Goal: Task Accomplishment & Management: Use online tool/utility

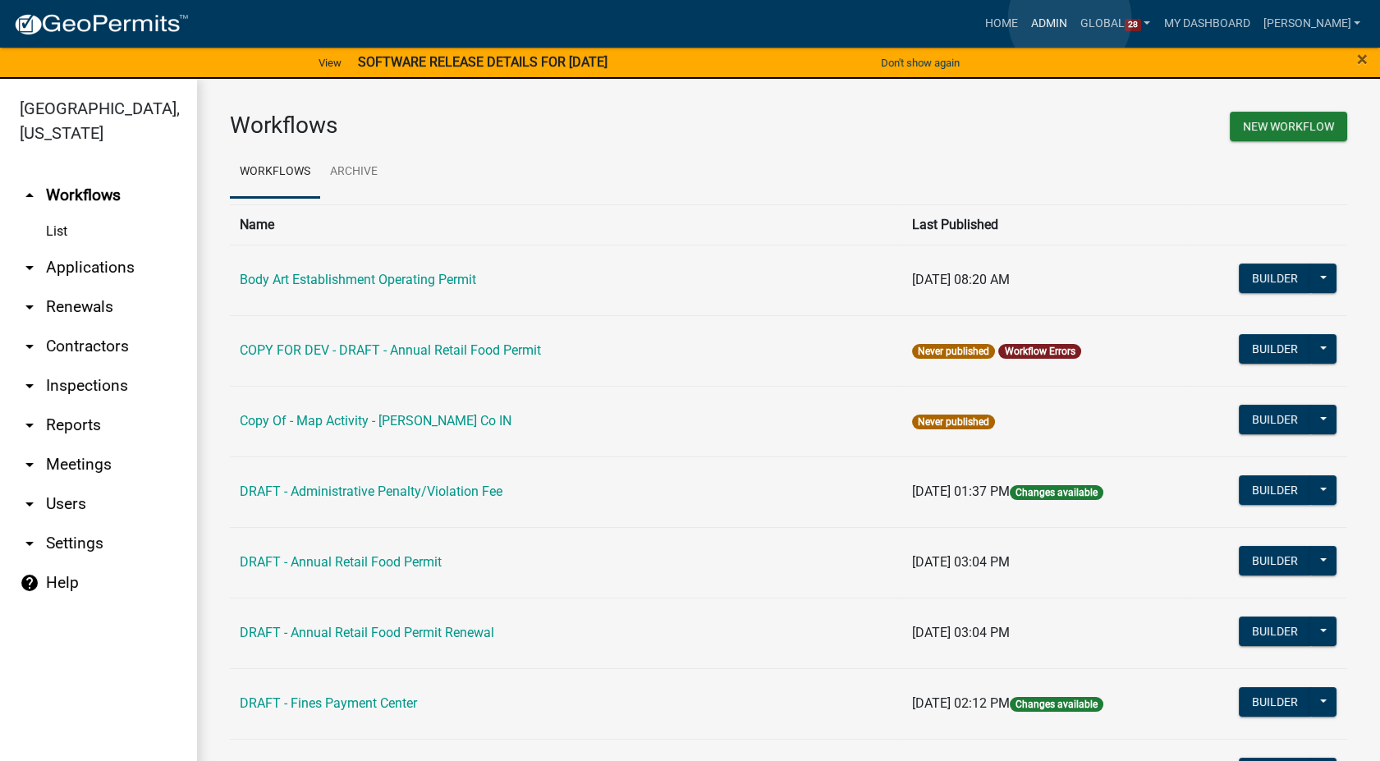
click at [1069, 19] on link "Admin" at bounding box center [1048, 23] width 49 height 31
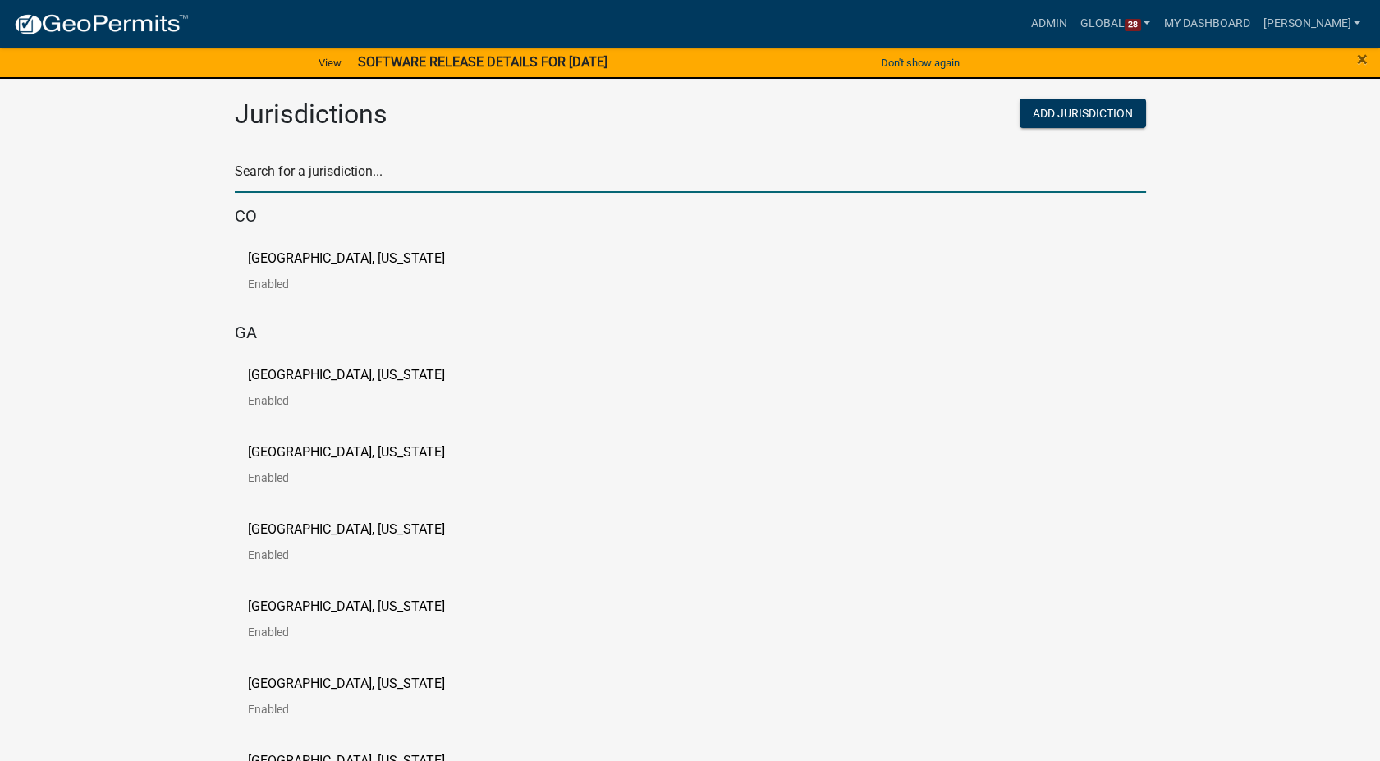
click at [280, 176] on input "text" at bounding box center [690, 176] width 911 height 34
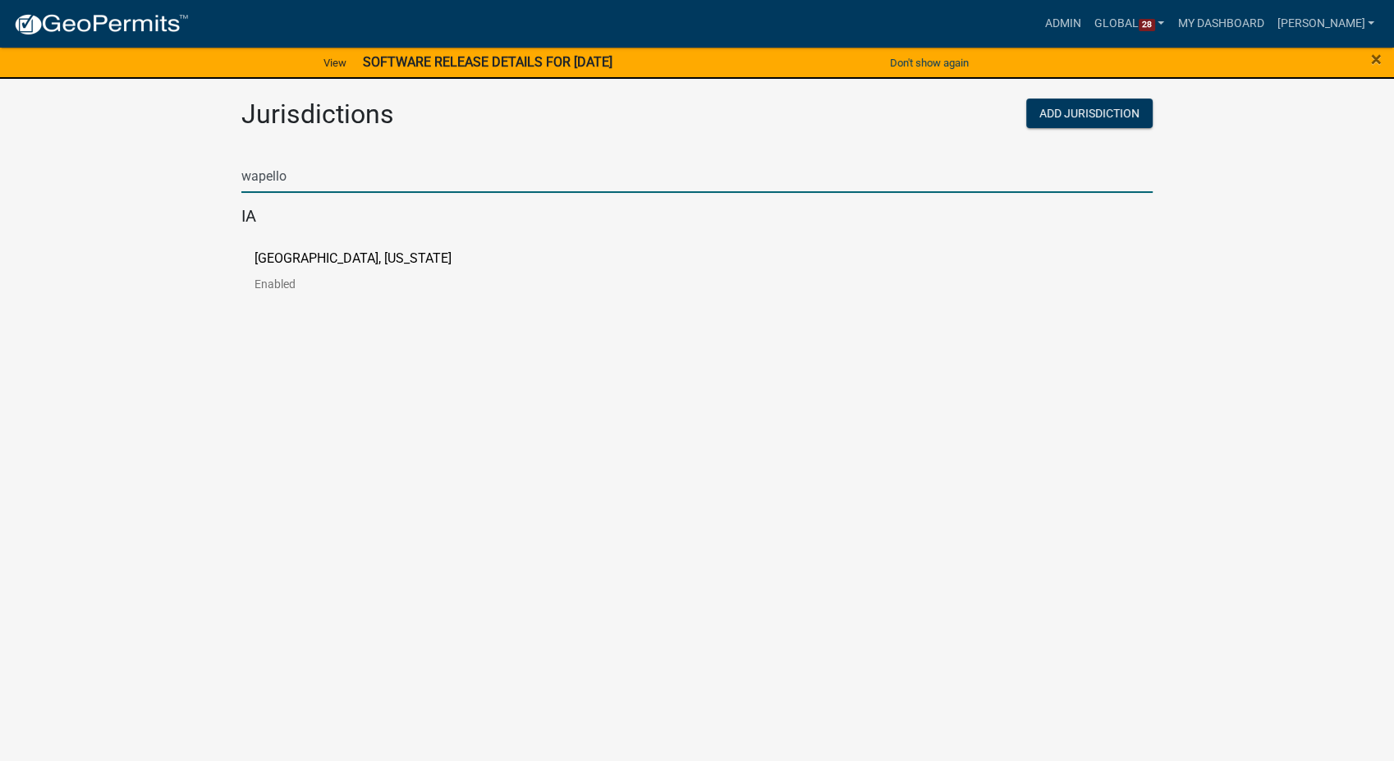
type input "wapello"
click at [266, 256] on p "[GEOGRAPHIC_DATA], [US_STATE]" at bounding box center [352, 258] width 197 height 13
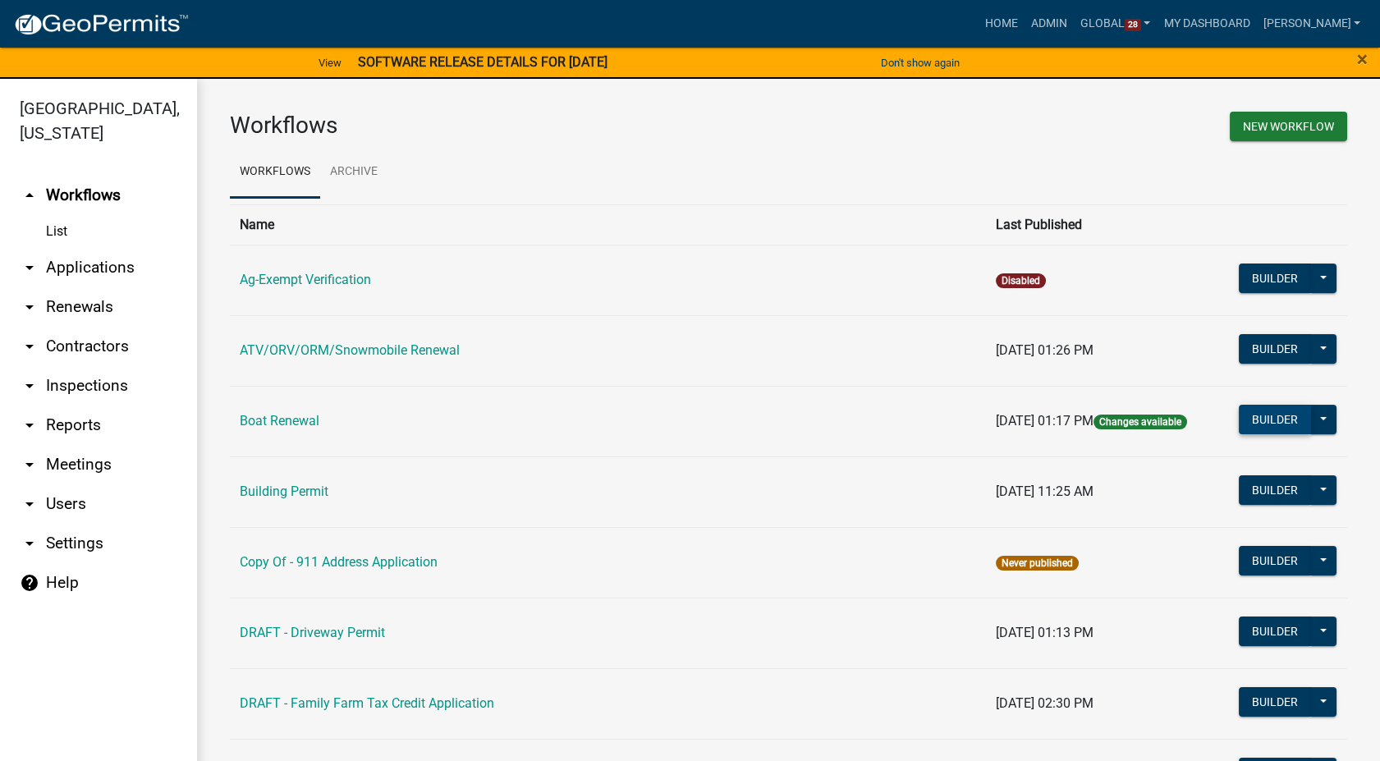
click at [1254, 418] on button "Builder" at bounding box center [1275, 420] width 72 height 30
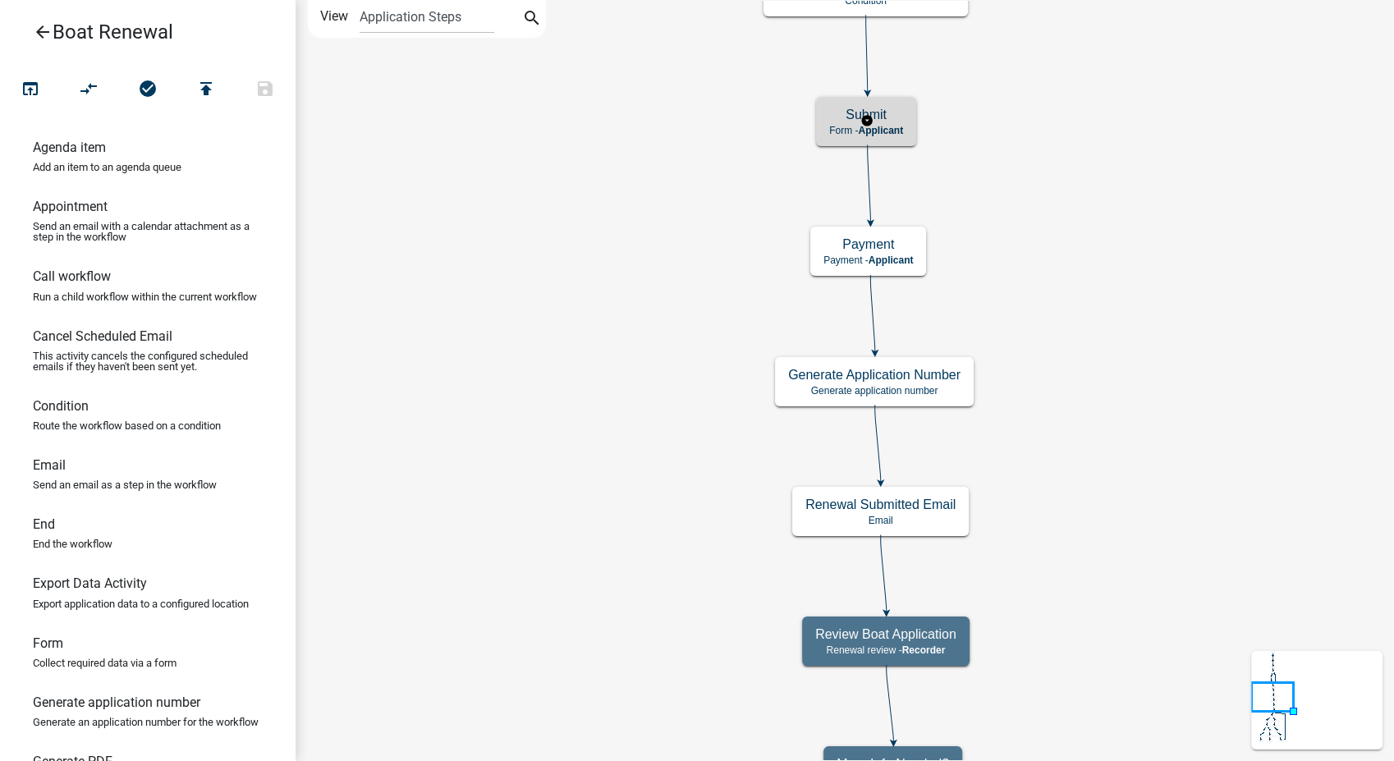
click at [901, 122] on div "Submit Form - Applicant" at bounding box center [866, 121] width 100 height 49
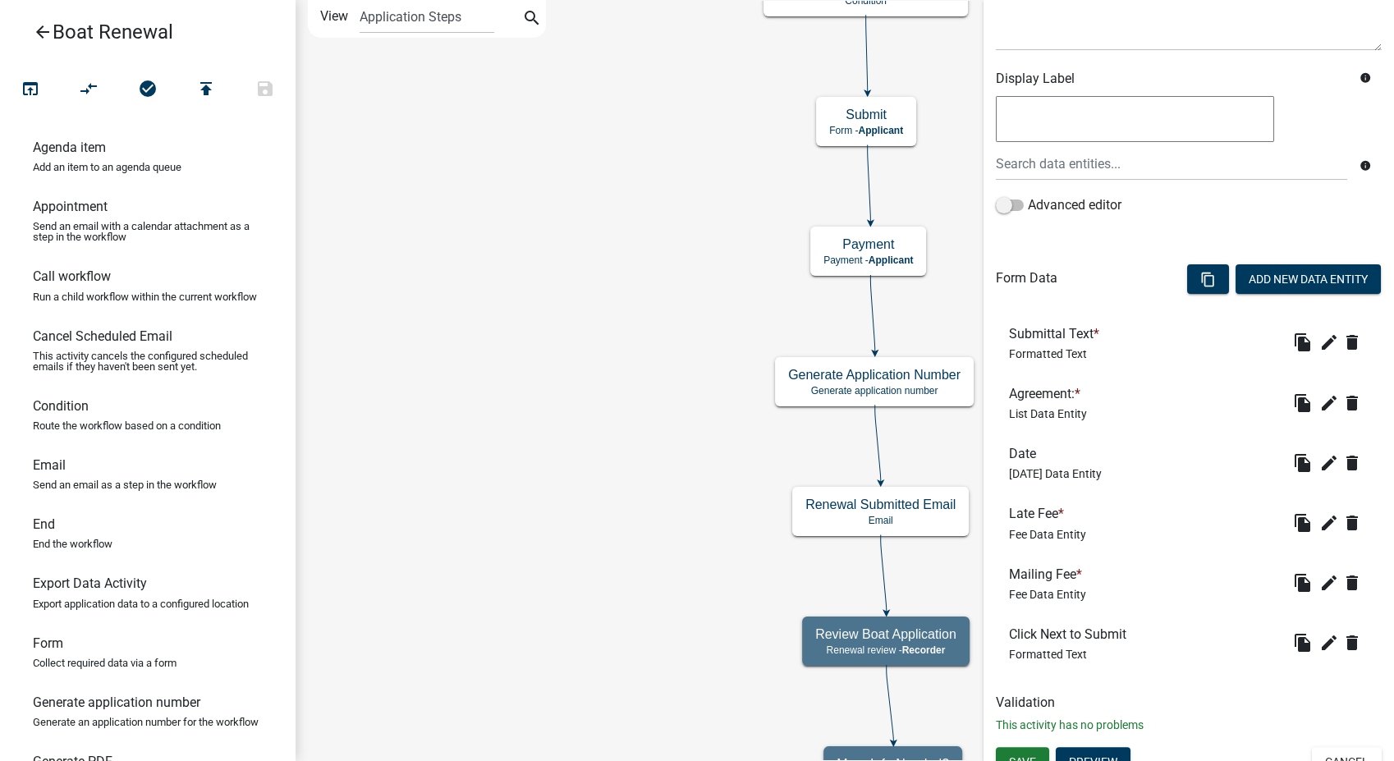
scroll to position [254, 0]
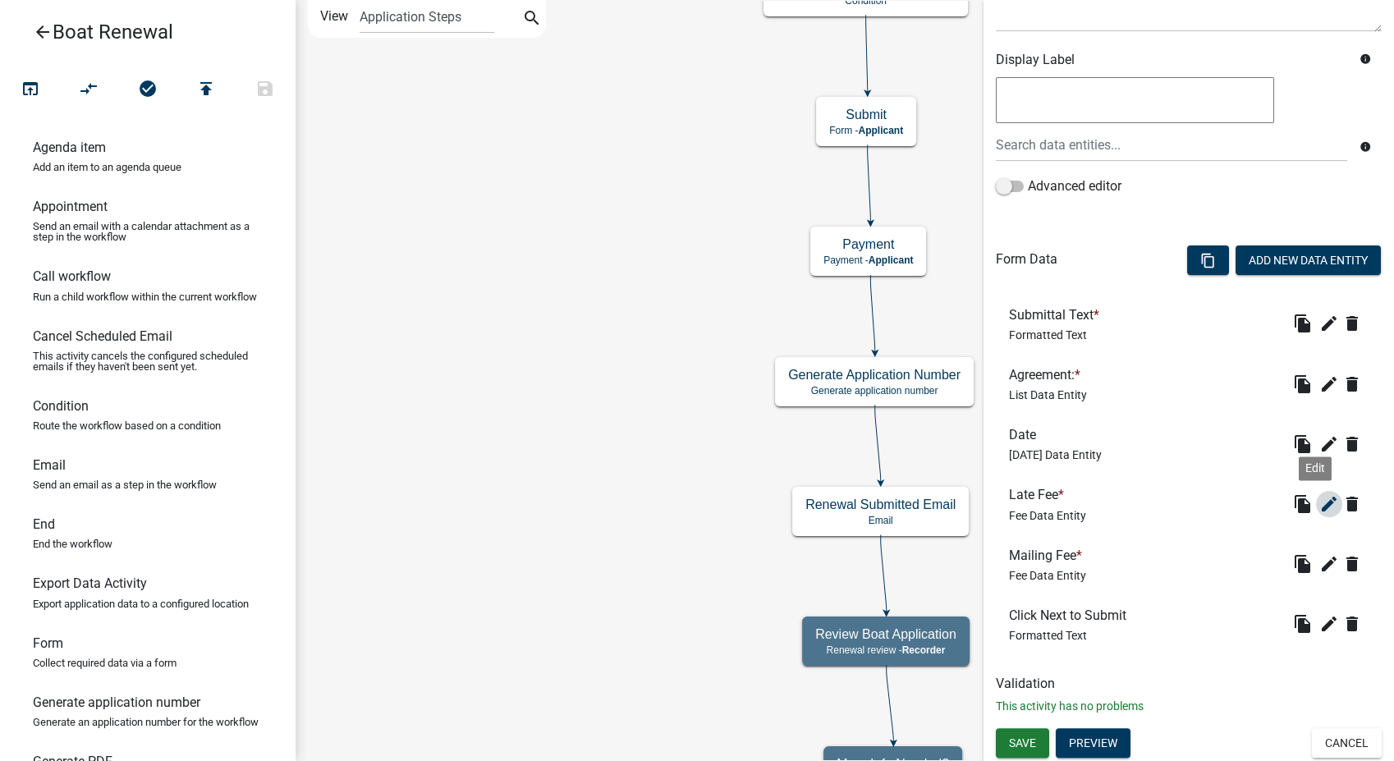
click at [1319, 502] on icon "edit" at bounding box center [1329, 504] width 20 height 20
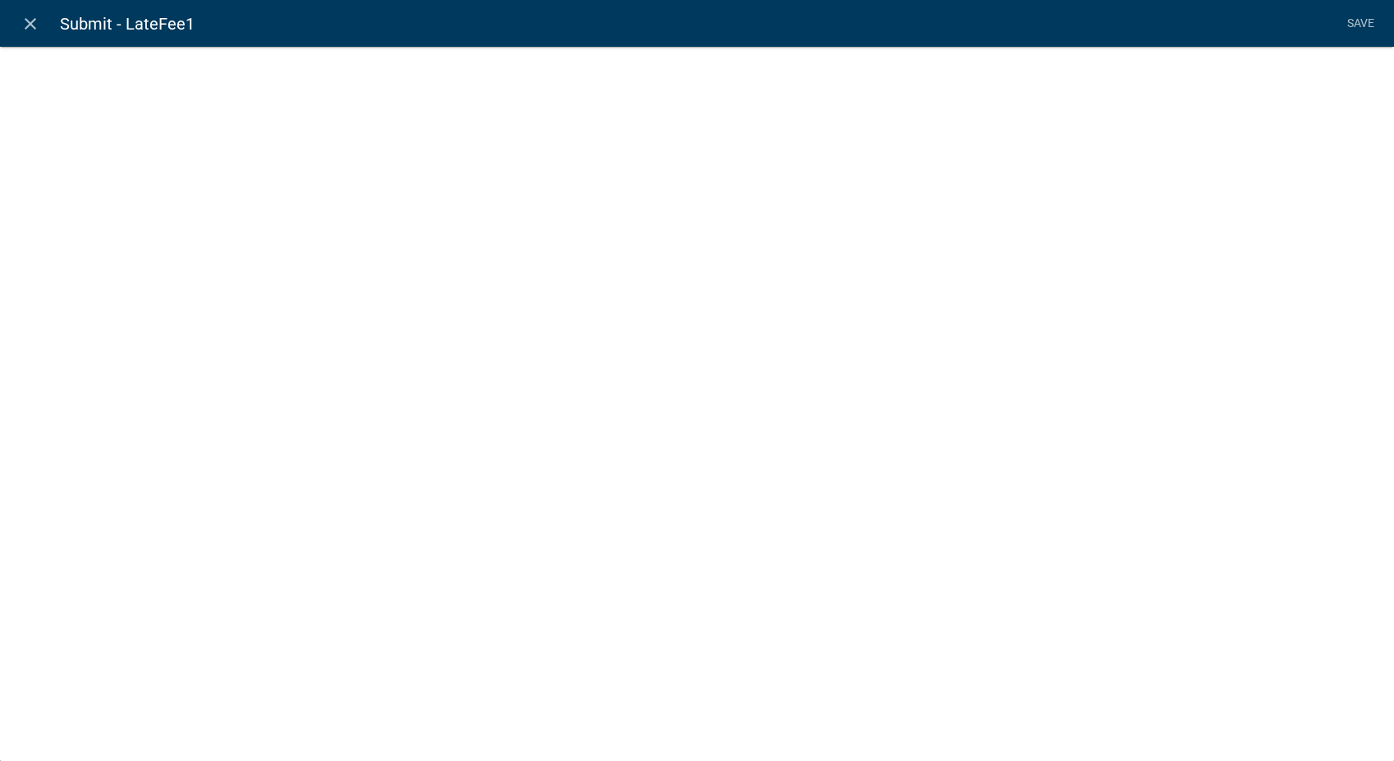
select select "fee"
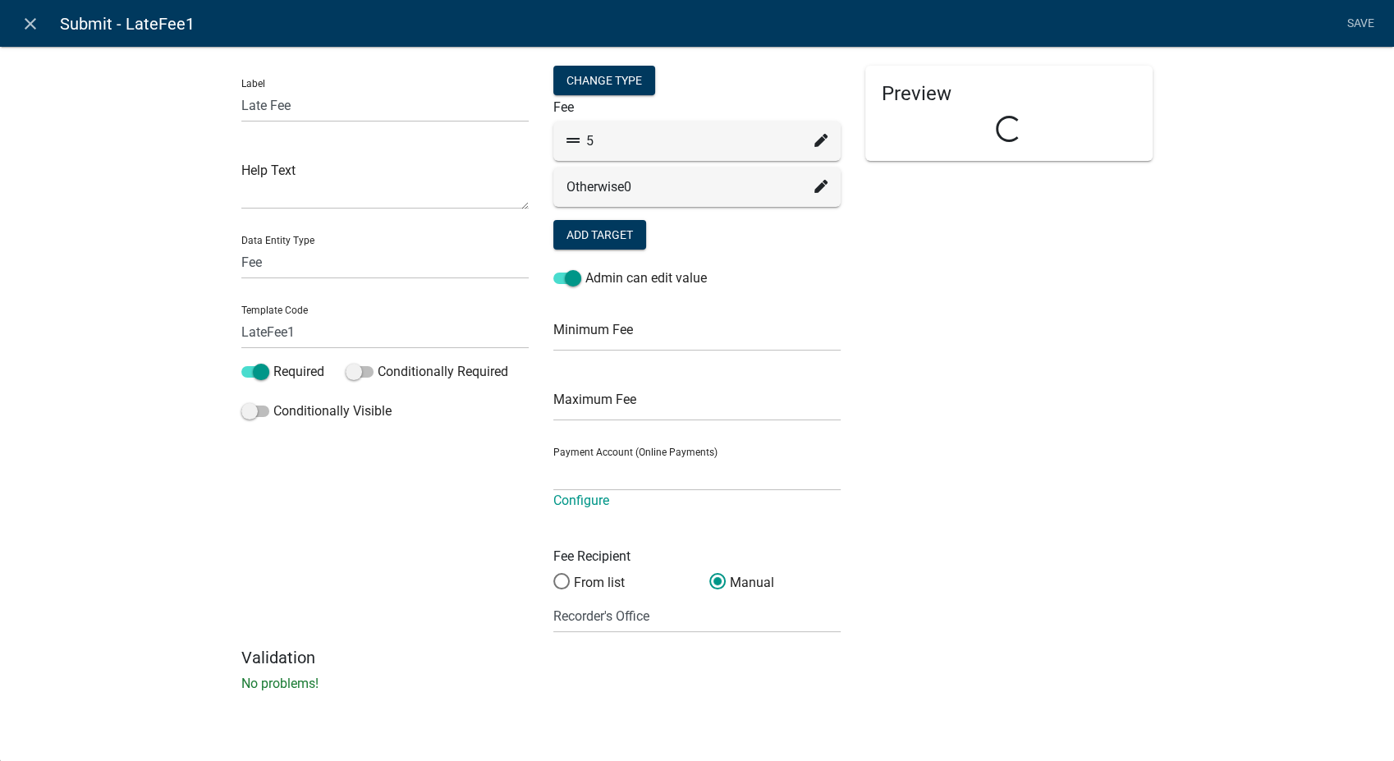
select select "258b736f-576f-4325-a78c-fcdf45871ca8"
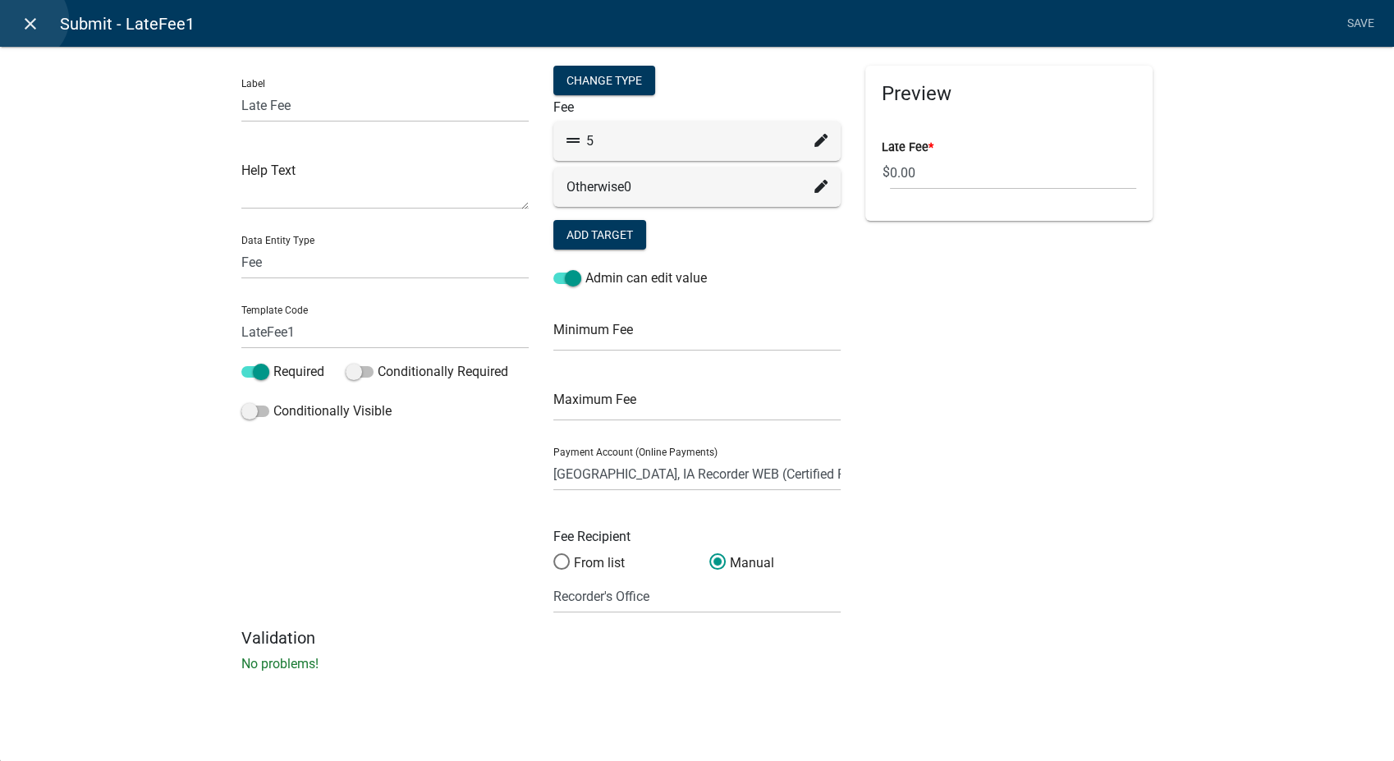
click at [27, 20] on icon "close" at bounding box center [31, 24] width 20 height 20
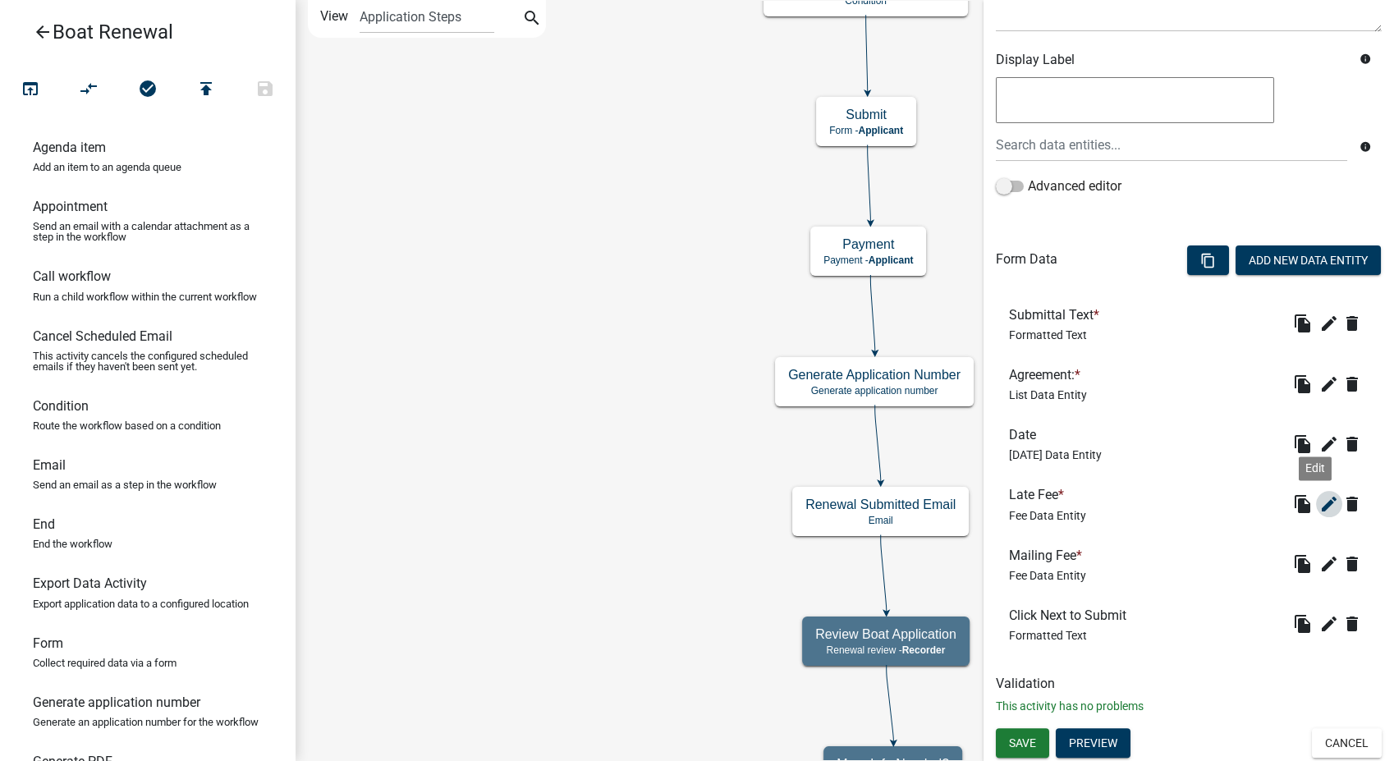
click at [1321, 503] on icon "edit" at bounding box center [1329, 504] width 20 height 20
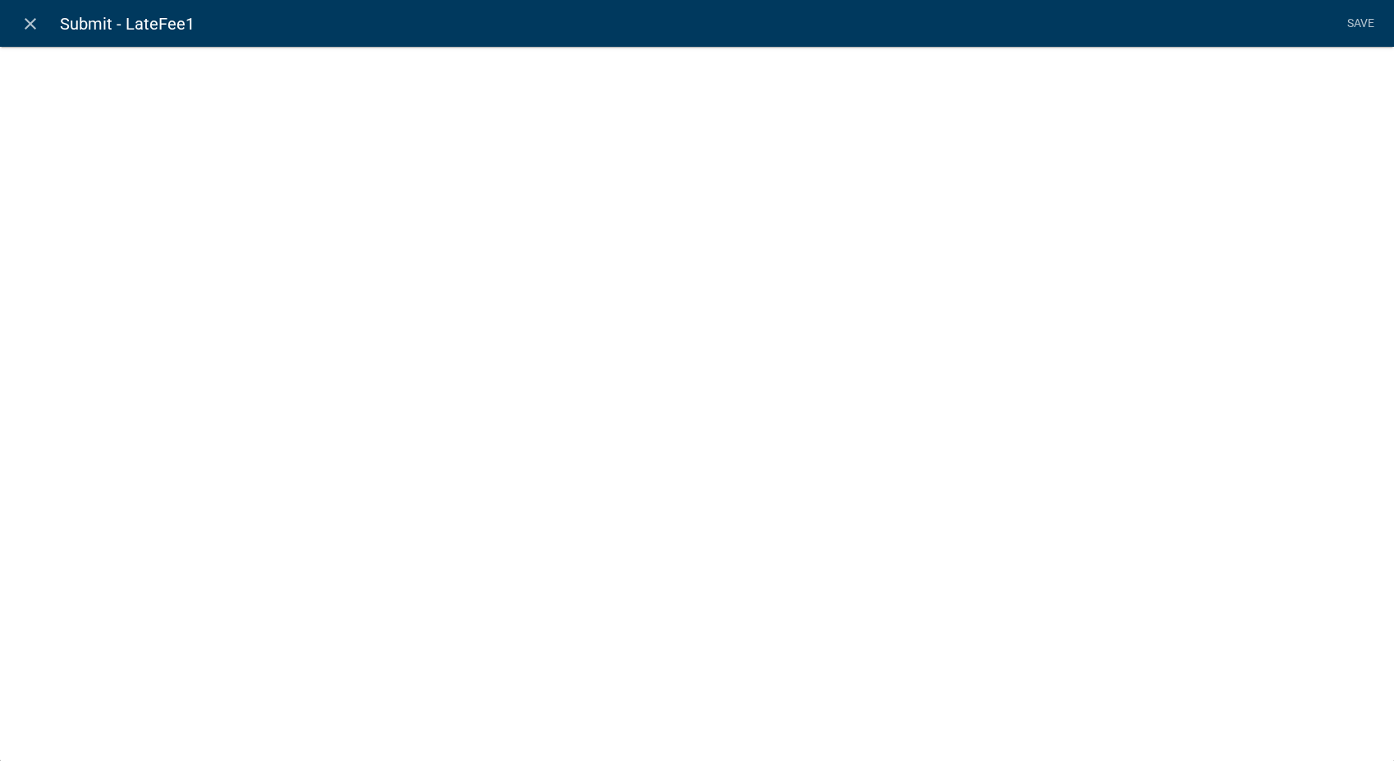
select select "fee"
select select "258b736f-576f-4325-a78c-fcdf45871ca8"
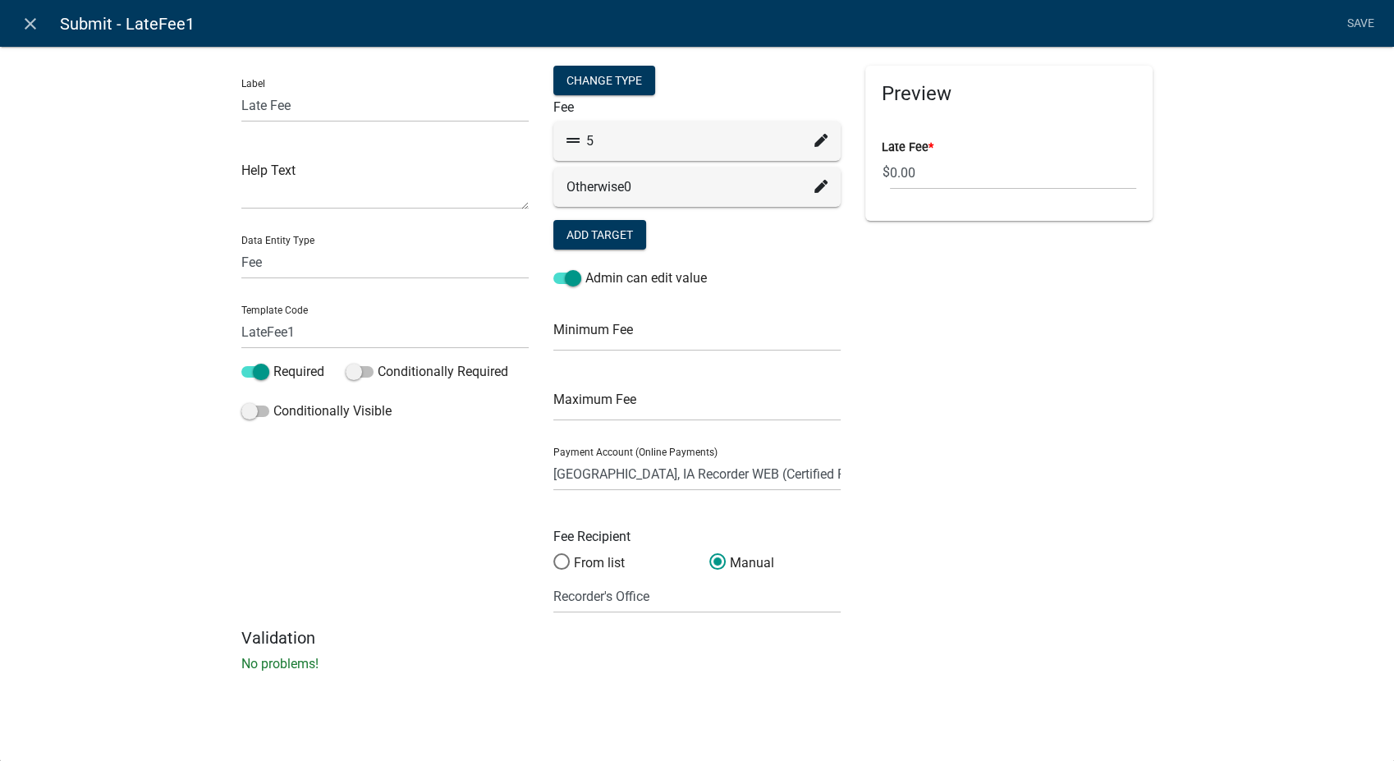
click at [818, 140] on icon at bounding box center [820, 140] width 13 height 13
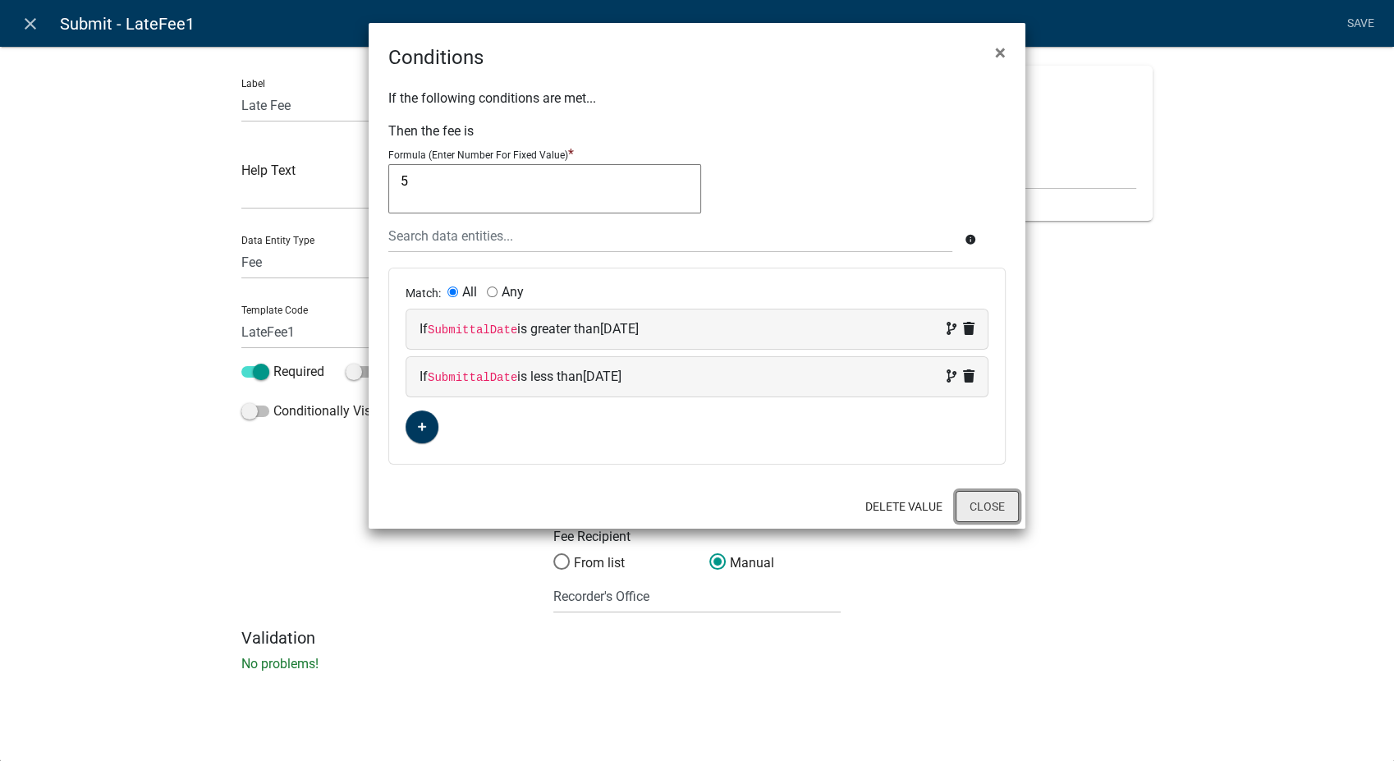
click at [981, 515] on button "Close" at bounding box center [986, 506] width 63 height 31
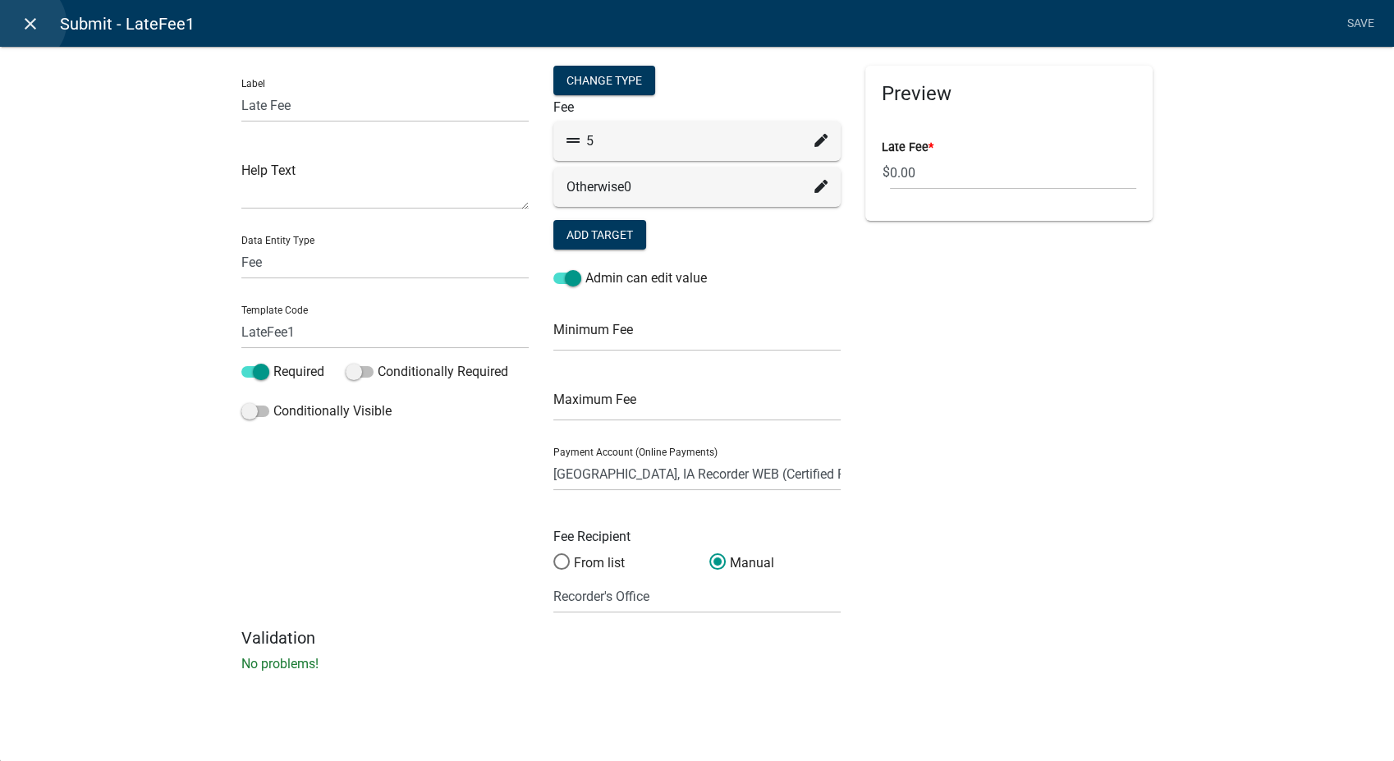
click at [25, 23] on icon "close" at bounding box center [31, 24] width 20 height 20
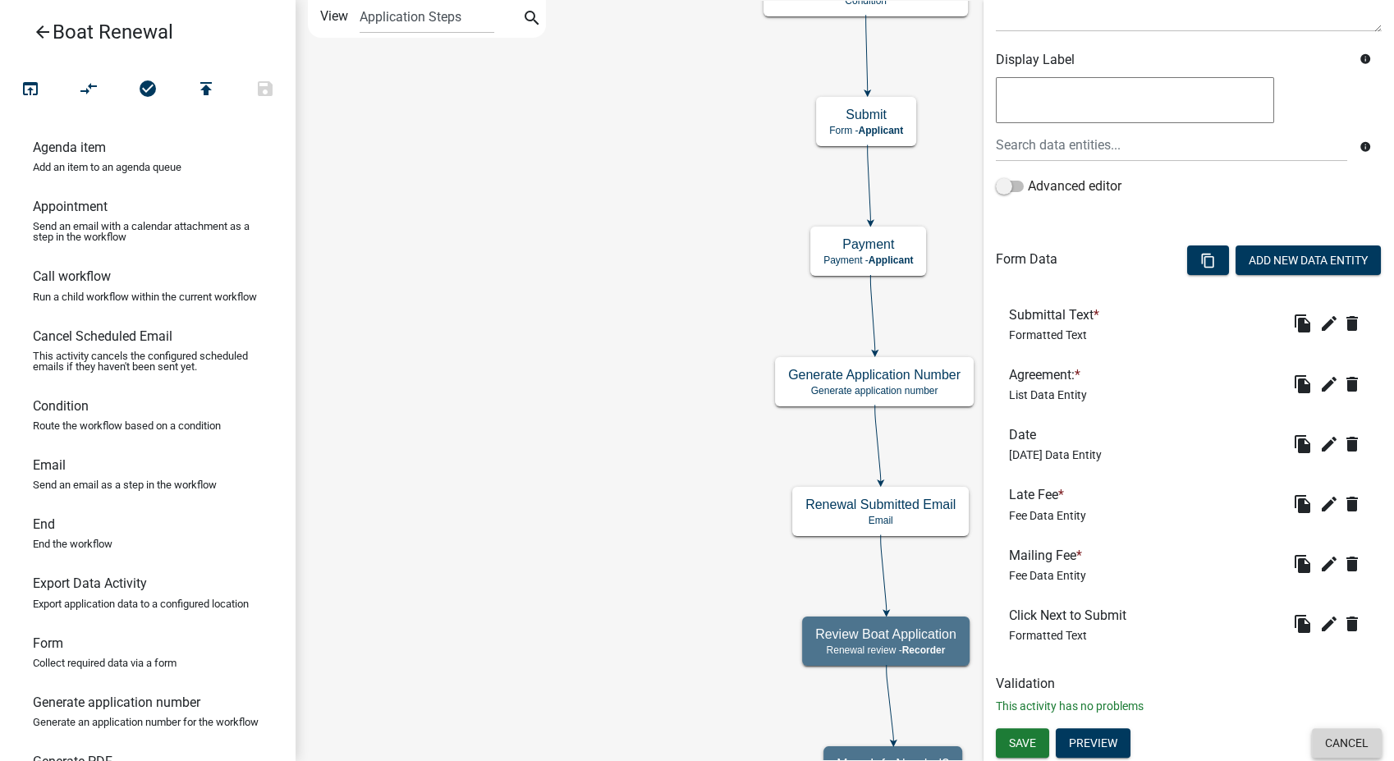
click at [1327, 742] on button "Cancel" at bounding box center [1347, 743] width 70 height 30
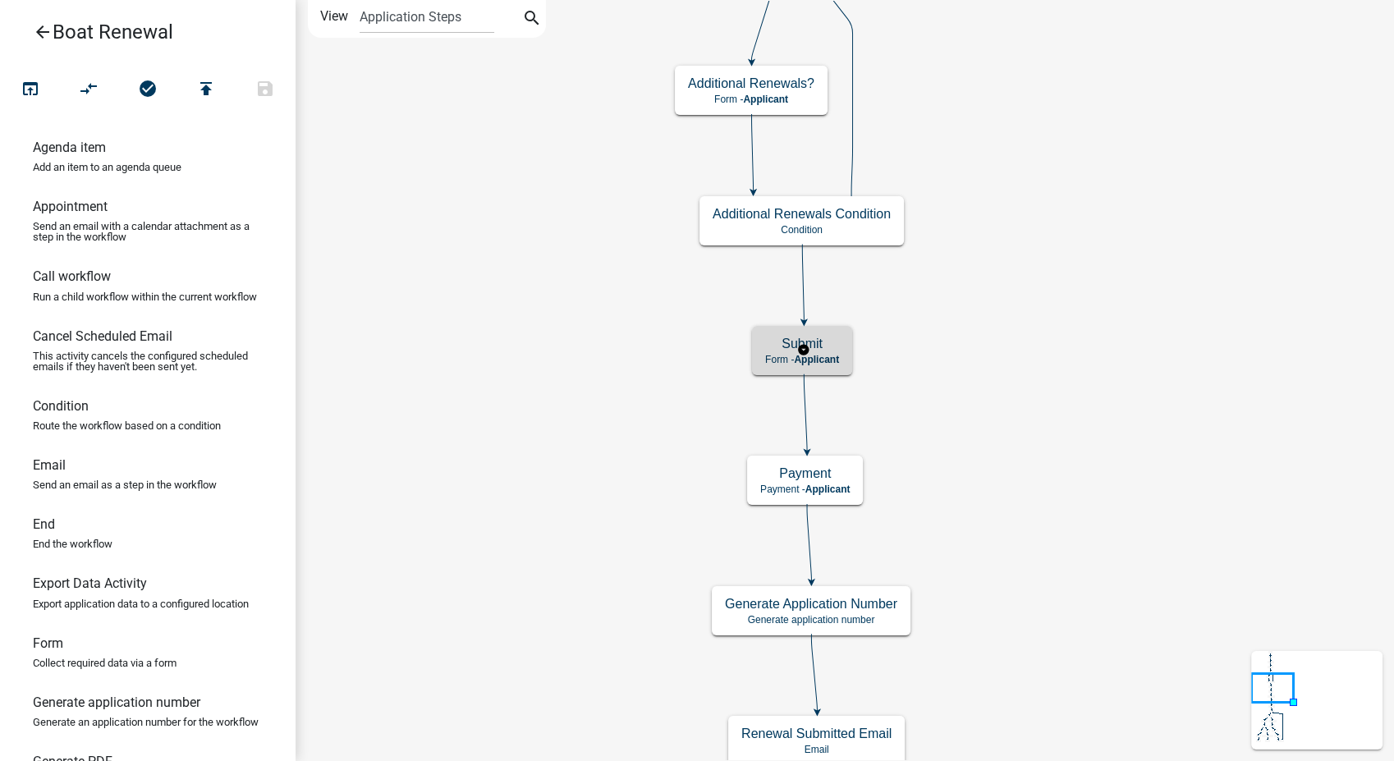
click at [849, 364] on div "Submit Form - Applicant" at bounding box center [802, 350] width 100 height 49
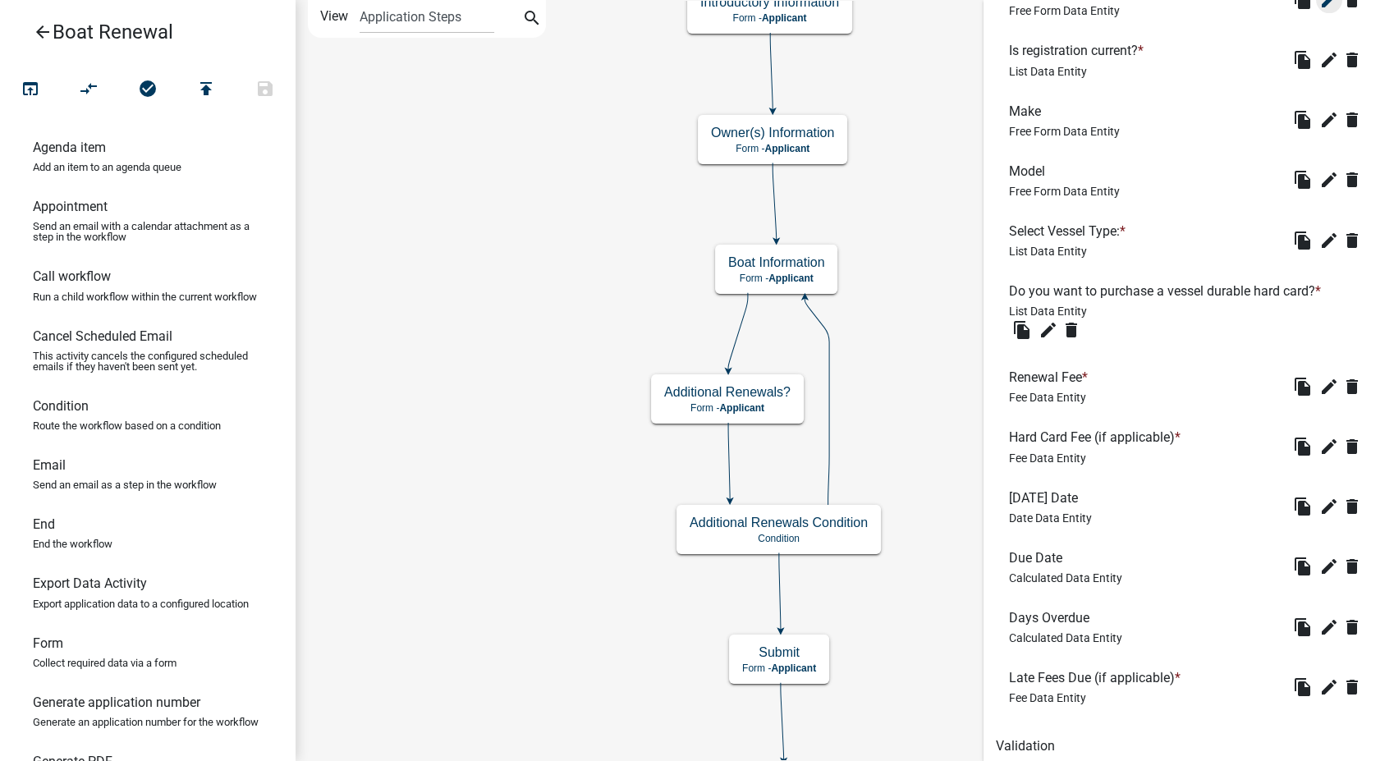
scroll to position [729, 0]
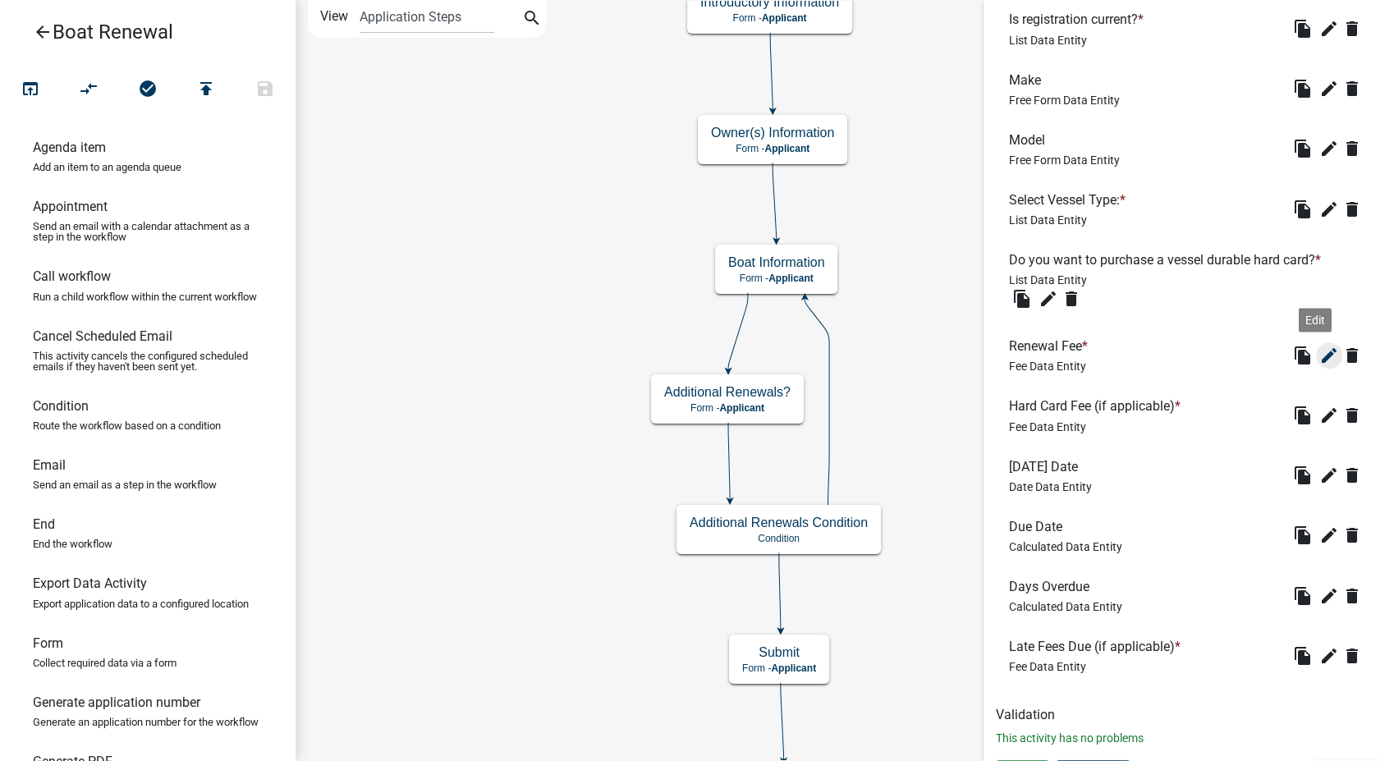
click at [1319, 348] on icon "edit" at bounding box center [1329, 356] width 20 height 20
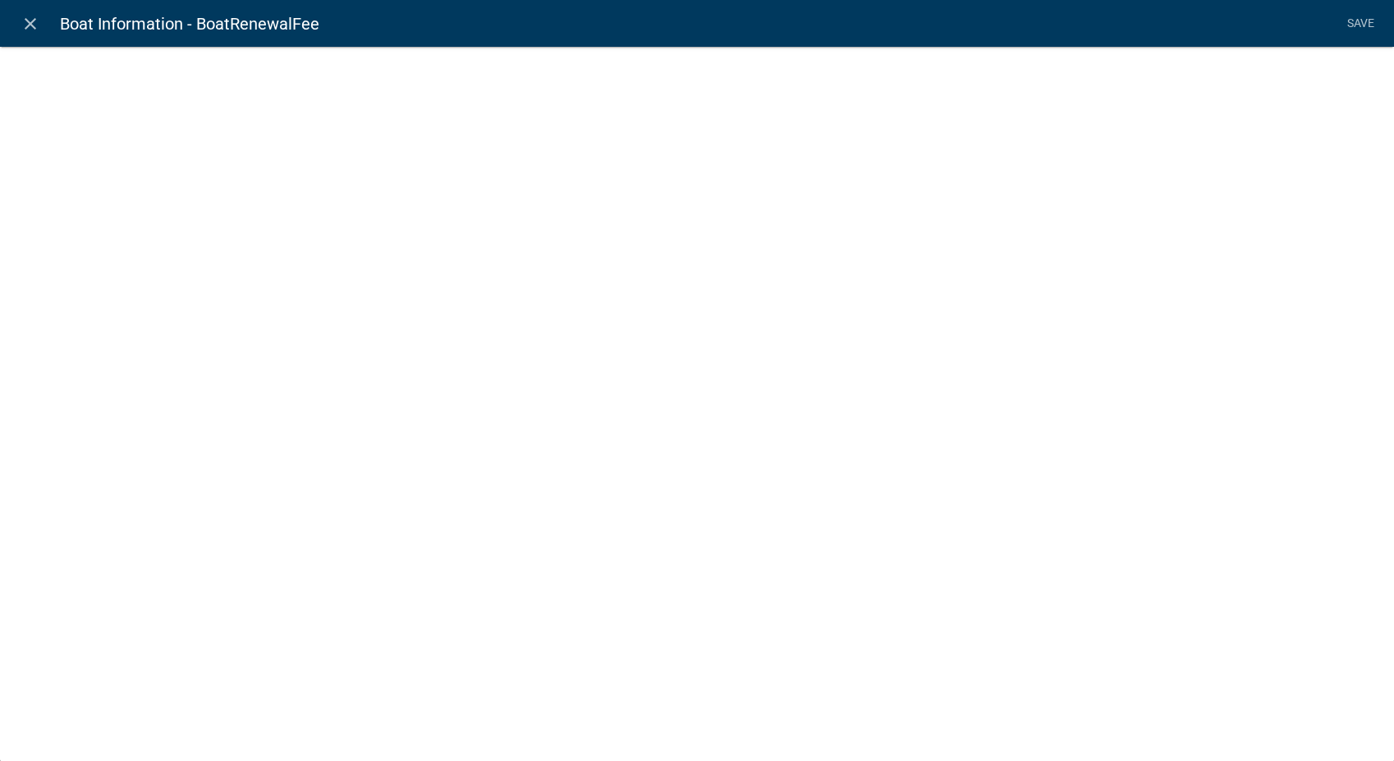
select select "fee"
select select "VesselType"
select select "258b736f-576f-4325-a78c-fcdf45871ca8"
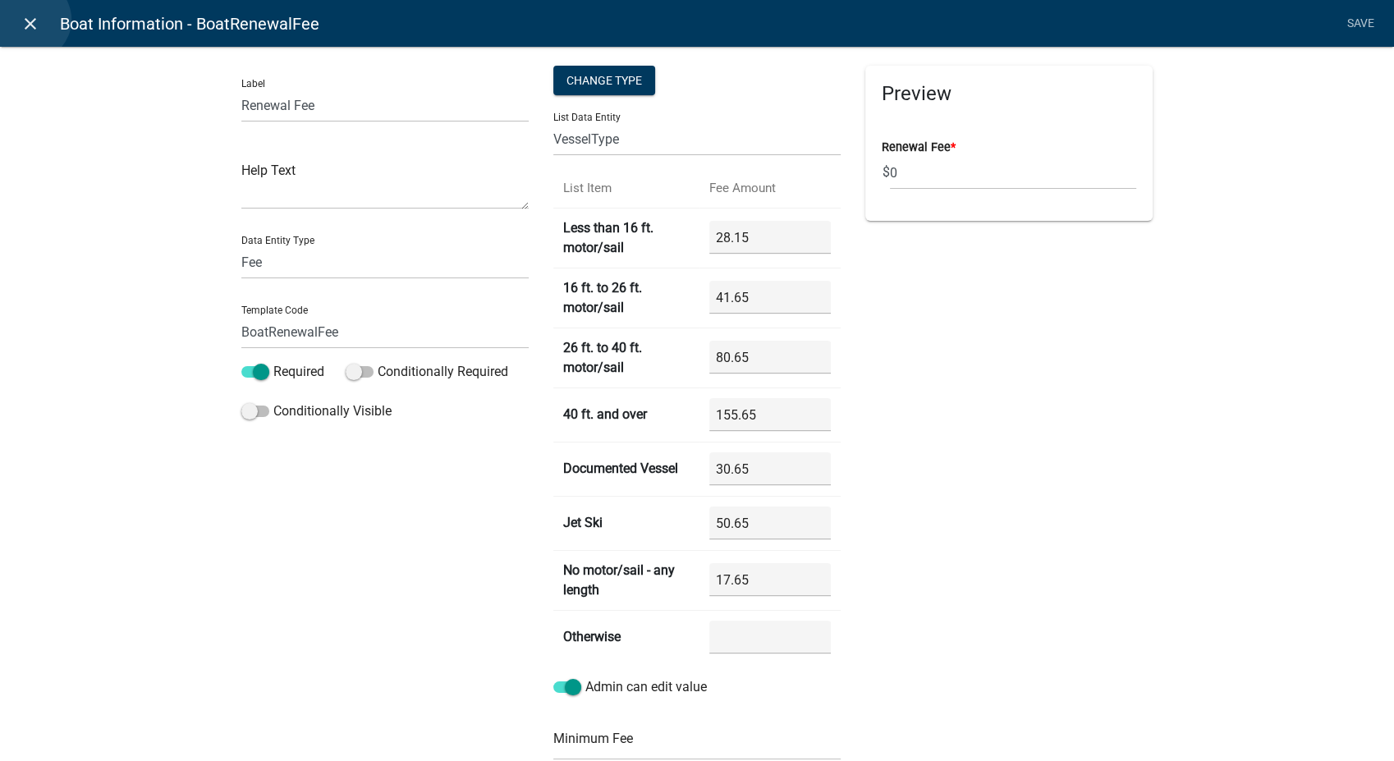
click at [30, 20] on icon "close" at bounding box center [31, 24] width 20 height 20
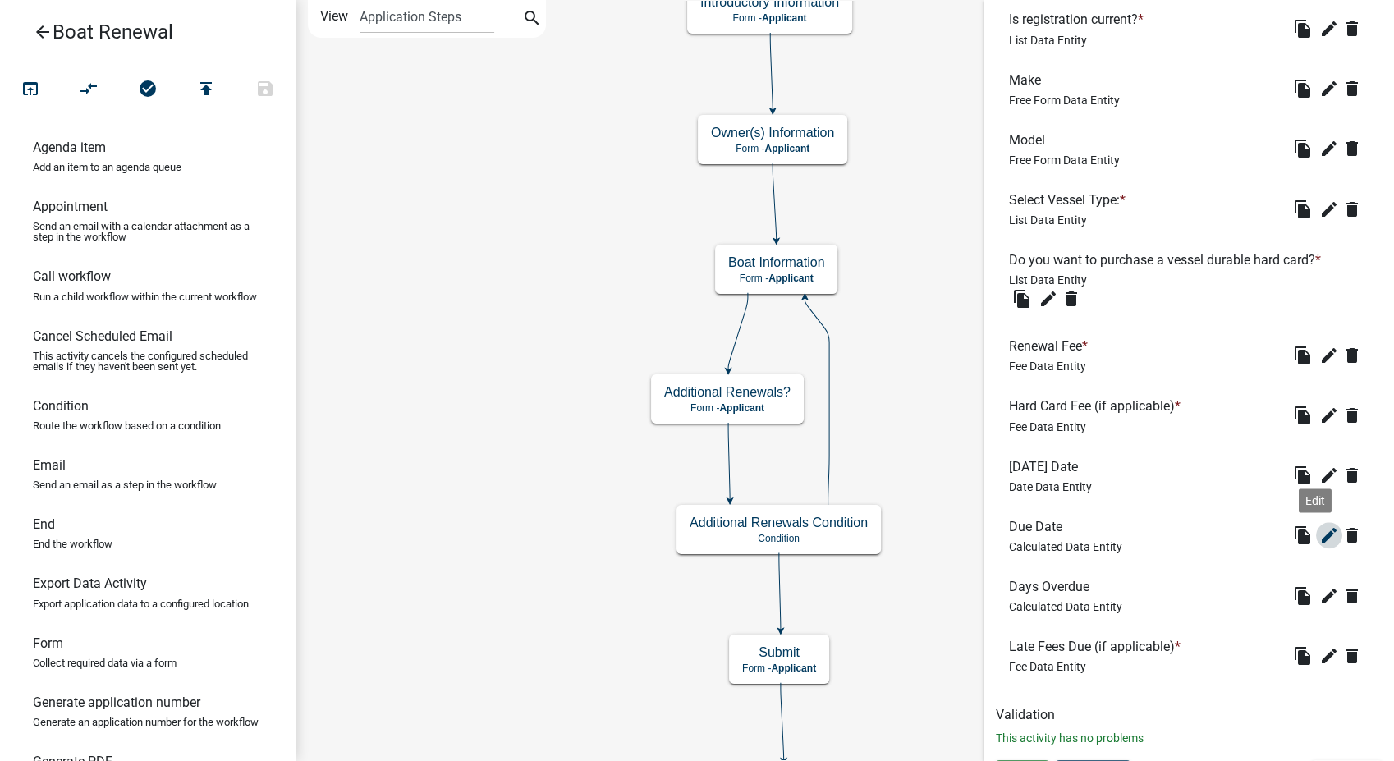
click at [1319, 533] on icon "edit" at bounding box center [1329, 535] width 20 height 20
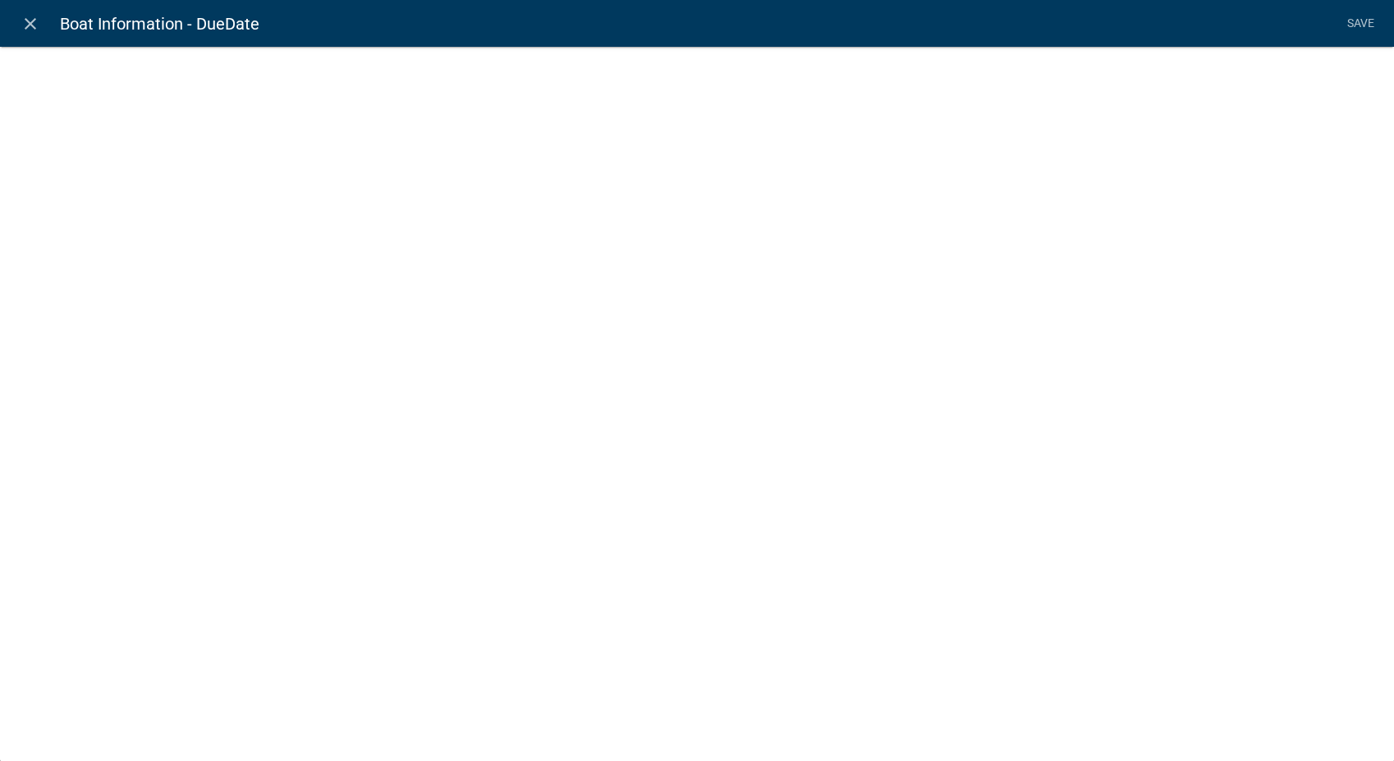
select select "calculated-value"
select select "4"
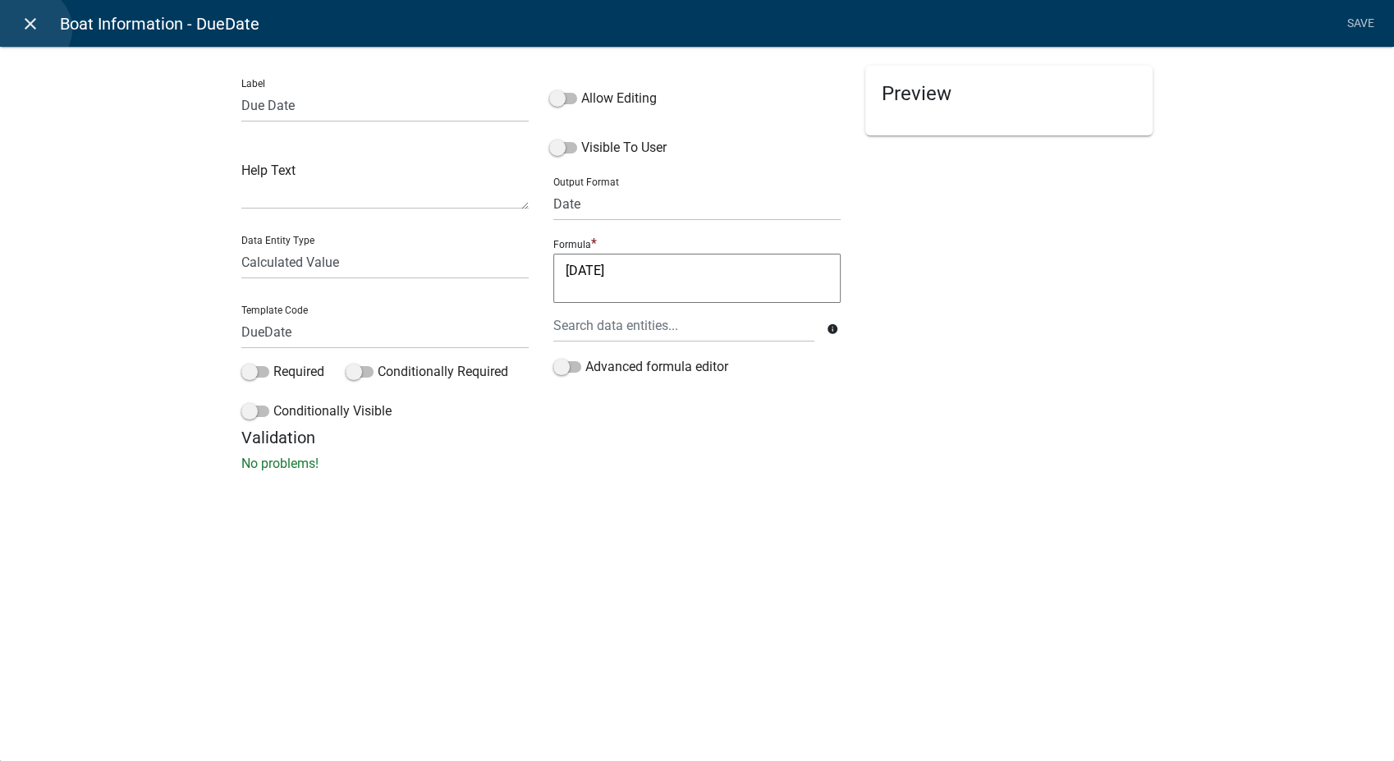
click at [30, 29] on icon "close" at bounding box center [31, 24] width 20 height 20
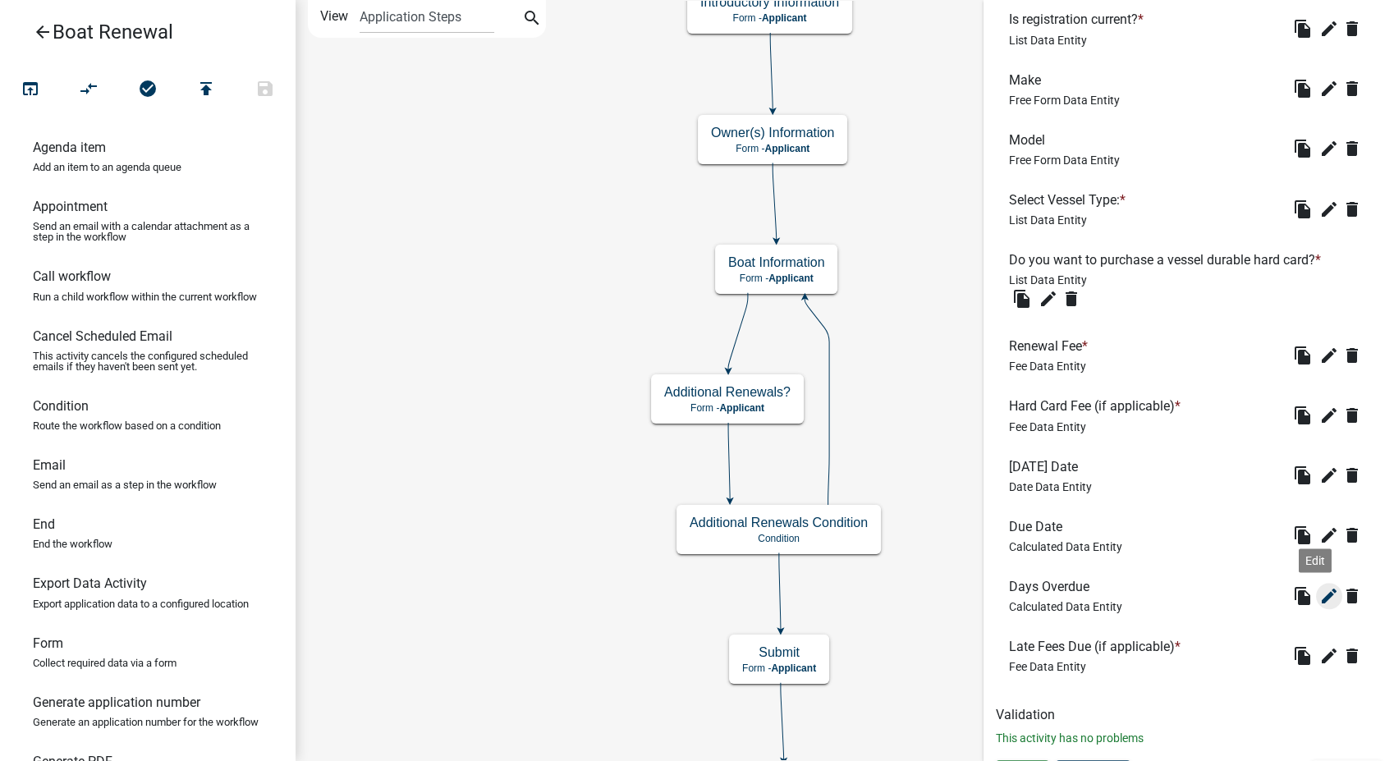
click at [1319, 593] on icon "edit" at bounding box center [1329, 596] width 20 height 20
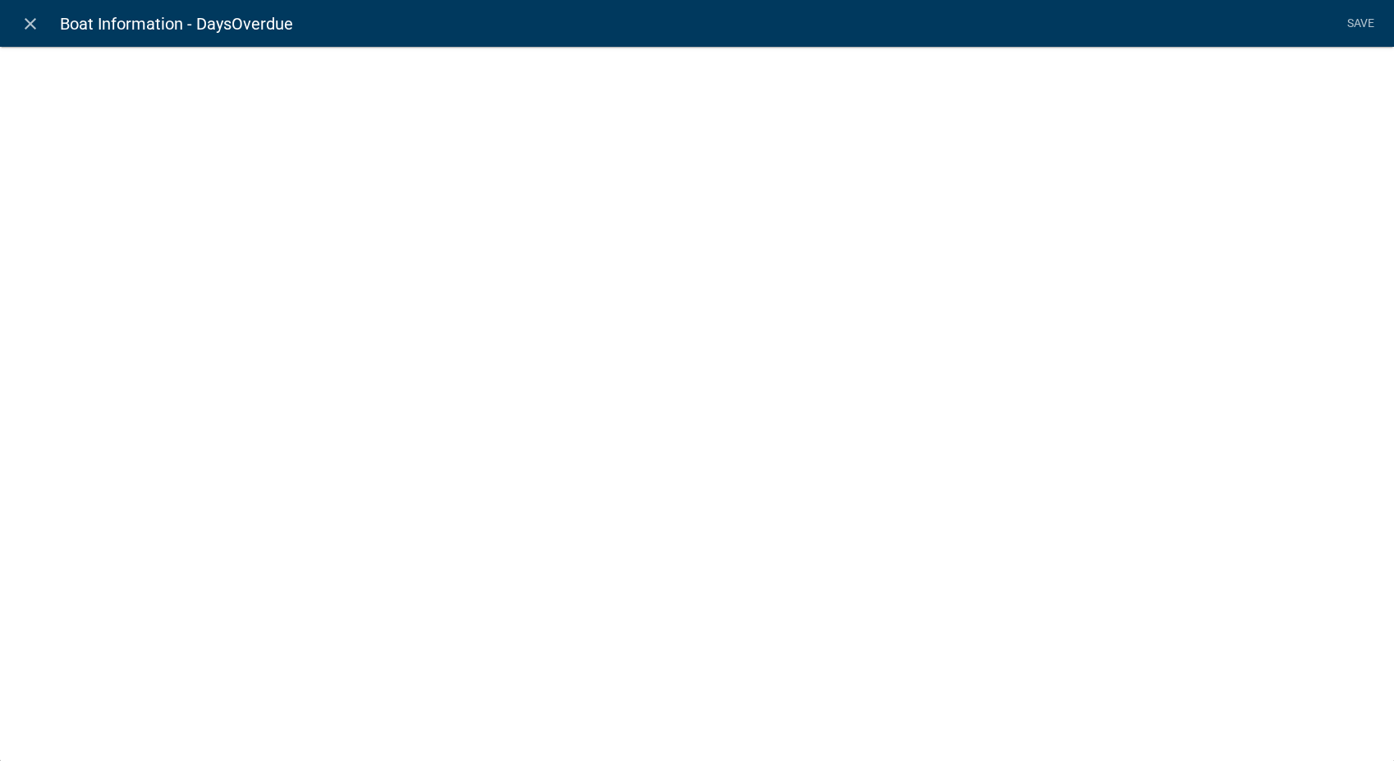
select select "calculated-value"
select select "2"
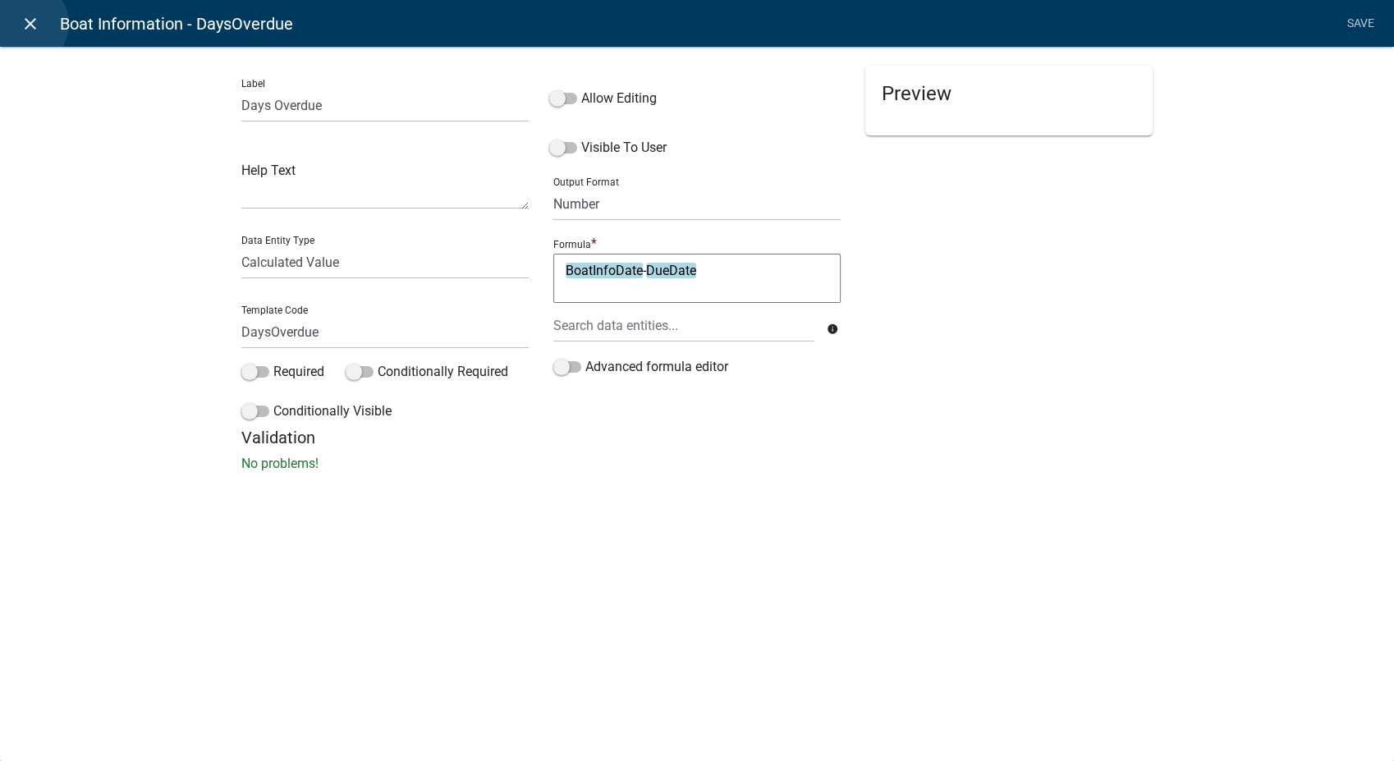
click at [28, 23] on icon "close" at bounding box center [31, 24] width 20 height 20
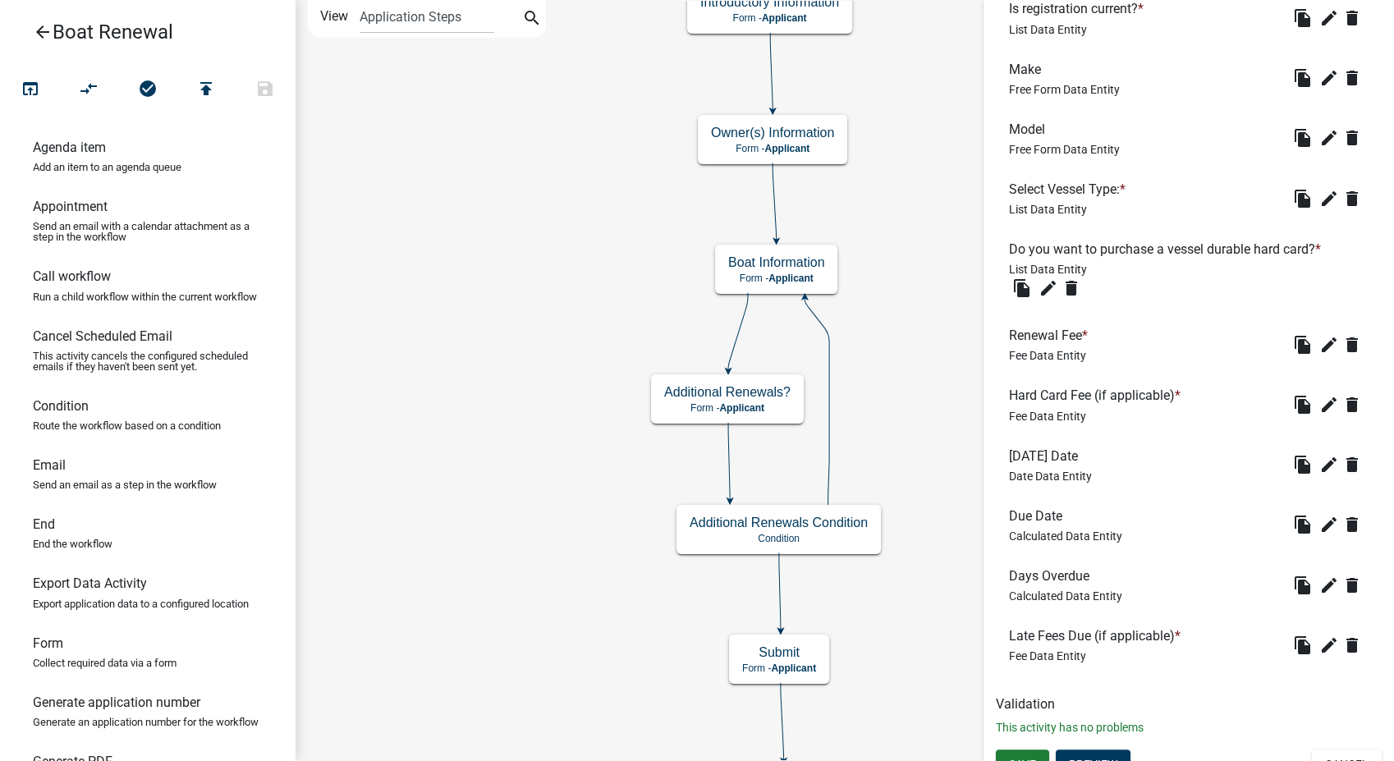
scroll to position [761, 0]
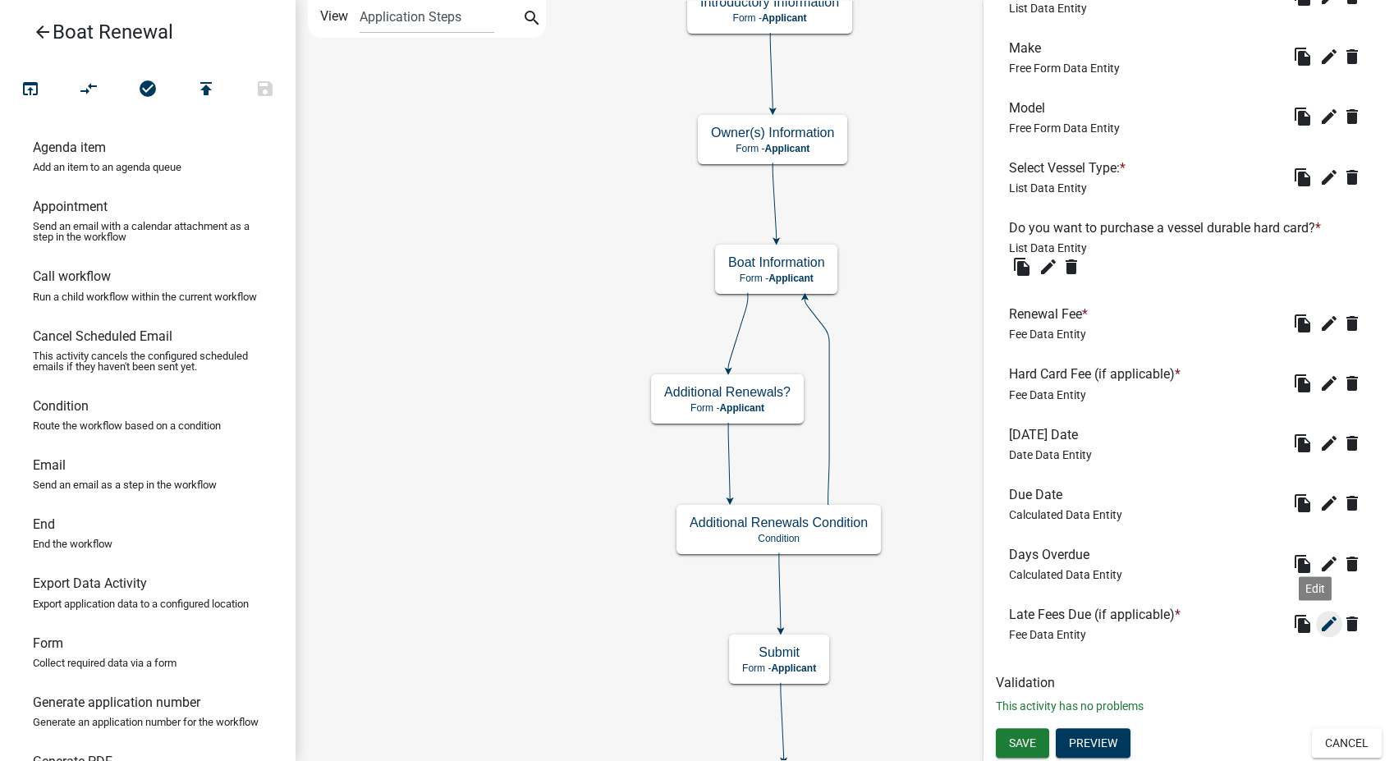
click at [1319, 616] on icon "edit" at bounding box center [1329, 624] width 20 height 20
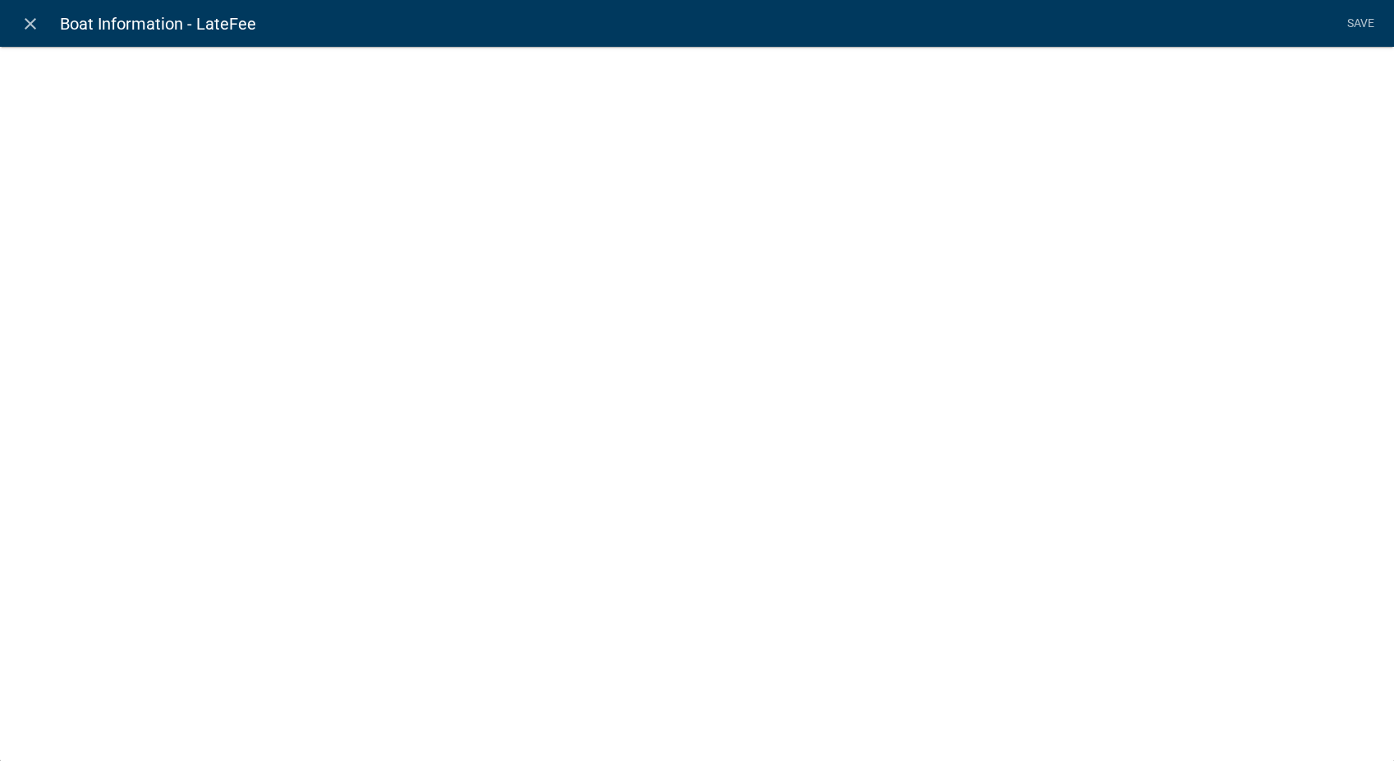
select select "fee"
select select "258b736f-576f-4325-a78c-fcdf45871ca8"
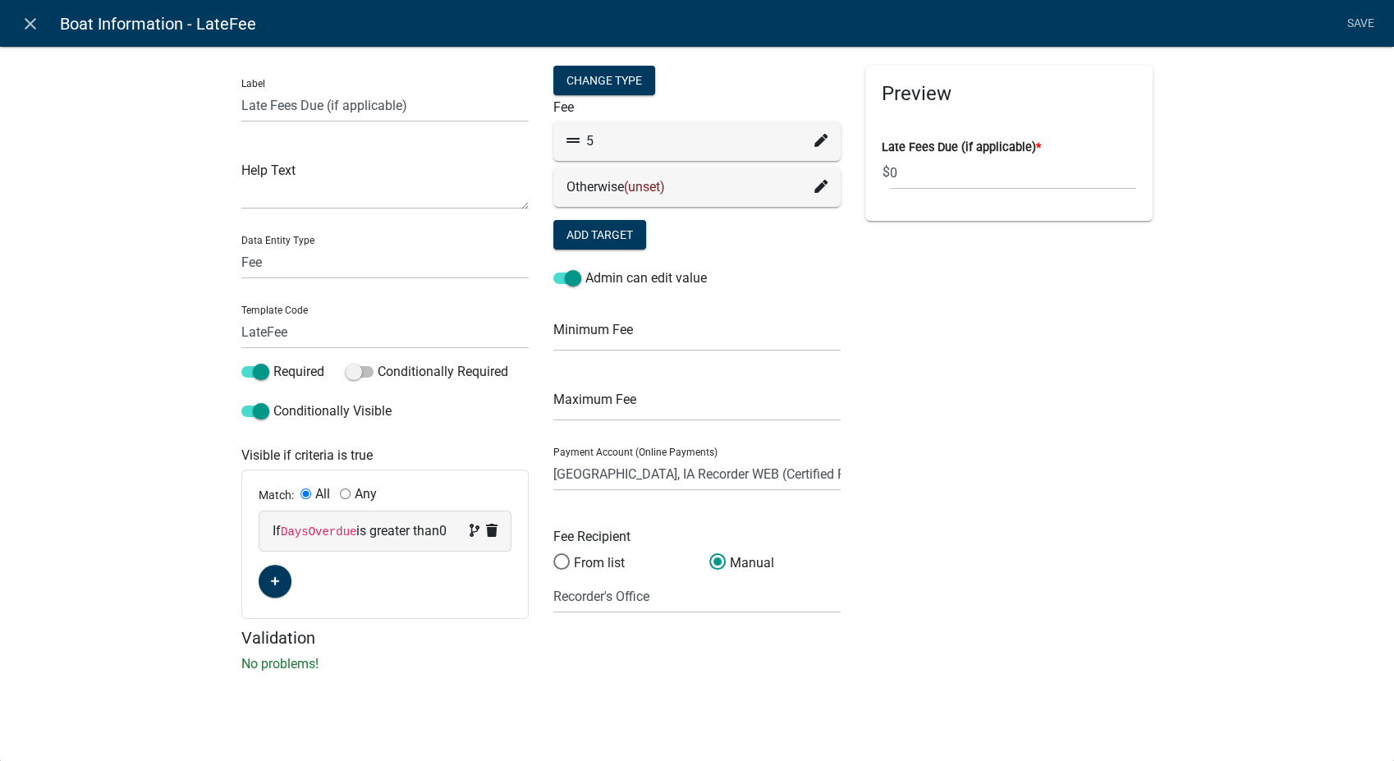
click at [821, 138] on icon at bounding box center [820, 140] width 13 height 13
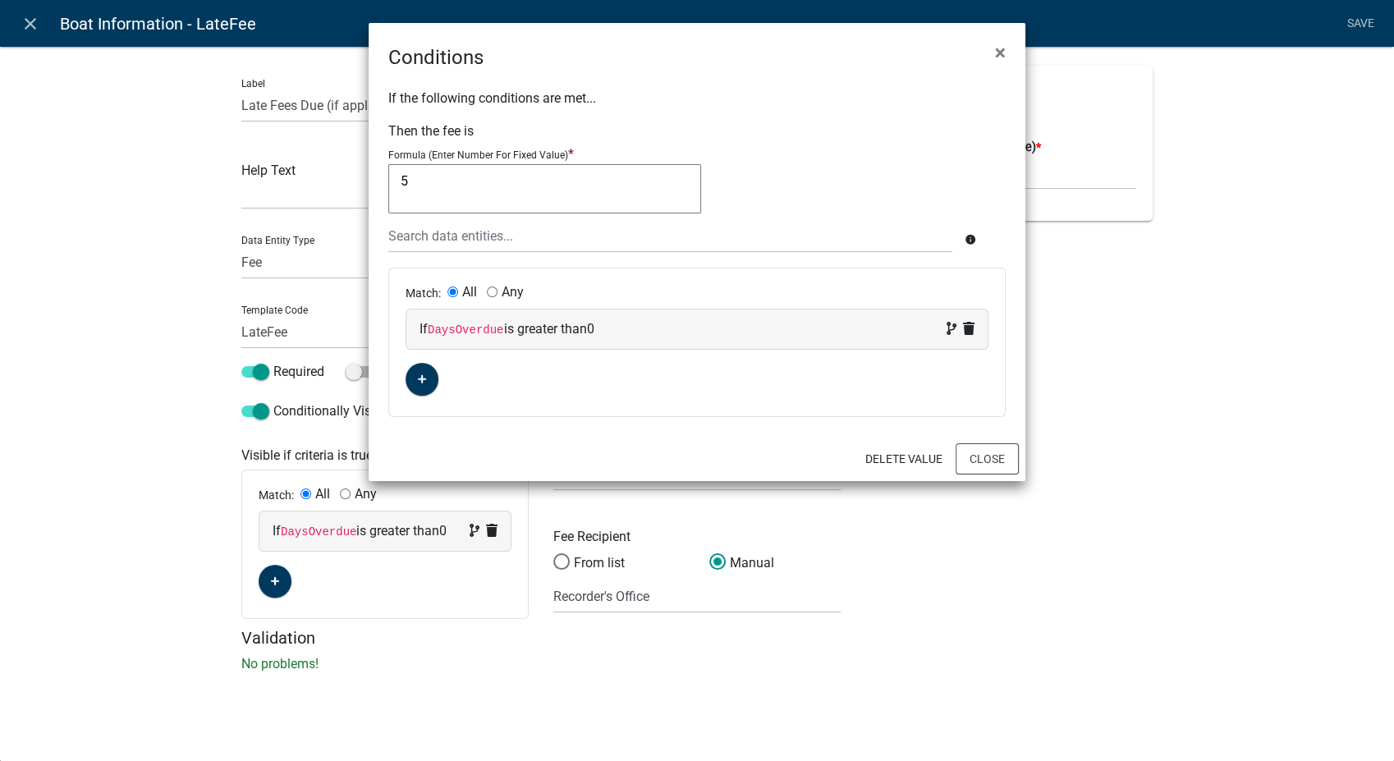
click at [35, 23] on ngb-modal-window "Conditions × If the following conditions are met... Then the fee is Formula (En…" at bounding box center [697, 380] width 1394 height 761
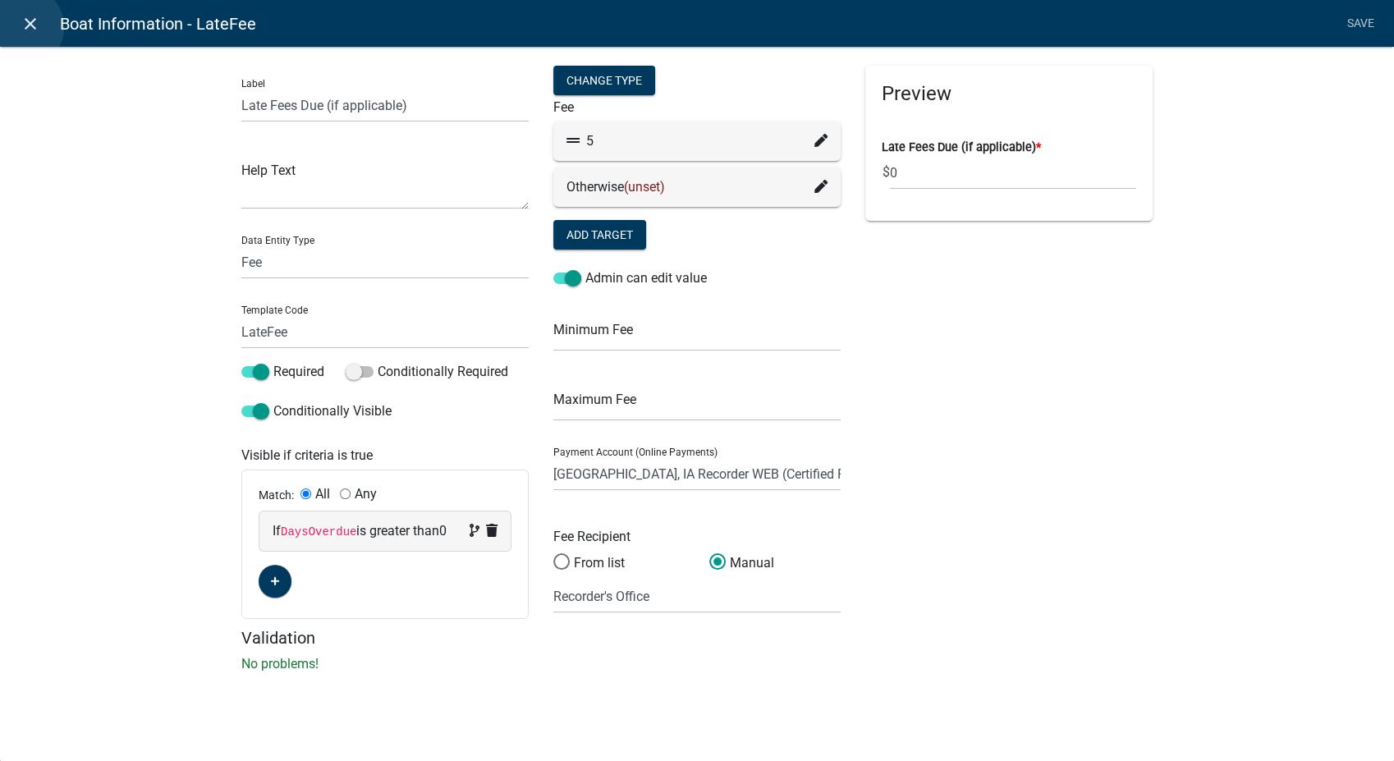
click at [22, 27] on icon "close" at bounding box center [31, 24] width 20 height 20
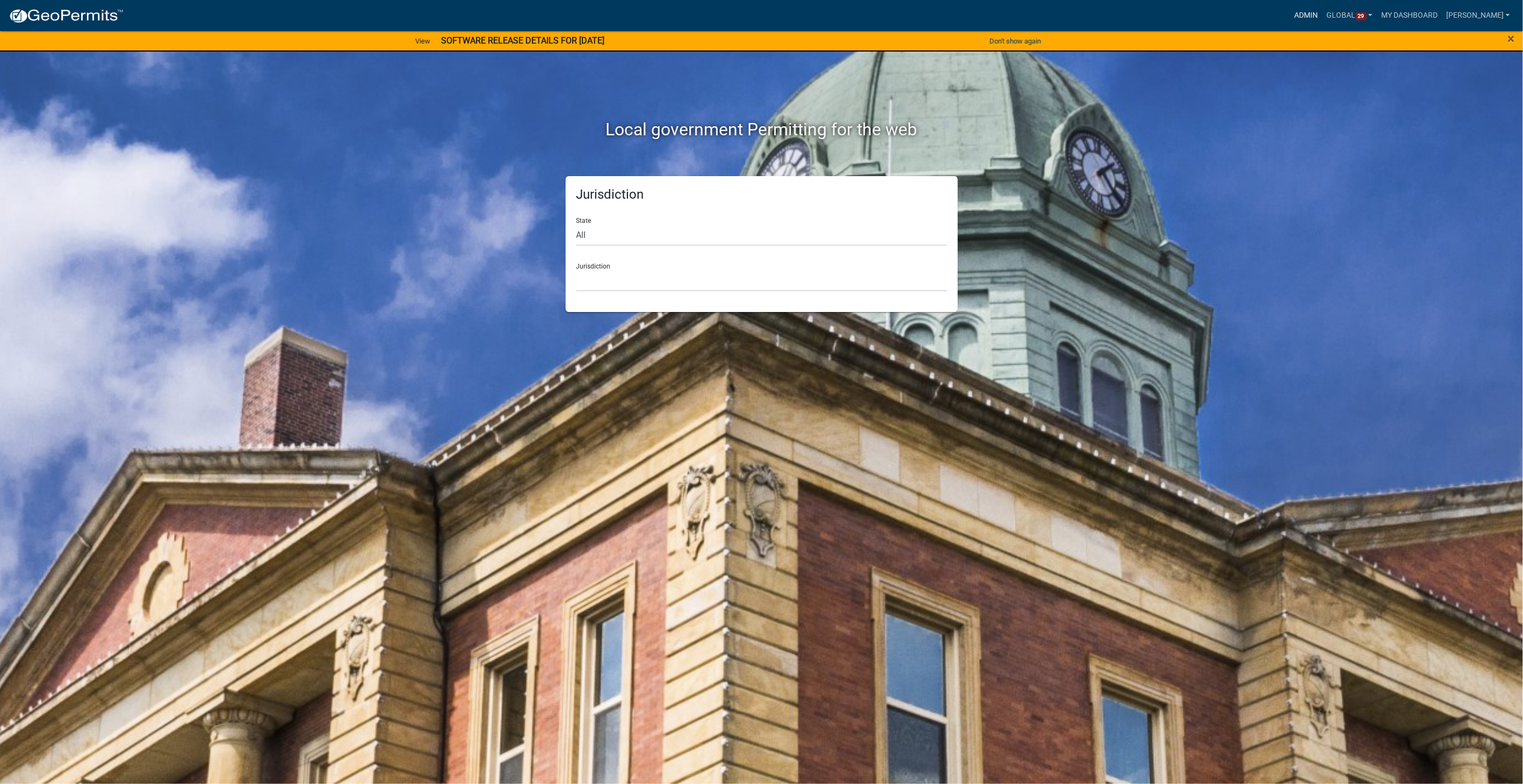
click at [1323, 10] on link "Admin" at bounding box center [1306, 15] width 32 height 20
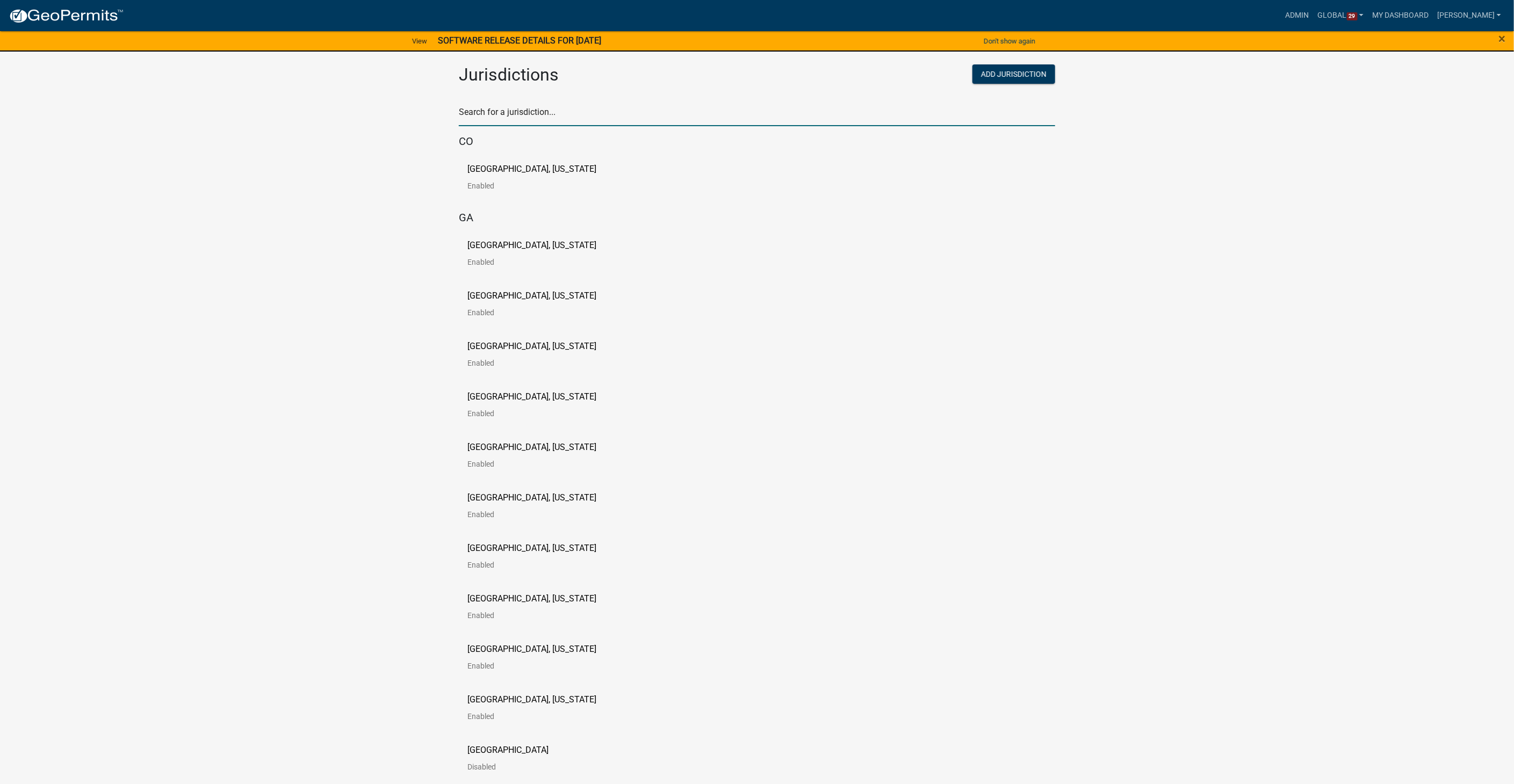
click at [520, 116] on input "text" at bounding box center [757, 115] width 596 height 22
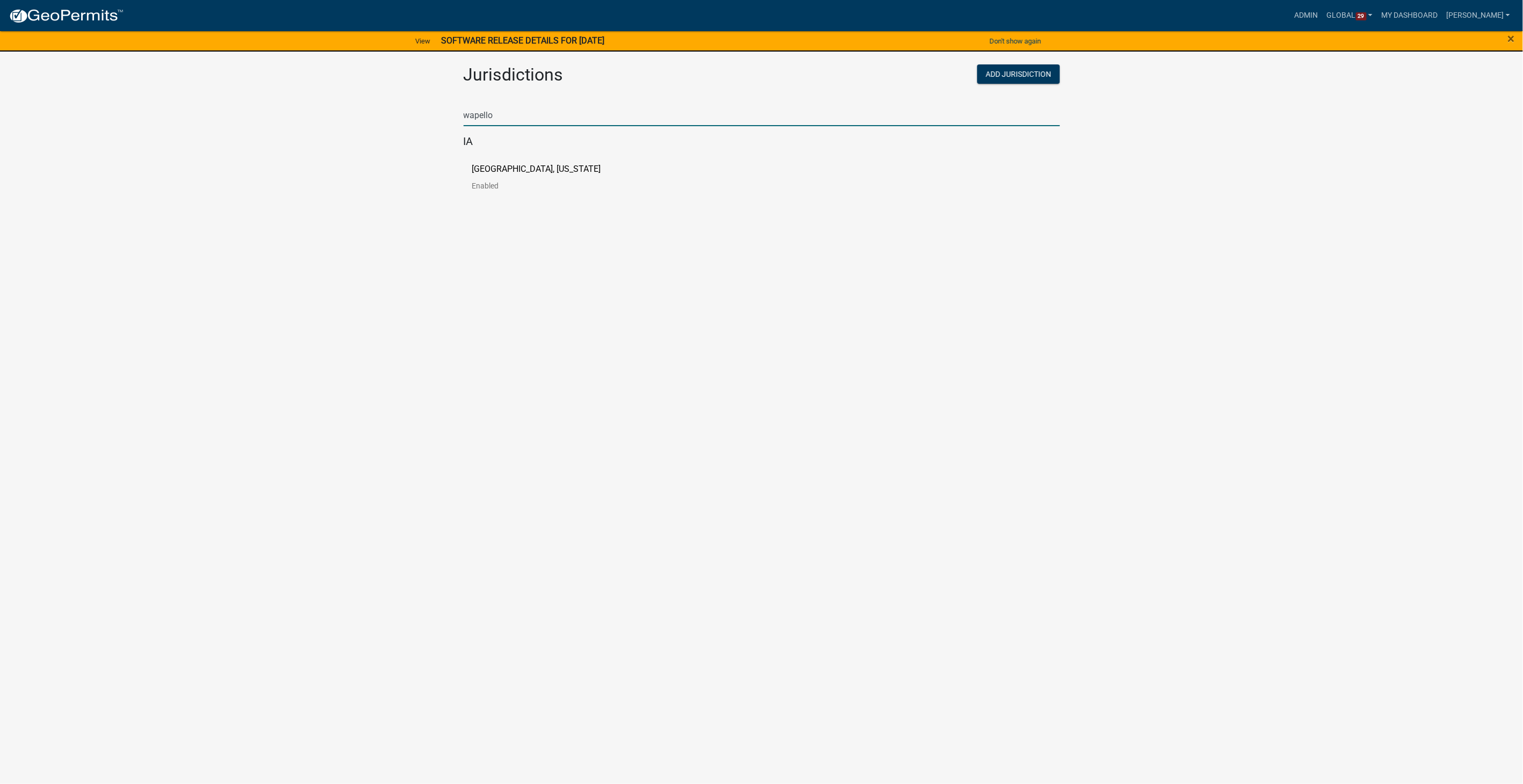
type input "wapello"
click at [484, 166] on p "[GEOGRAPHIC_DATA], [US_STATE]" at bounding box center [536, 169] width 129 height 9
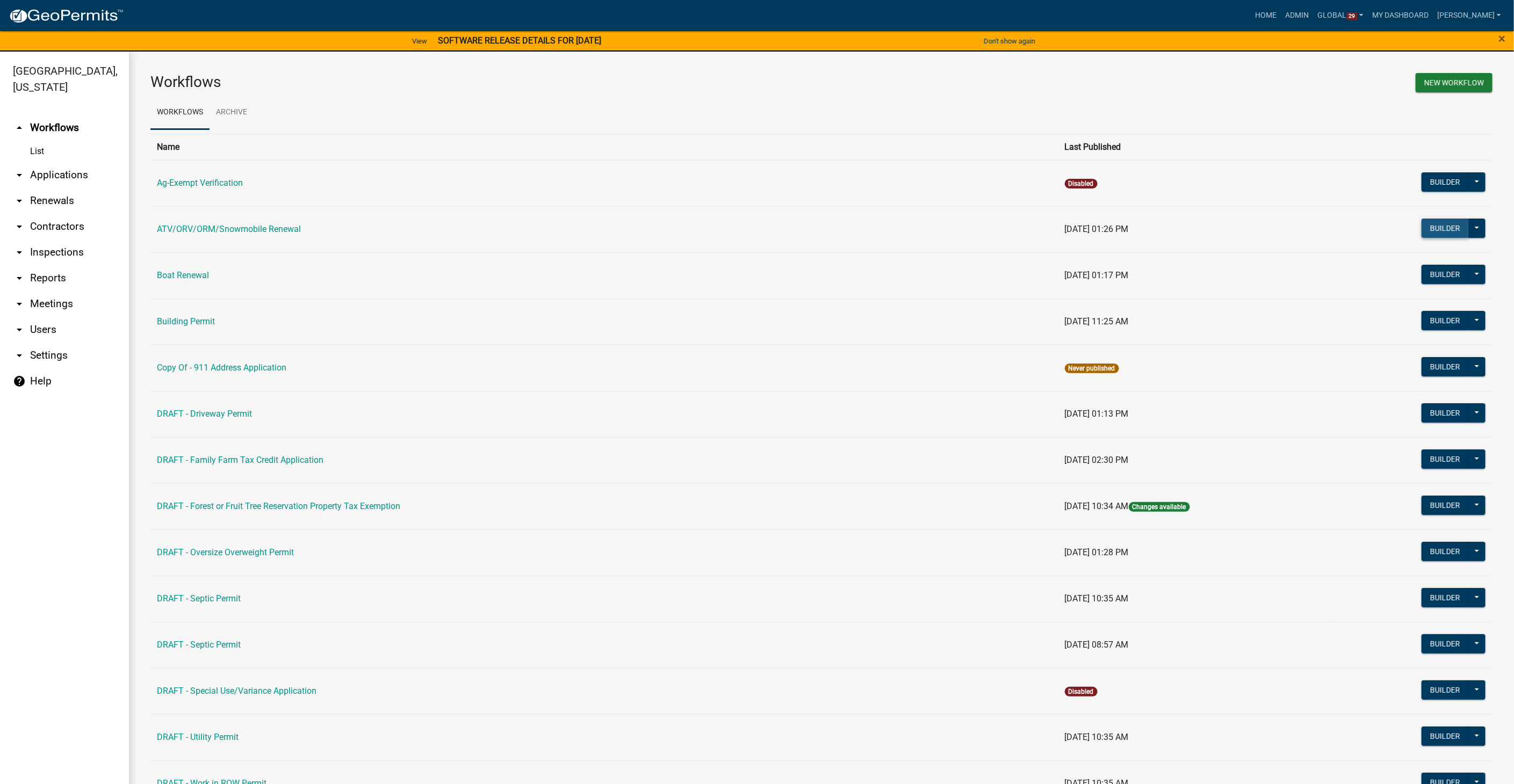
click at [1441, 223] on button "Builder" at bounding box center [1445, 228] width 47 height 20
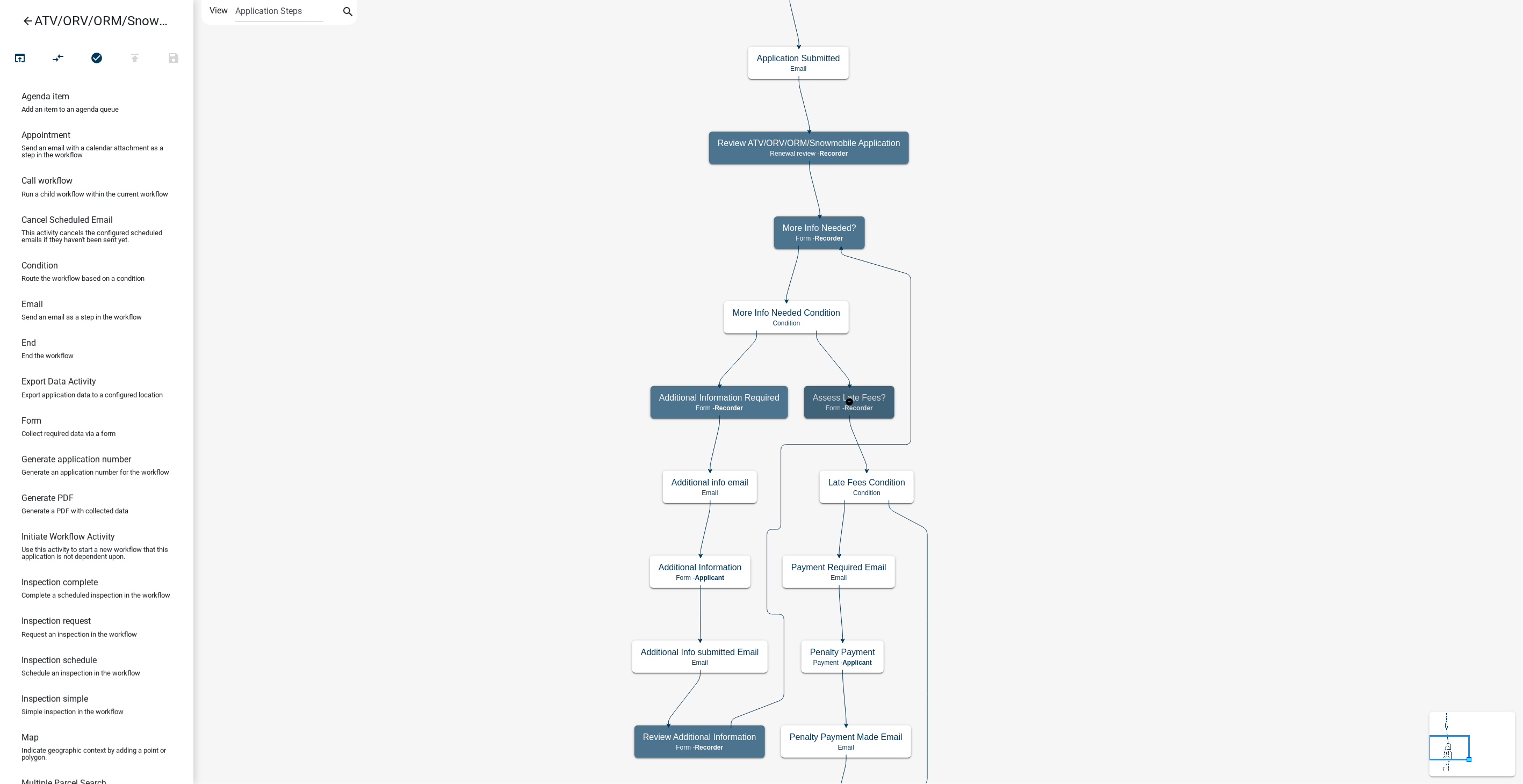
click at [861, 407] on span "Recorder" at bounding box center [859, 408] width 29 height 7
select select "A0737AE1-B0BE-41EB-9D63-CA0AD500D471"
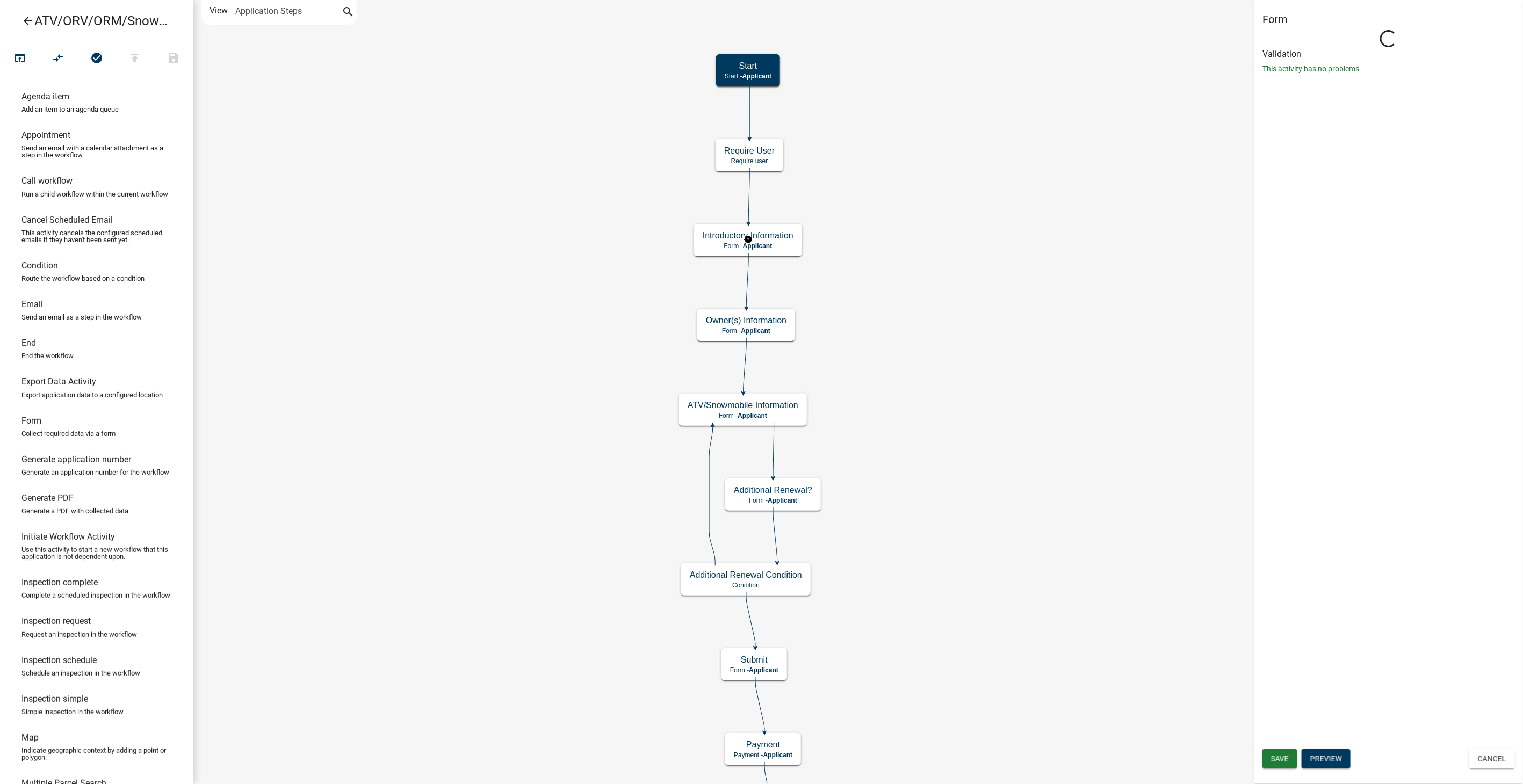
select select "A0737AE1-B0BE-41EB-9D63-CA0AD500D471"
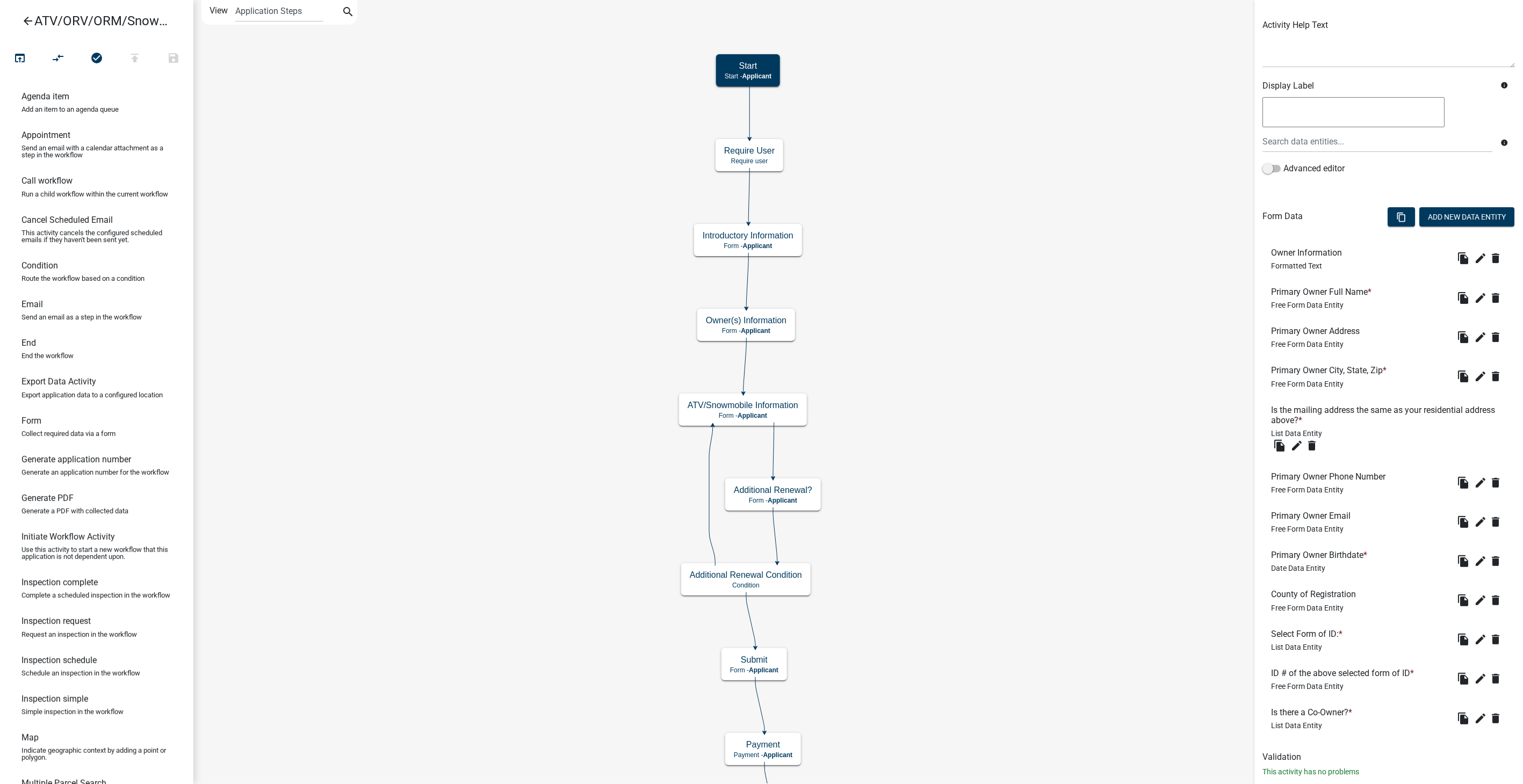
scroll to position [143, 0]
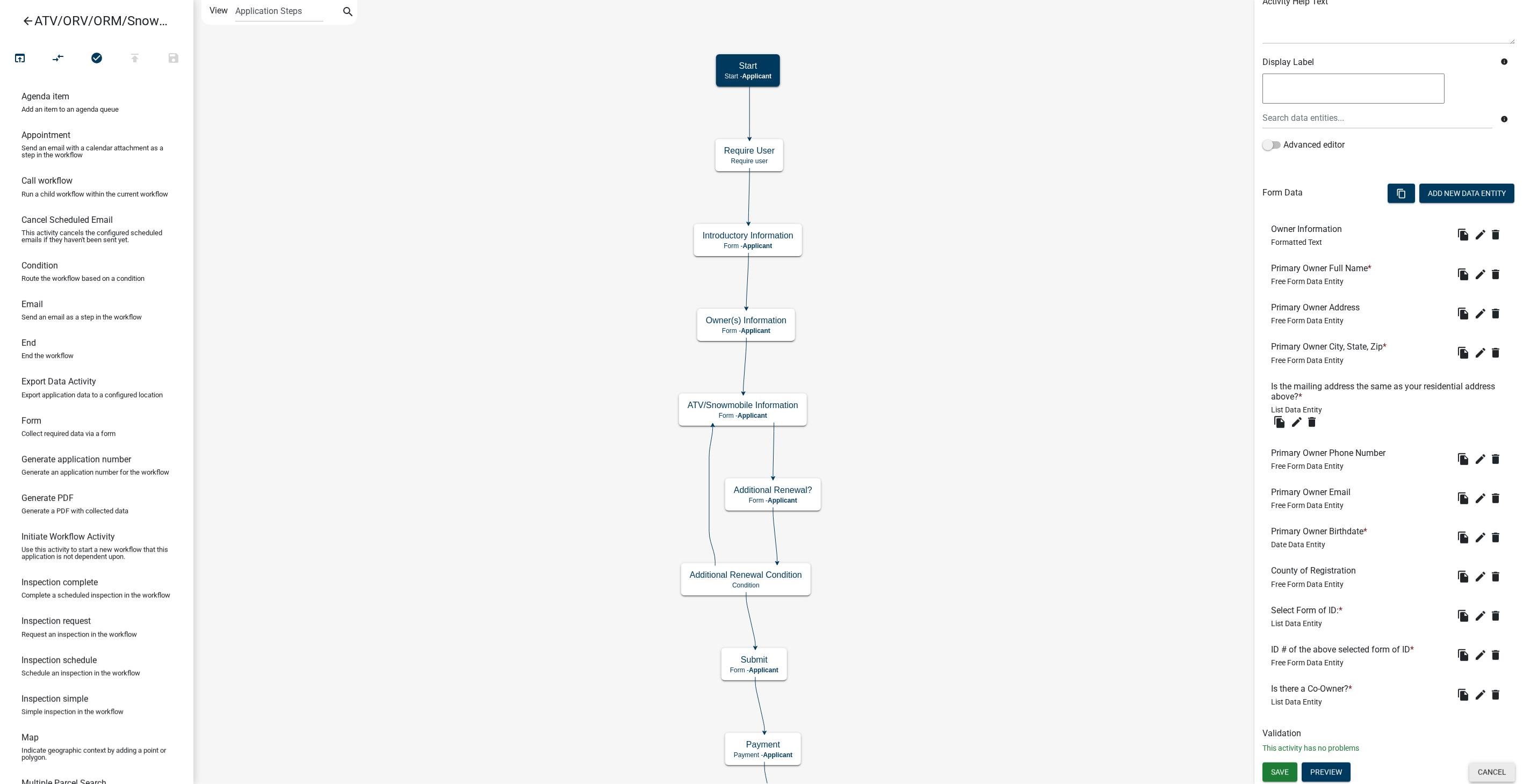
click at [1486, 775] on button "Cancel" at bounding box center [1492, 772] width 46 height 20
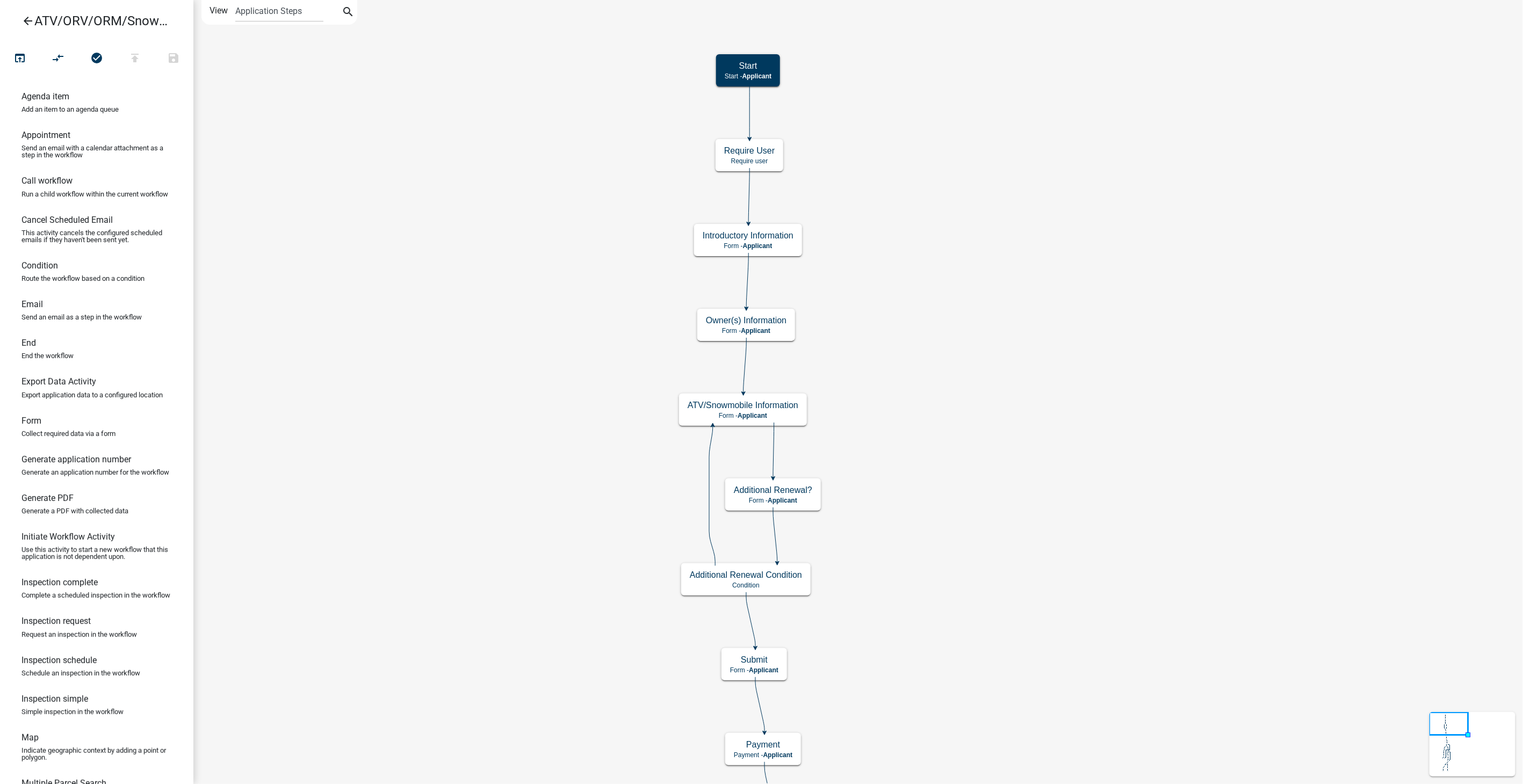
scroll to position [0, 0]
click at [758, 404] on div "ATV/Snowmobile Information Form - Applicant" at bounding box center [742, 403] width 128 height 32
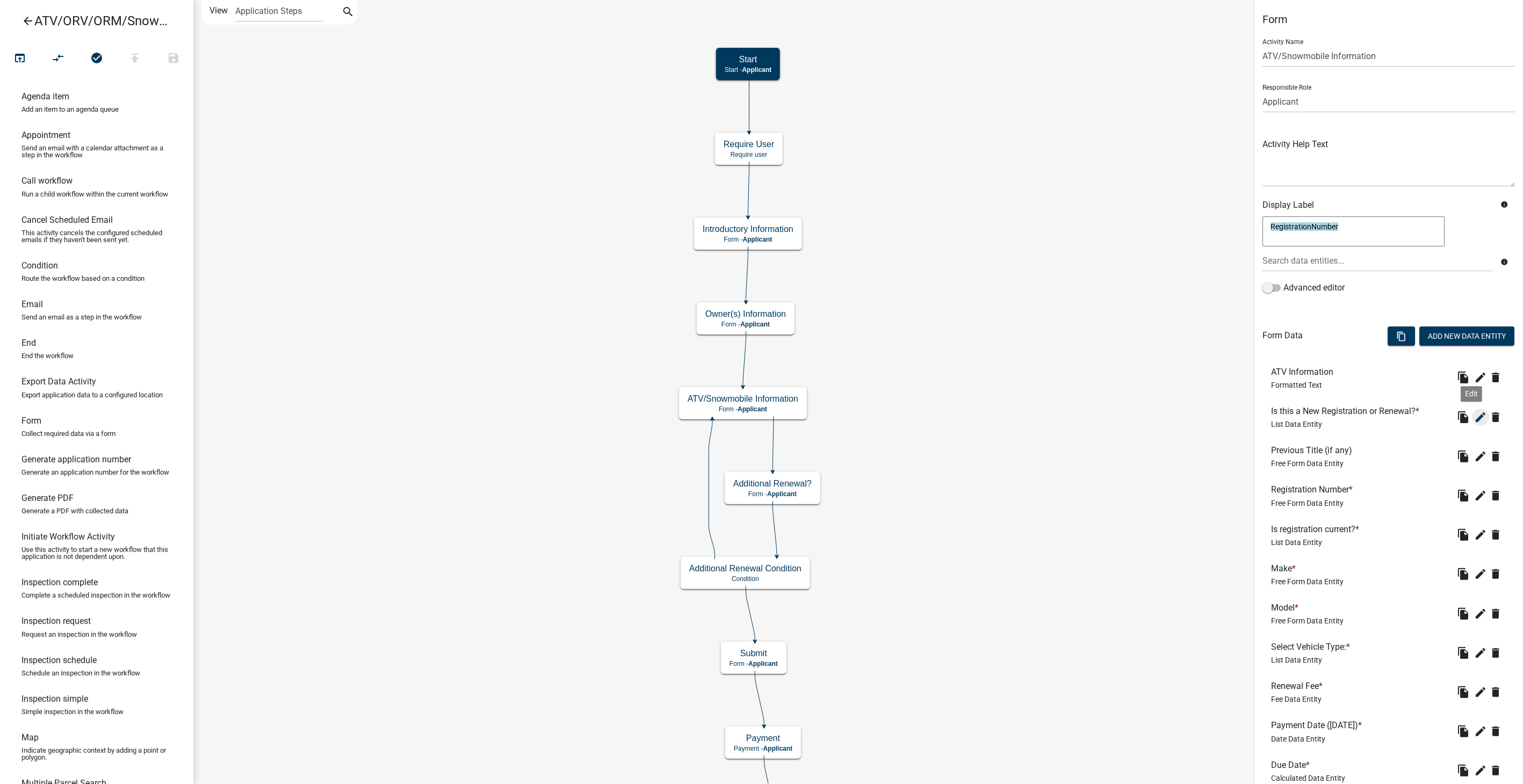
click at [1474, 411] on icon "edit" at bounding box center [1480, 418] width 13 height 13
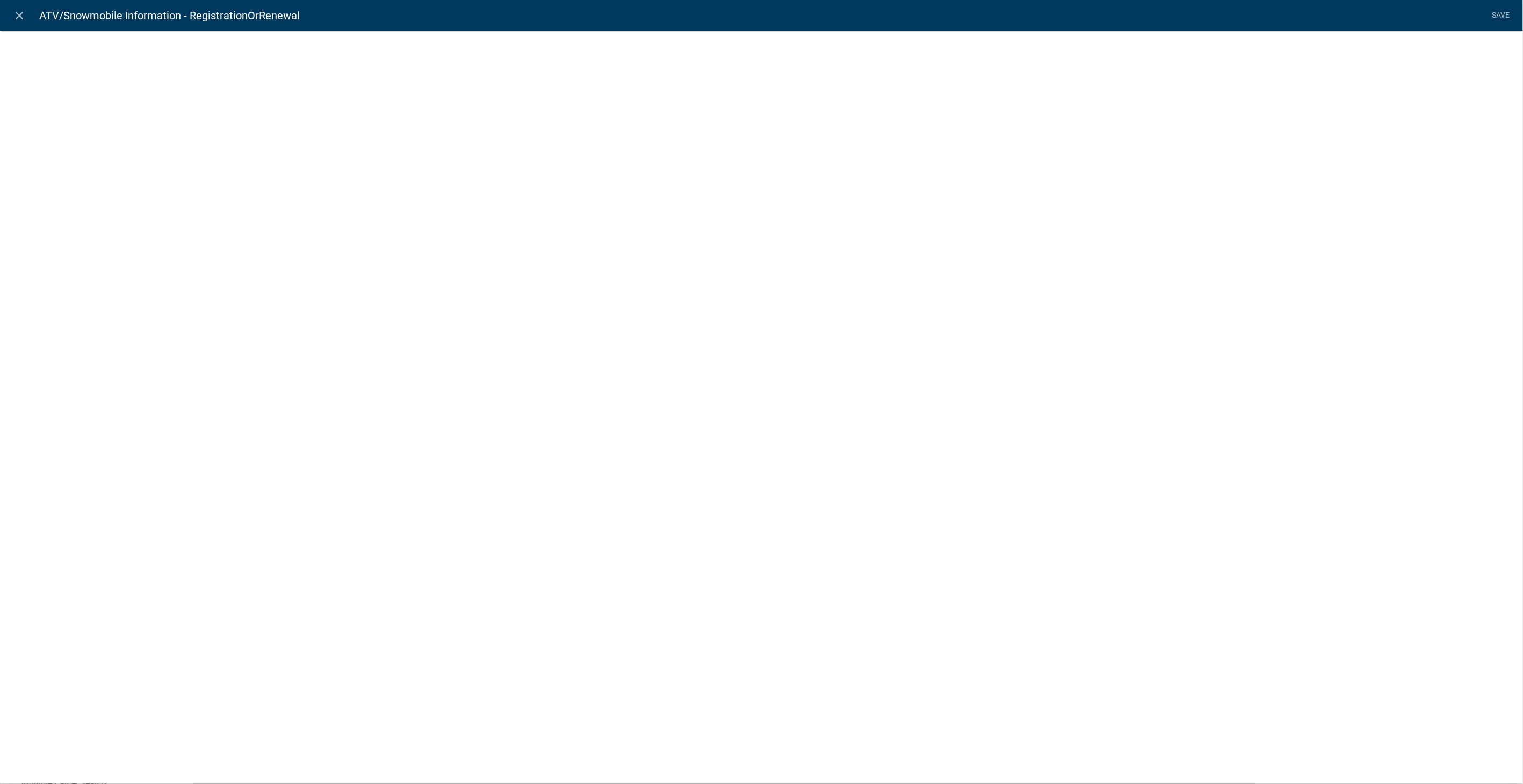
select select "list-data"
select select
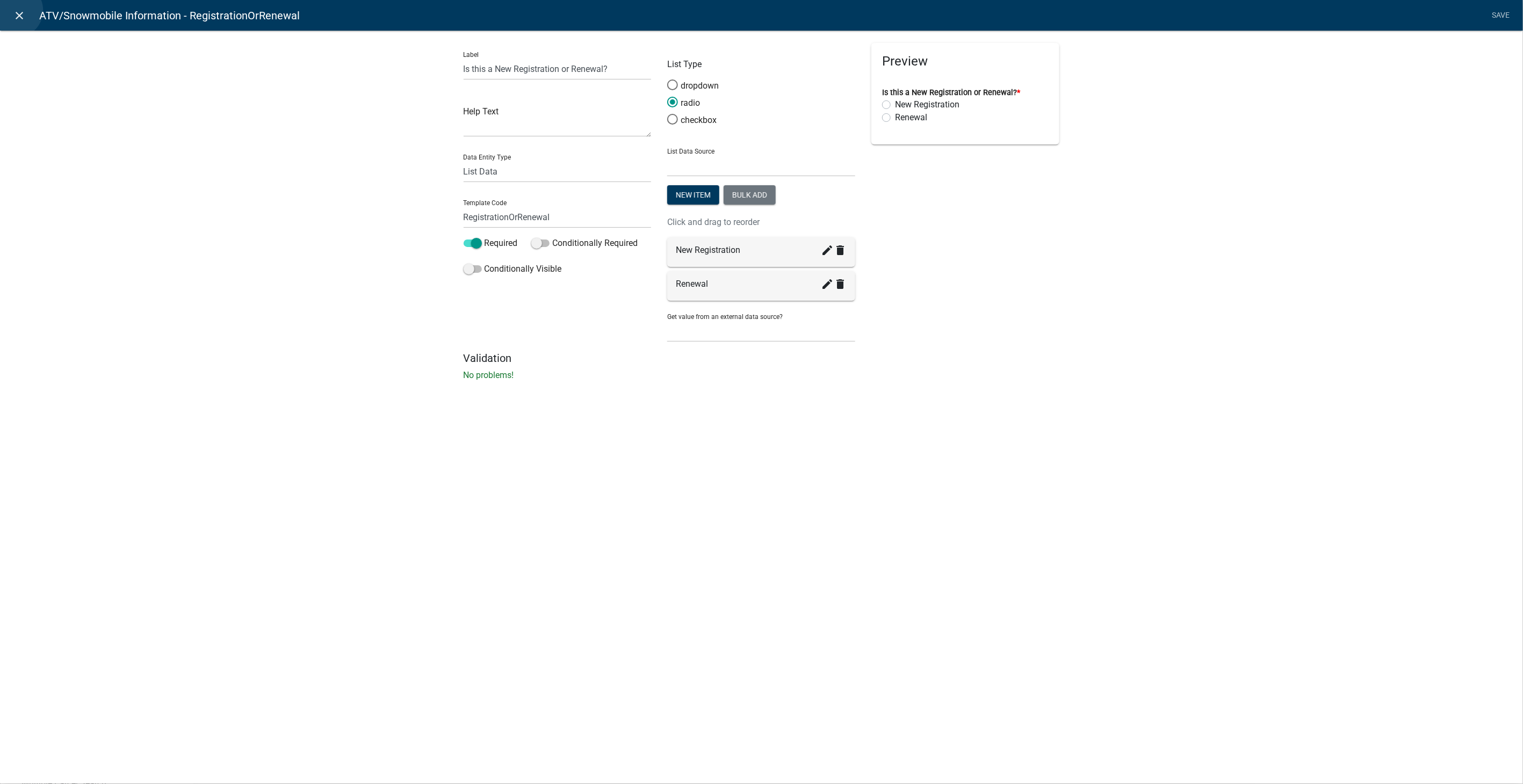
click at [16, 10] on icon "close" at bounding box center [20, 16] width 13 height 13
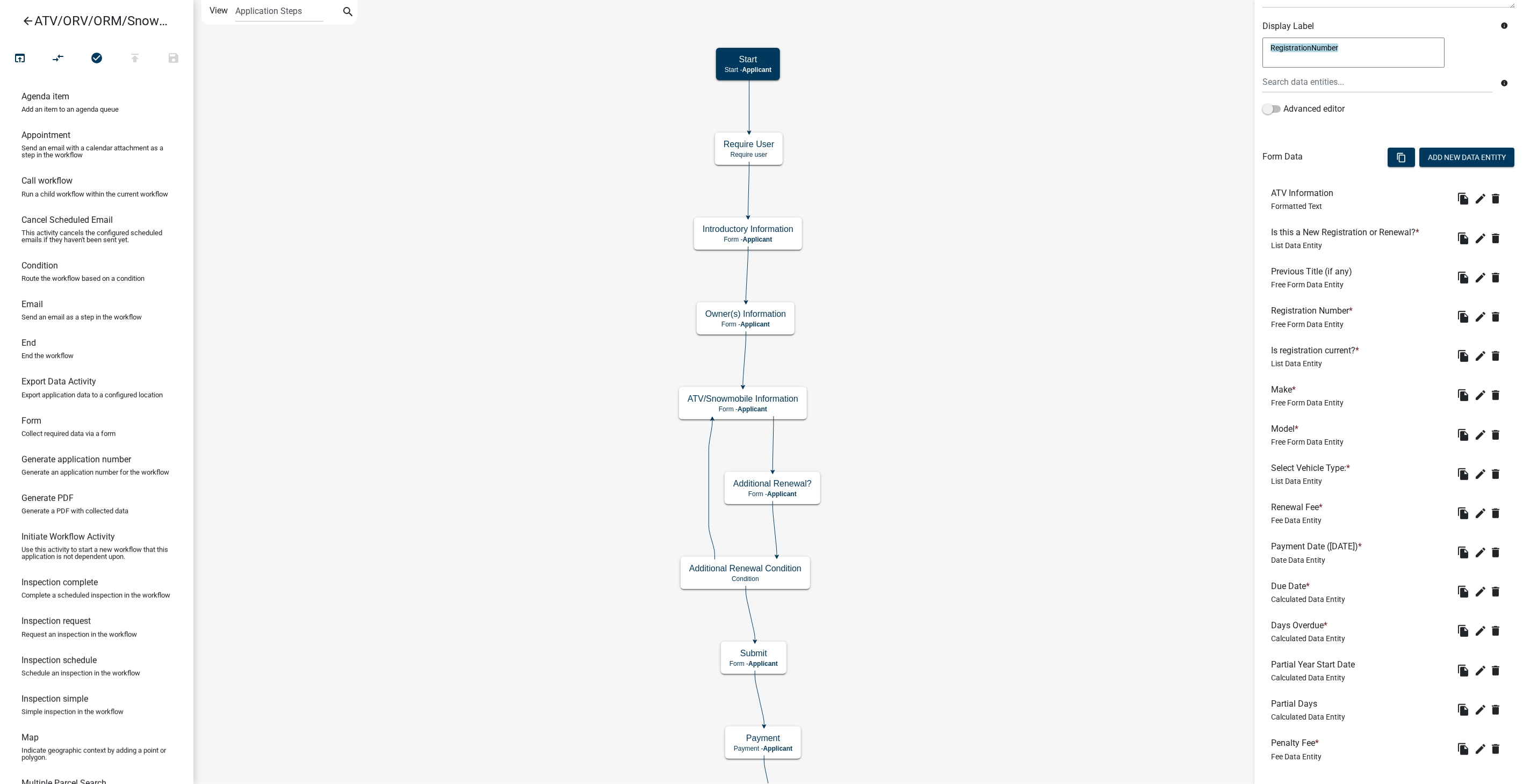
scroll to position [233, 0]
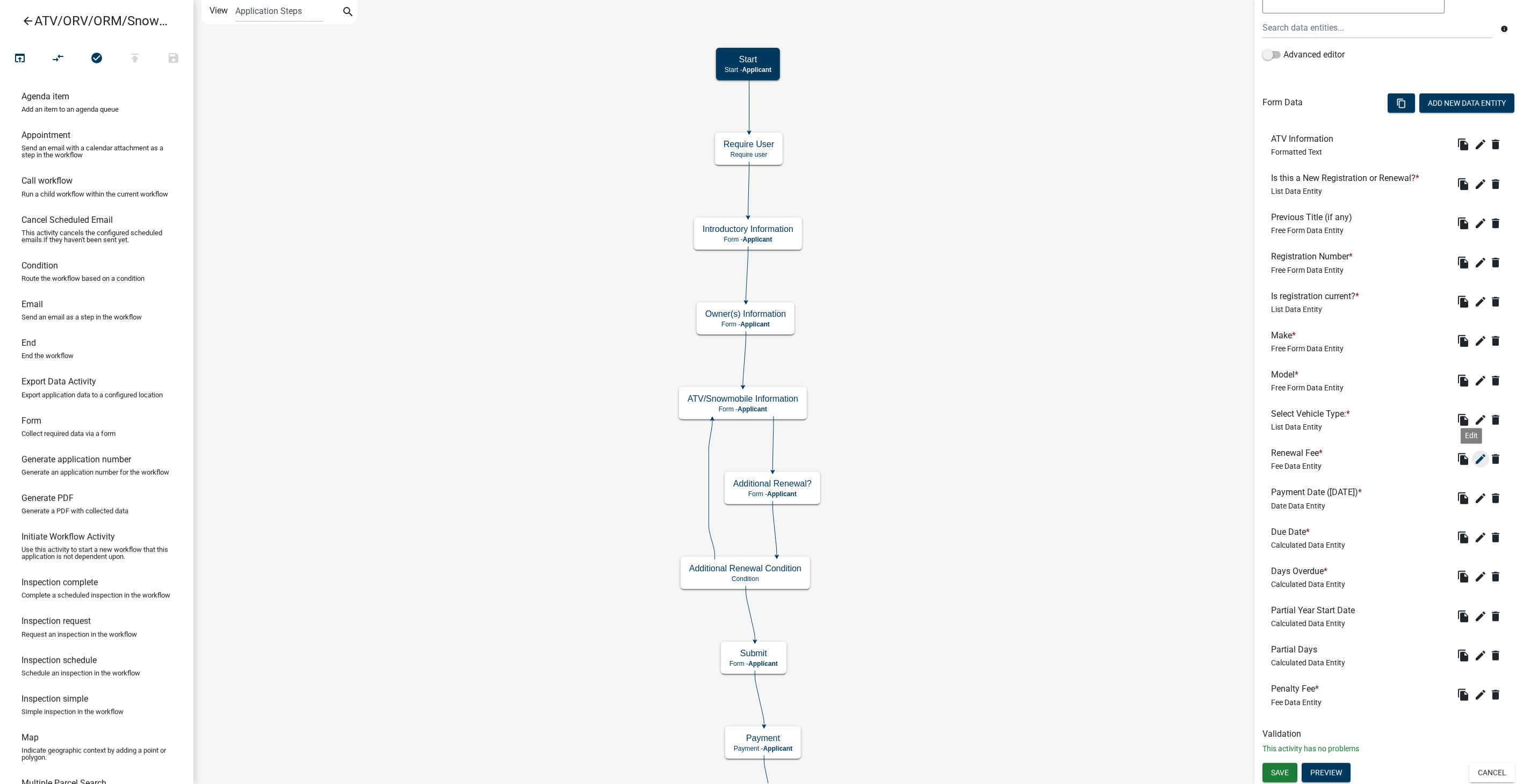
click at [1474, 455] on icon "edit" at bounding box center [1480, 459] width 13 height 13
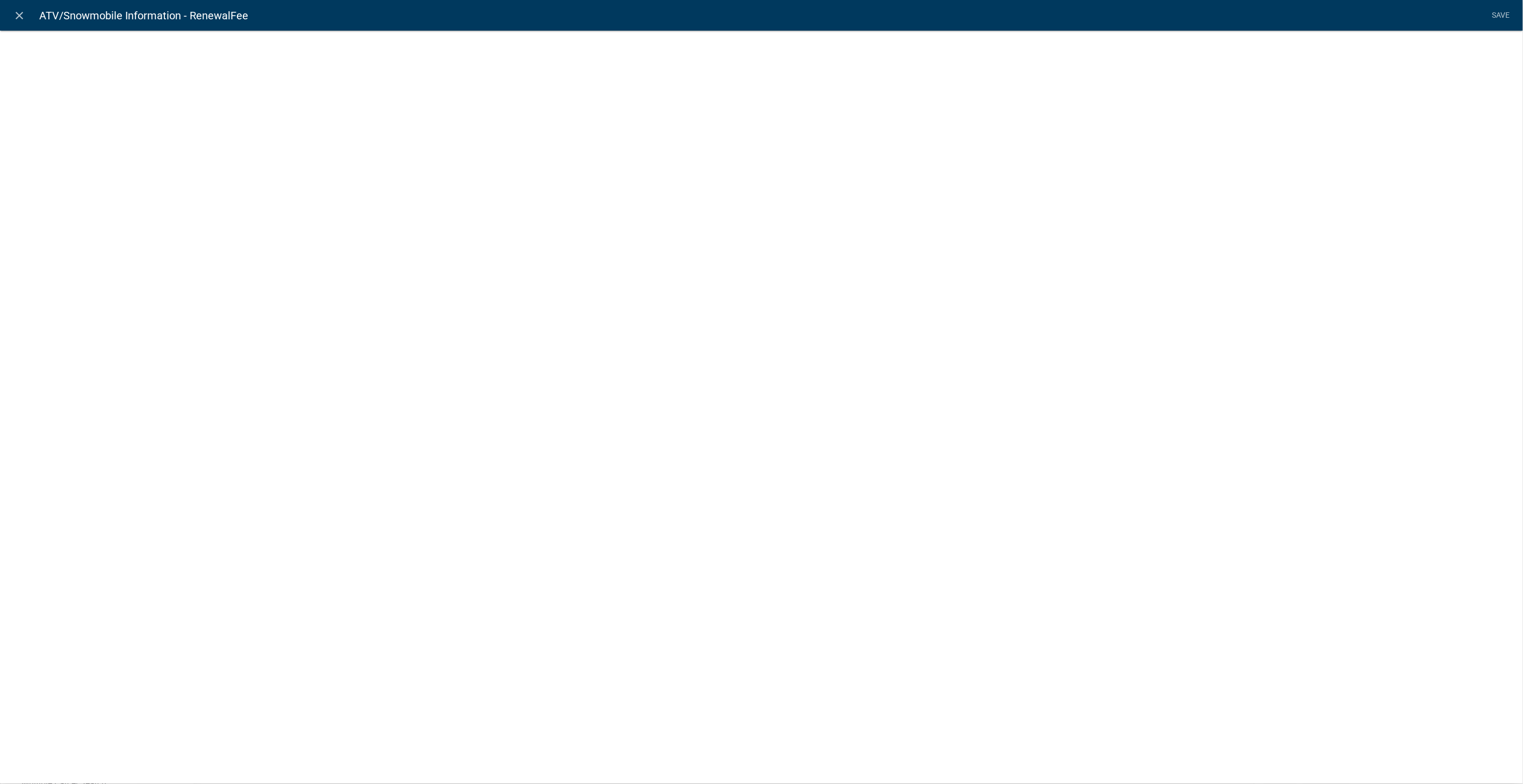
select select "fee"
select select "VehicleType"
select select "258b736f-576f-4325-a78c-fcdf45871ca8"
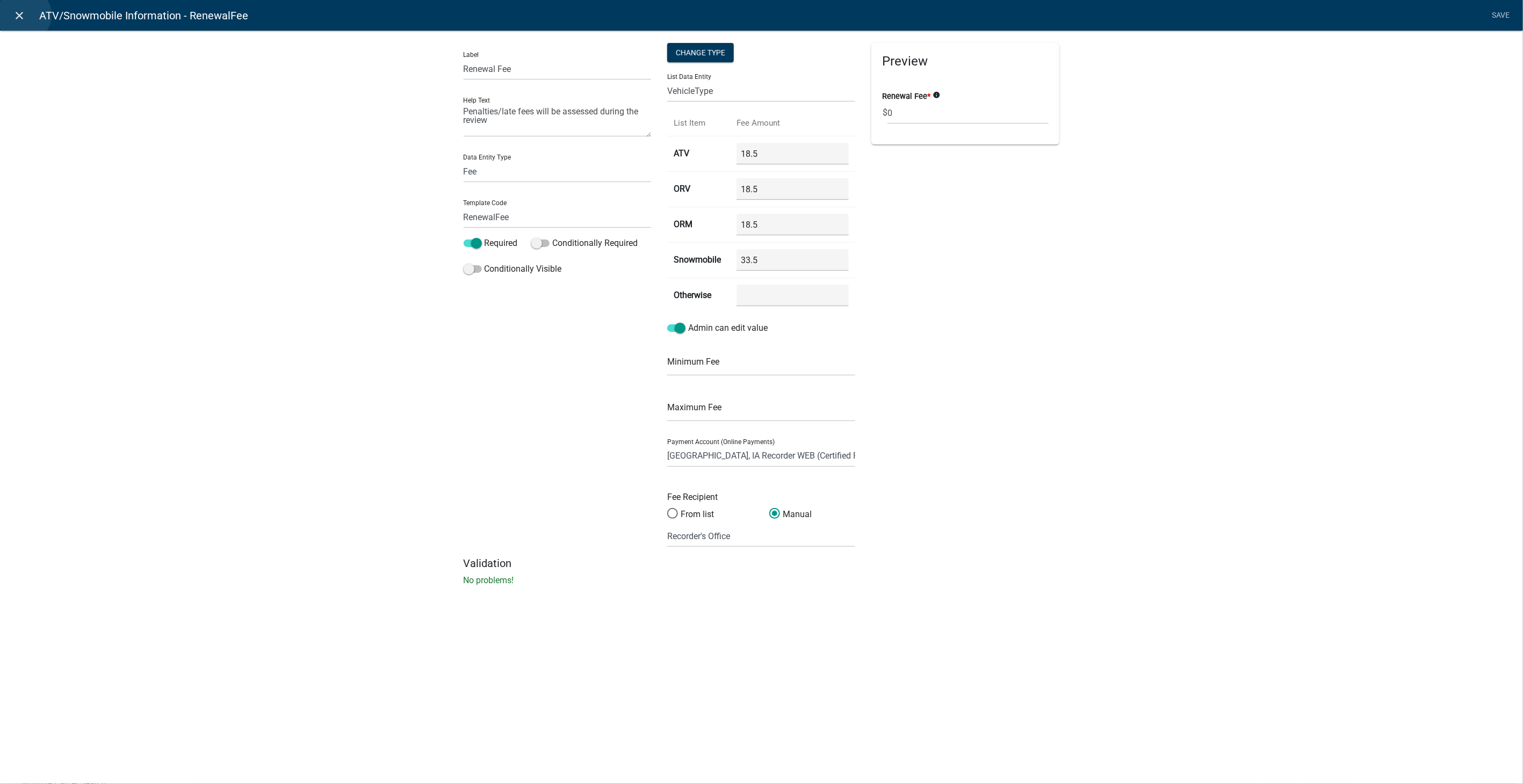
click at [24, 15] on icon "close" at bounding box center [20, 16] width 13 height 13
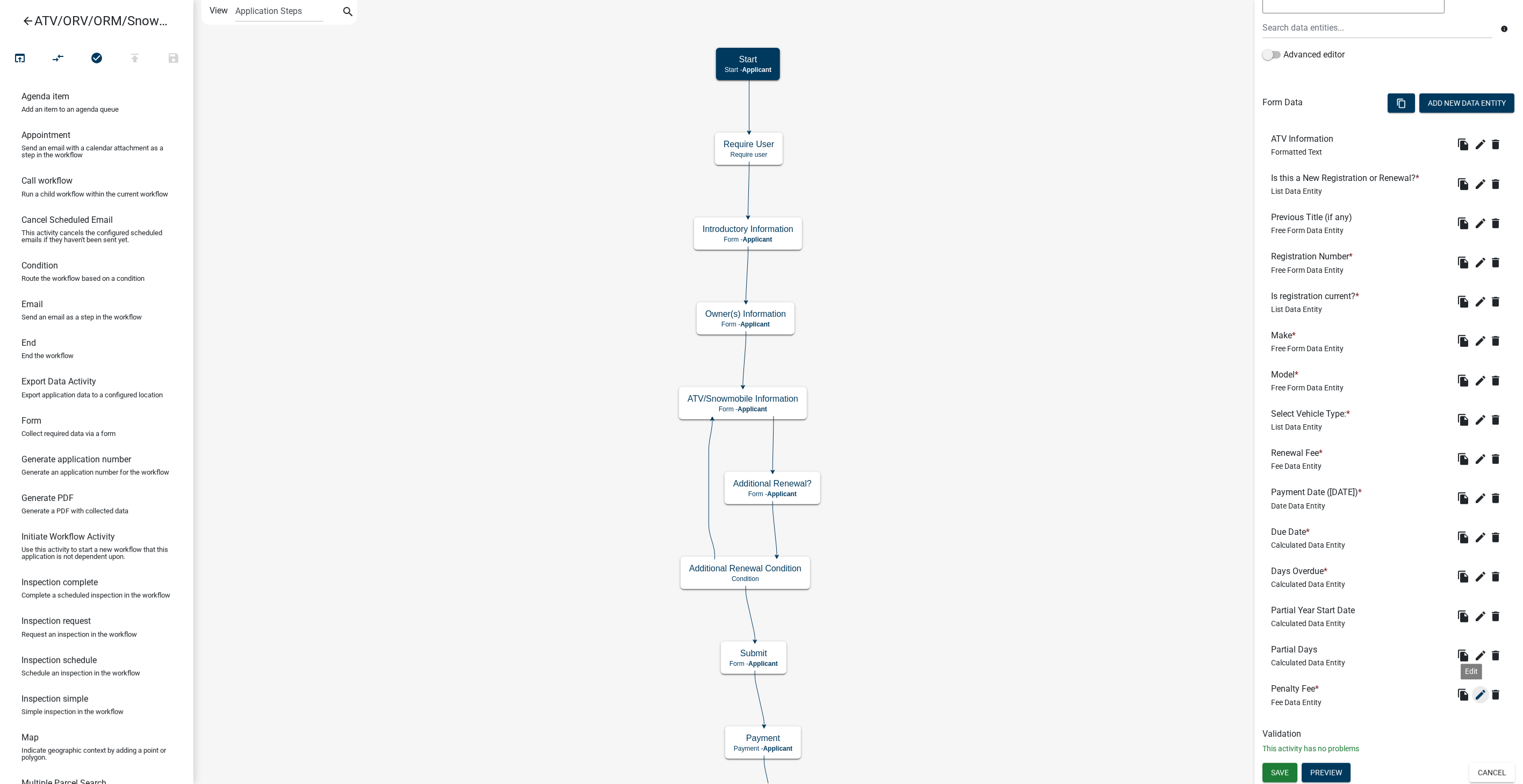
click at [1474, 688] on icon "edit" at bounding box center [1480, 695] width 13 height 13
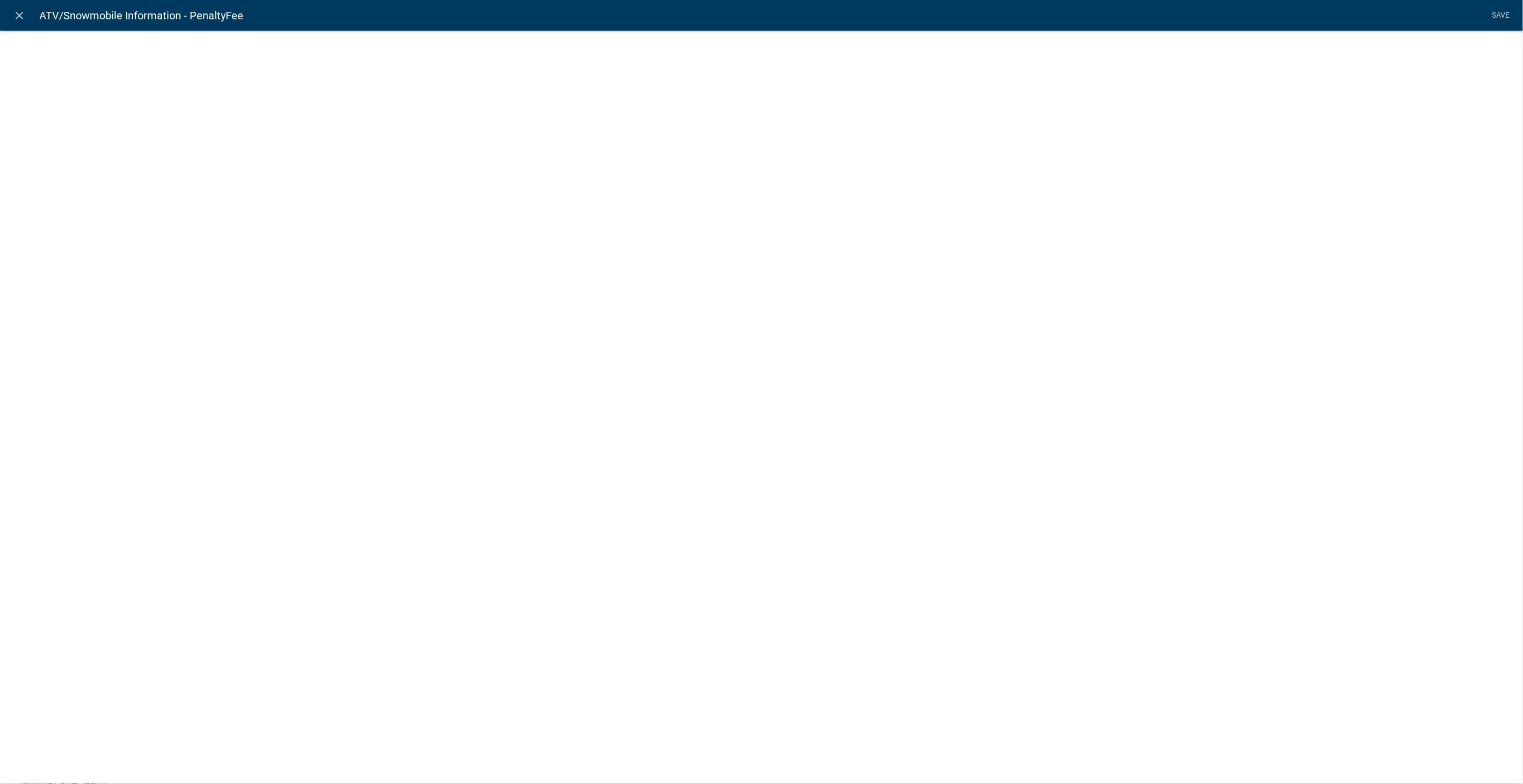
select select "fee"
select select "258b736f-576f-4325-a78c-fcdf45871ca8"
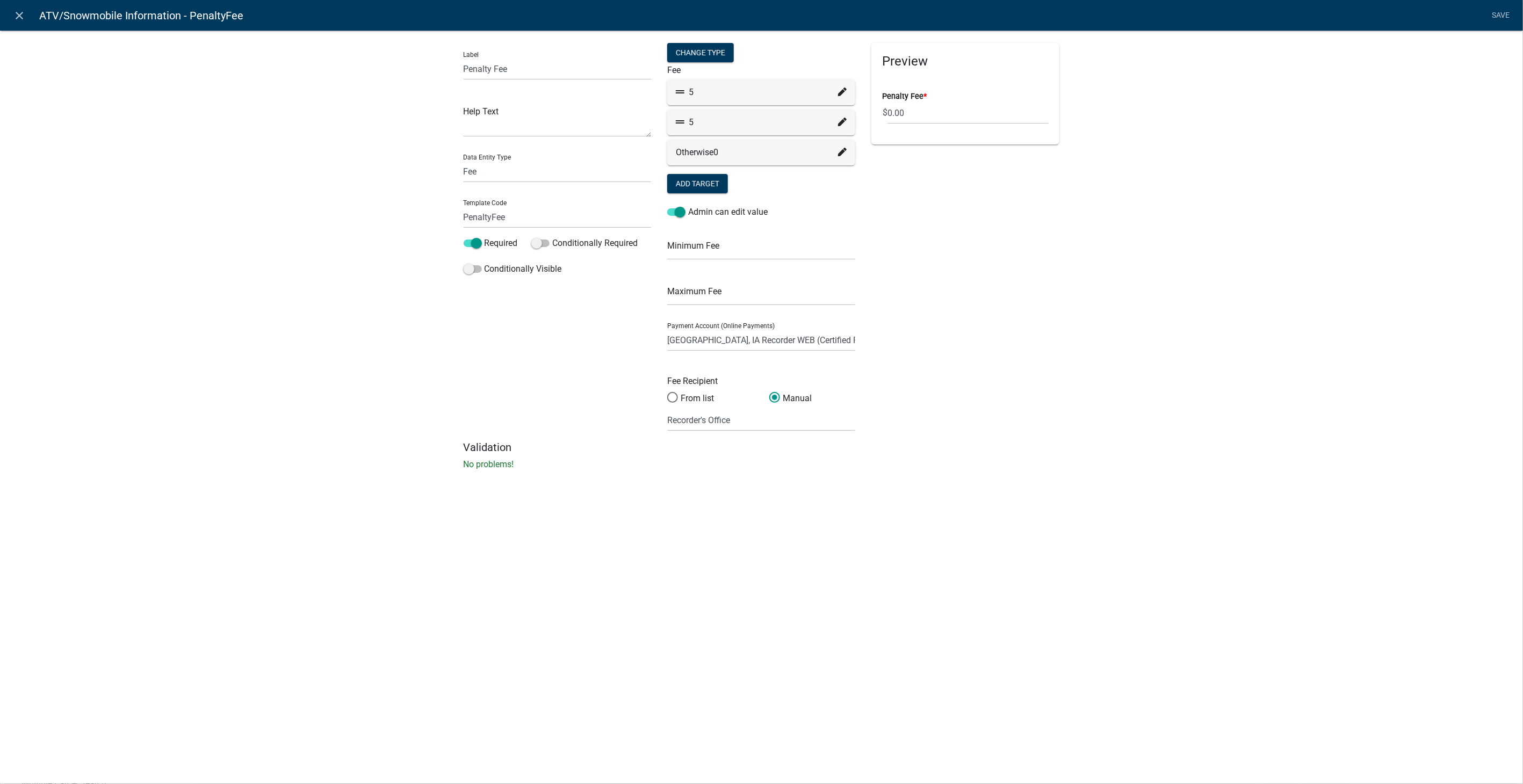
click at [841, 90] on icon at bounding box center [842, 92] width 9 height 9
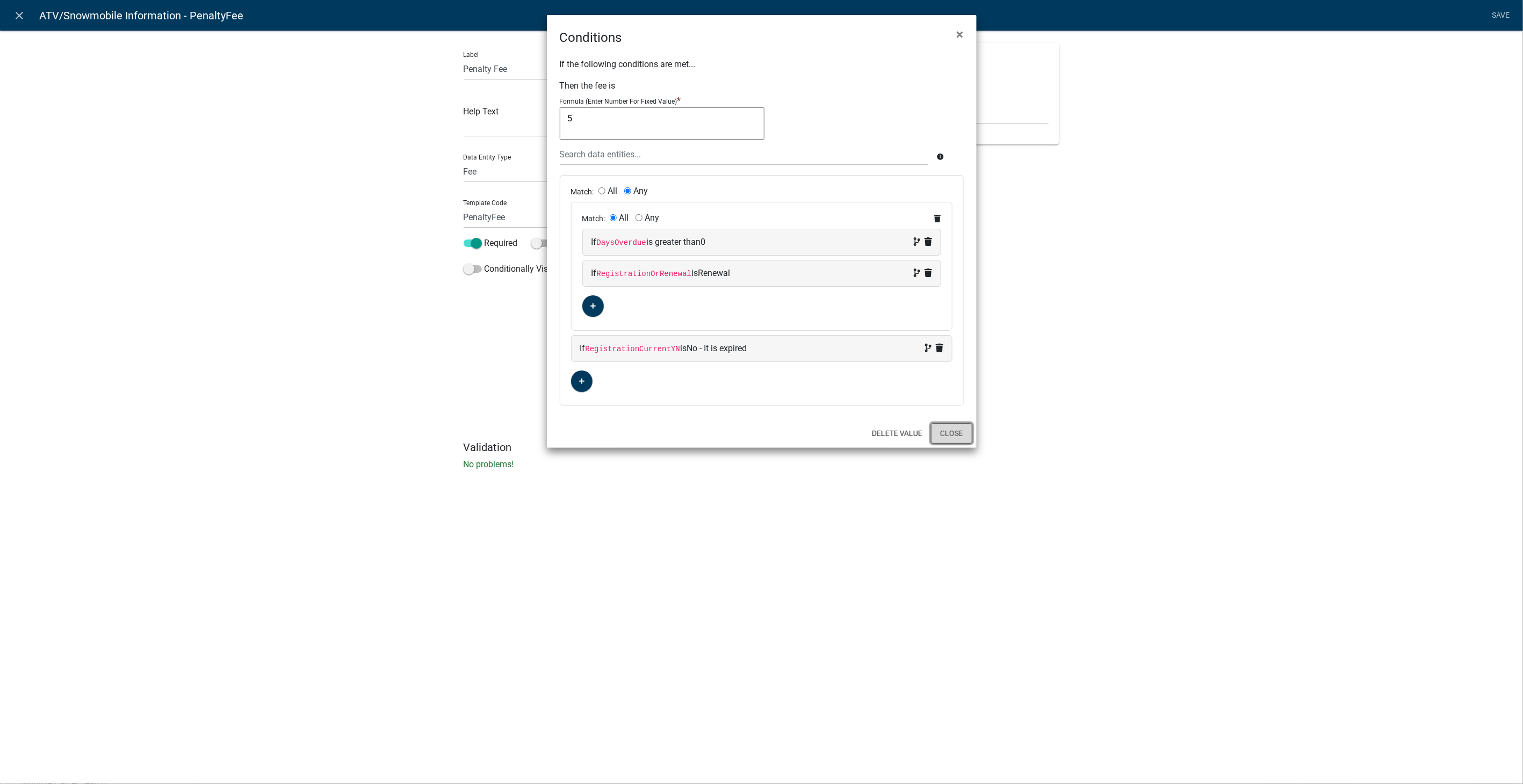
click at [944, 424] on button "Close" at bounding box center [951, 433] width 41 height 20
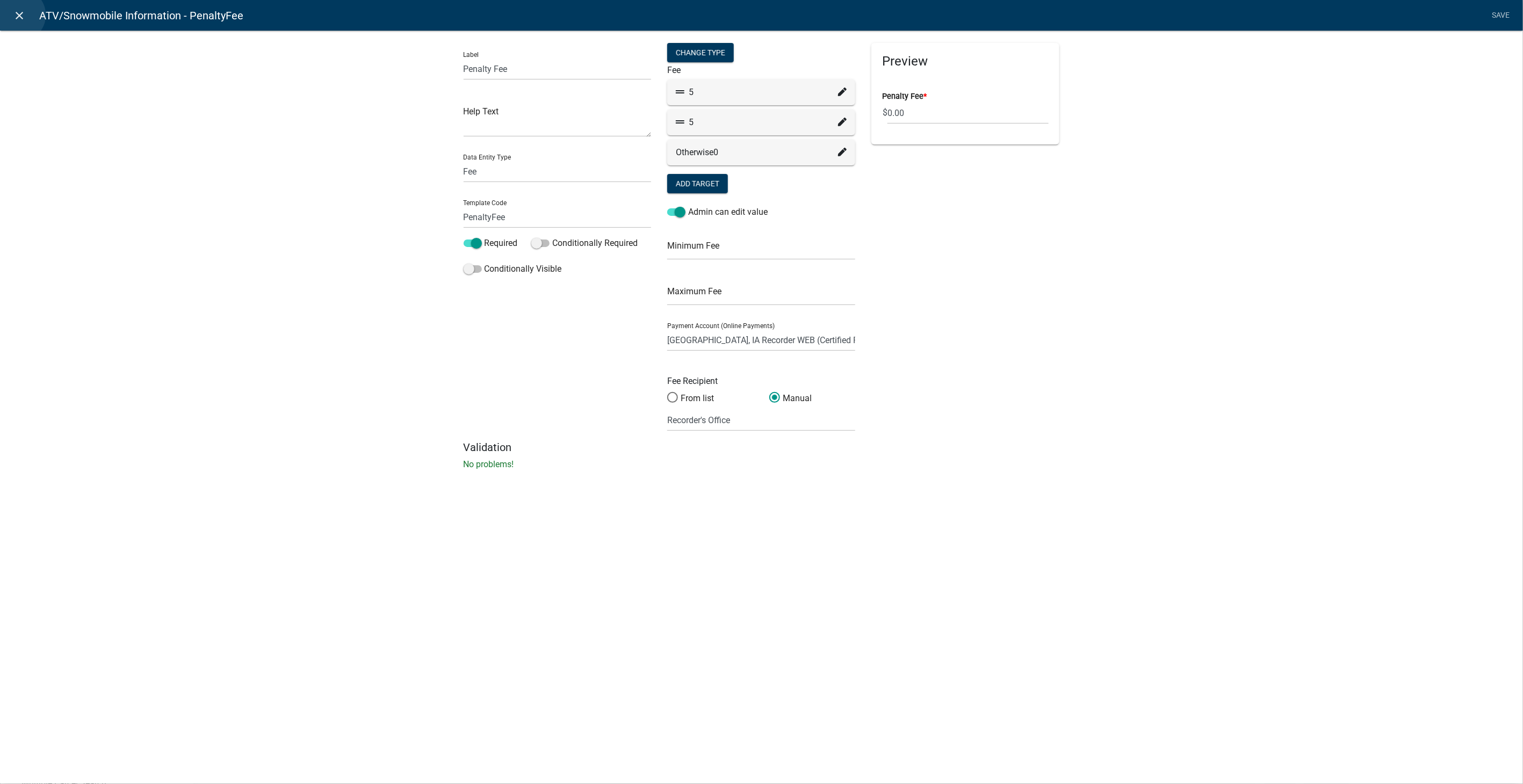
click at [18, 15] on icon "close" at bounding box center [20, 16] width 13 height 13
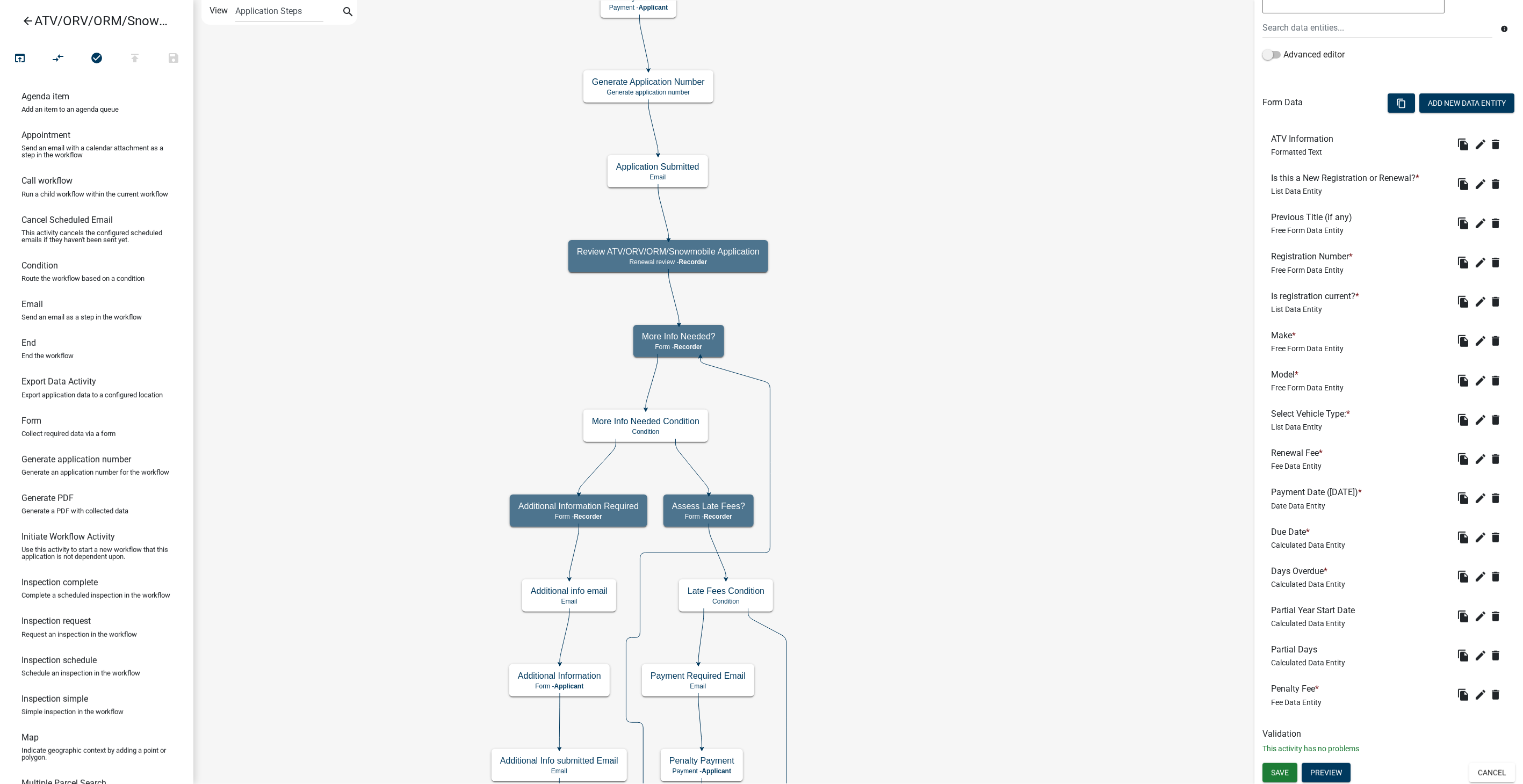
click at [24, 20] on icon "arrow_back" at bounding box center [28, 22] width 13 height 15
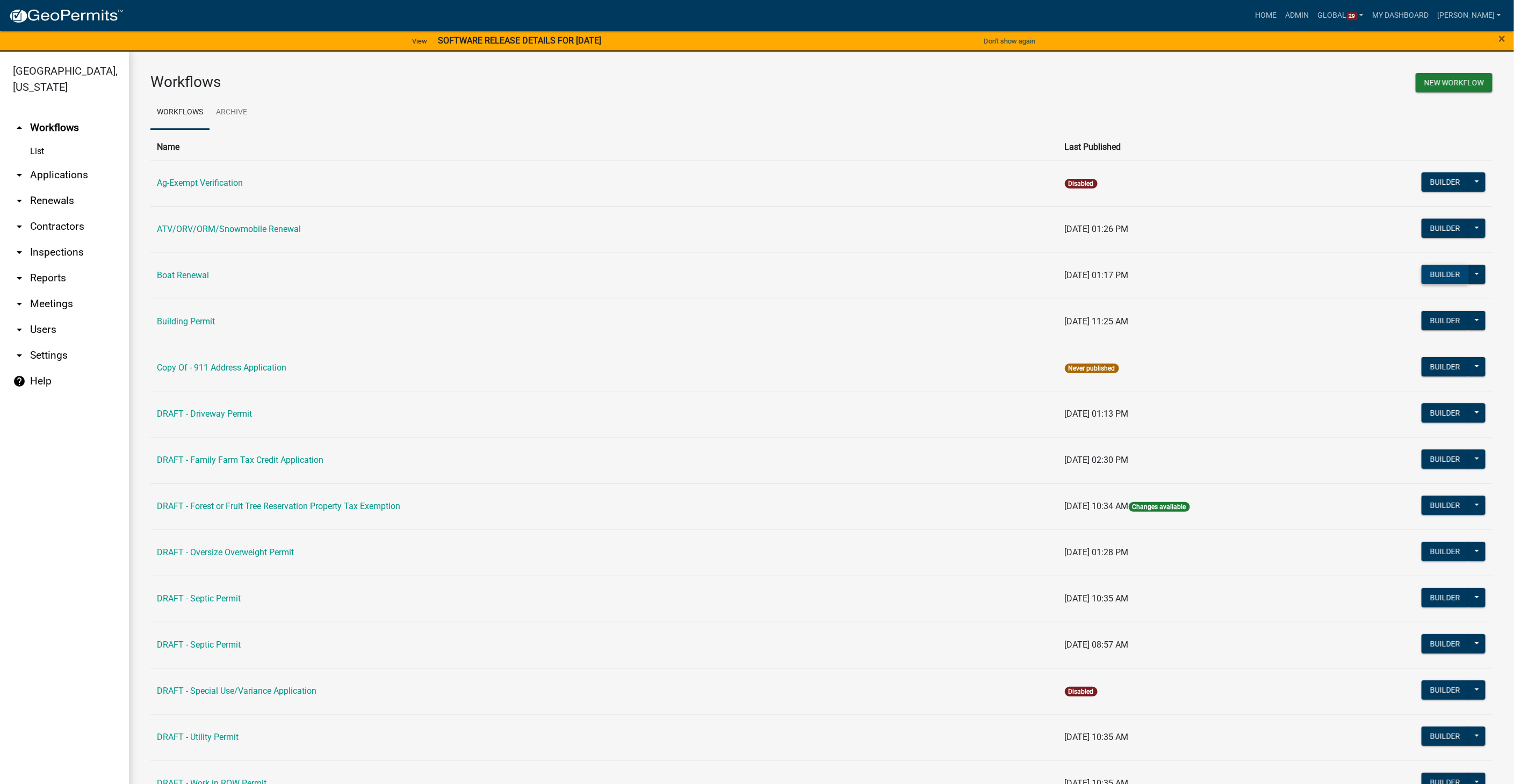
click at [1437, 270] on button "Builder" at bounding box center [1445, 275] width 47 height 20
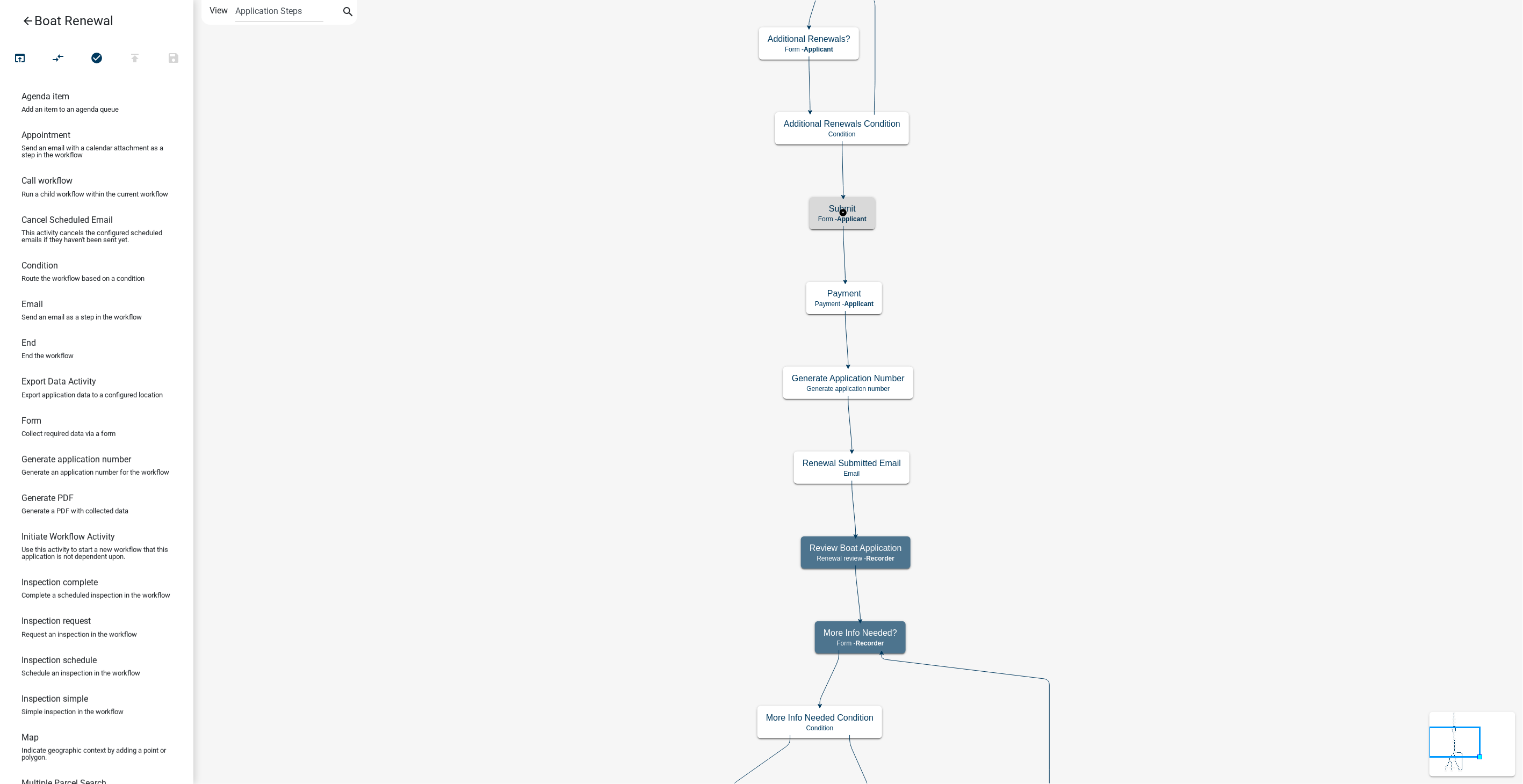
click at [865, 219] on span "Applicant" at bounding box center [851, 219] width 29 height 7
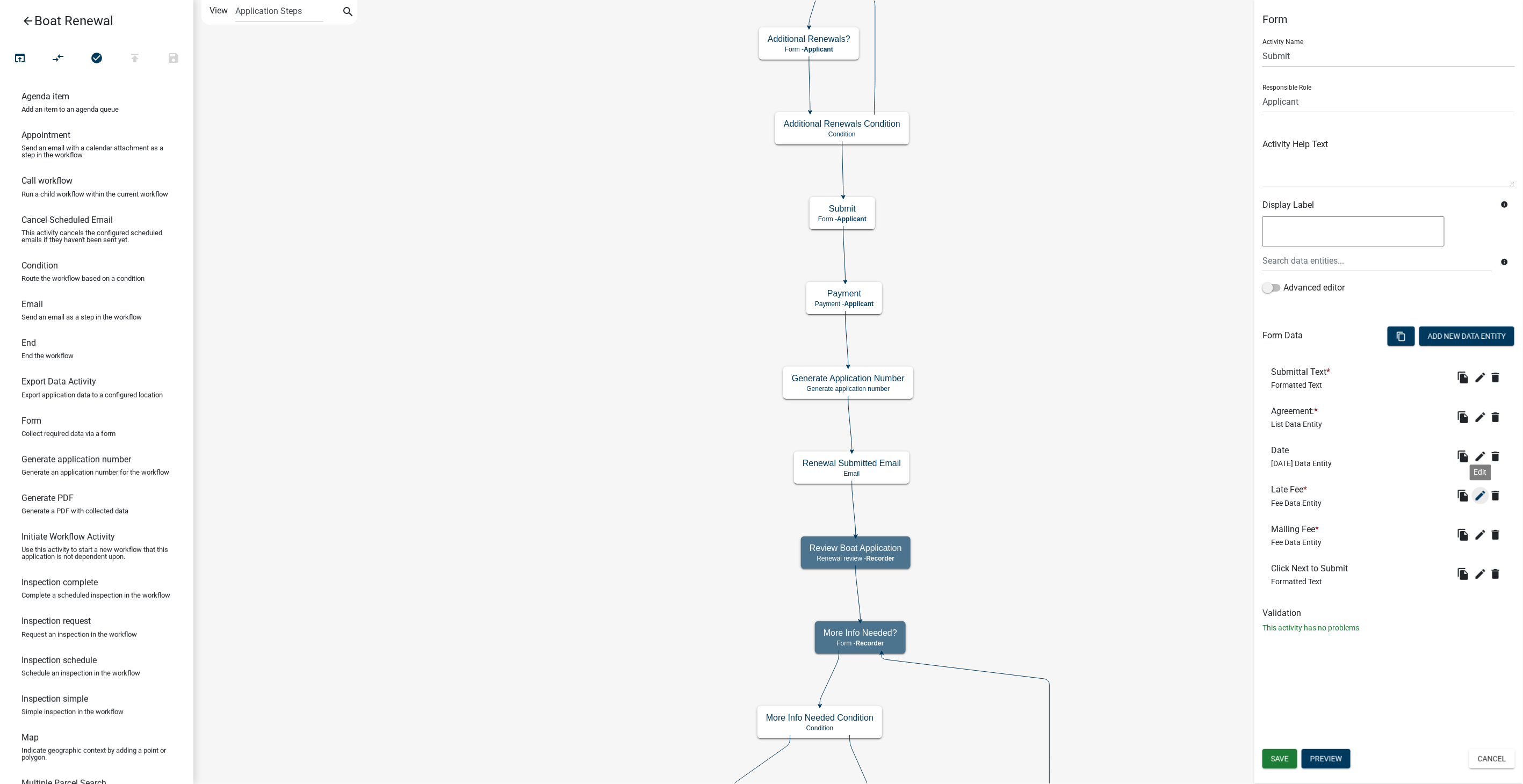
click at [1480, 493] on icon "edit" at bounding box center [1480, 496] width 13 height 13
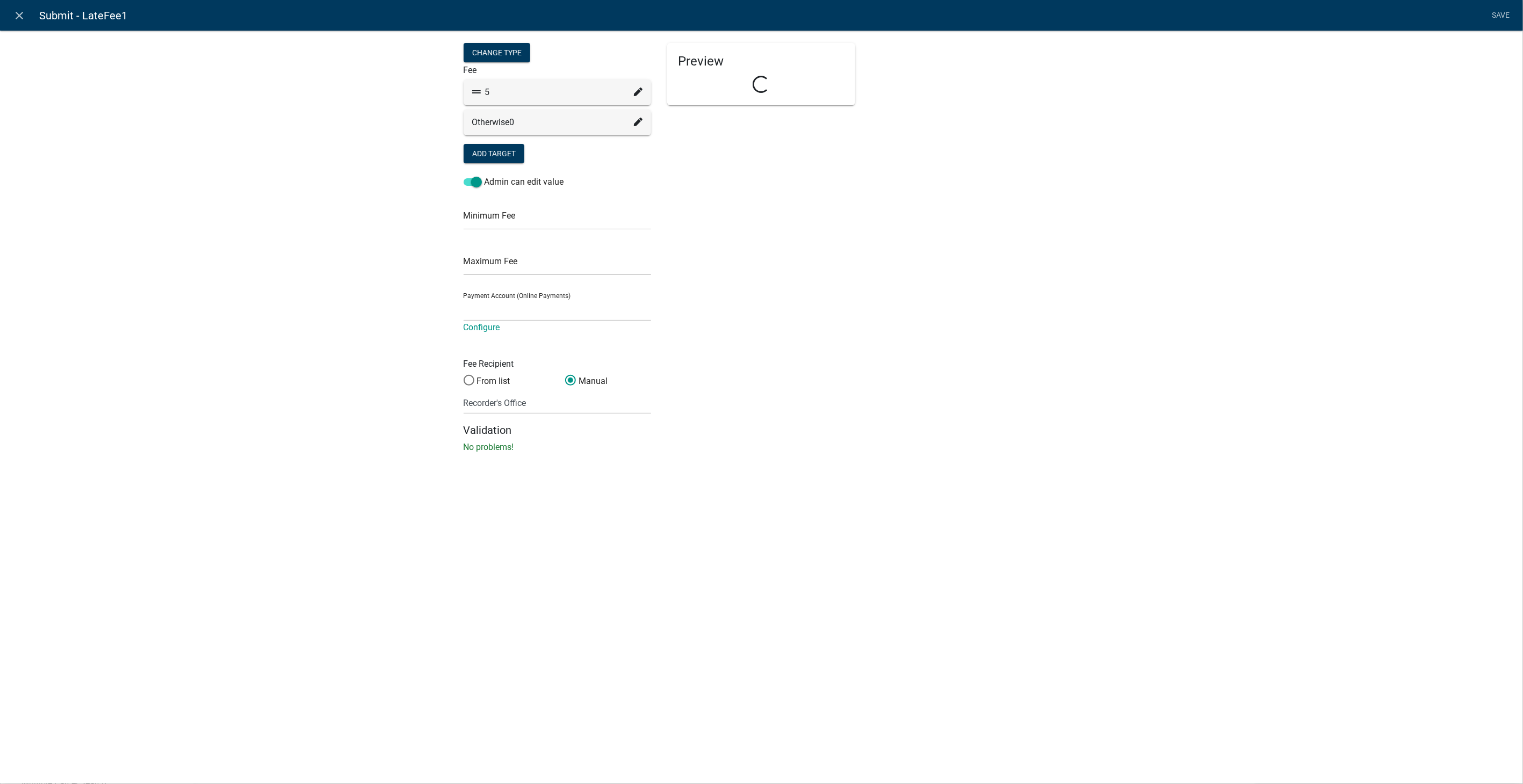
select select "258b736f-576f-4325-a78c-fcdf45871ca8"
select select "fee"
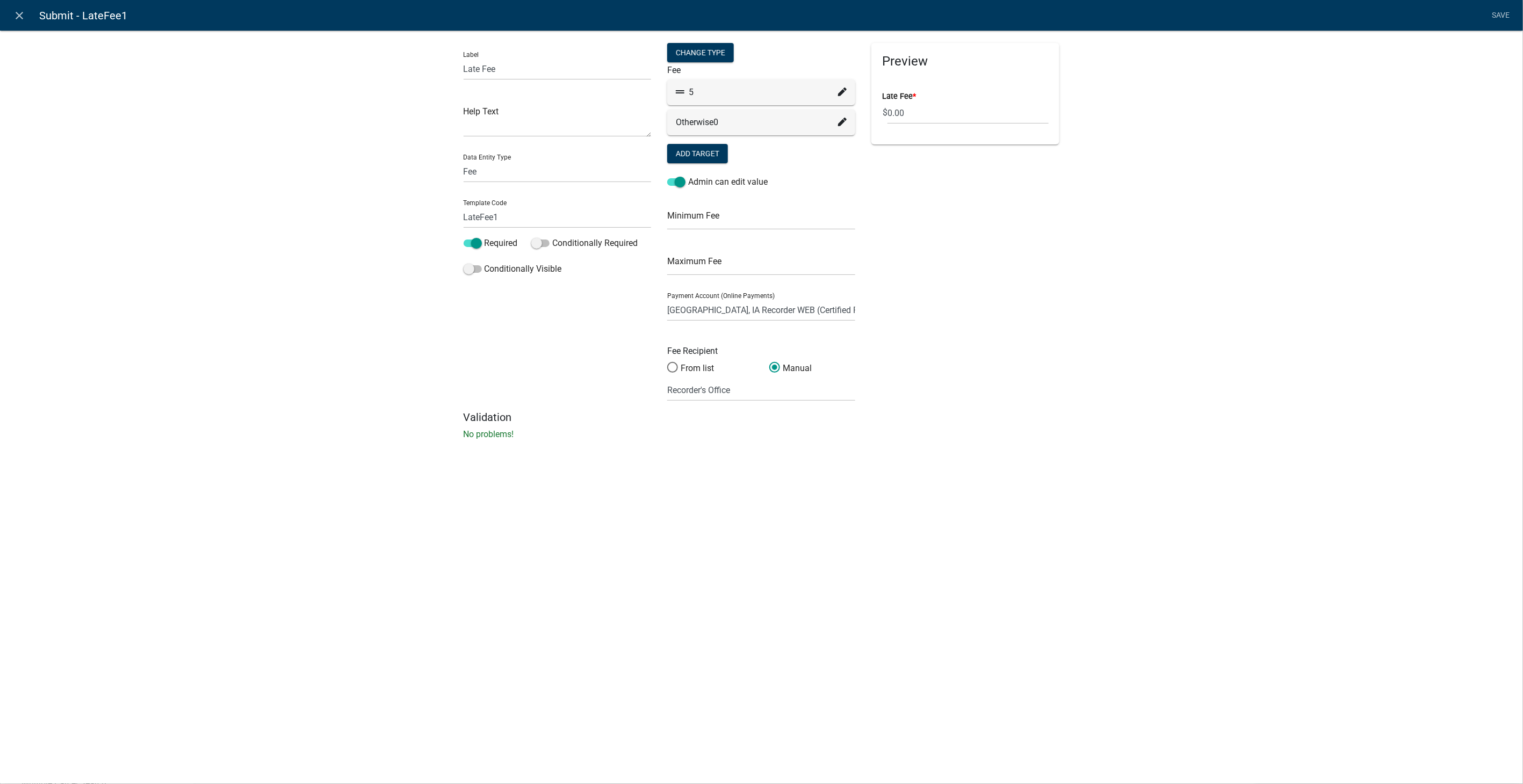
click at [843, 90] on icon at bounding box center [842, 92] width 9 height 9
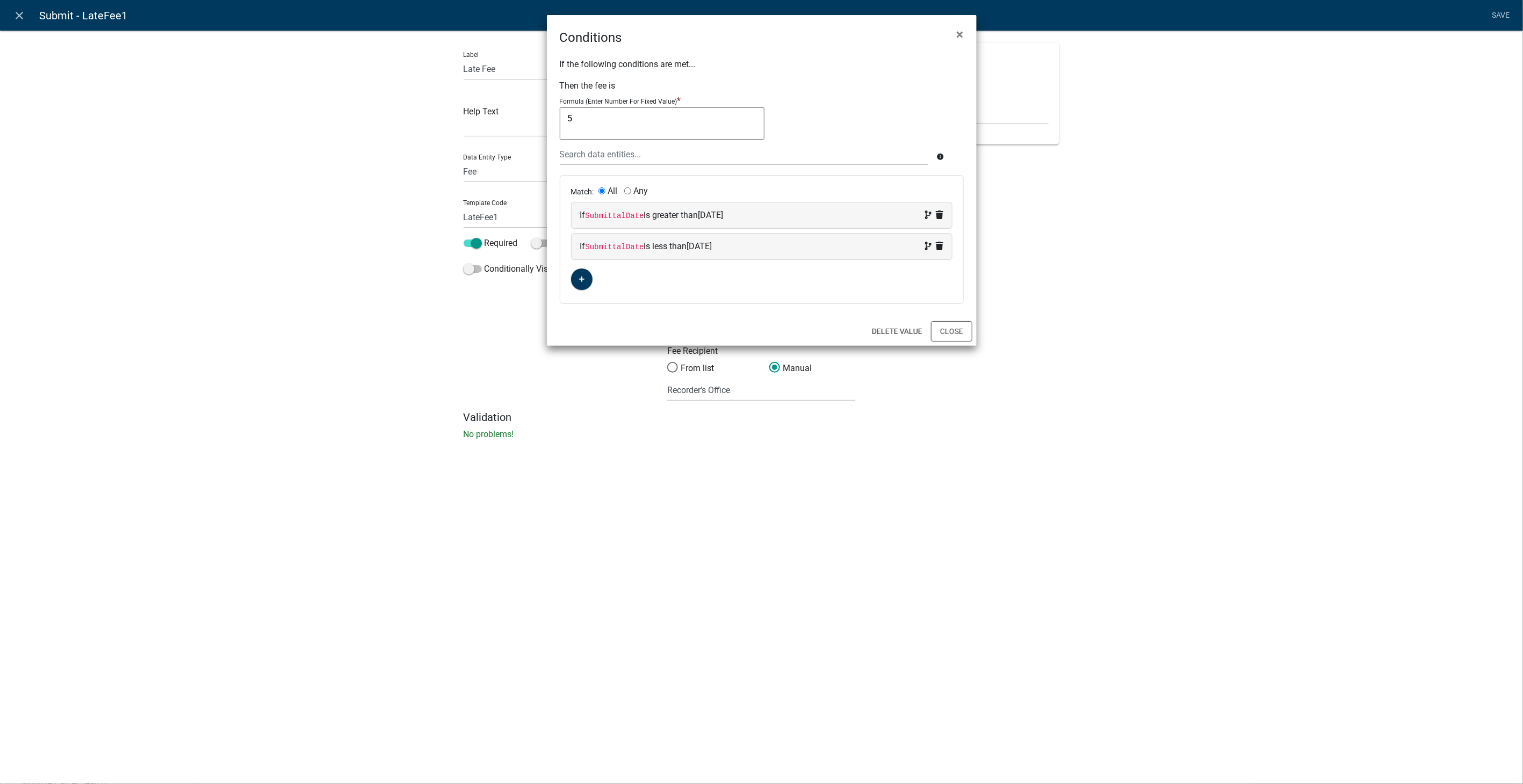
click at [787, 211] on div "If SubmittalDate is greater than [DATE]" at bounding box center [761, 215] width 363 height 13
select select "56: SubmittalDate"
select select "4: >"
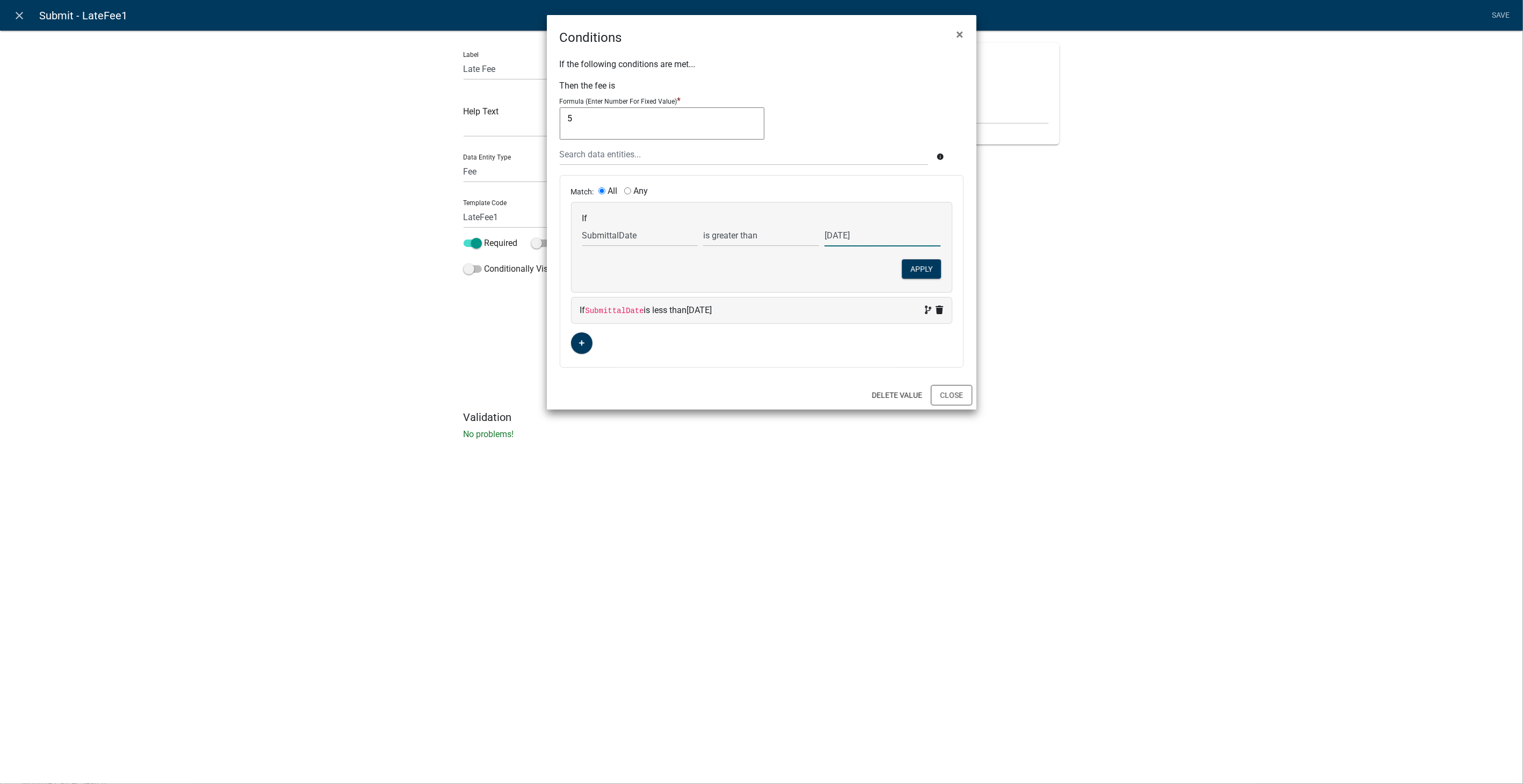
click at [871, 230] on input "[DATE]" at bounding box center [882, 236] width 116 height 22
type input "[DATE]"
click at [912, 265] on button "Apply" at bounding box center [922, 269] width 39 height 20
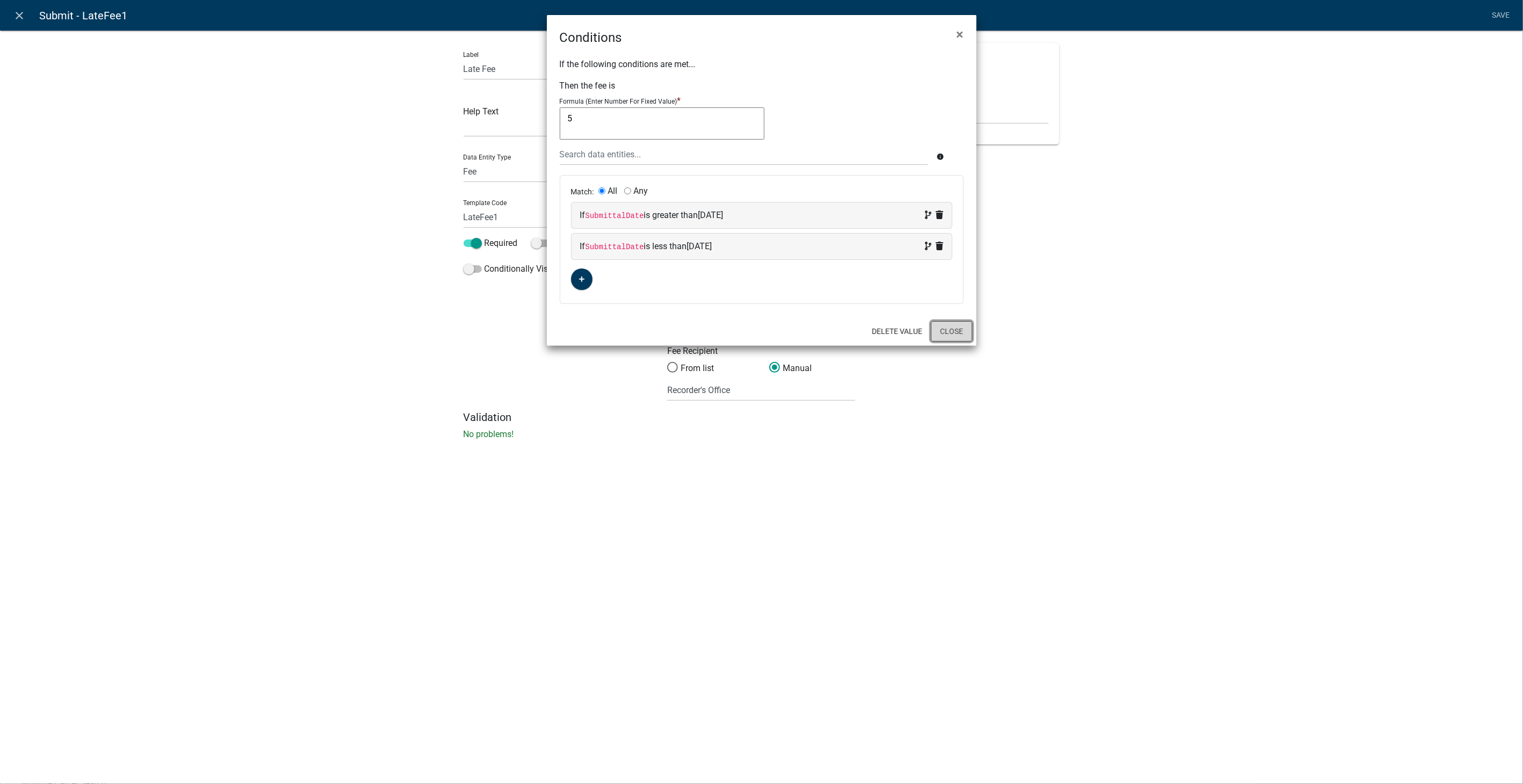
click at [953, 330] on button "Close" at bounding box center [951, 331] width 41 height 20
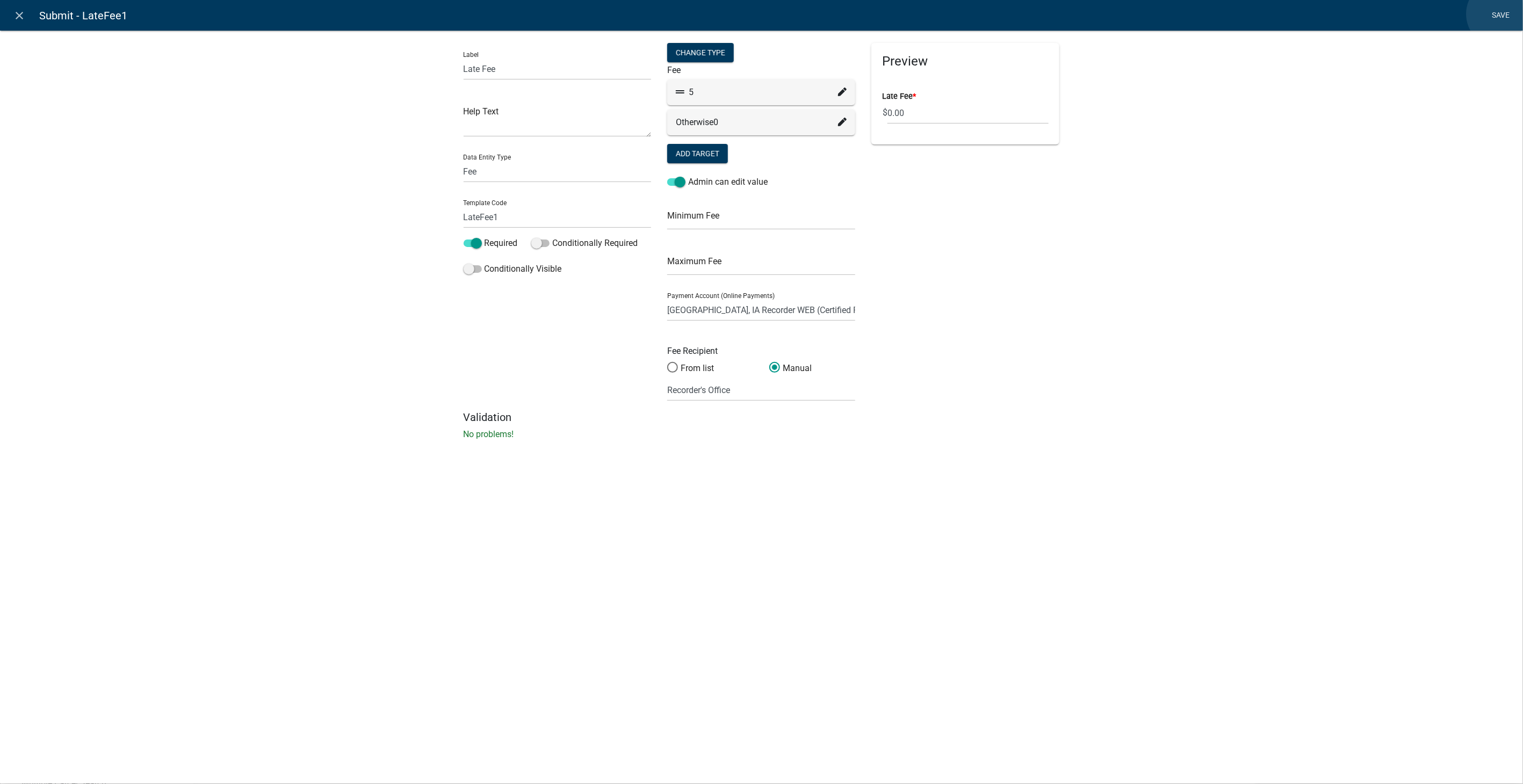
click at [1500, 14] on link "Save" at bounding box center [1501, 15] width 27 height 20
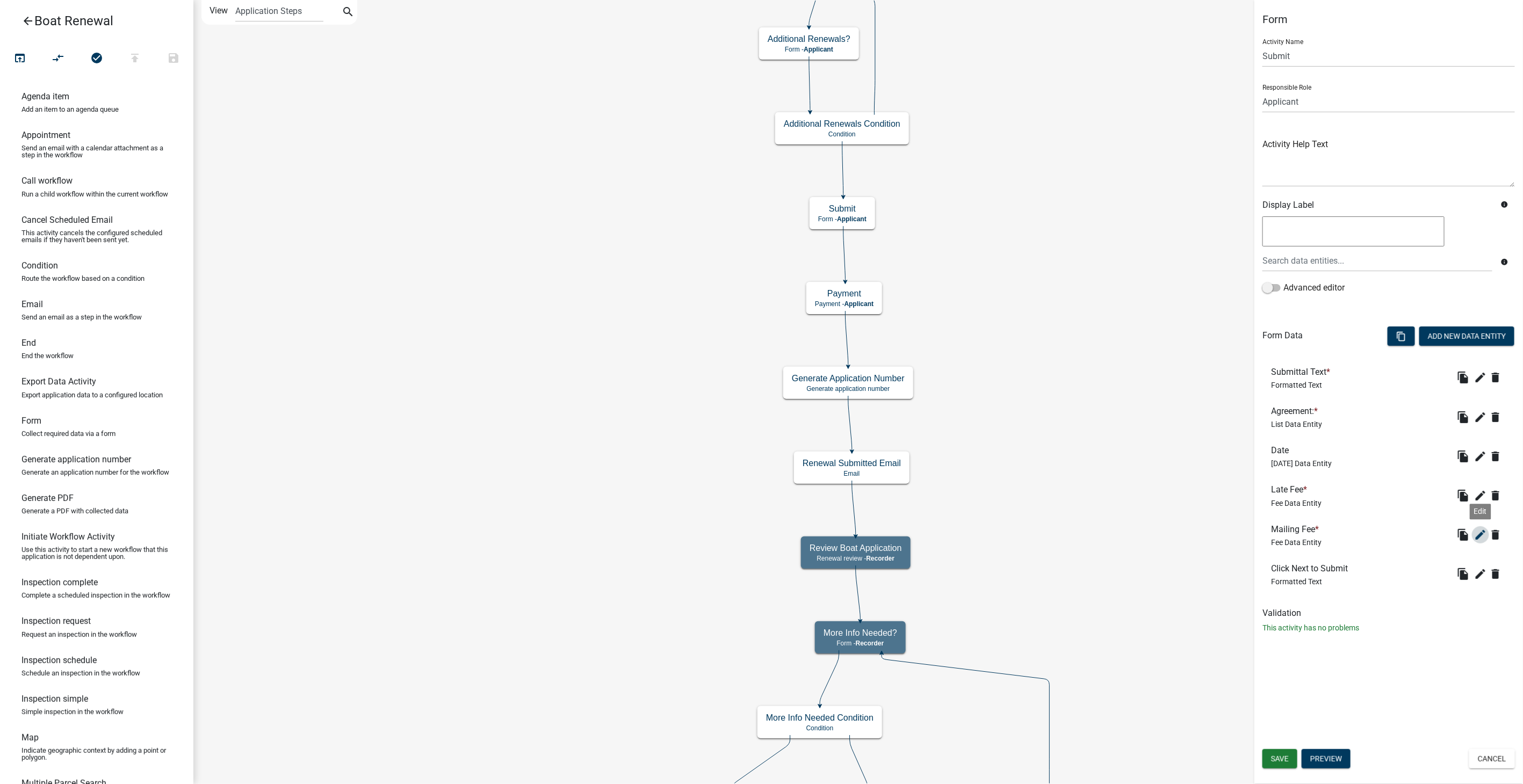
click at [1475, 529] on icon "edit" at bounding box center [1480, 535] width 13 height 13
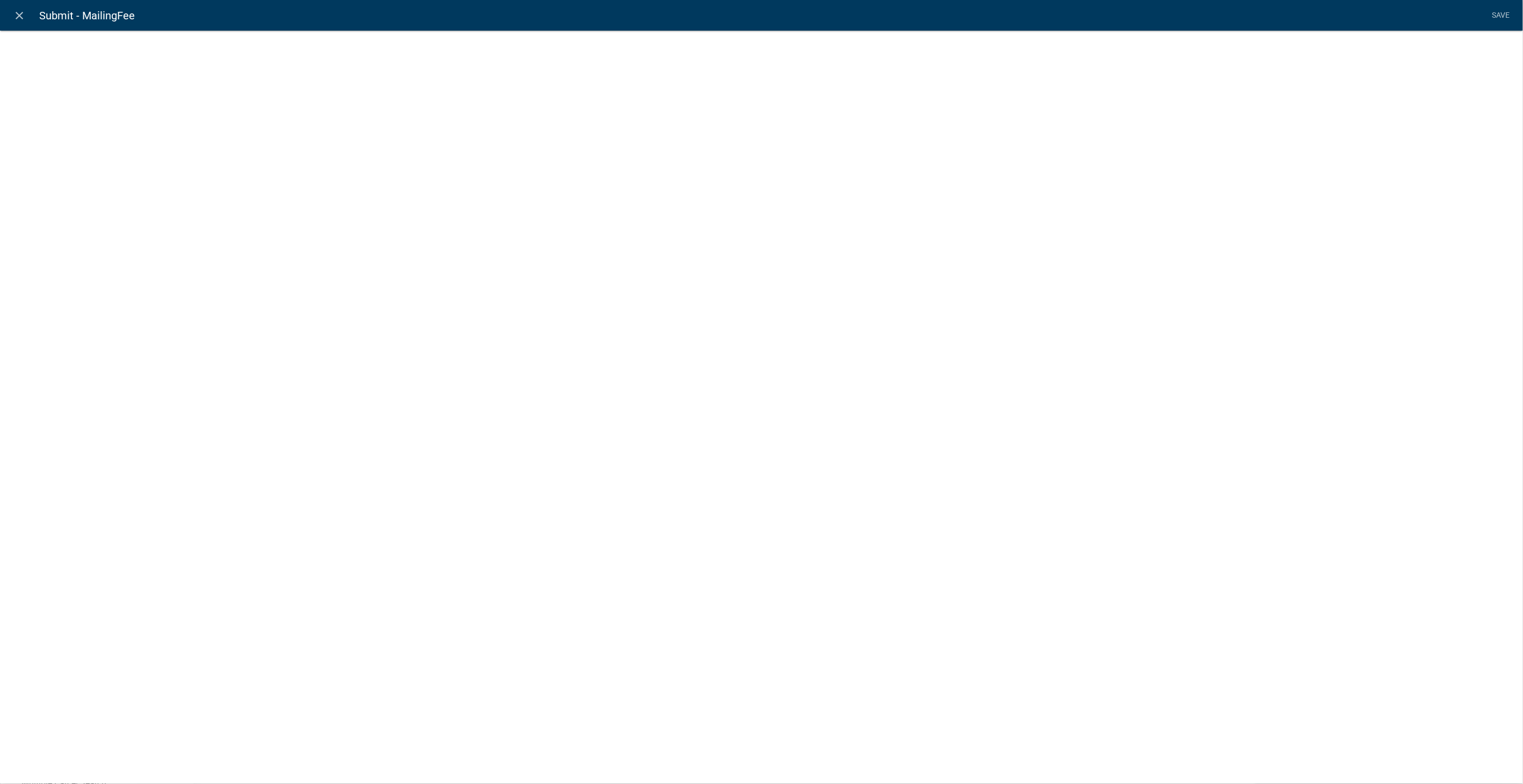
select select "fee"
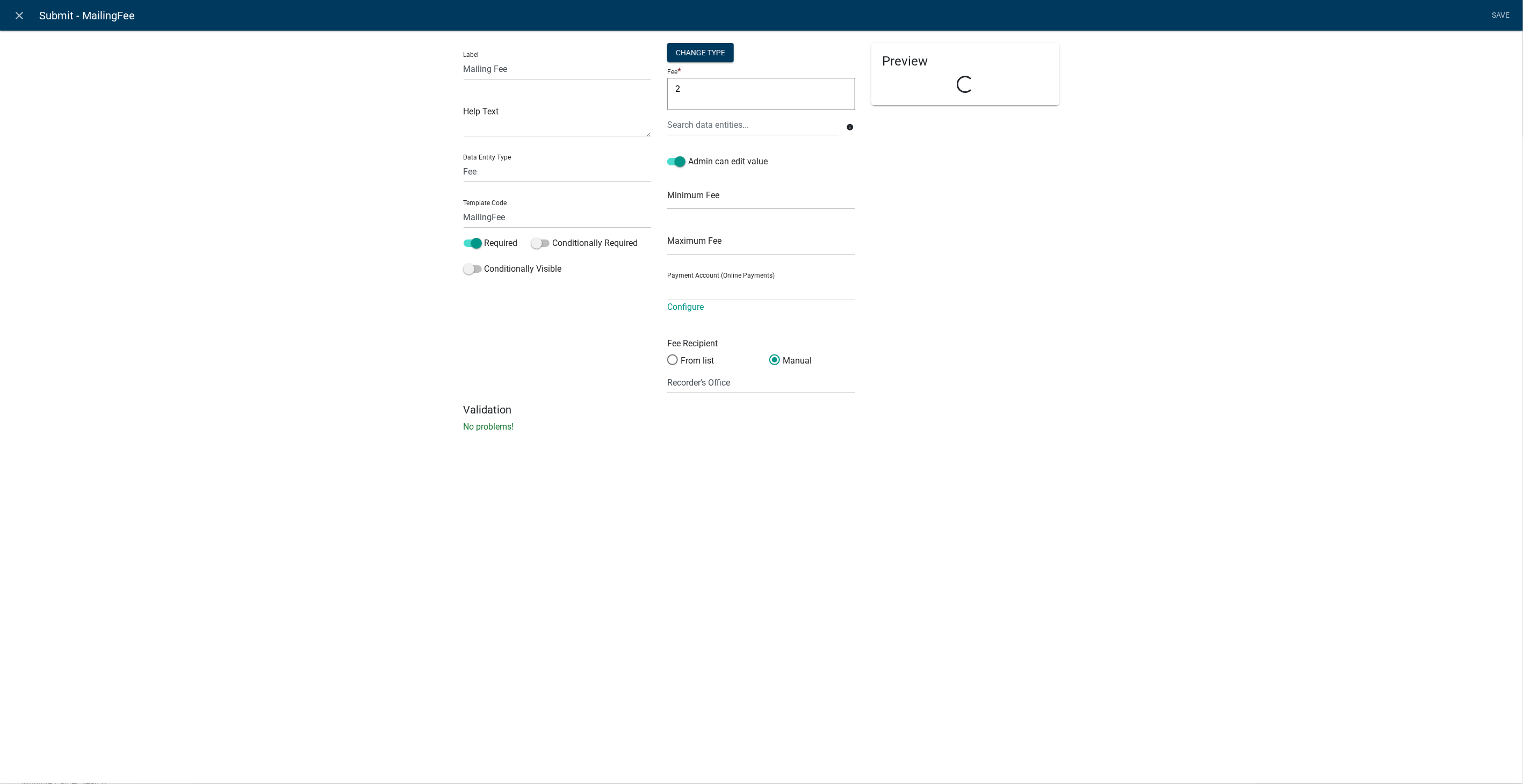
select select "258b736f-576f-4325-a78c-fcdf45871ca8"
click at [22, 14] on icon "close" at bounding box center [20, 16] width 13 height 13
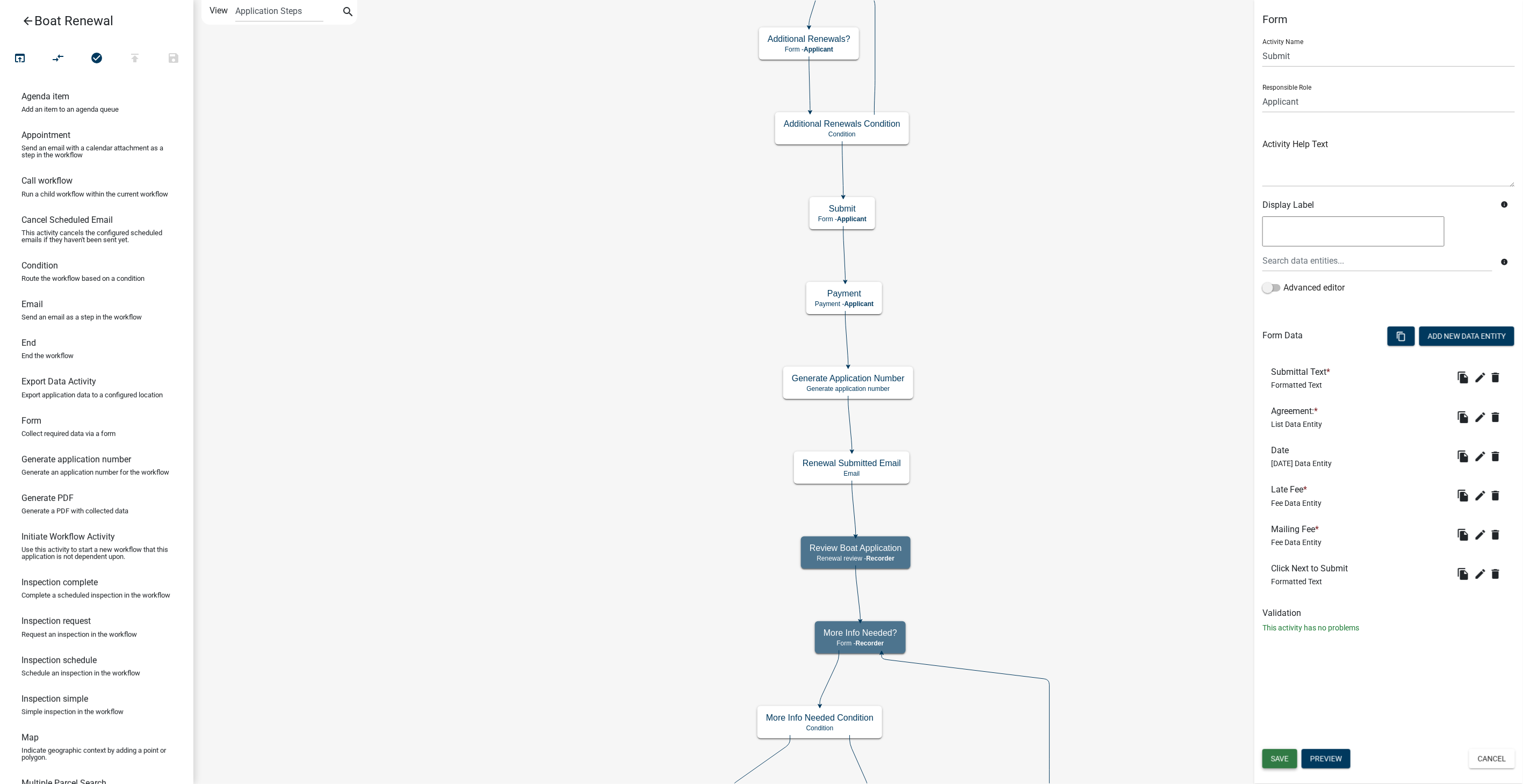
click at [1280, 762] on span "Save" at bounding box center [1280, 758] width 18 height 9
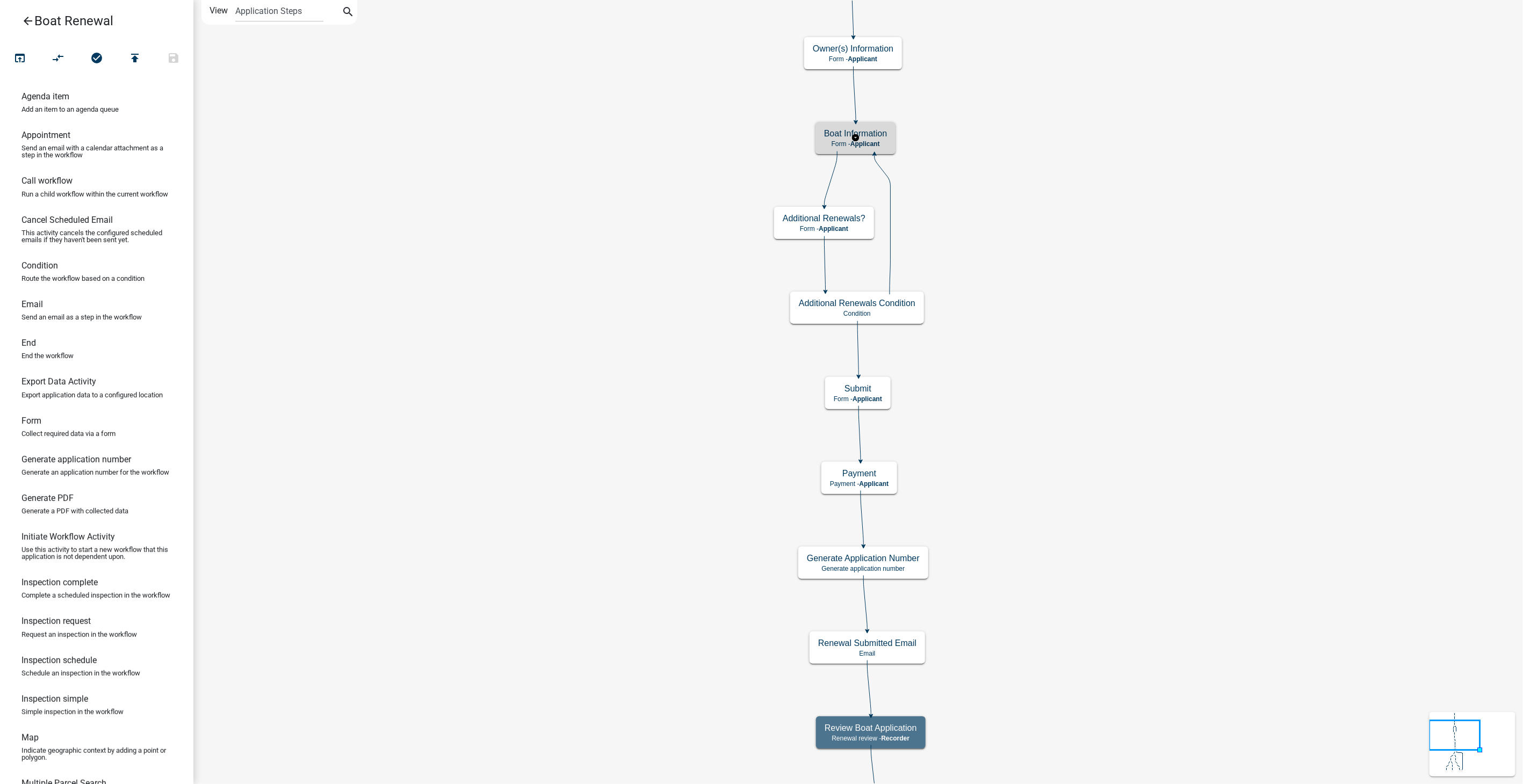
click at [881, 130] on h5 "Boat Information" at bounding box center [855, 134] width 63 height 10
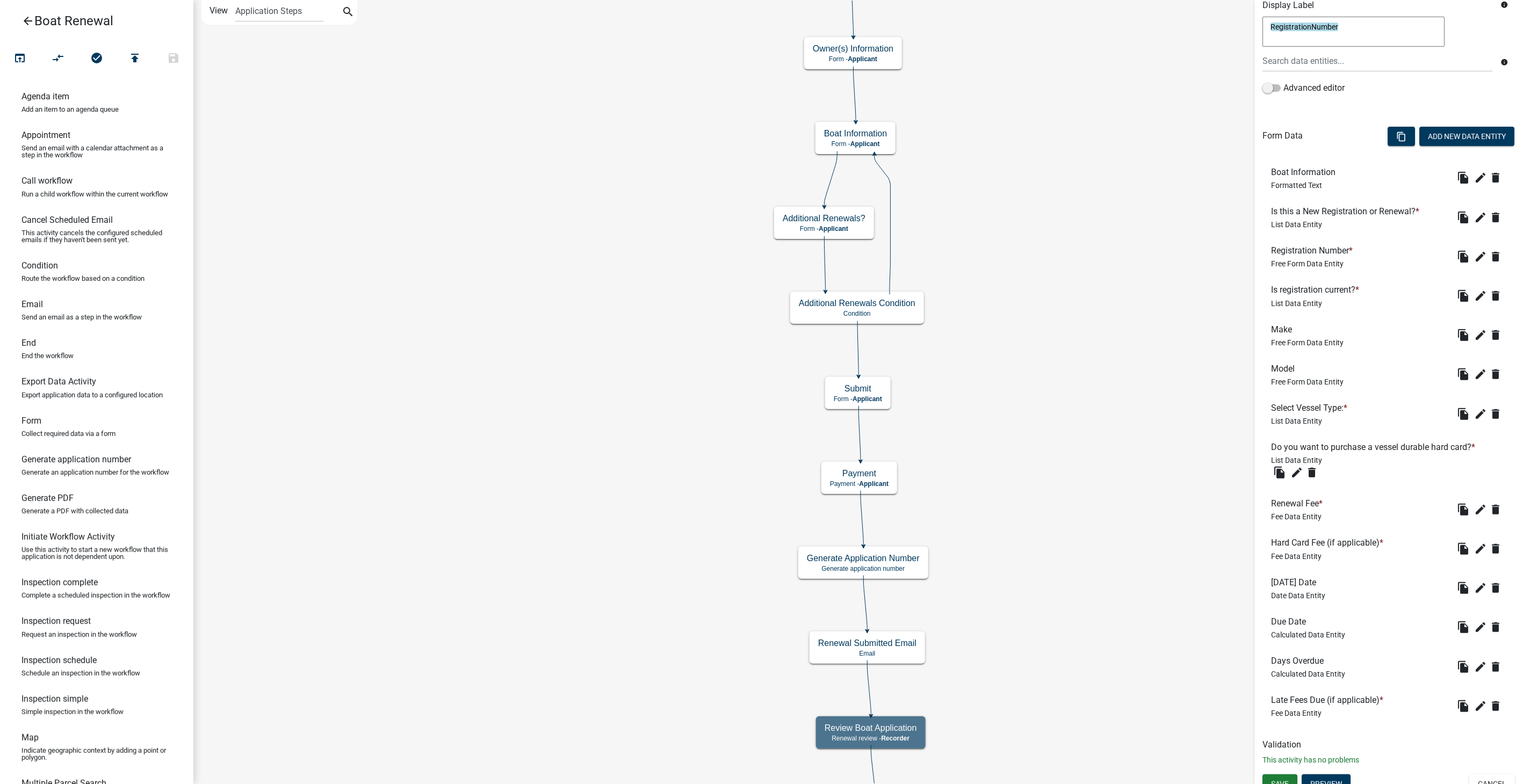
scroll to position [211, 0]
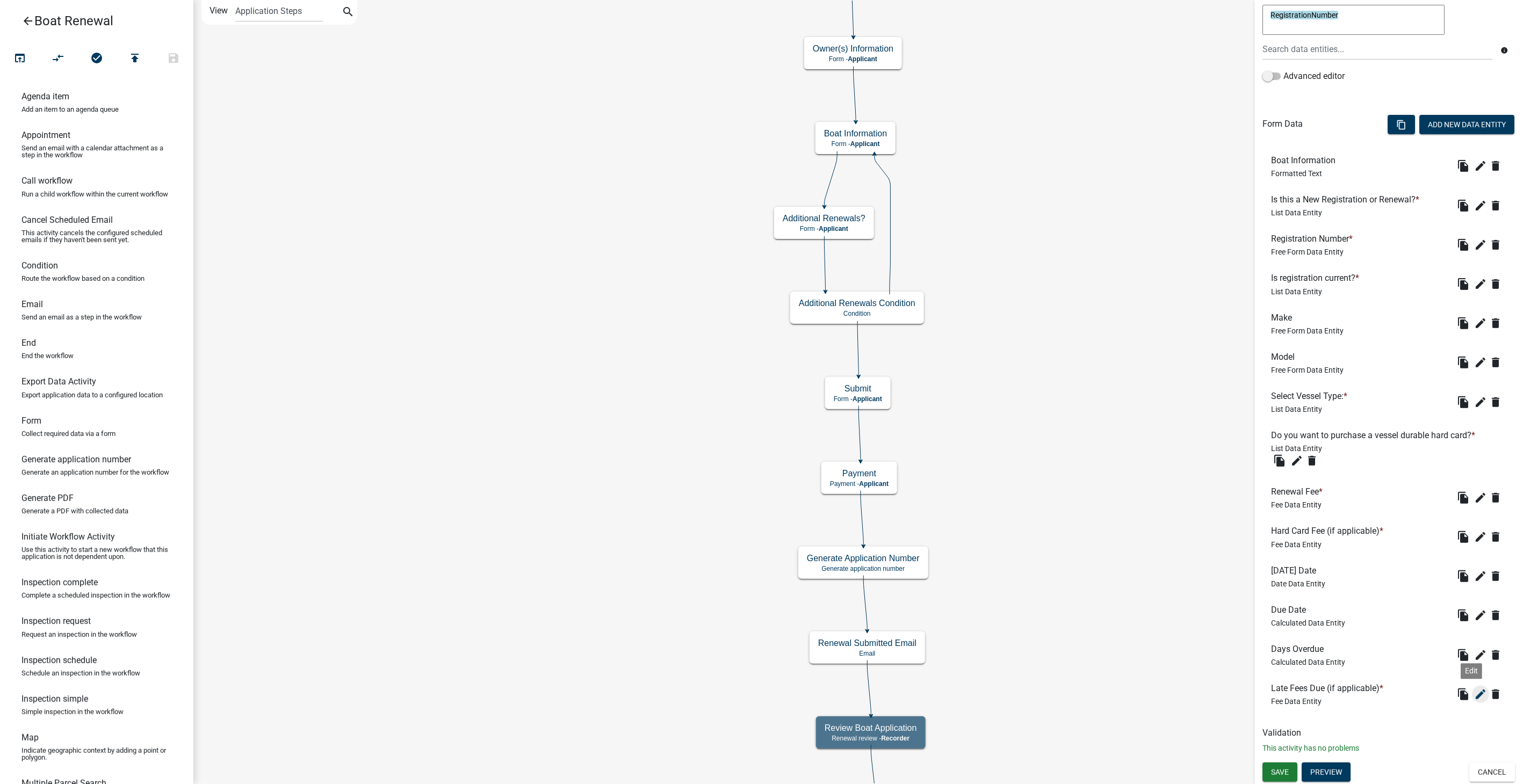
click at [1474, 697] on icon "edit" at bounding box center [1480, 694] width 13 height 13
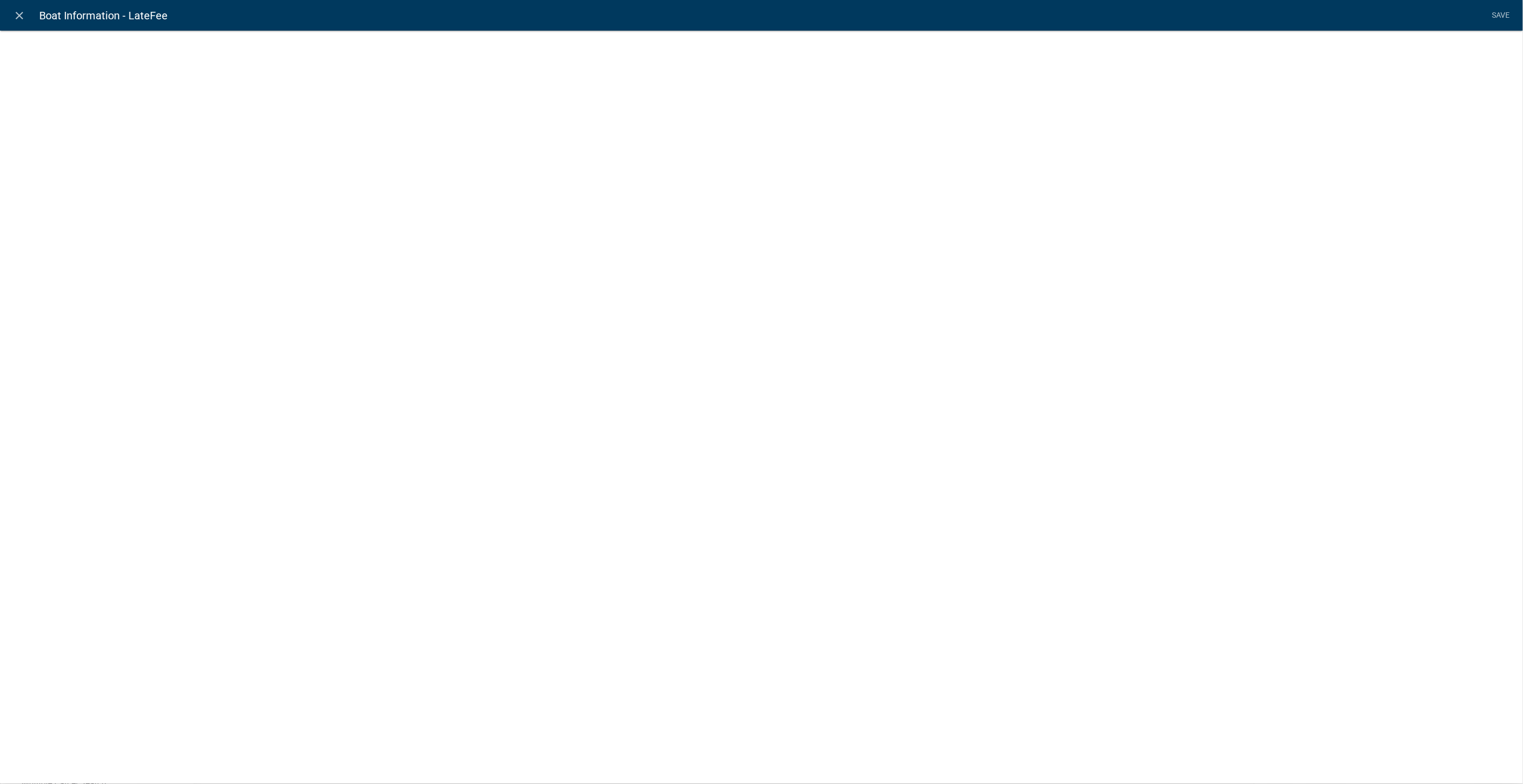
select select "fee"
select select "258b736f-576f-4325-a78c-fcdf45871ca8"
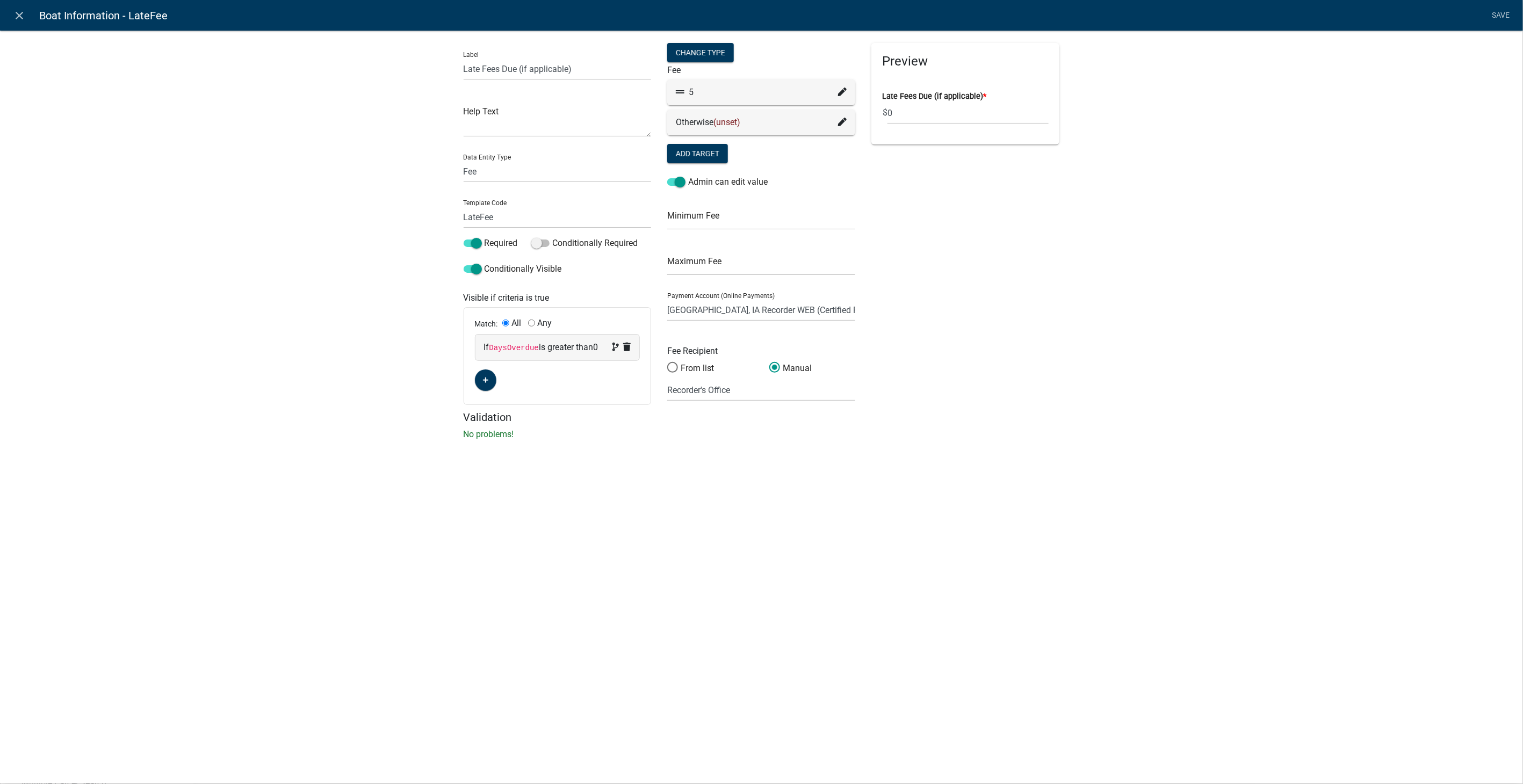
click at [844, 88] on icon at bounding box center [842, 92] width 9 height 9
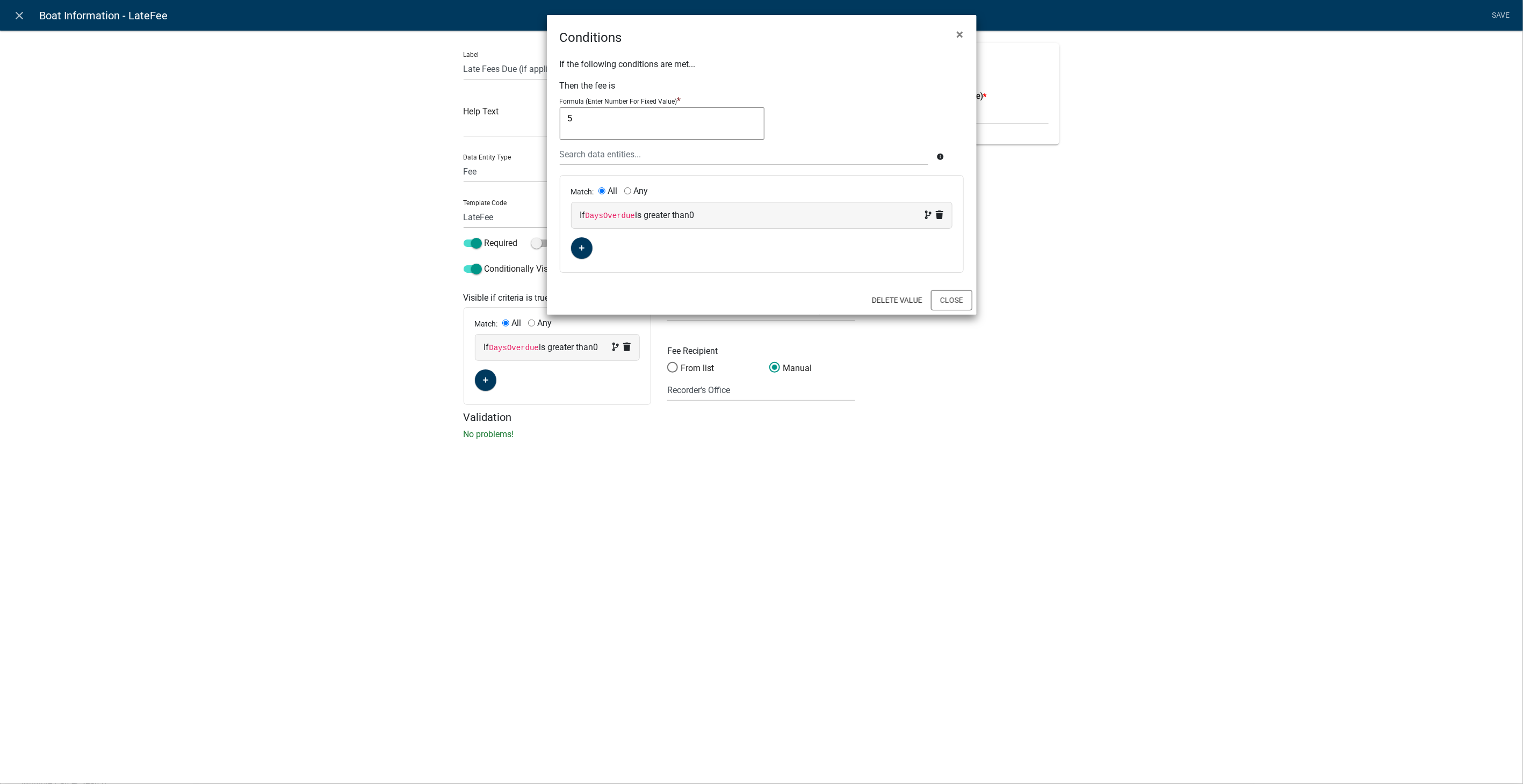
click at [18, 10] on ngb-modal-window "Conditions × If the following conditions are met... Then the fee is Formula (En…" at bounding box center [761, 392] width 1523 height 784
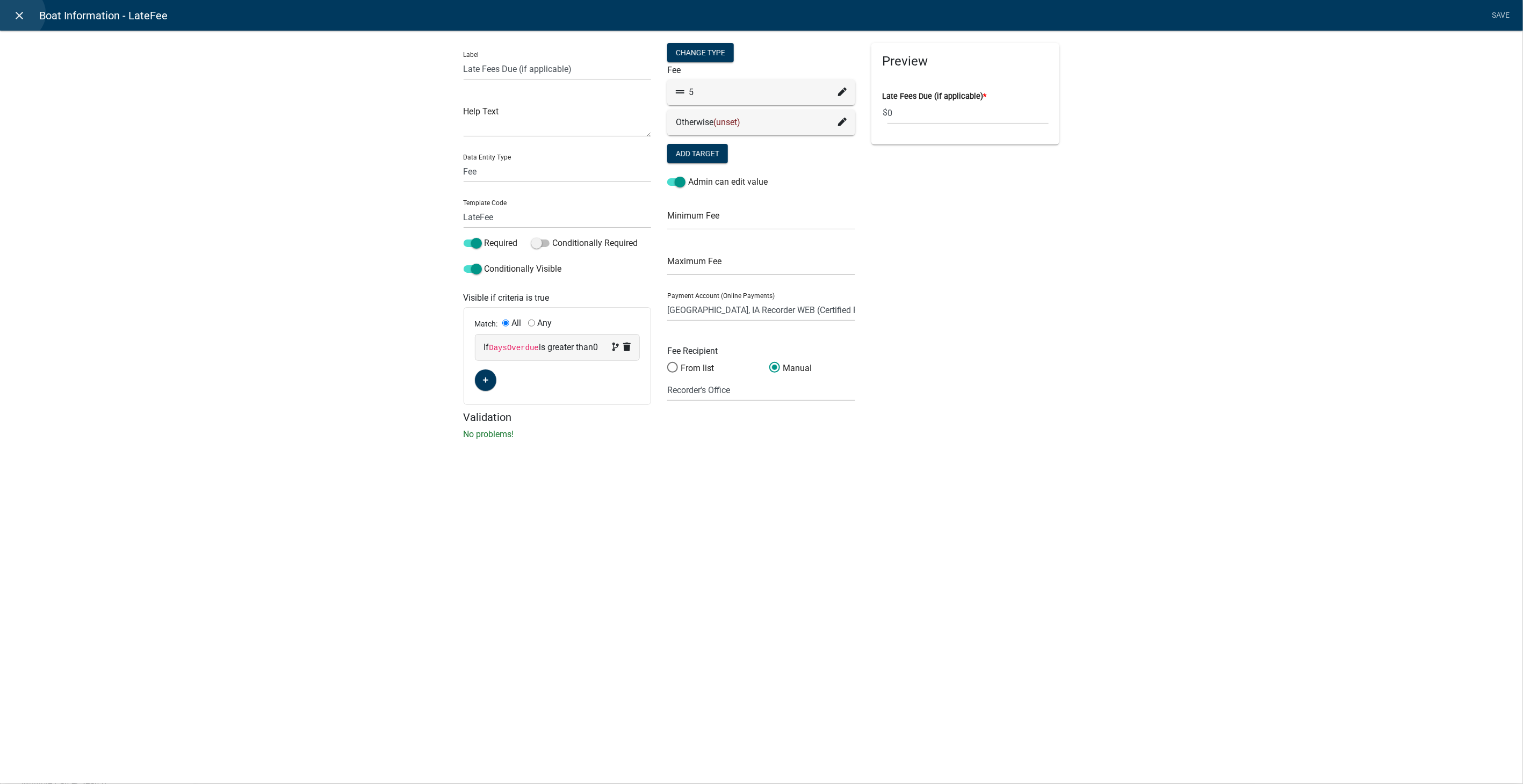
click at [18, 14] on icon "close" at bounding box center [20, 16] width 13 height 13
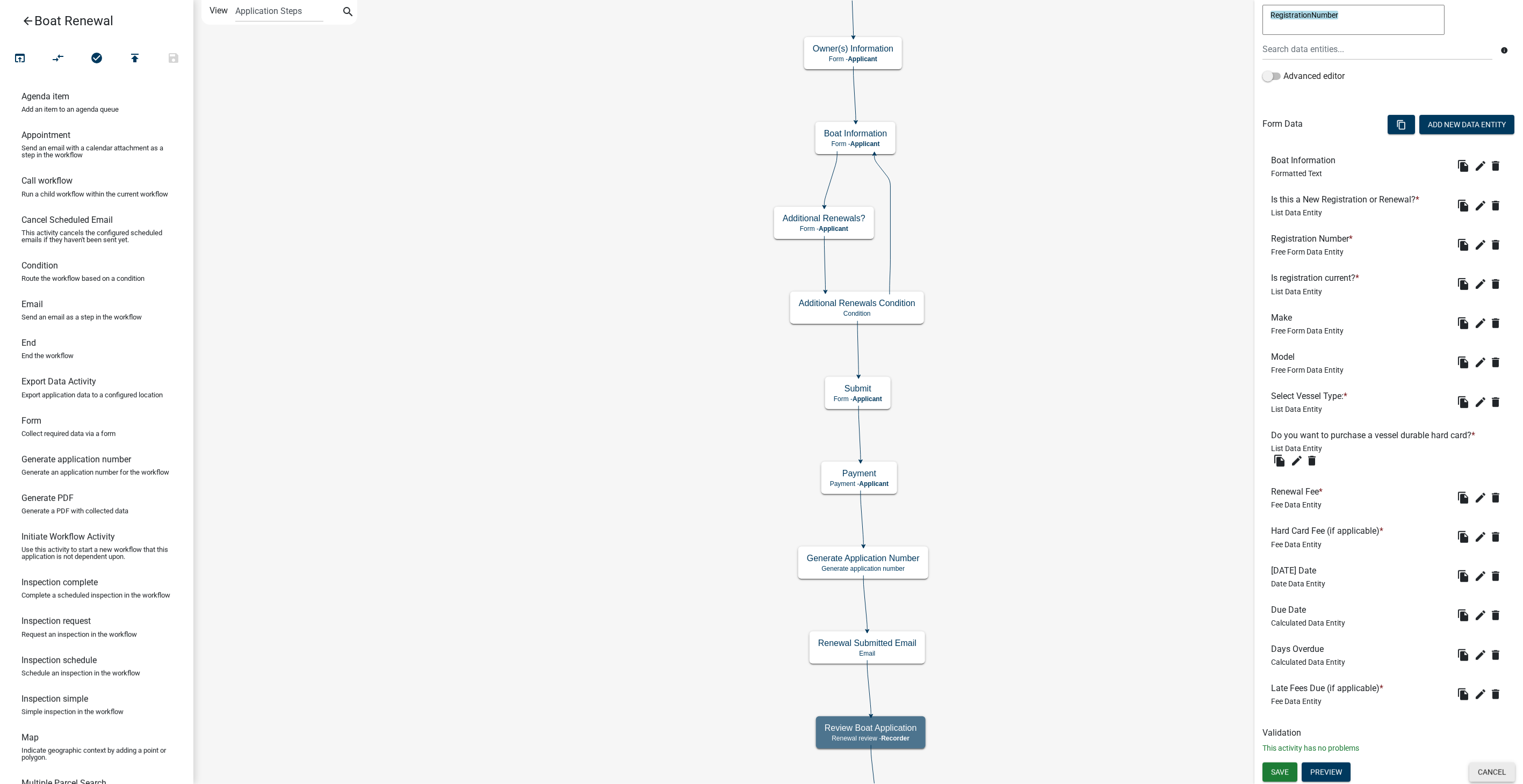
click at [1479, 772] on button "Cancel" at bounding box center [1492, 772] width 46 height 20
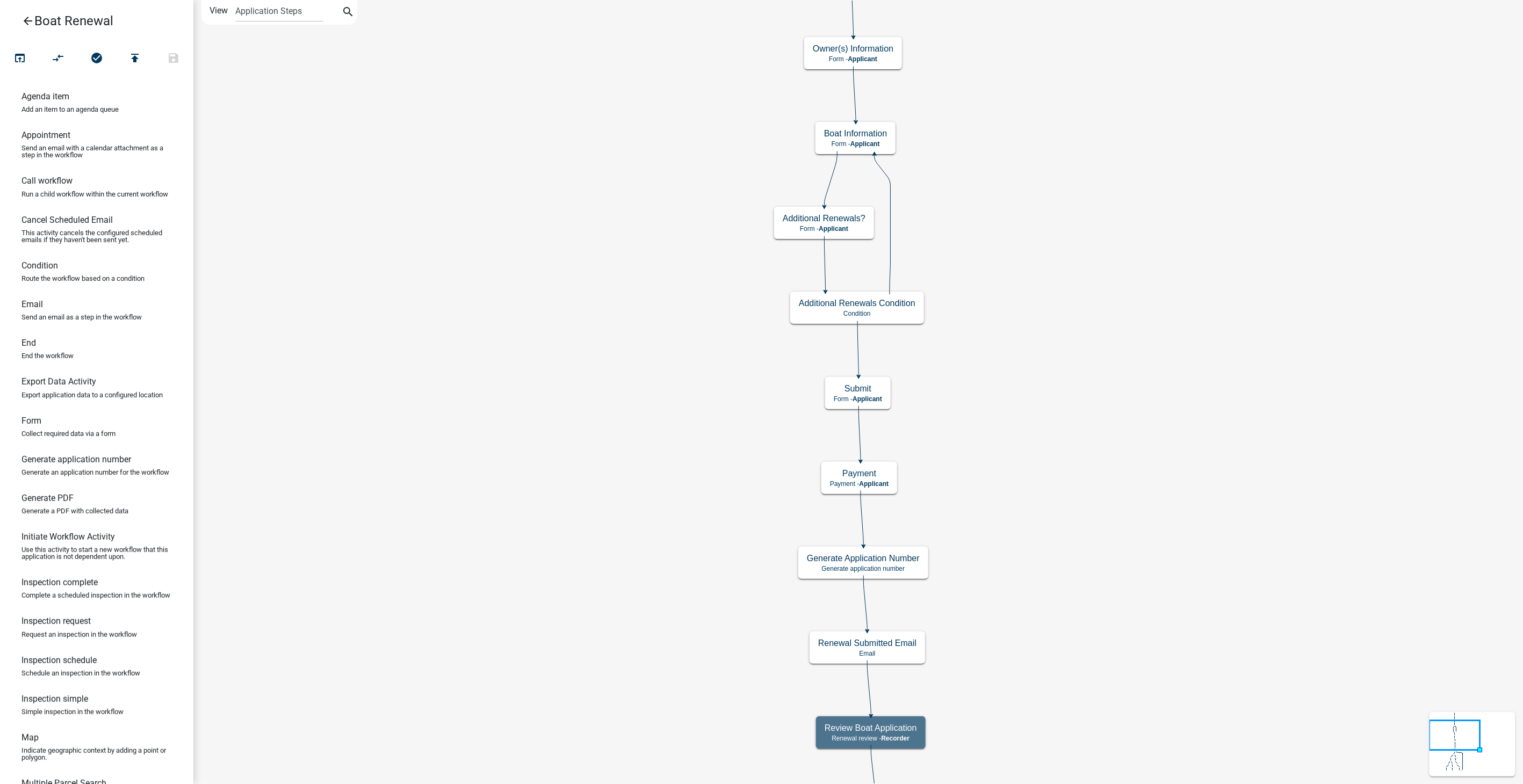
scroll to position [0, 0]
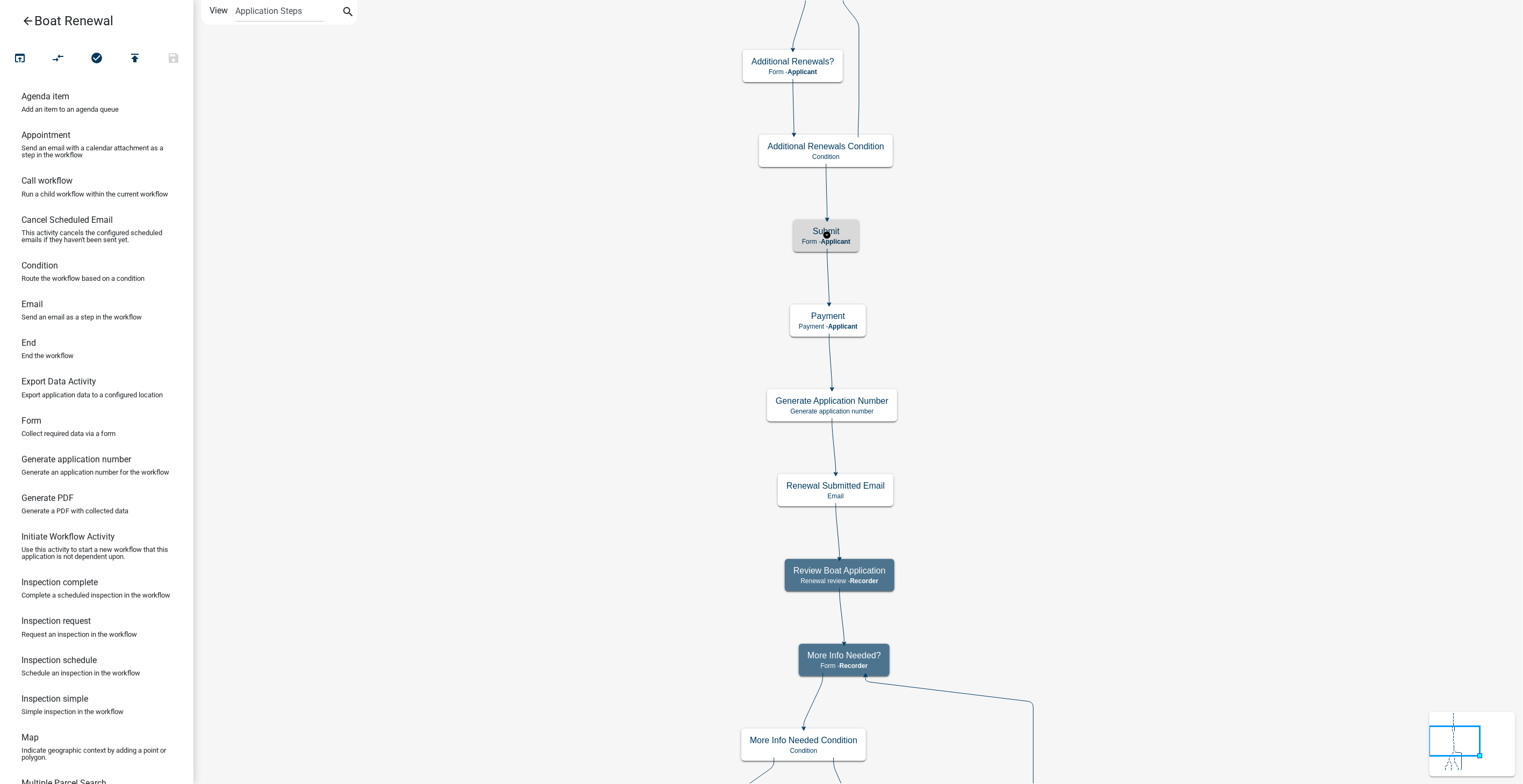
click at [837, 238] on span "Applicant" at bounding box center [835, 241] width 29 height 7
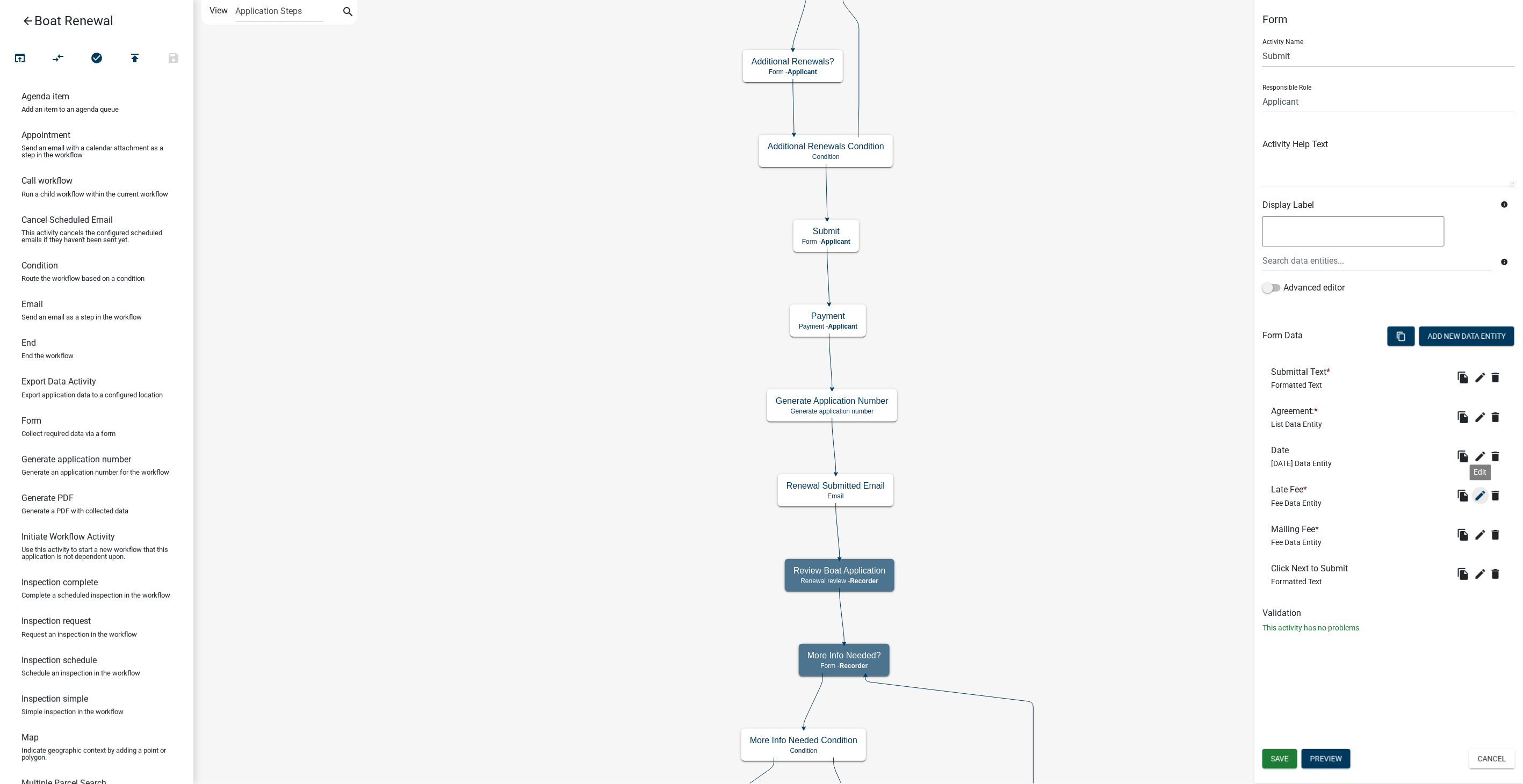
click at [1482, 491] on icon "edit" at bounding box center [1480, 496] width 13 height 13
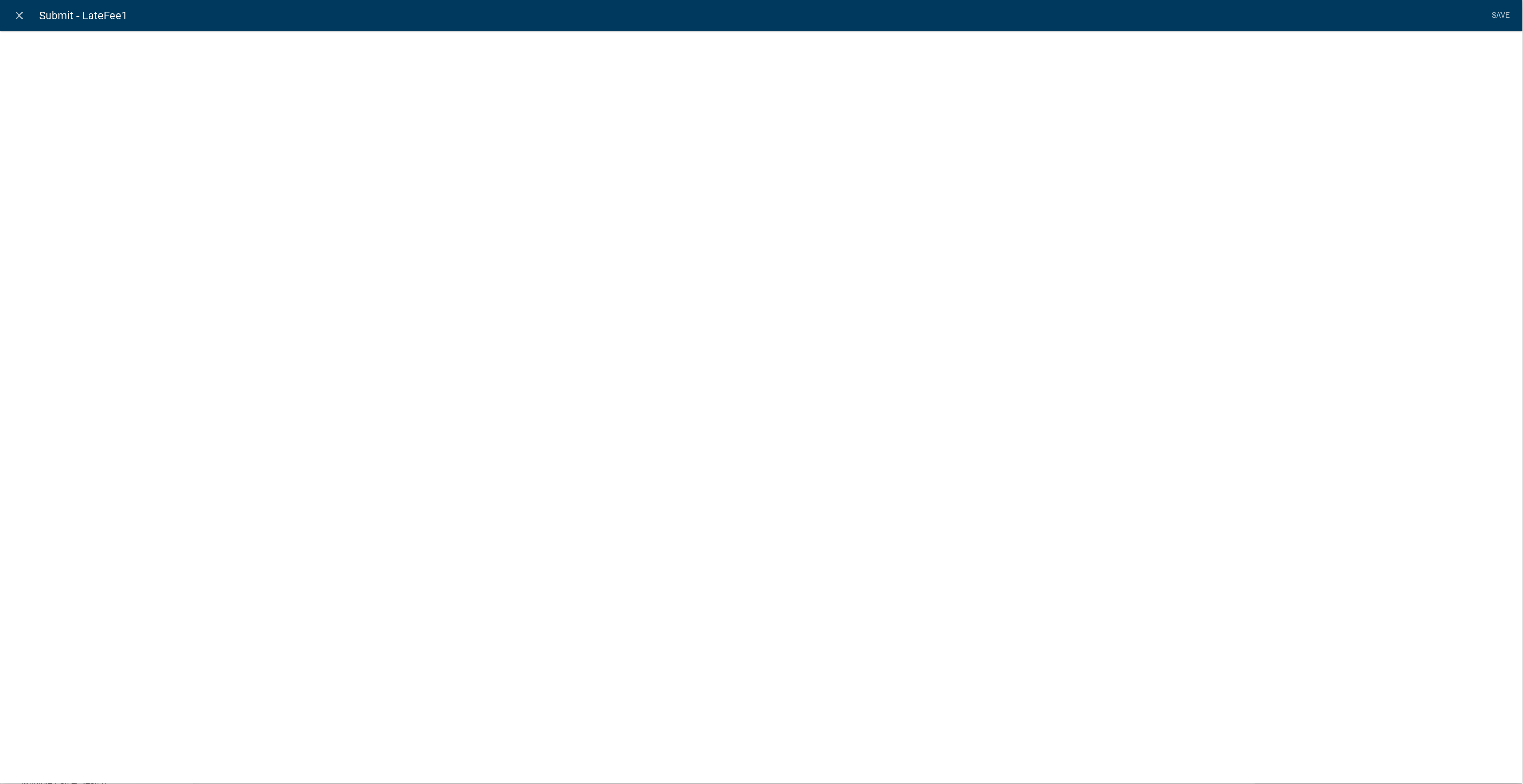
select select "fee"
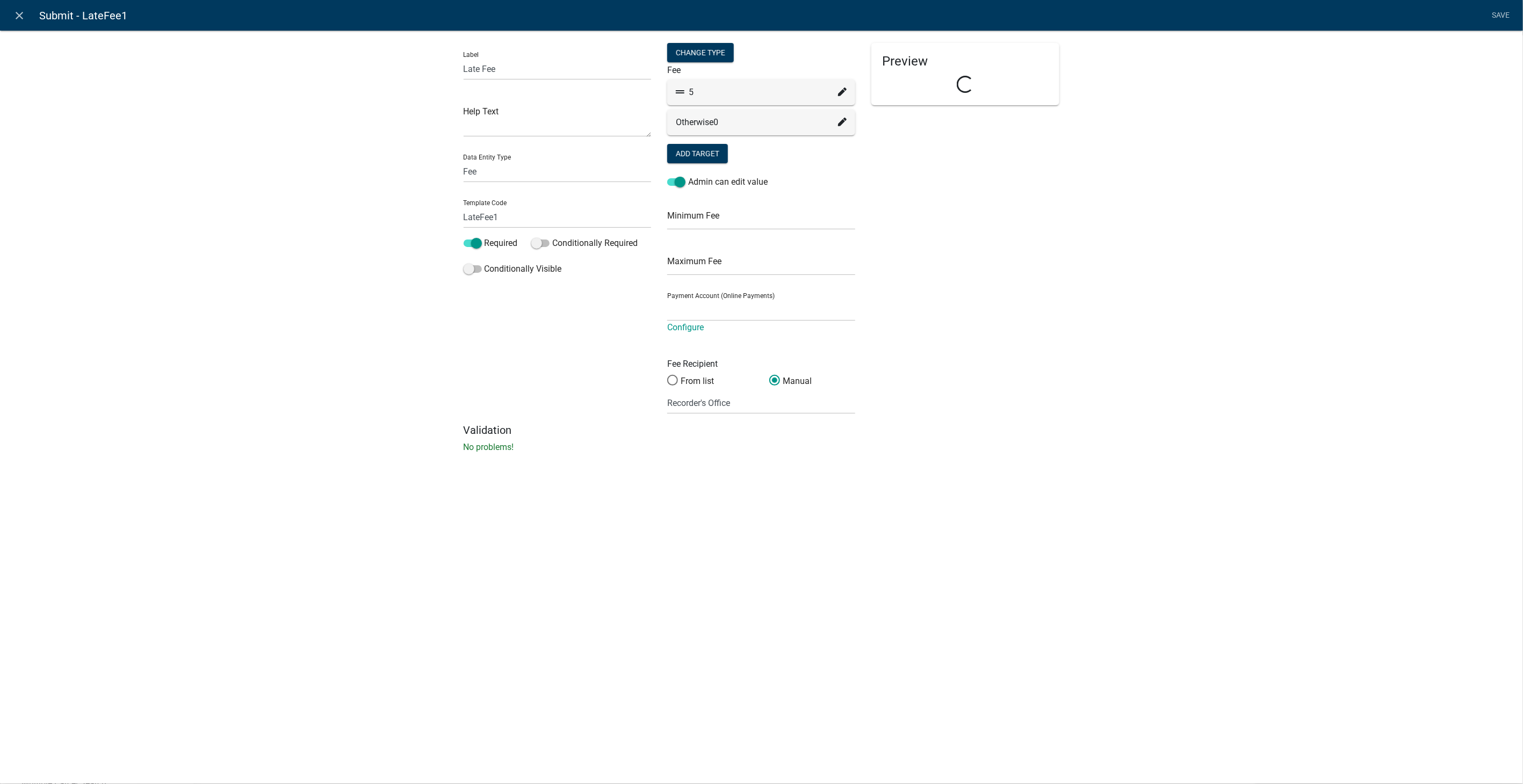
select select "258b736f-576f-4325-a78c-fcdf45871ca8"
click at [841, 87] on fa-icon at bounding box center [842, 92] width 9 height 13
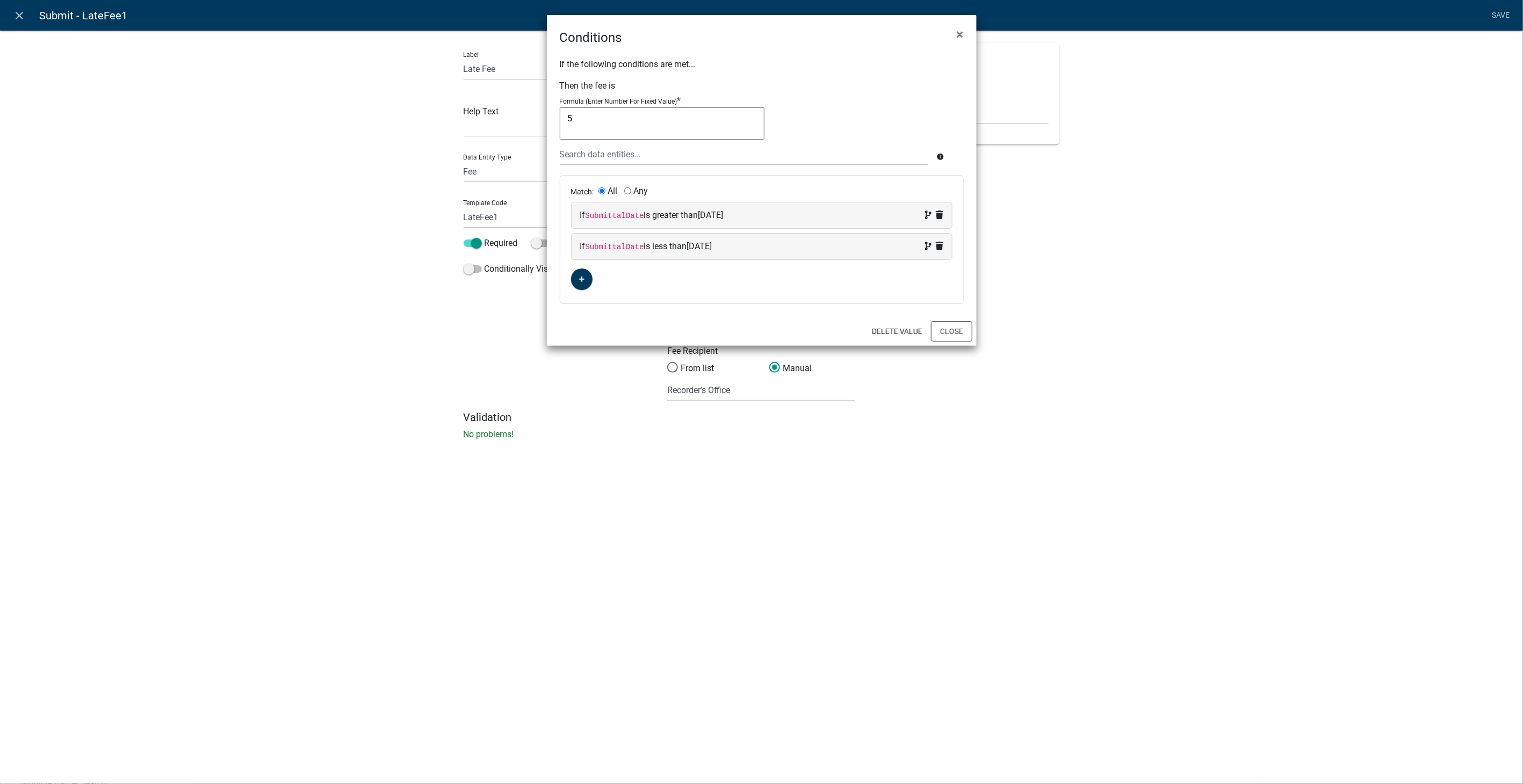
click at [812, 217] on div "If SubmittalDate is greater than [DATE]" at bounding box center [761, 215] width 363 height 13
select select "56: SubmittalDate"
select select "4: >"
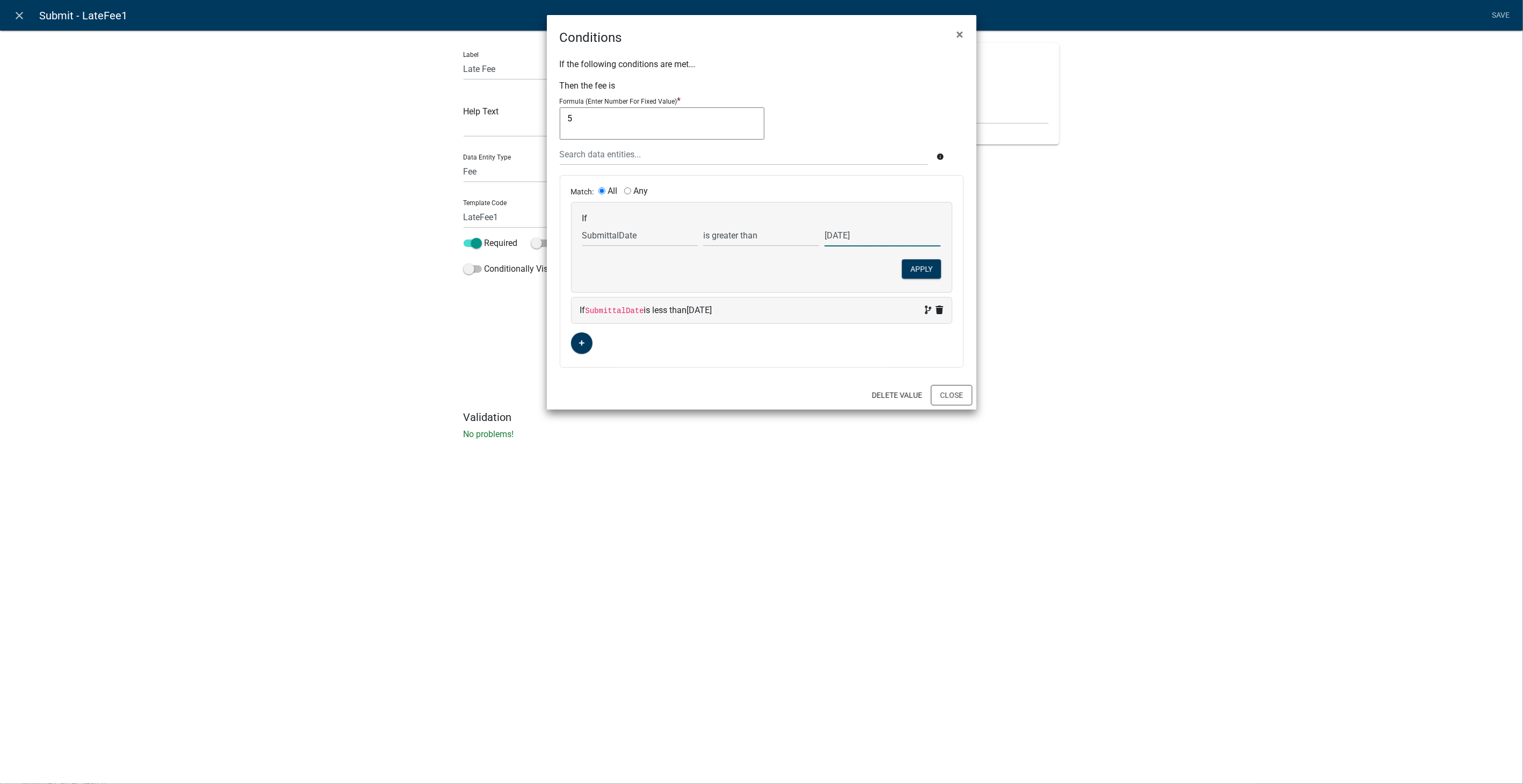
click at [882, 237] on input "[DATE]" at bounding box center [882, 236] width 116 height 22
type input "[DATE]"
click at [912, 265] on button "Apply" at bounding box center [922, 269] width 39 height 20
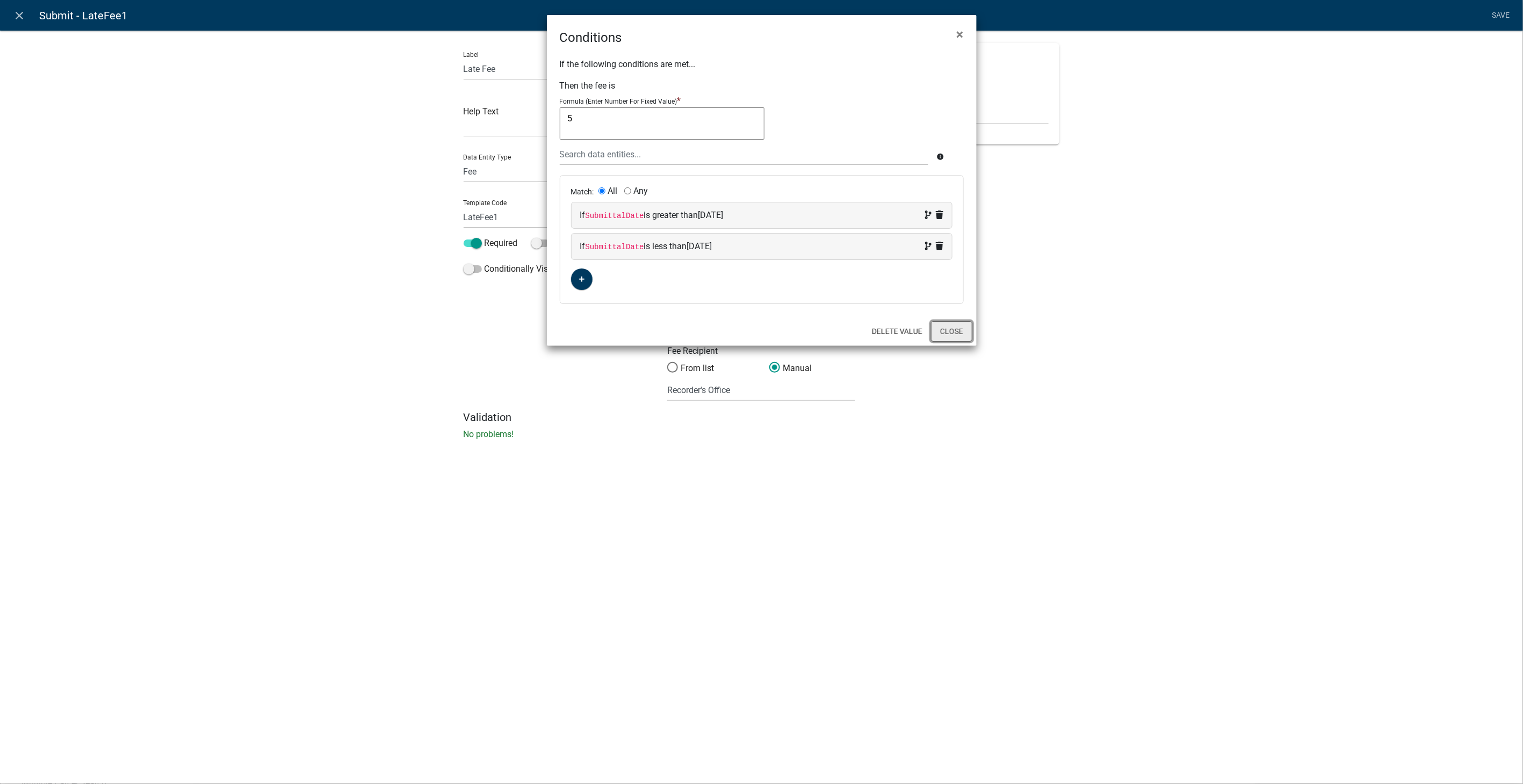
click at [961, 336] on button "Close" at bounding box center [951, 331] width 41 height 20
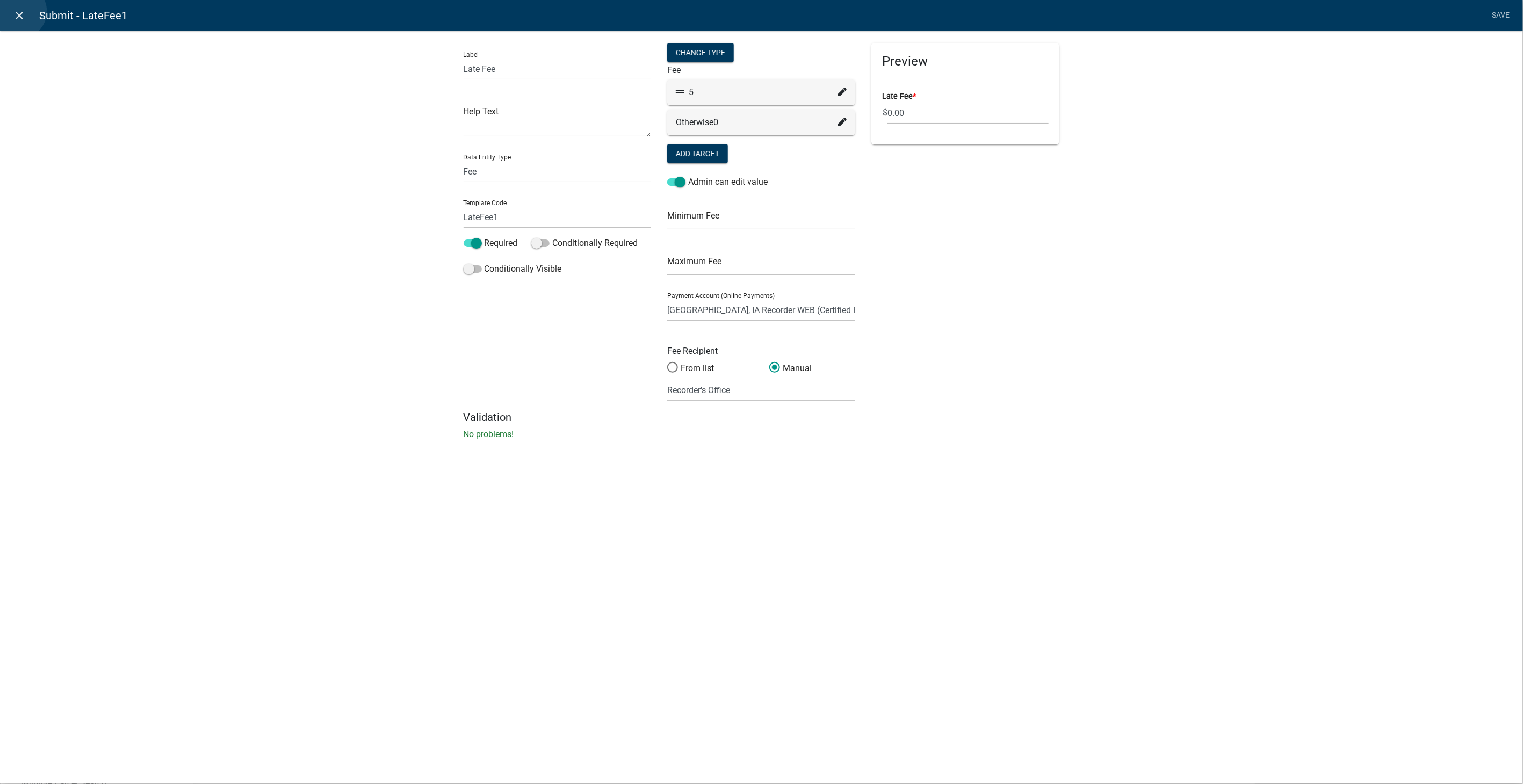
click at [20, 11] on icon "close" at bounding box center [20, 16] width 13 height 13
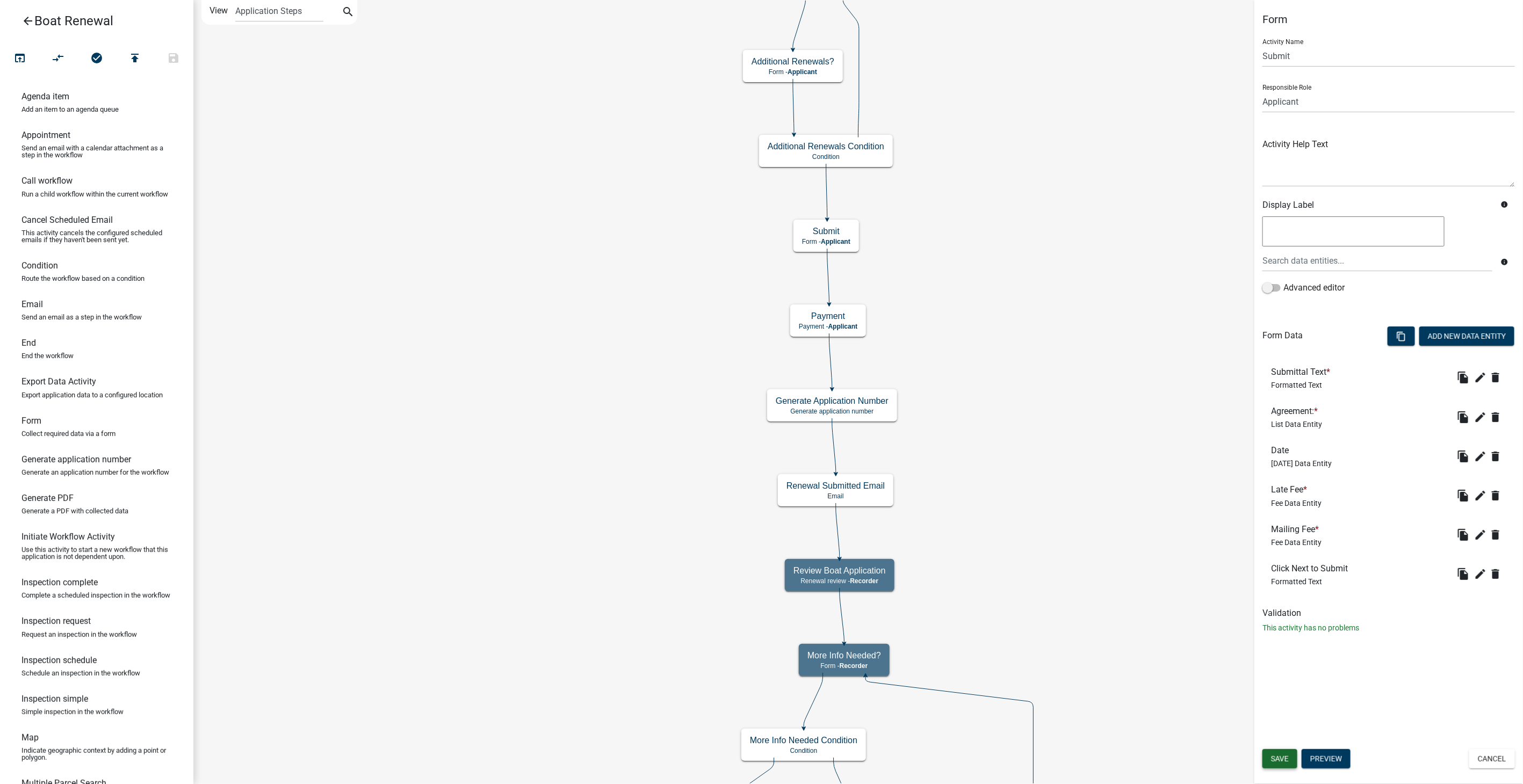
click at [1278, 752] on button "Save" at bounding box center [1280, 759] width 35 height 20
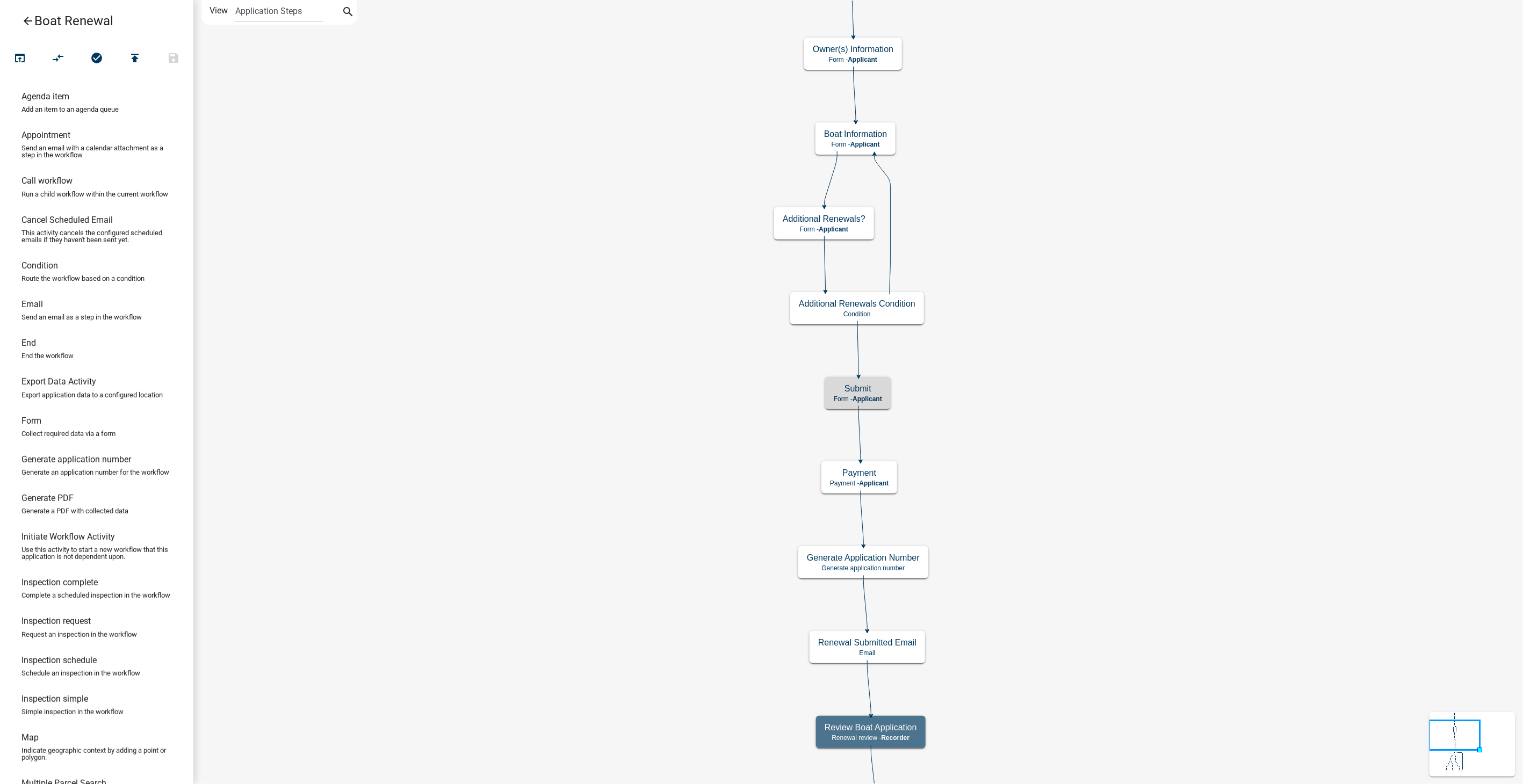
click at [26, 17] on icon "arrow_back" at bounding box center [28, 22] width 13 height 15
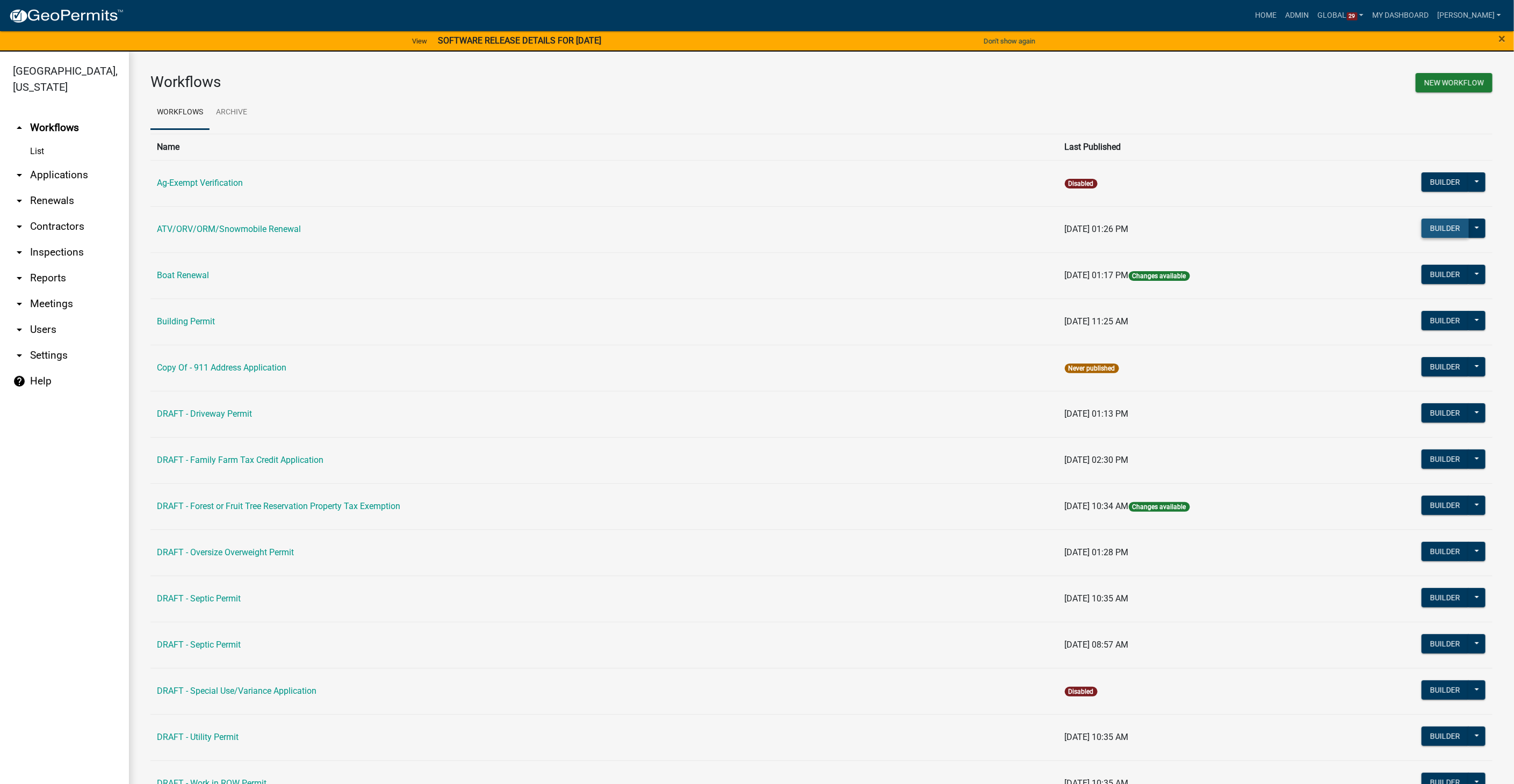
click at [1443, 229] on button "Builder" at bounding box center [1445, 228] width 47 height 20
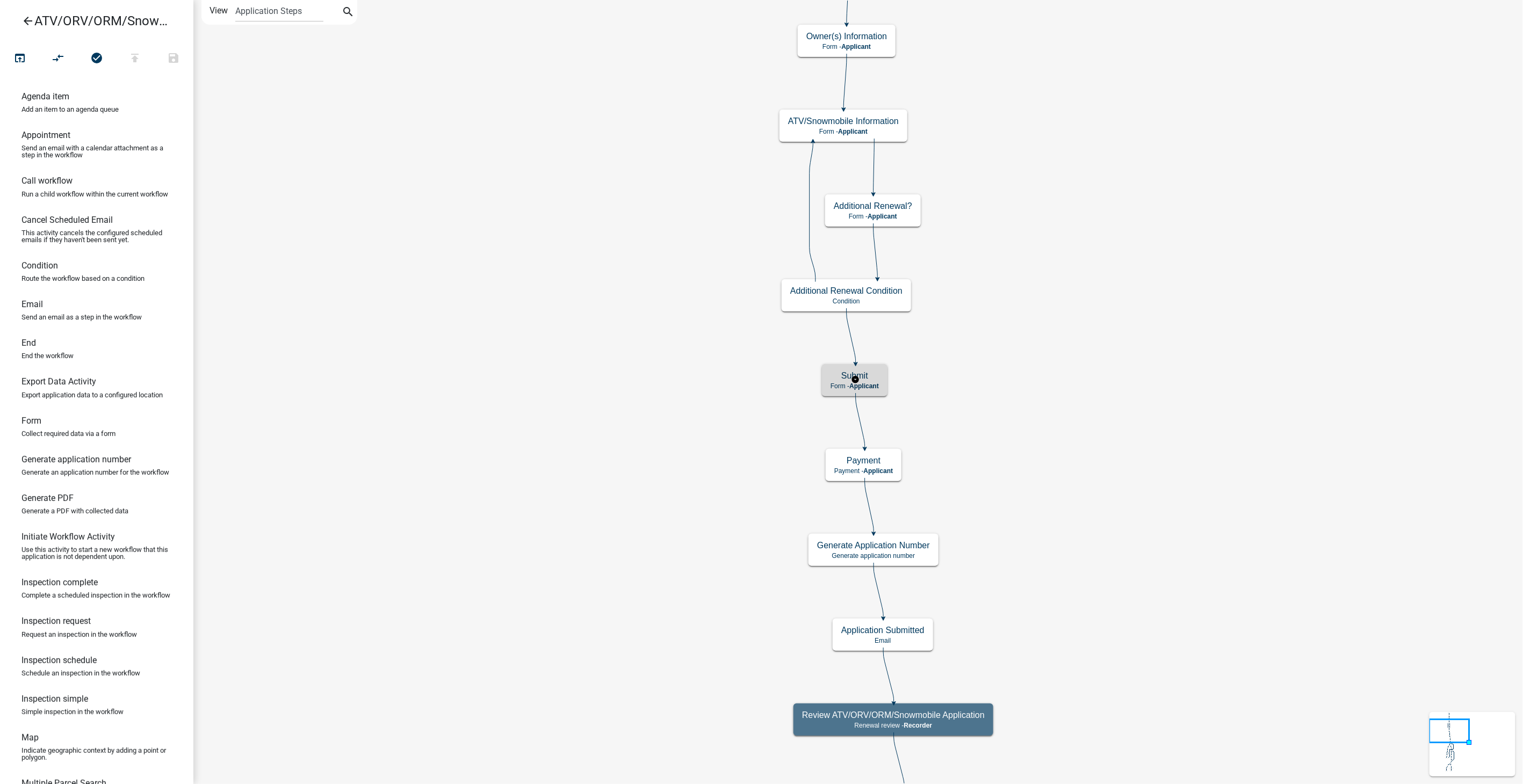
click at [881, 384] on div "Submit Form - Applicant" at bounding box center [855, 380] width 65 height 32
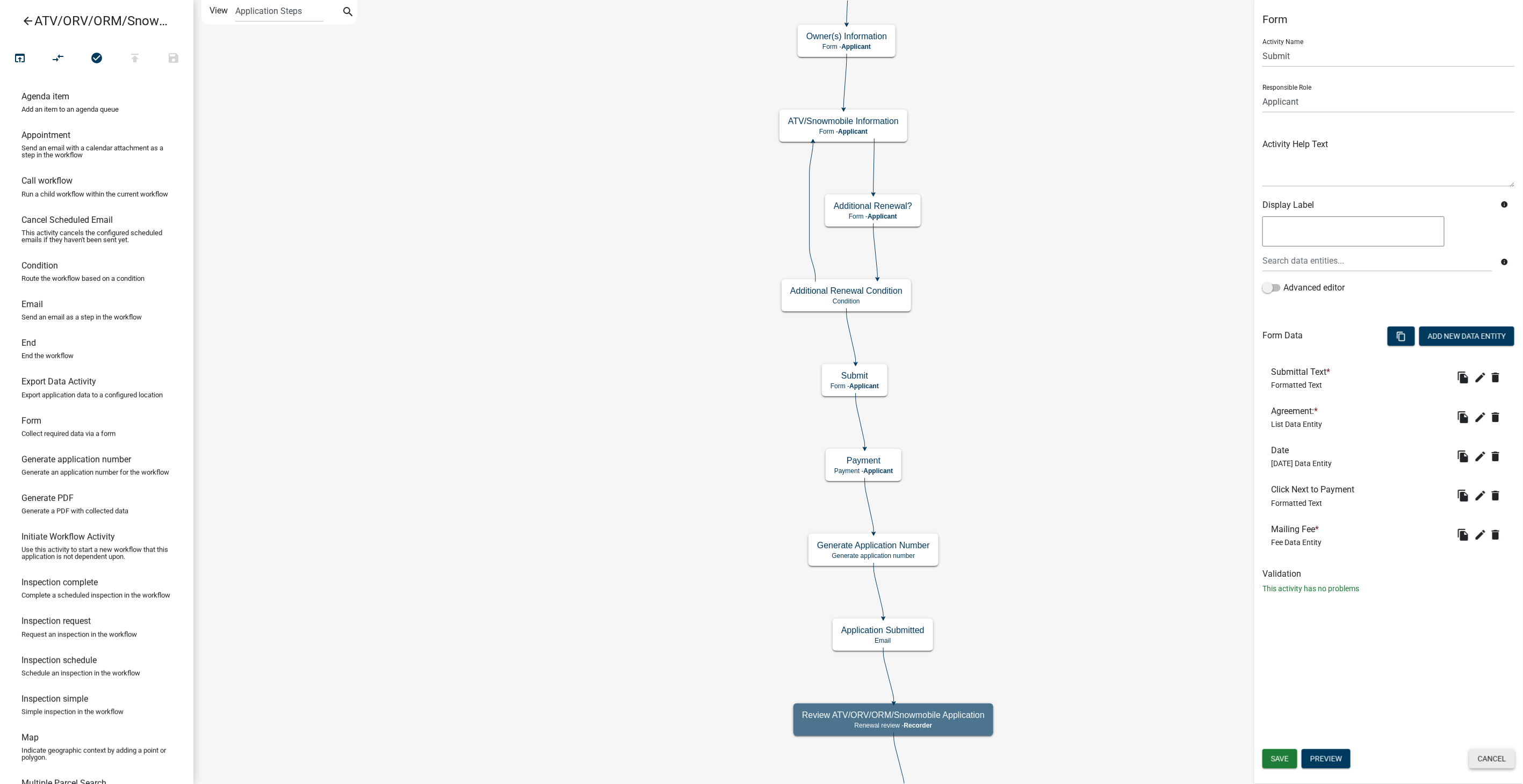
click at [1484, 760] on button "Cancel" at bounding box center [1492, 759] width 46 height 20
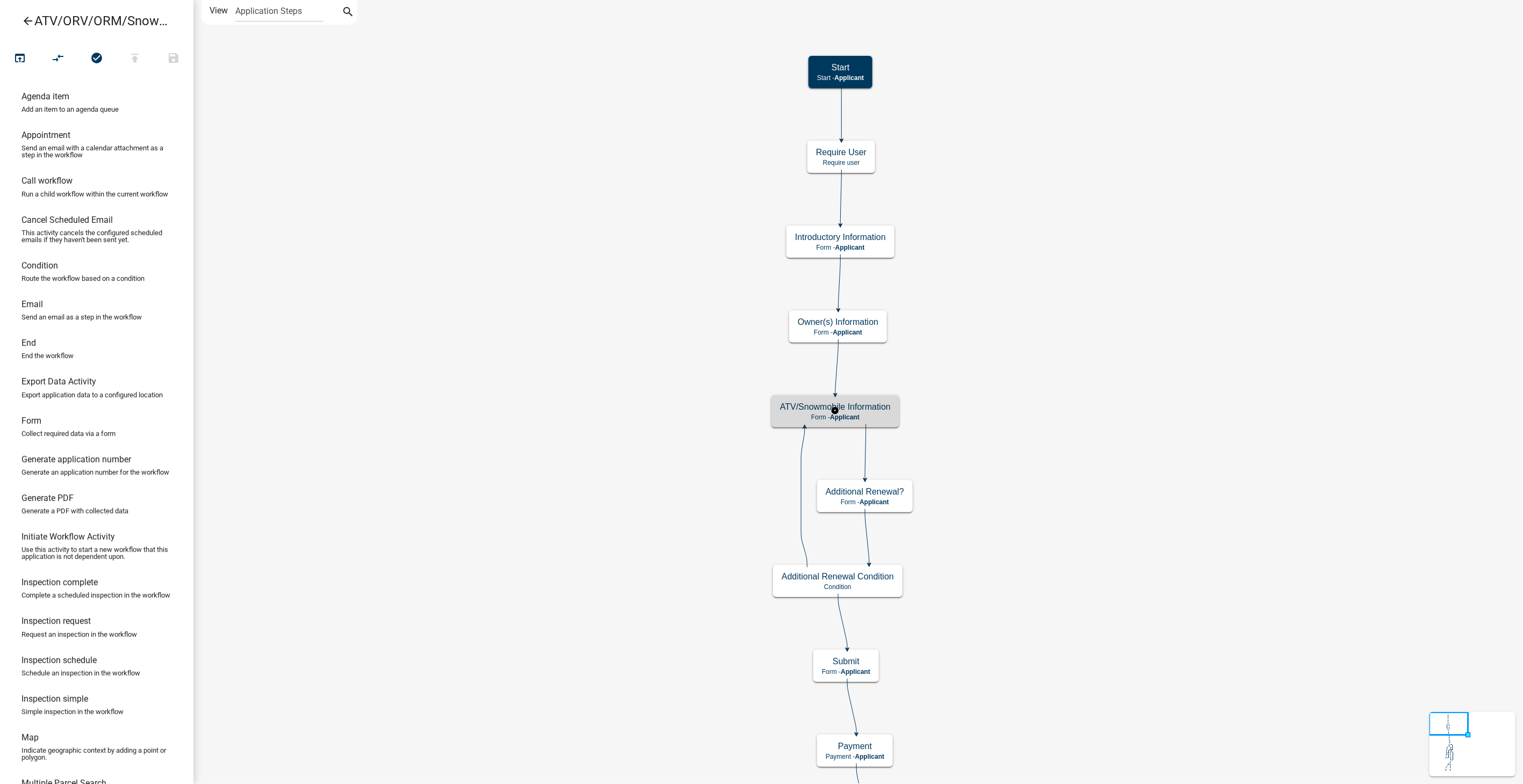
click at [876, 399] on div "ATV/Snowmobile Information Form - Applicant" at bounding box center [835, 411] width 128 height 32
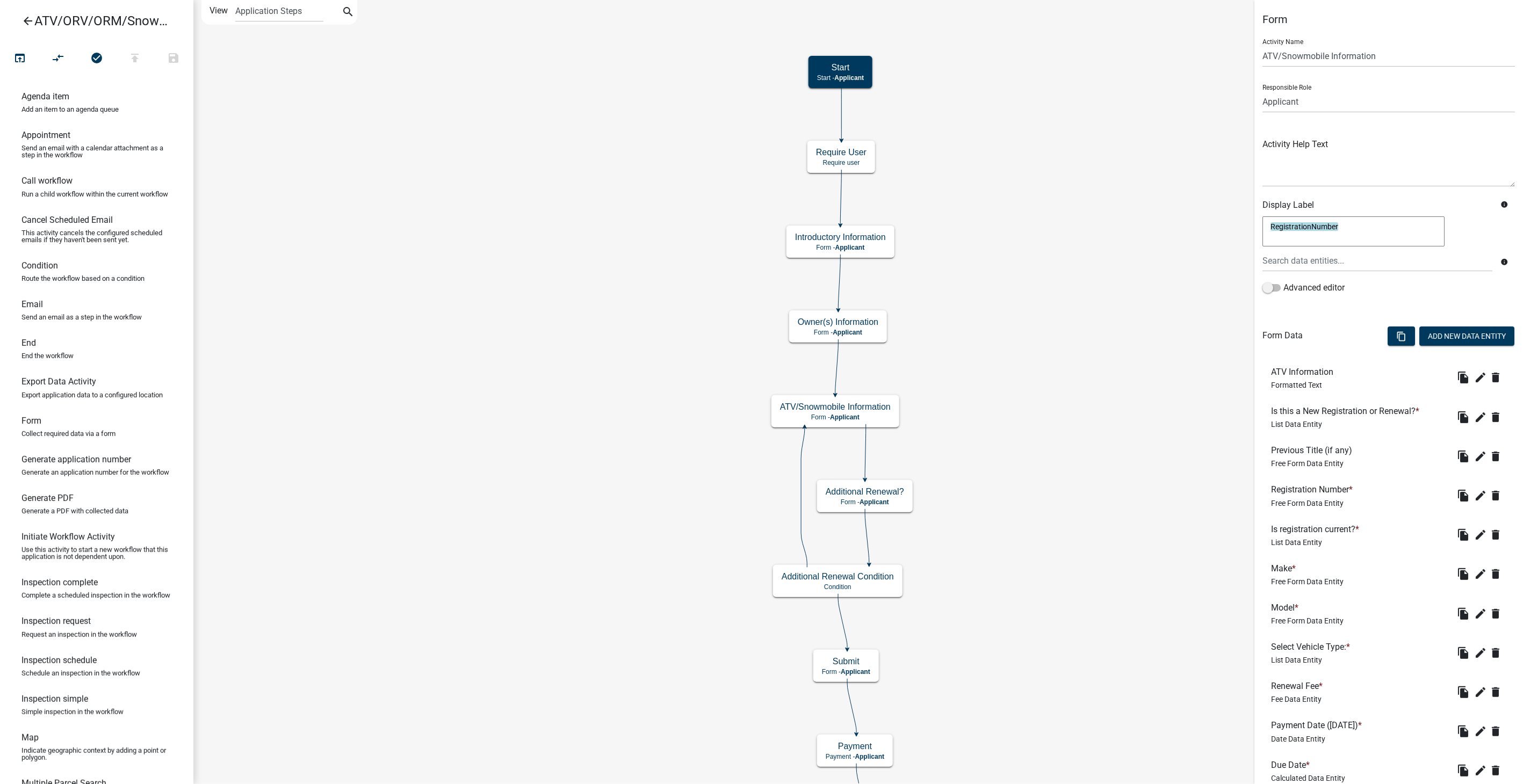
scroll to position [233, 0]
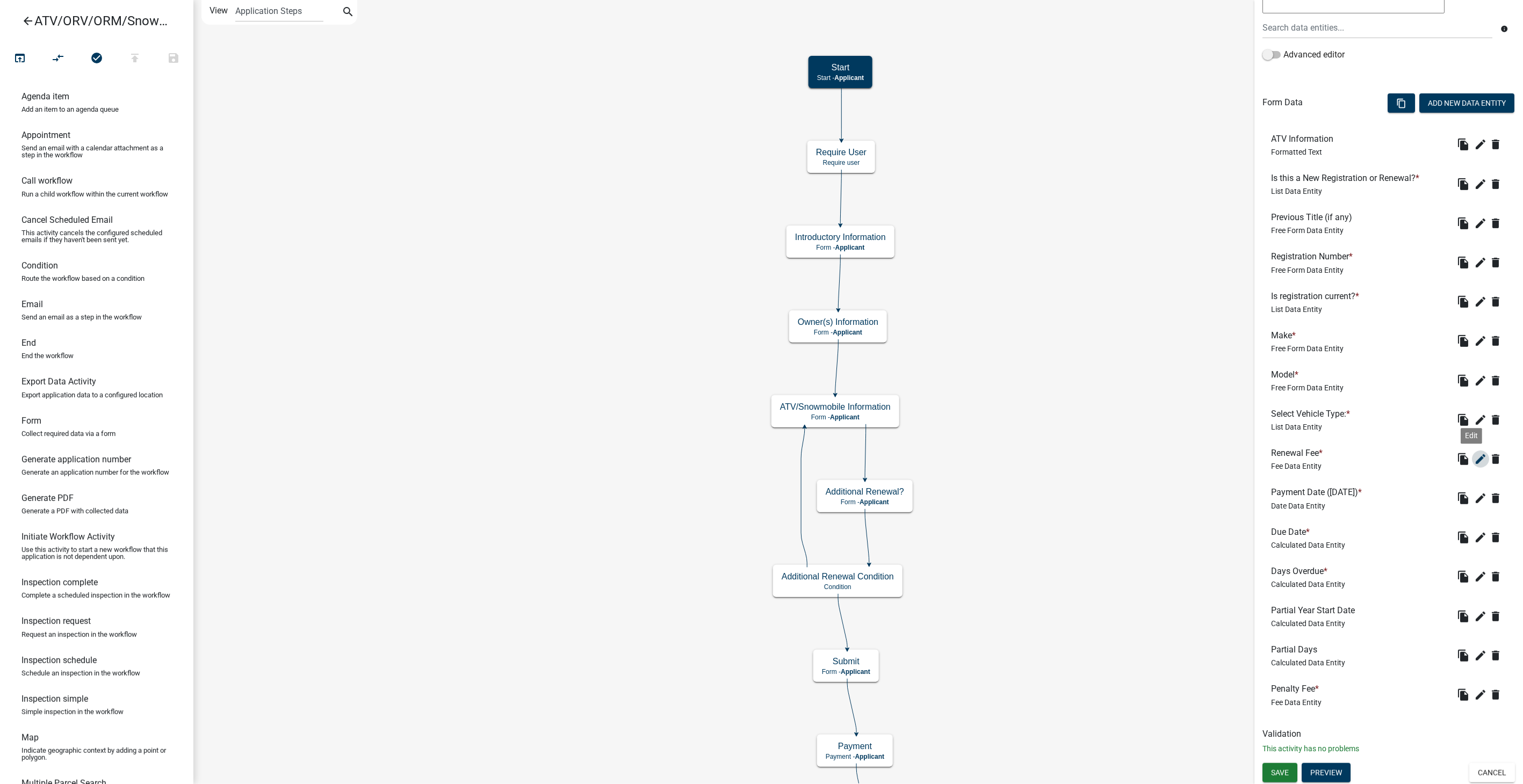
click at [1474, 460] on icon "edit" at bounding box center [1480, 459] width 13 height 13
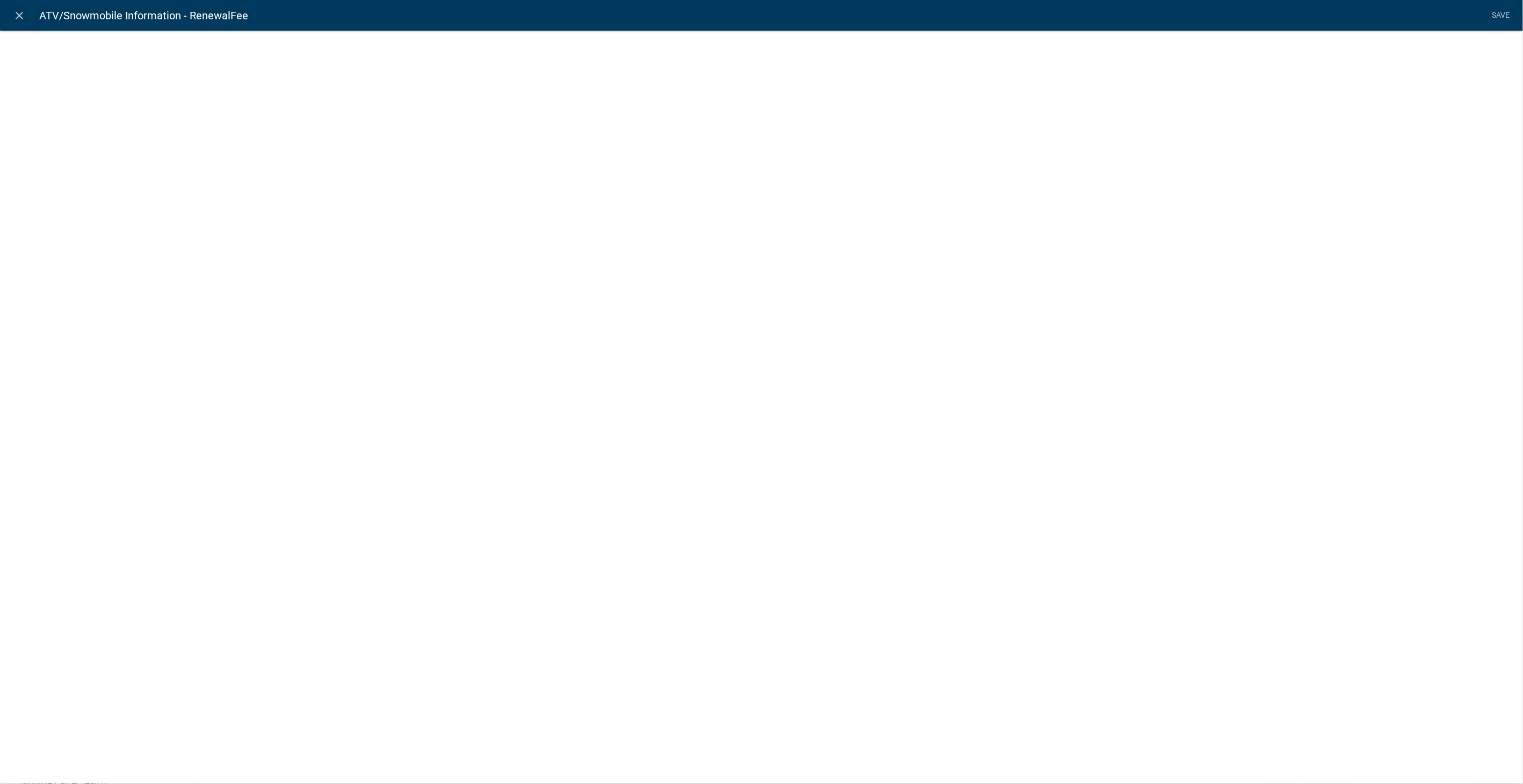
select select "fee"
select select "VehicleType"
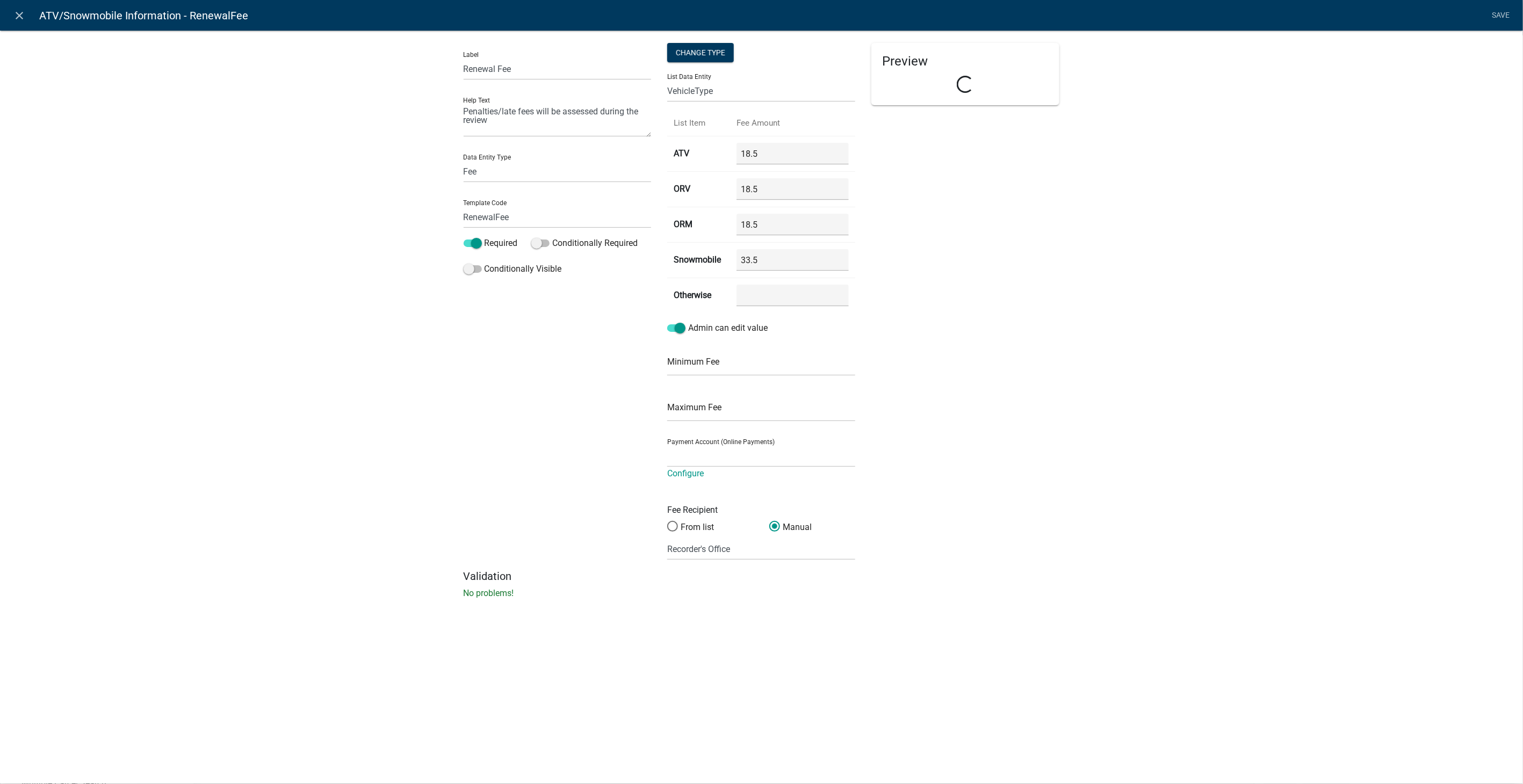
select select "258b736f-576f-4325-a78c-fcdf45871ca8"
click at [22, 16] on icon "close" at bounding box center [20, 16] width 13 height 13
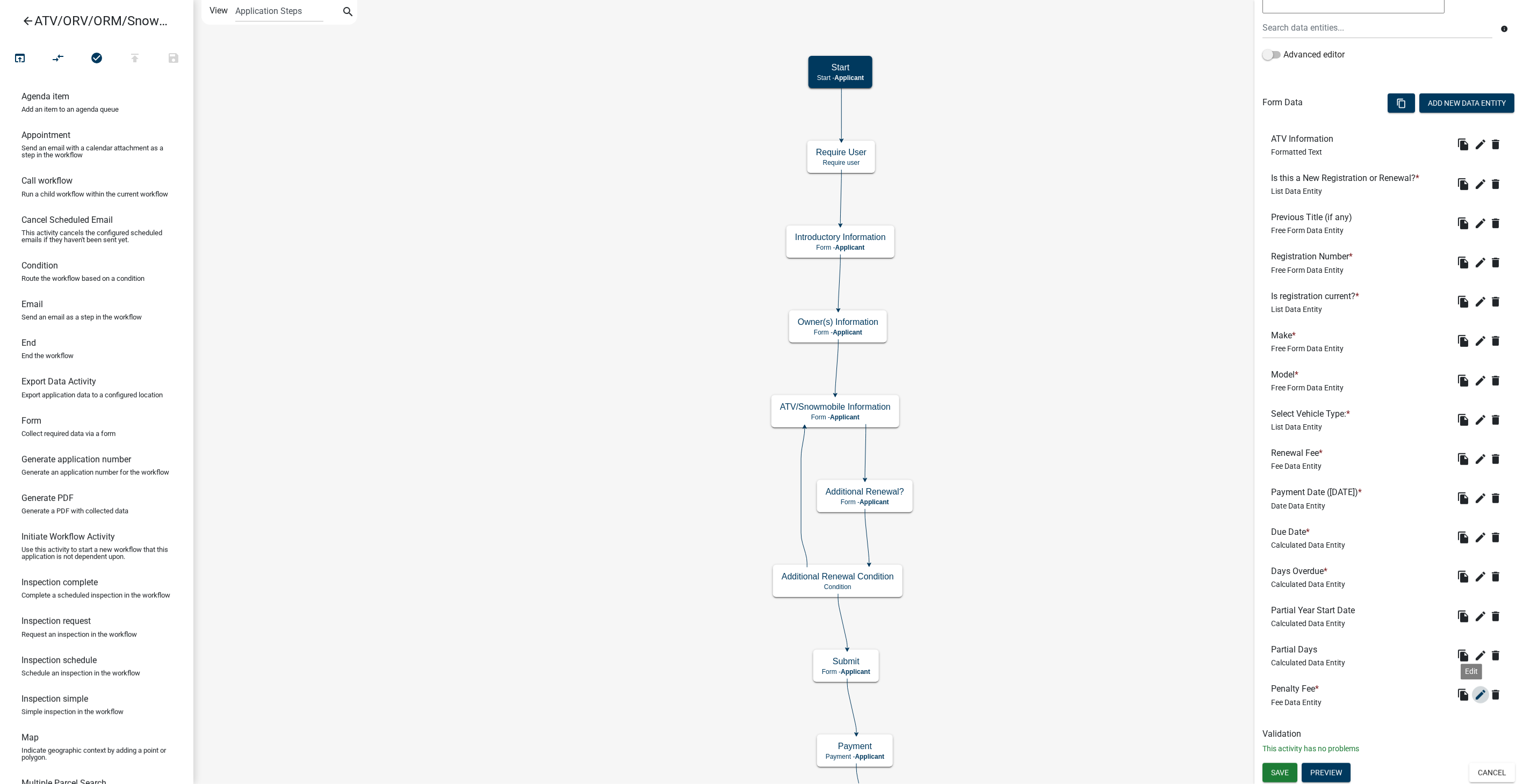
click at [1474, 694] on icon "edit" at bounding box center [1480, 695] width 13 height 13
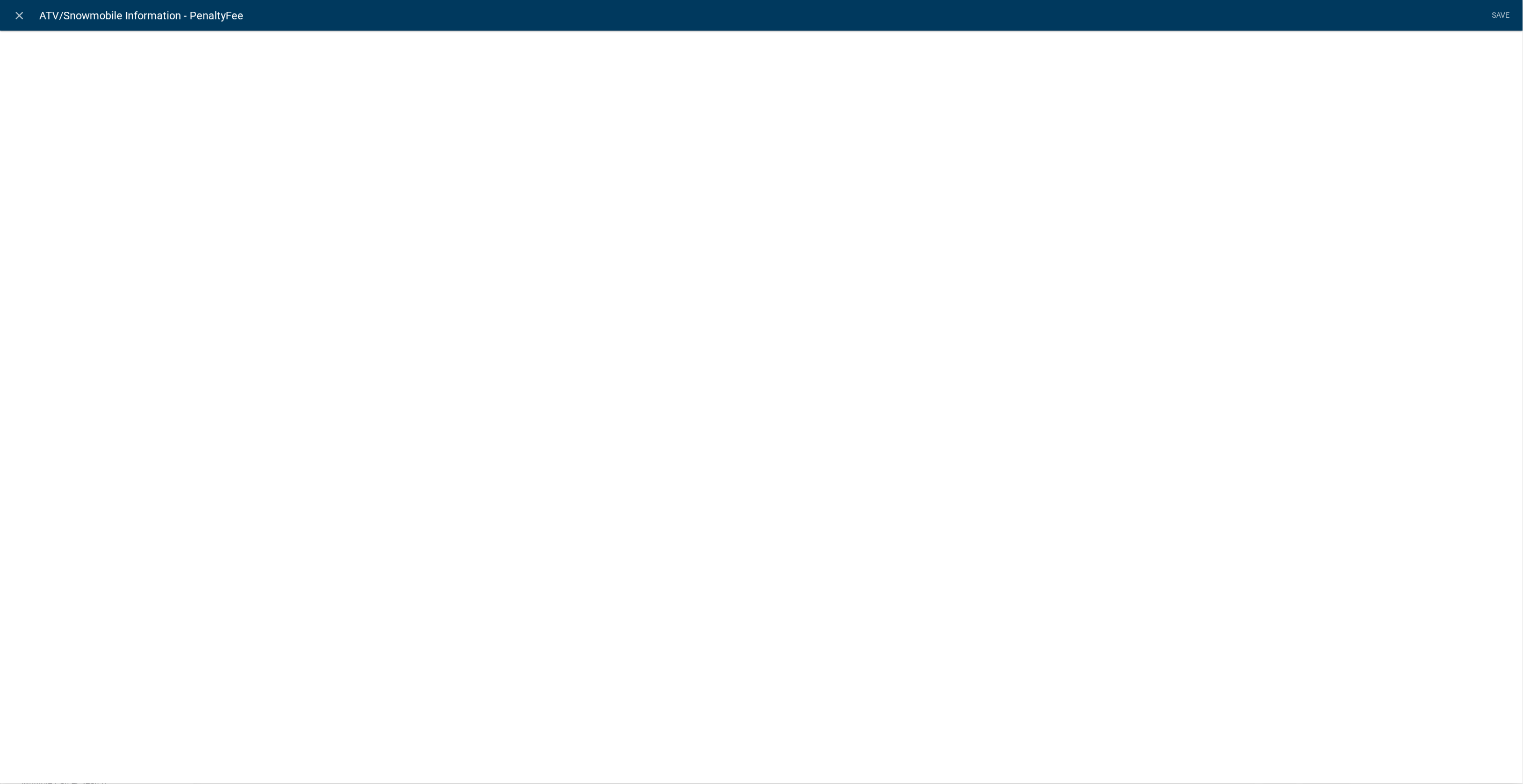
select select "fee"
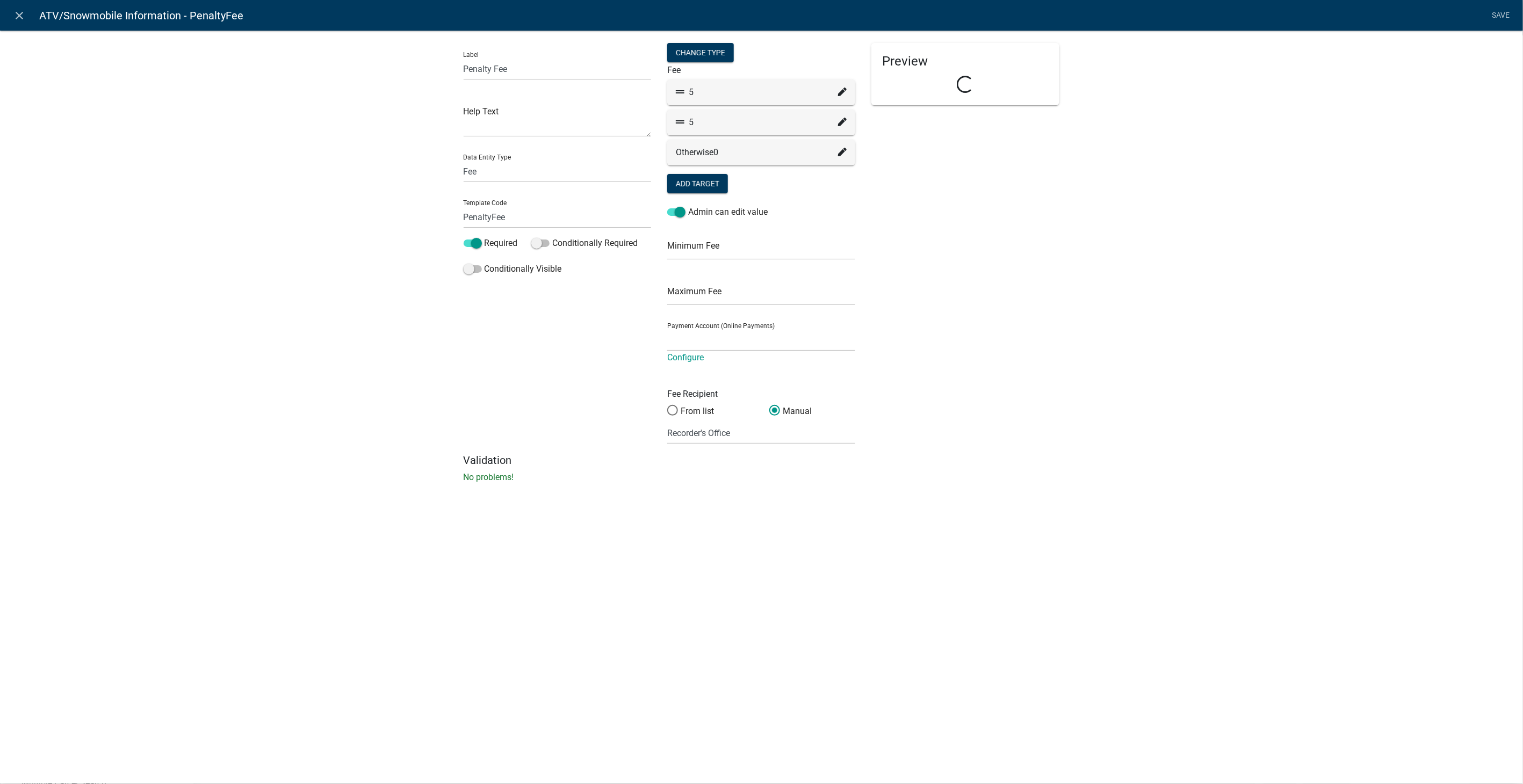
select select "258b736f-576f-4325-a78c-fcdf45871ca8"
click at [841, 93] on icon at bounding box center [842, 92] width 9 height 9
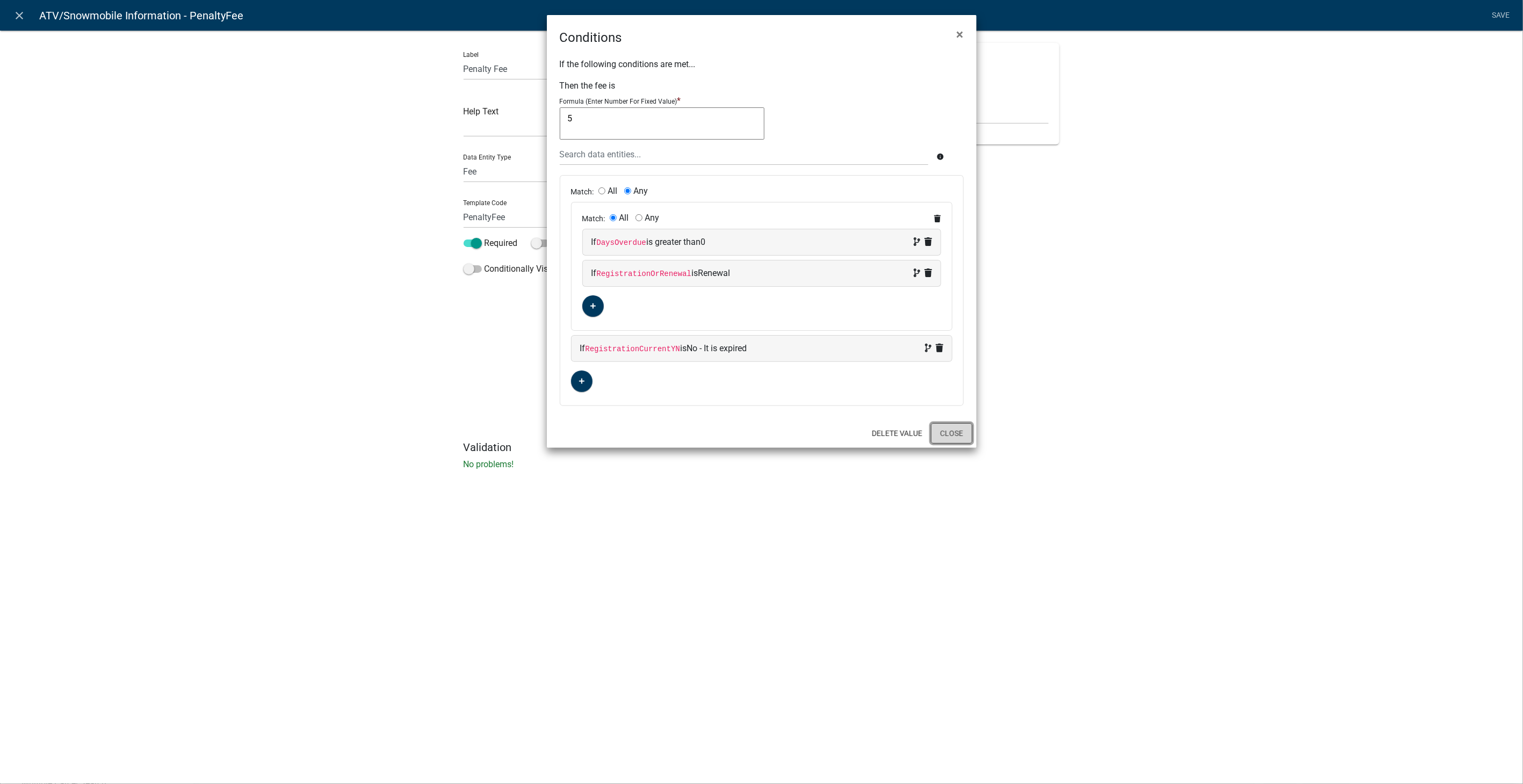
click at [961, 430] on button "Close" at bounding box center [951, 433] width 41 height 20
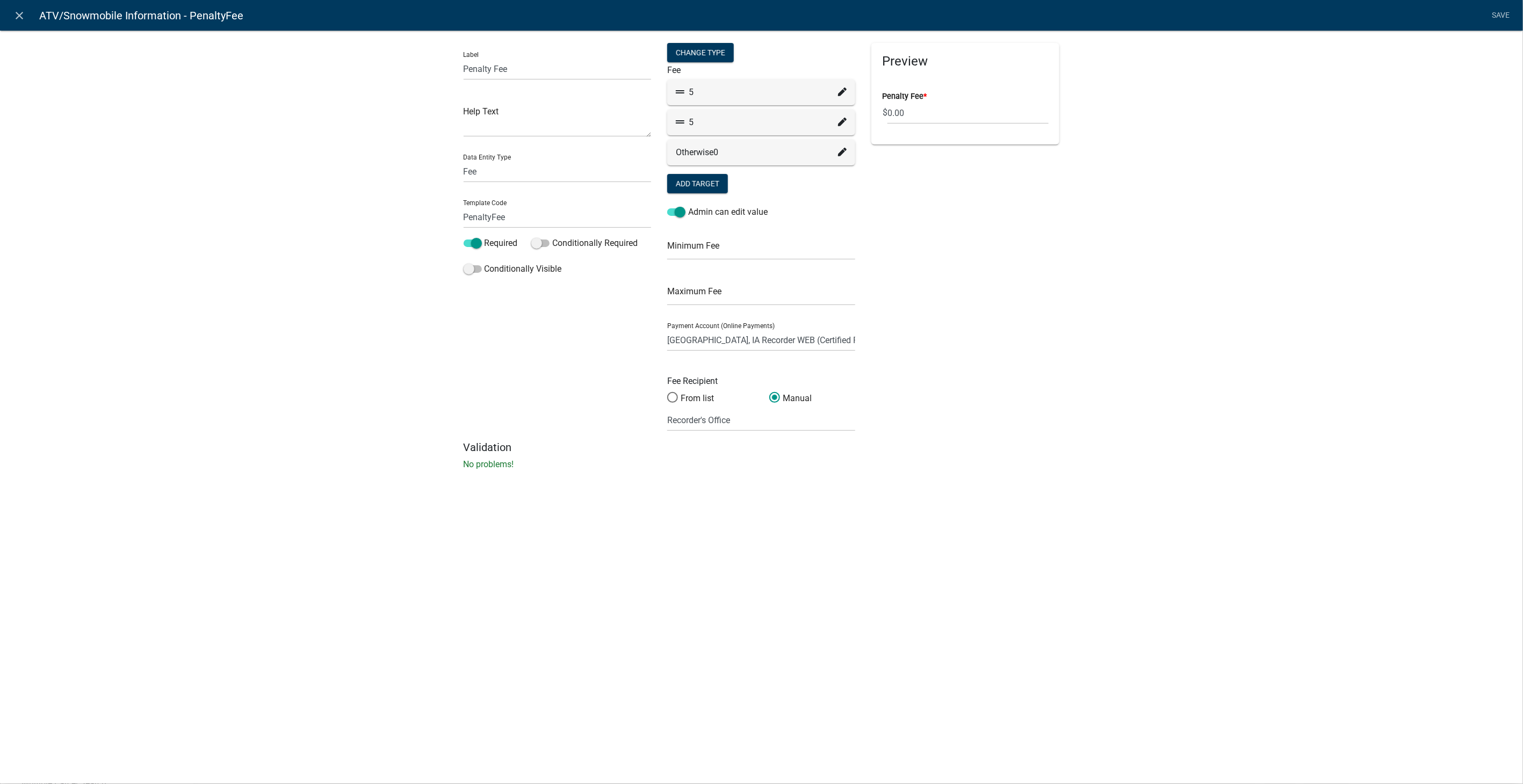
click at [841, 124] on icon at bounding box center [842, 122] width 9 height 9
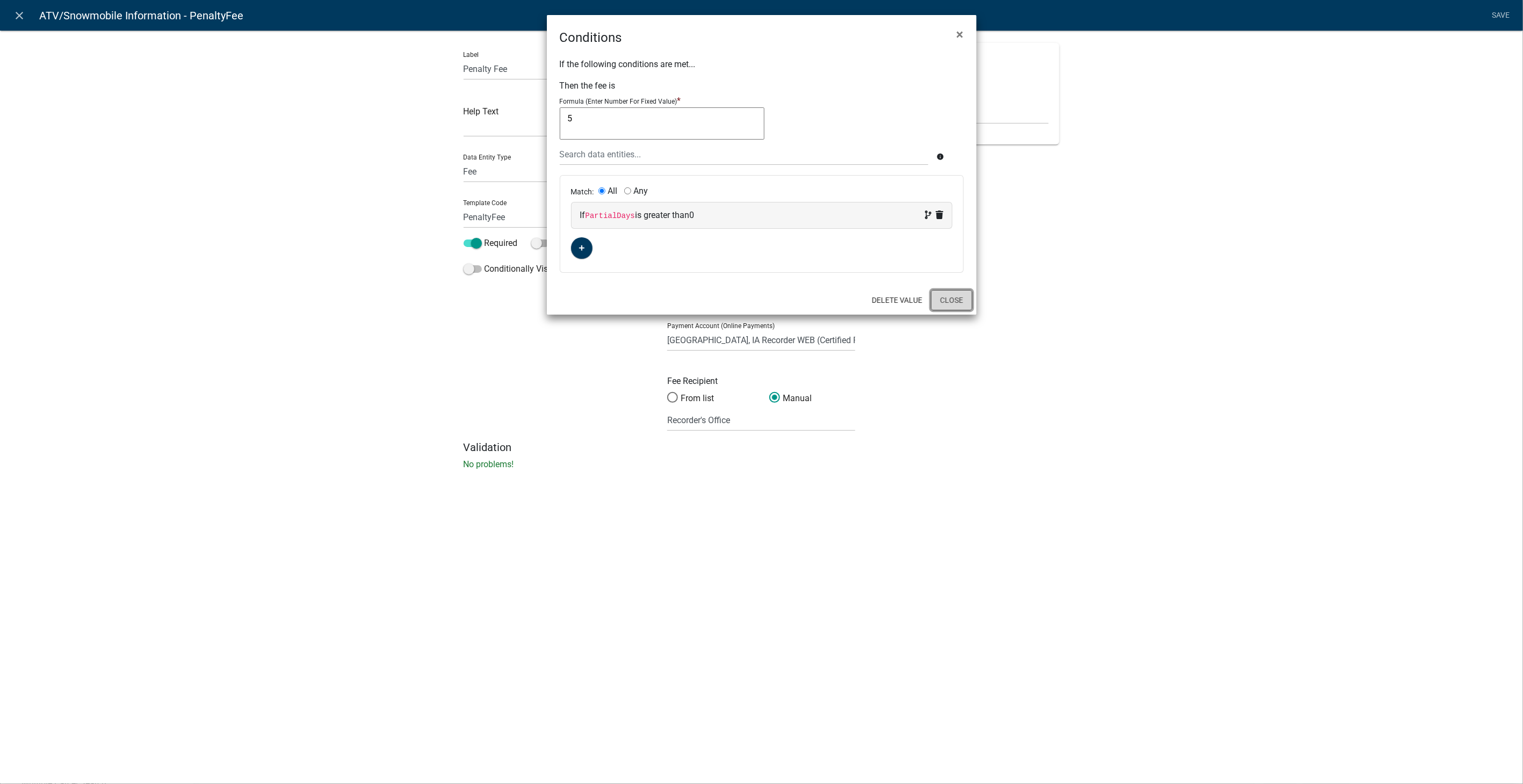
drag, startPoint x: 961, startPoint y: 301, endPoint x: 790, endPoint y: 254, distance: 177.3
click at [959, 301] on button "Close" at bounding box center [951, 300] width 41 height 20
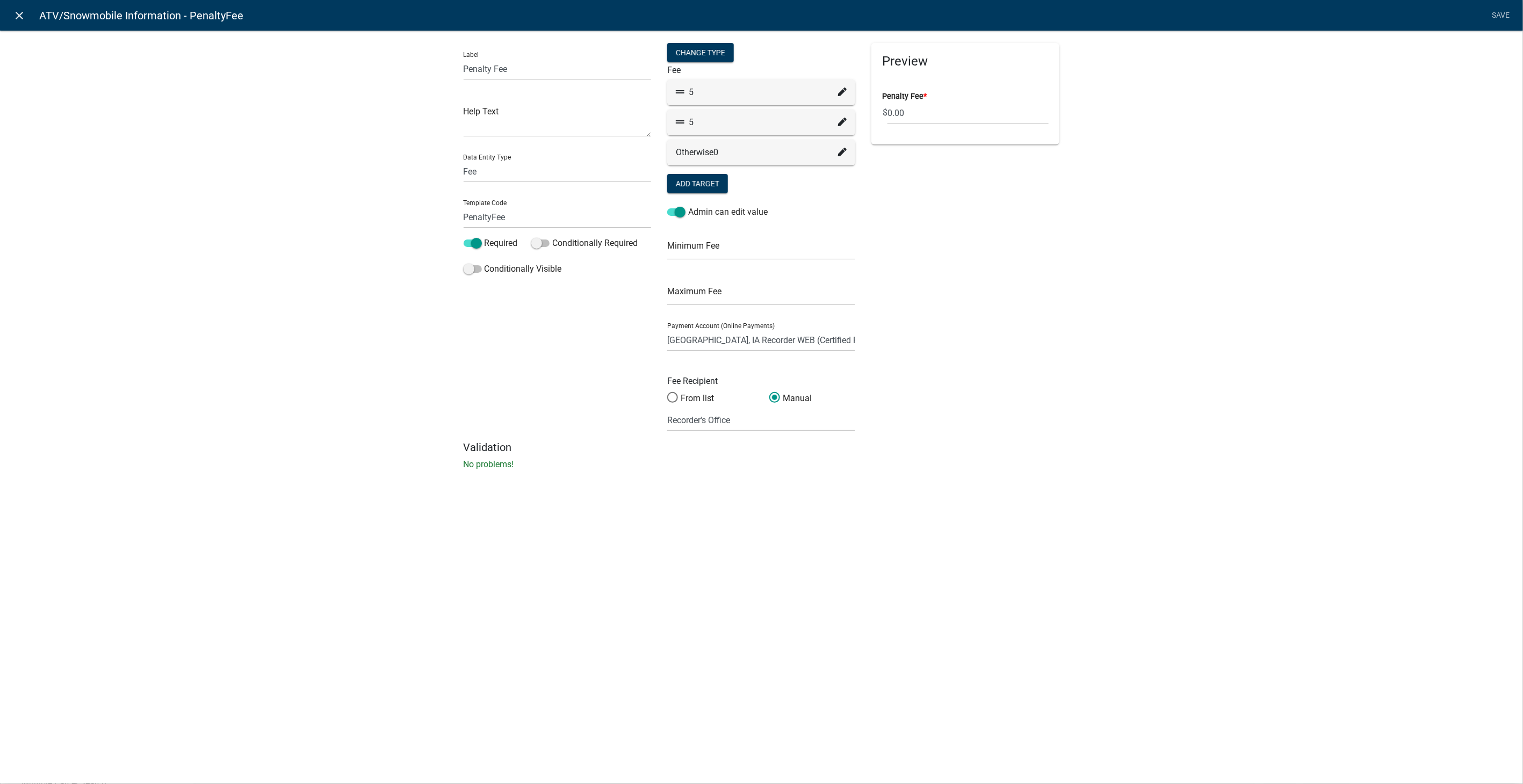
click at [19, 16] on icon "close" at bounding box center [20, 16] width 13 height 13
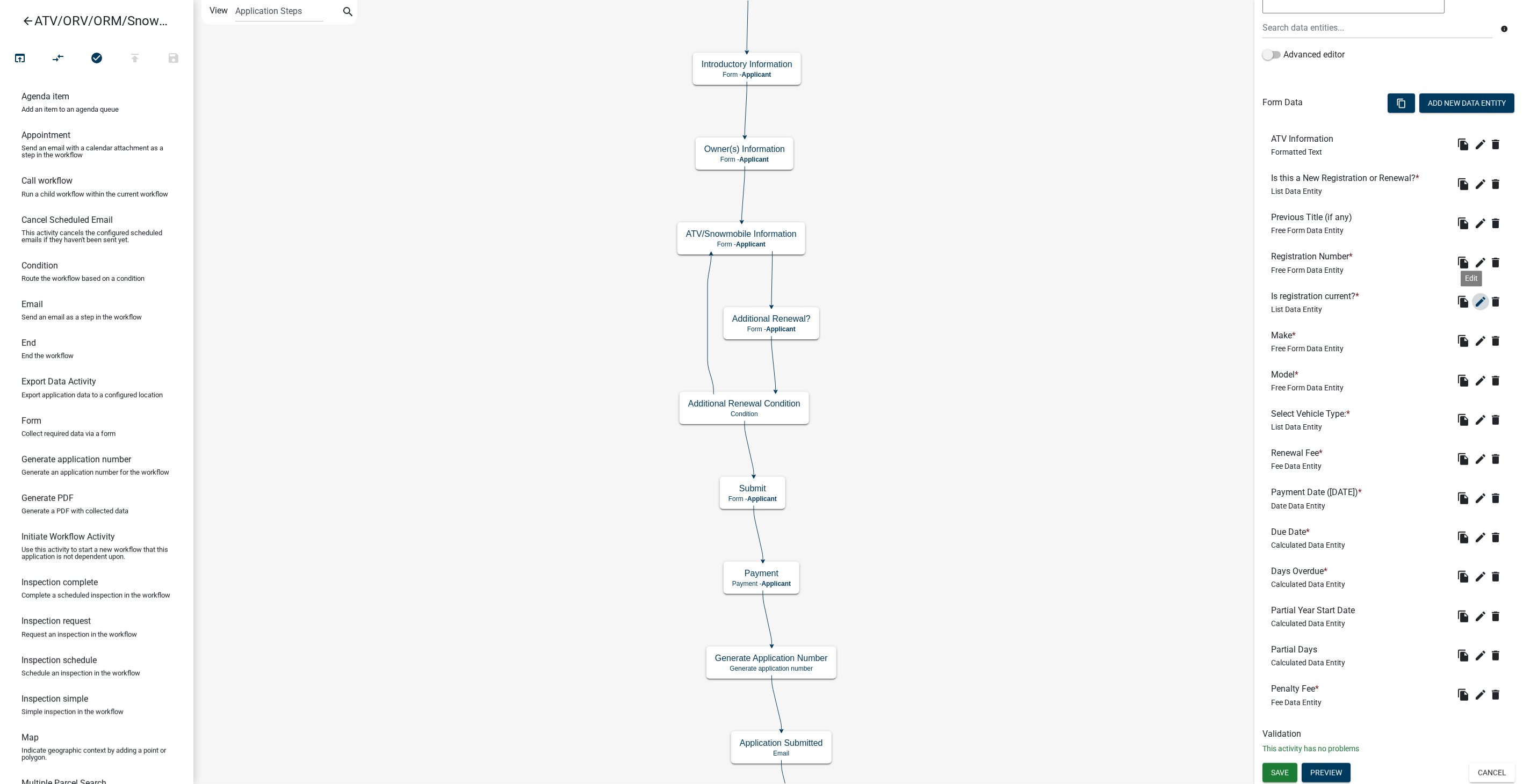
click at [1474, 296] on icon "edit" at bounding box center [1480, 302] width 13 height 13
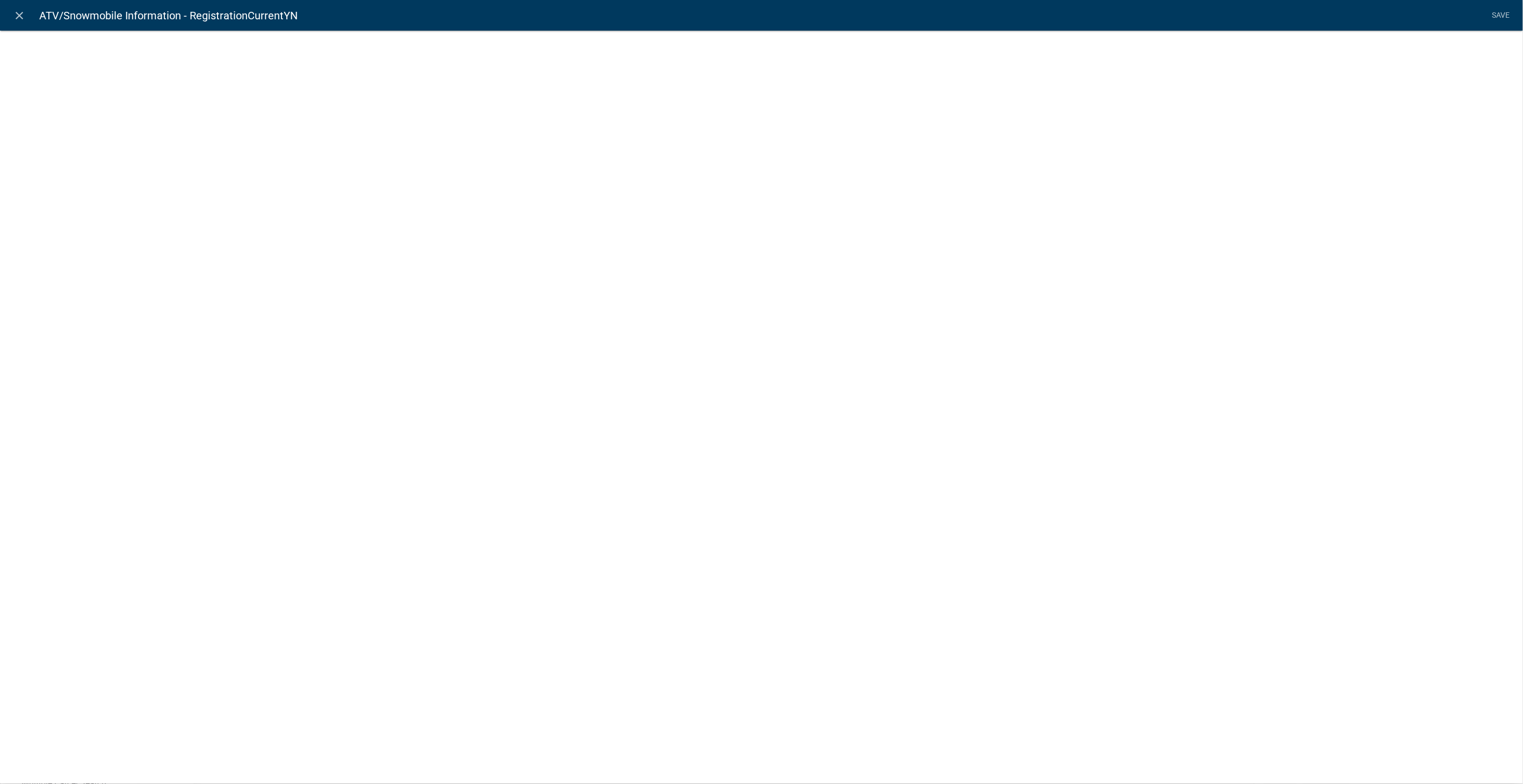
select select "list-data"
select select
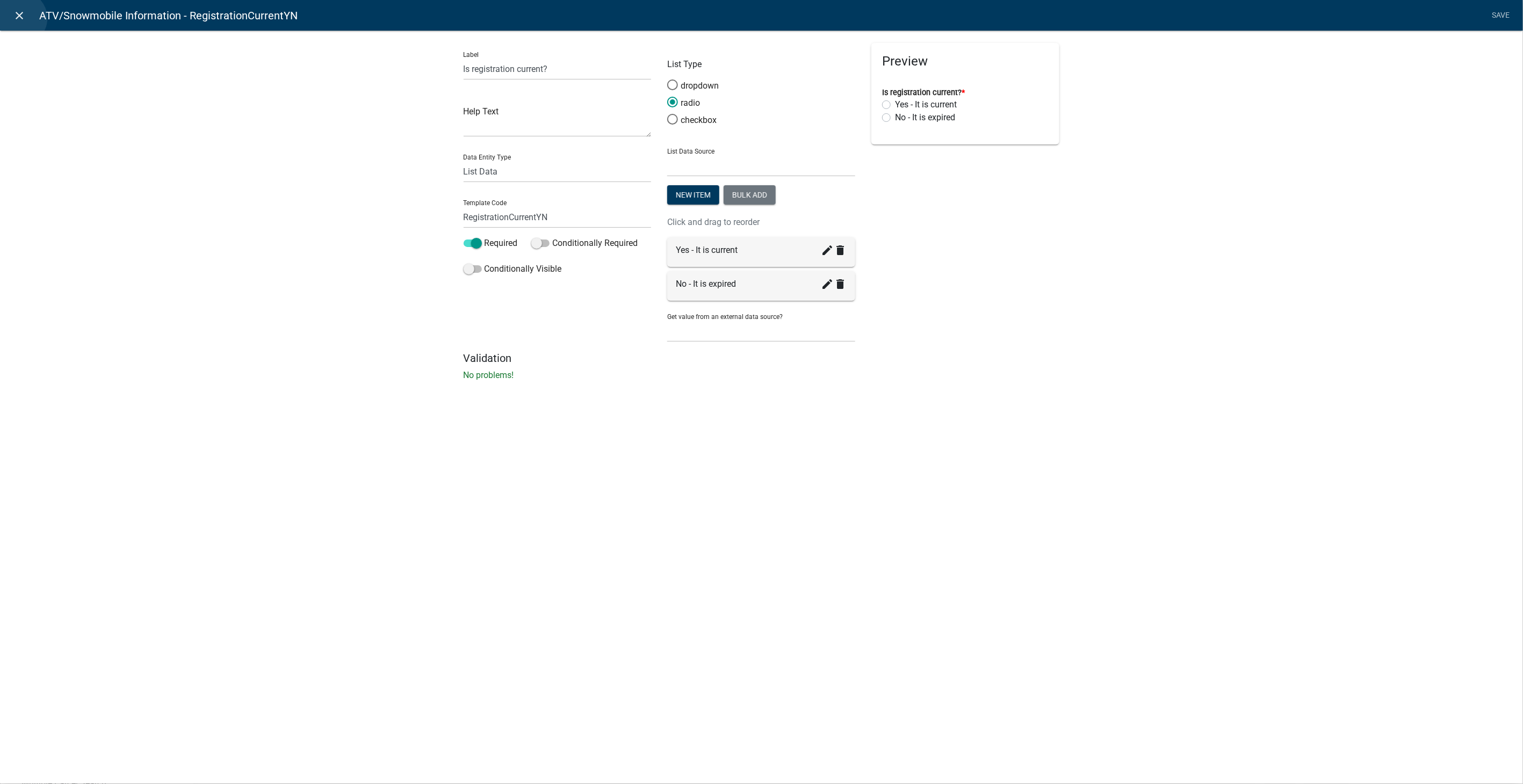
click at [20, 18] on icon "close" at bounding box center [20, 16] width 13 height 13
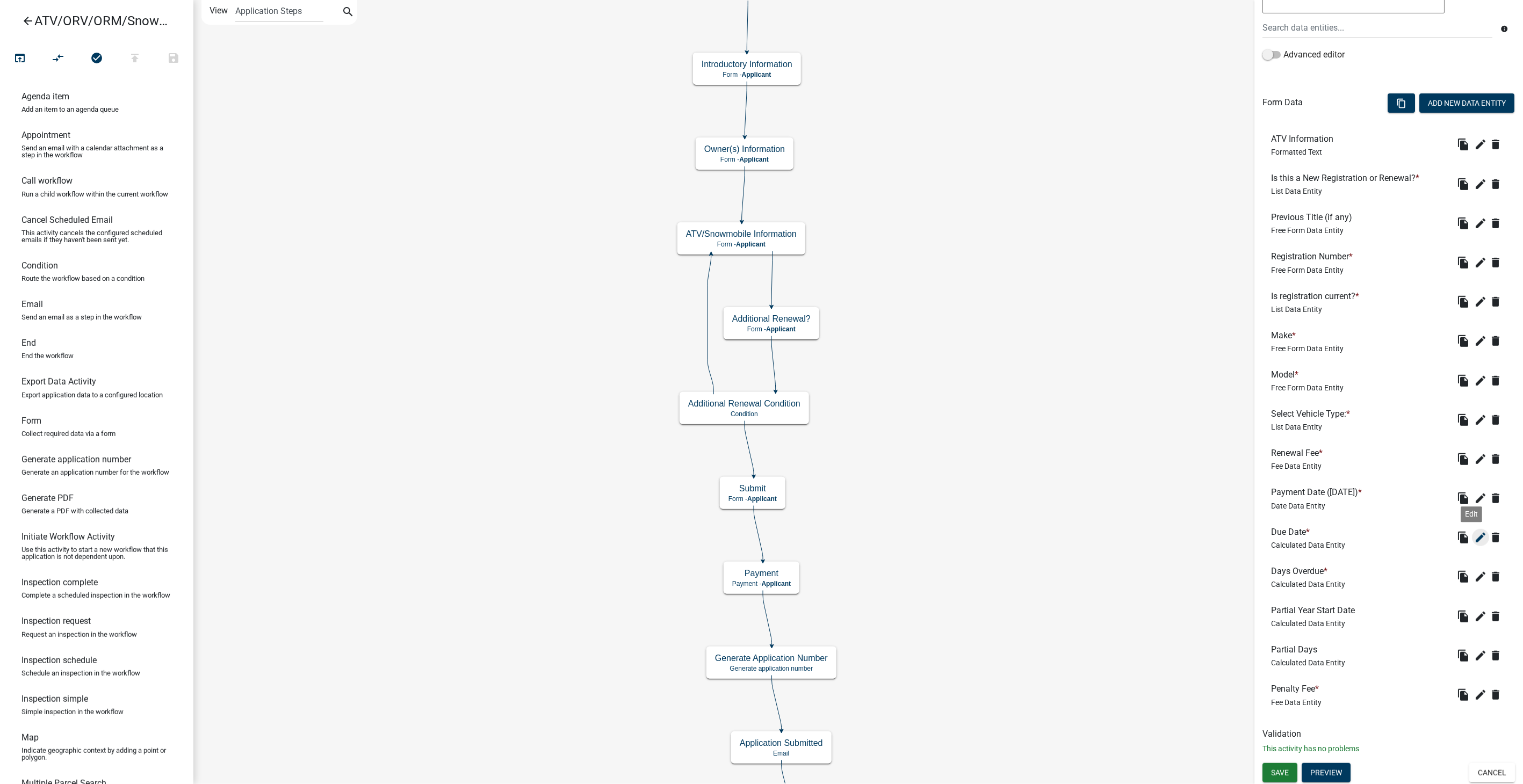
click at [1474, 538] on icon "edit" at bounding box center [1480, 538] width 13 height 13
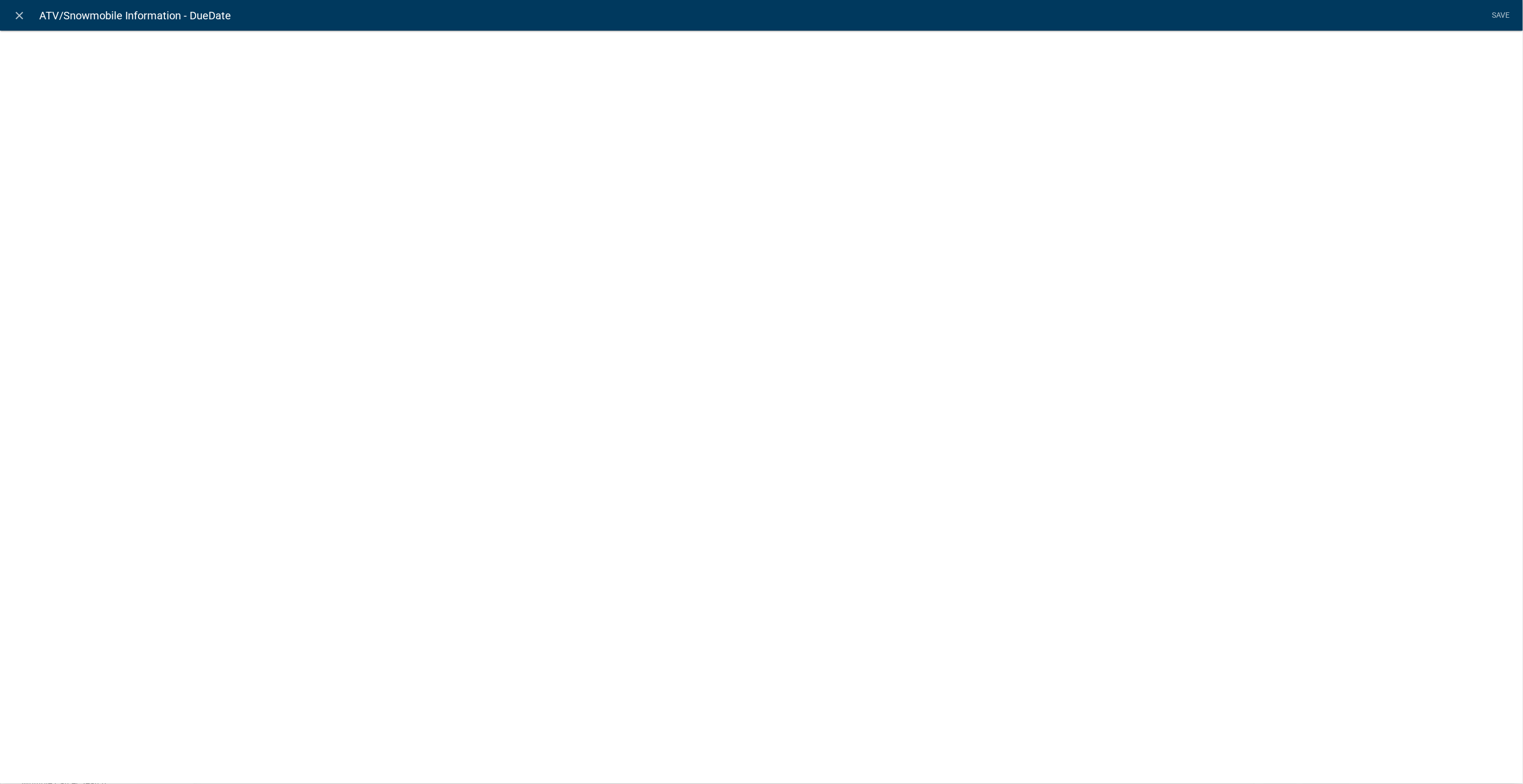
select select "calculated-value"
select select "4"
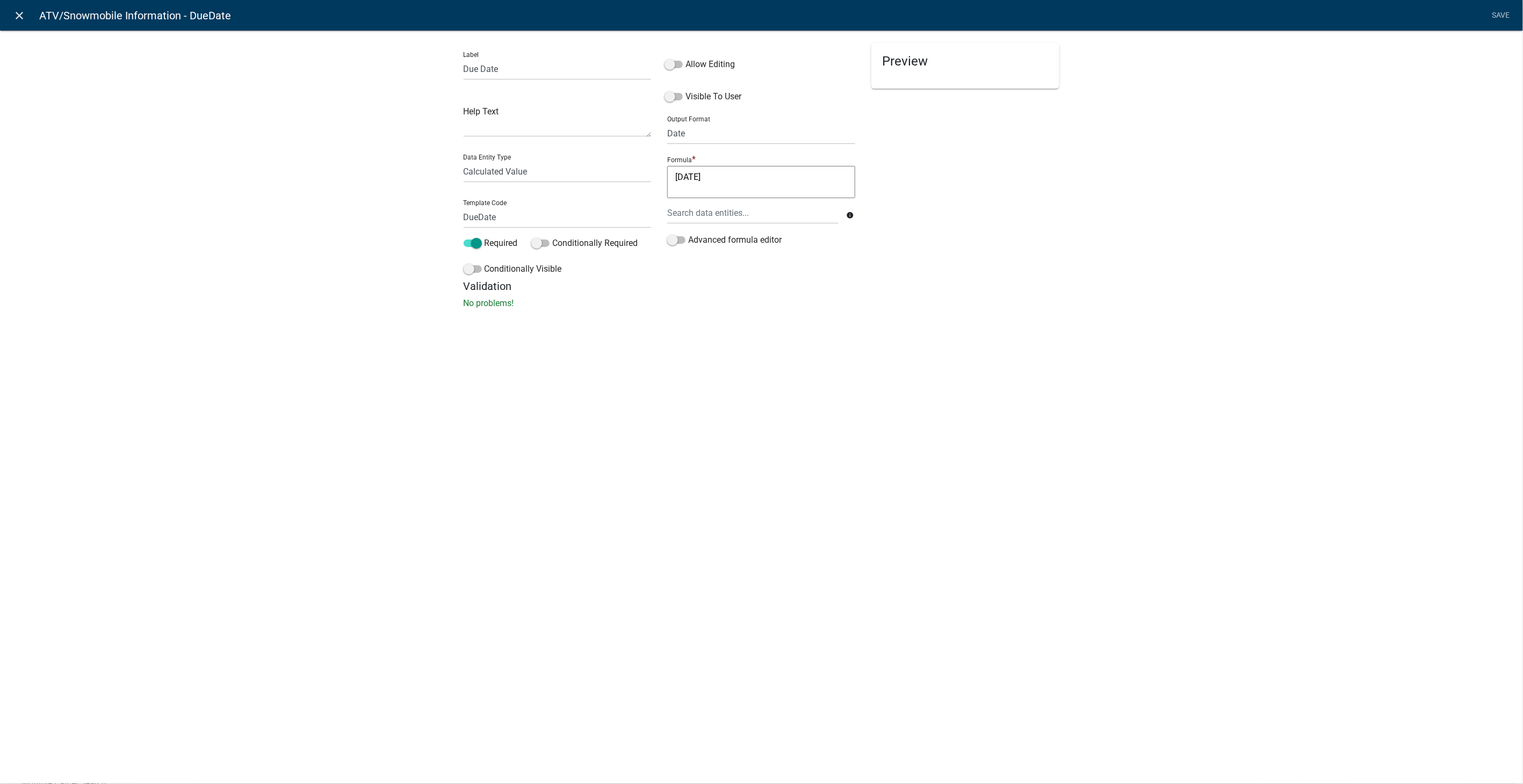
click at [21, 12] on icon "close" at bounding box center [20, 16] width 13 height 13
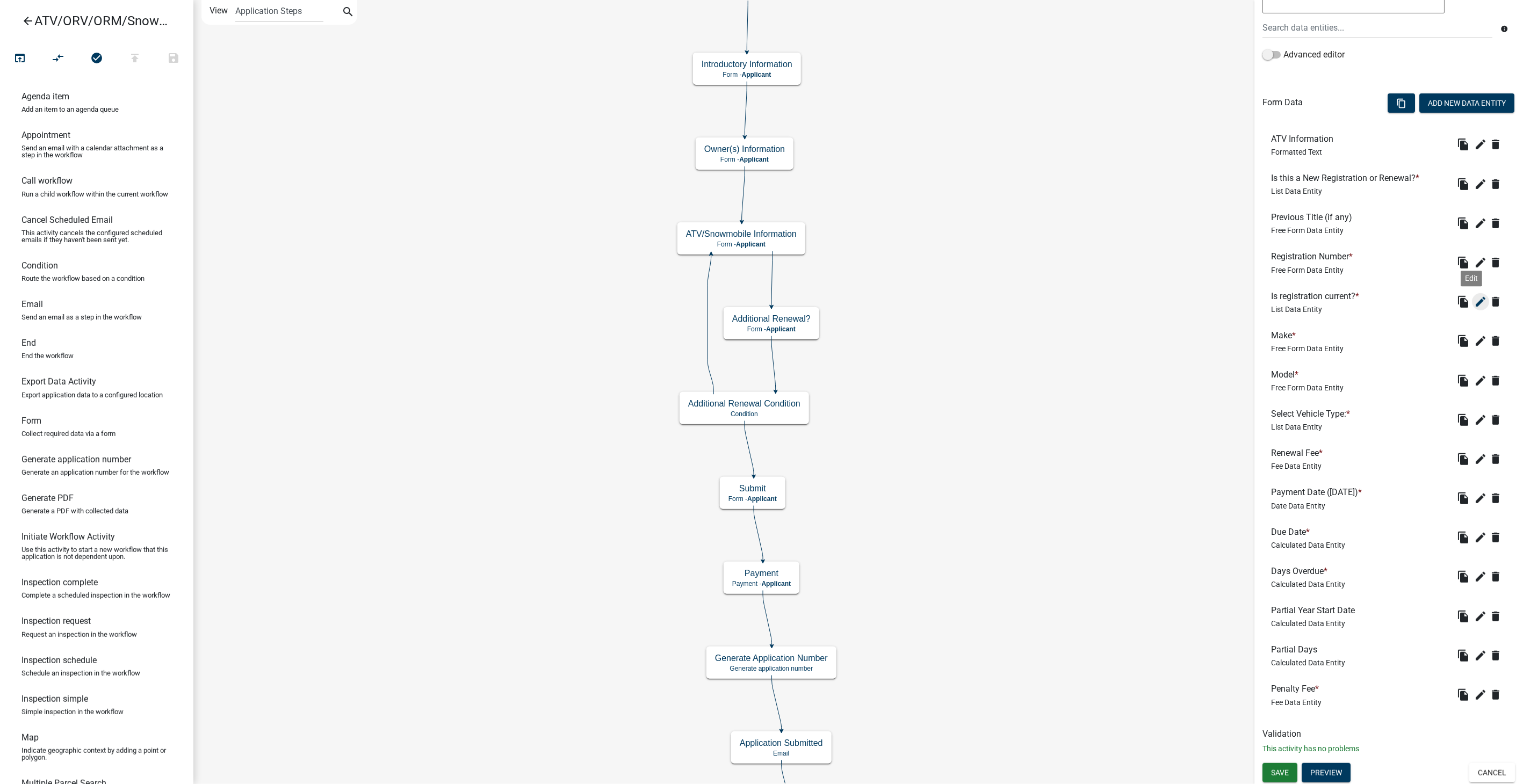
click at [1474, 302] on icon "edit" at bounding box center [1480, 302] width 13 height 13
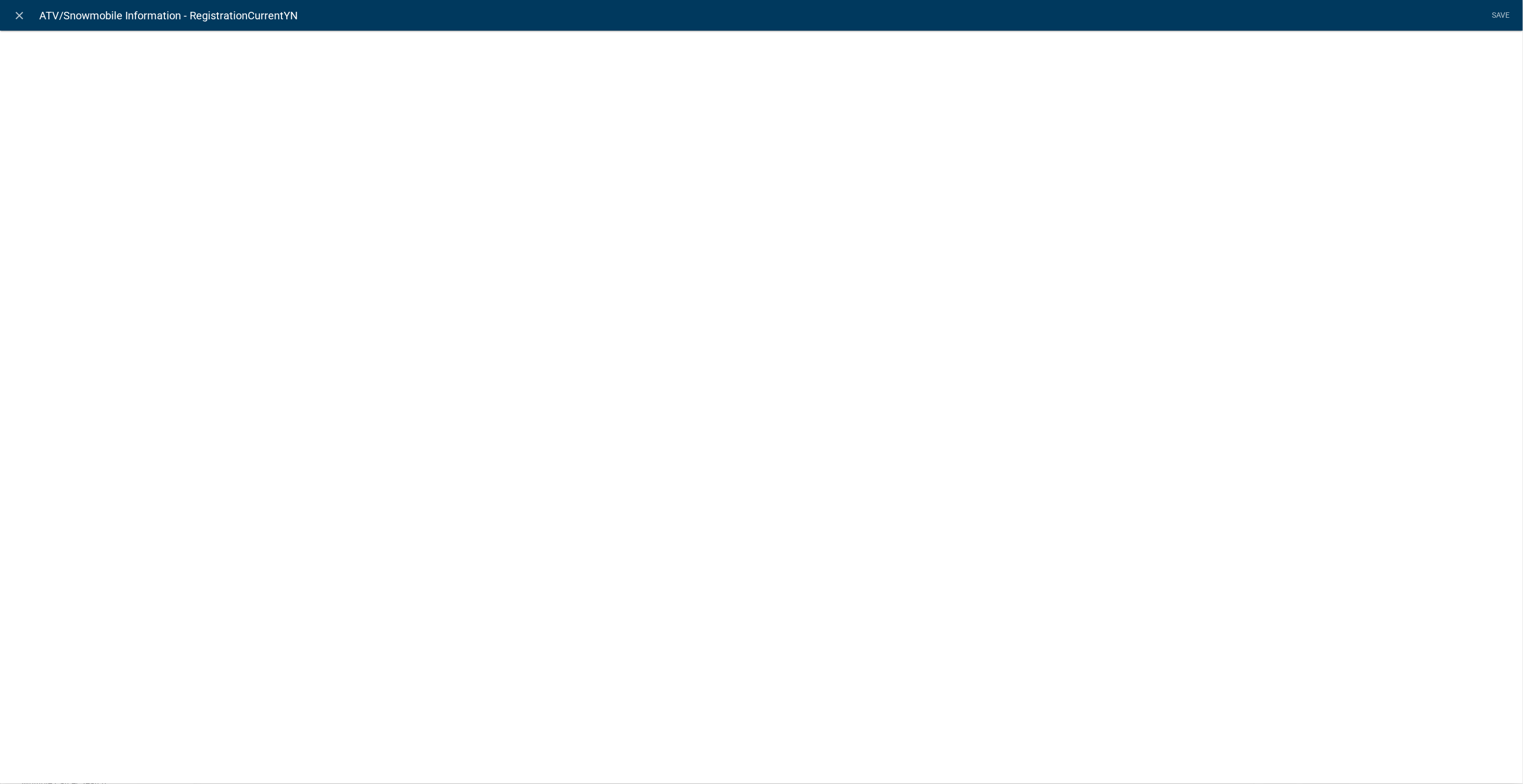
select select "list-data"
select select
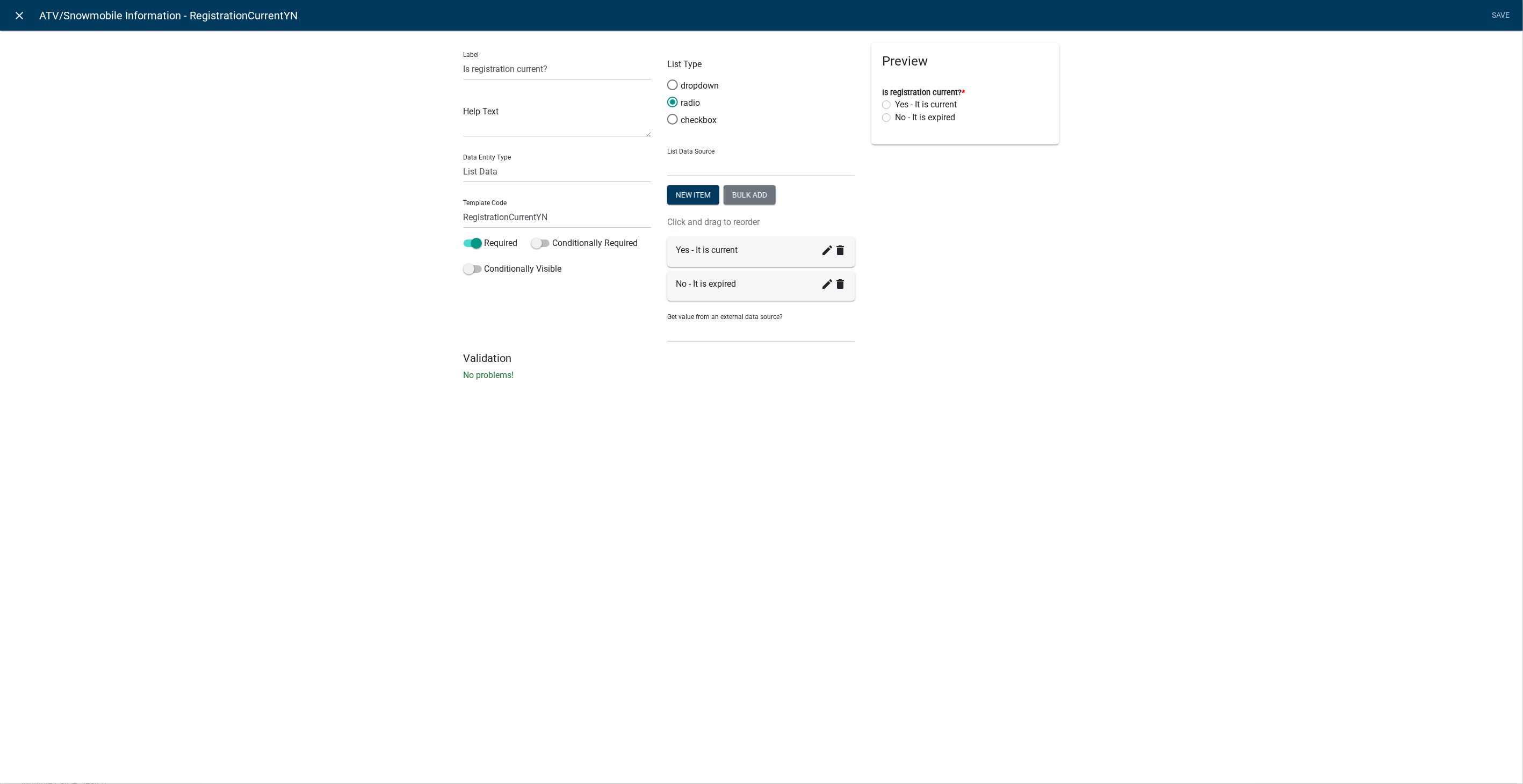
click at [16, 15] on icon "close" at bounding box center [20, 16] width 13 height 13
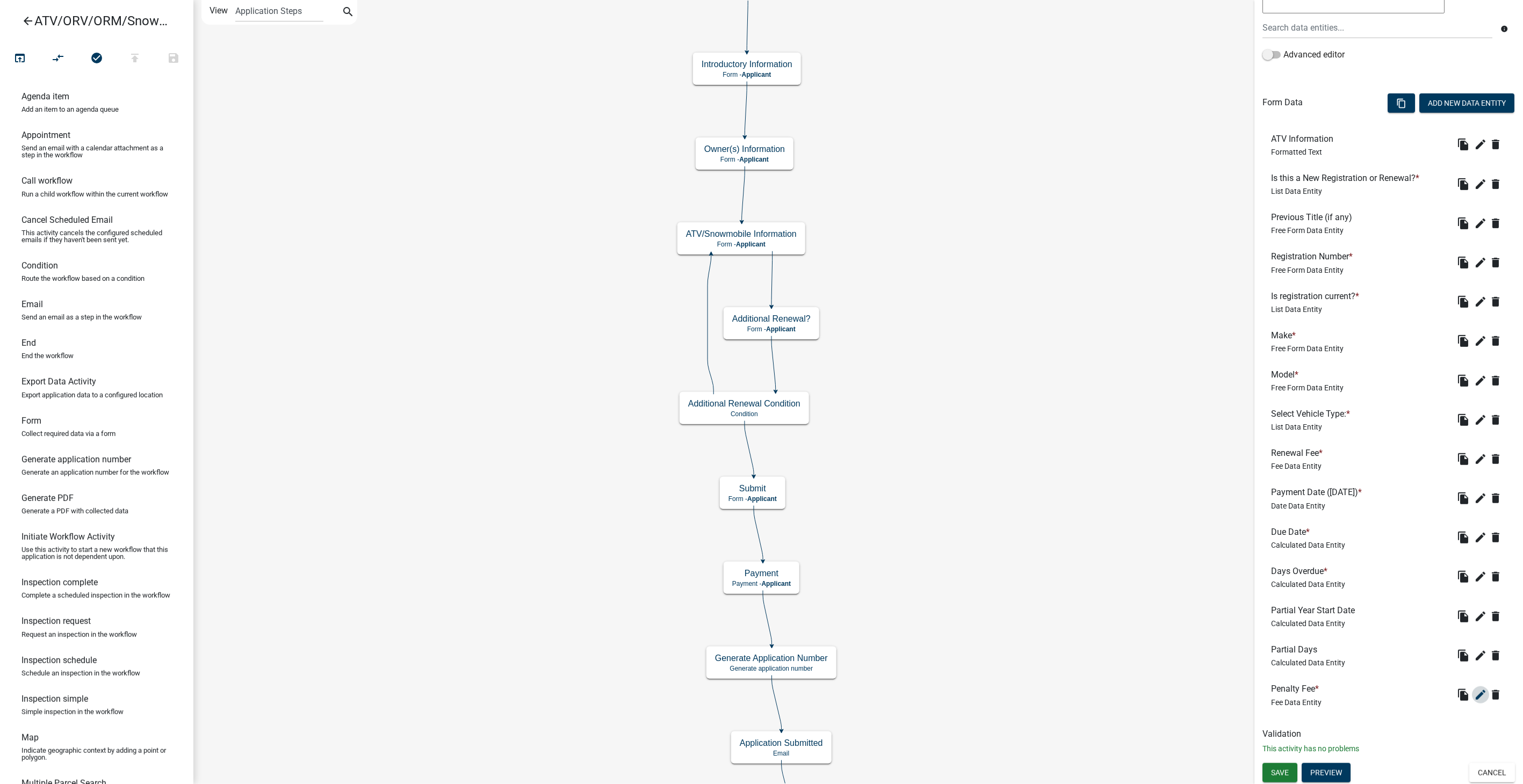
click at [1474, 692] on icon "edit" at bounding box center [1480, 695] width 13 height 13
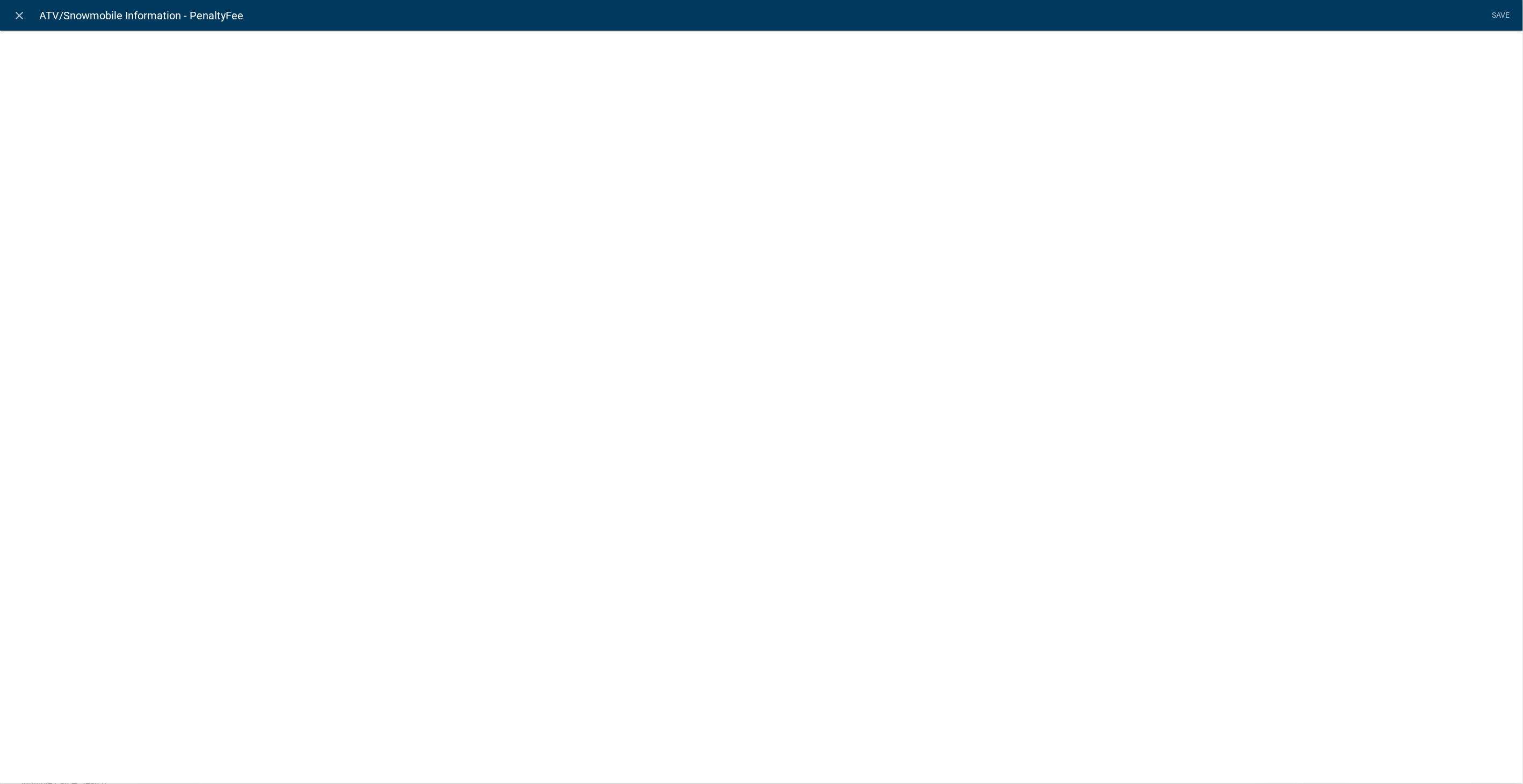
select select "fee"
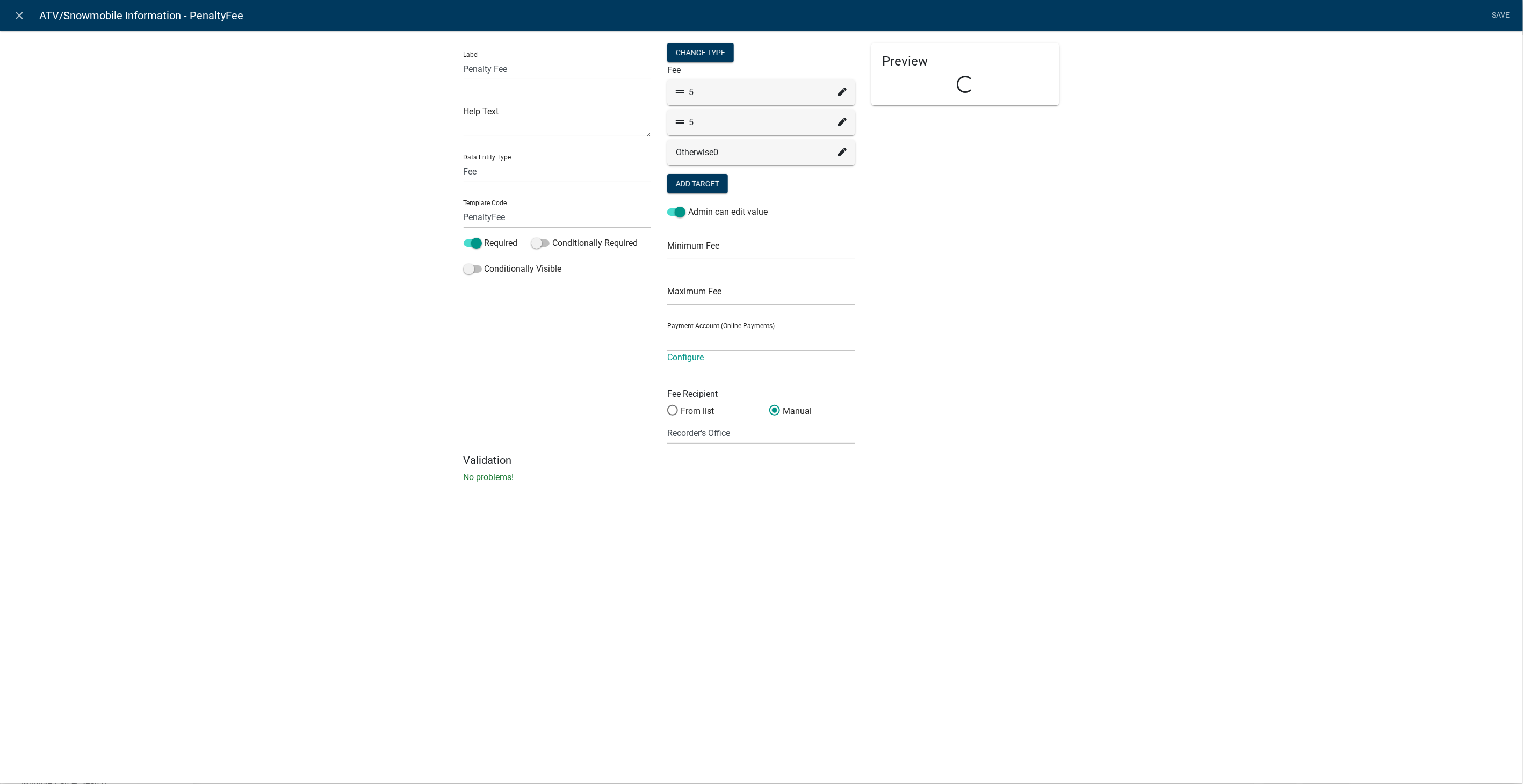
select select "258b736f-576f-4325-a78c-fcdf45871ca8"
click at [840, 95] on icon at bounding box center [842, 92] width 9 height 9
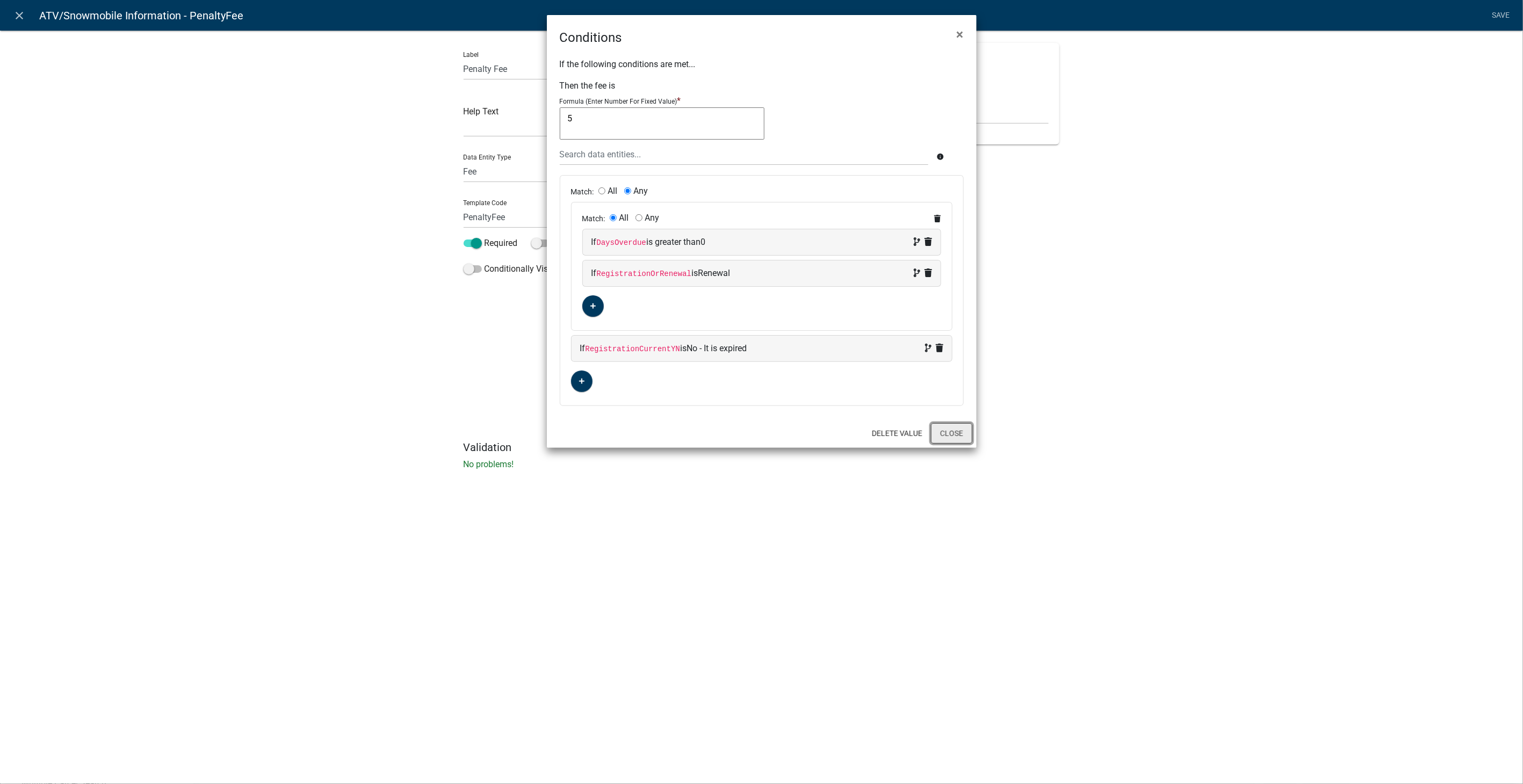
click at [946, 428] on button "Close" at bounding box center [951, 433] width 41 height 20
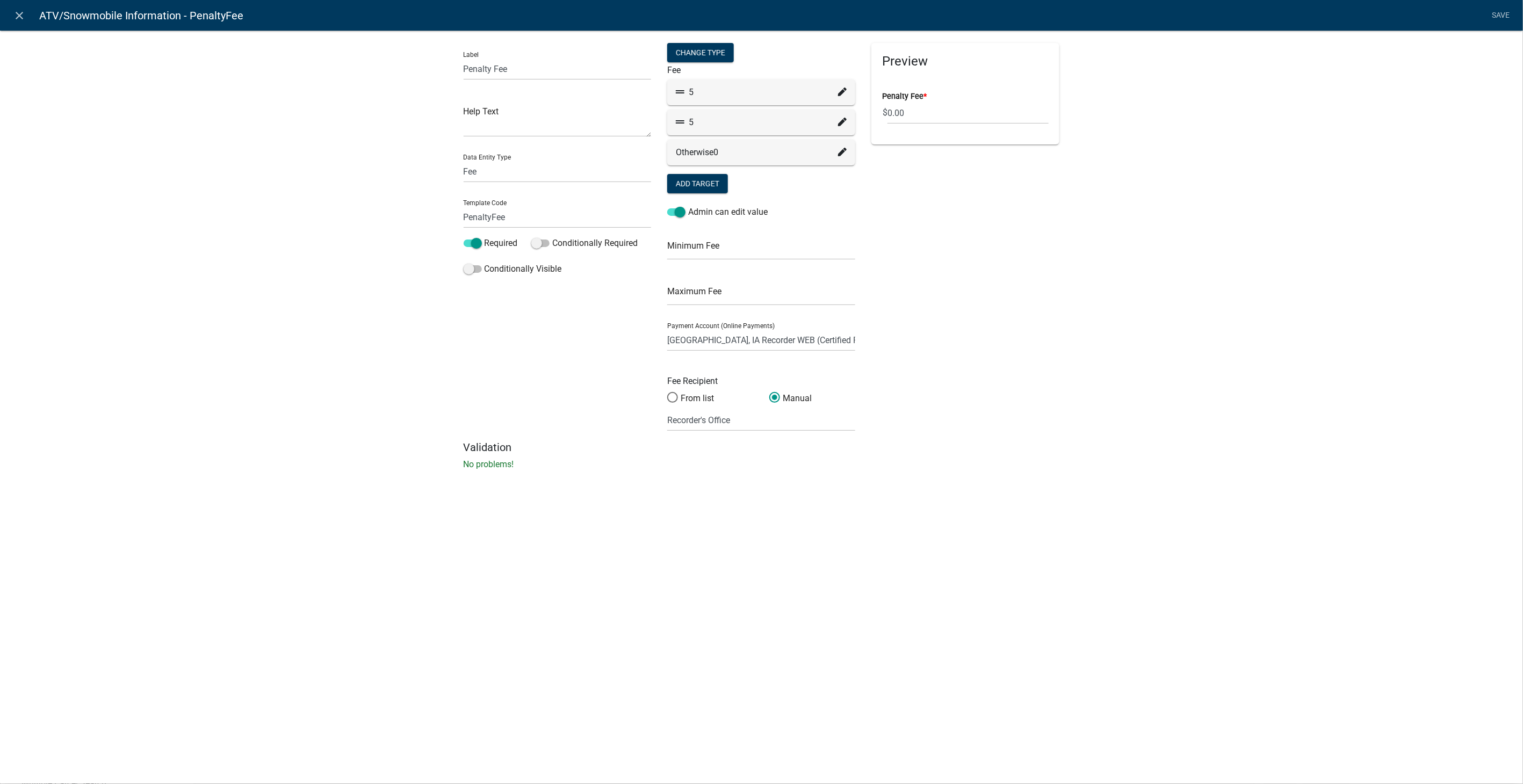
click at [848, 121] on div "5" at bounding box center [761, 122] width 188 height 26
click at [844, 120] on icon at bounding box center [842, 122] width 9 height 9
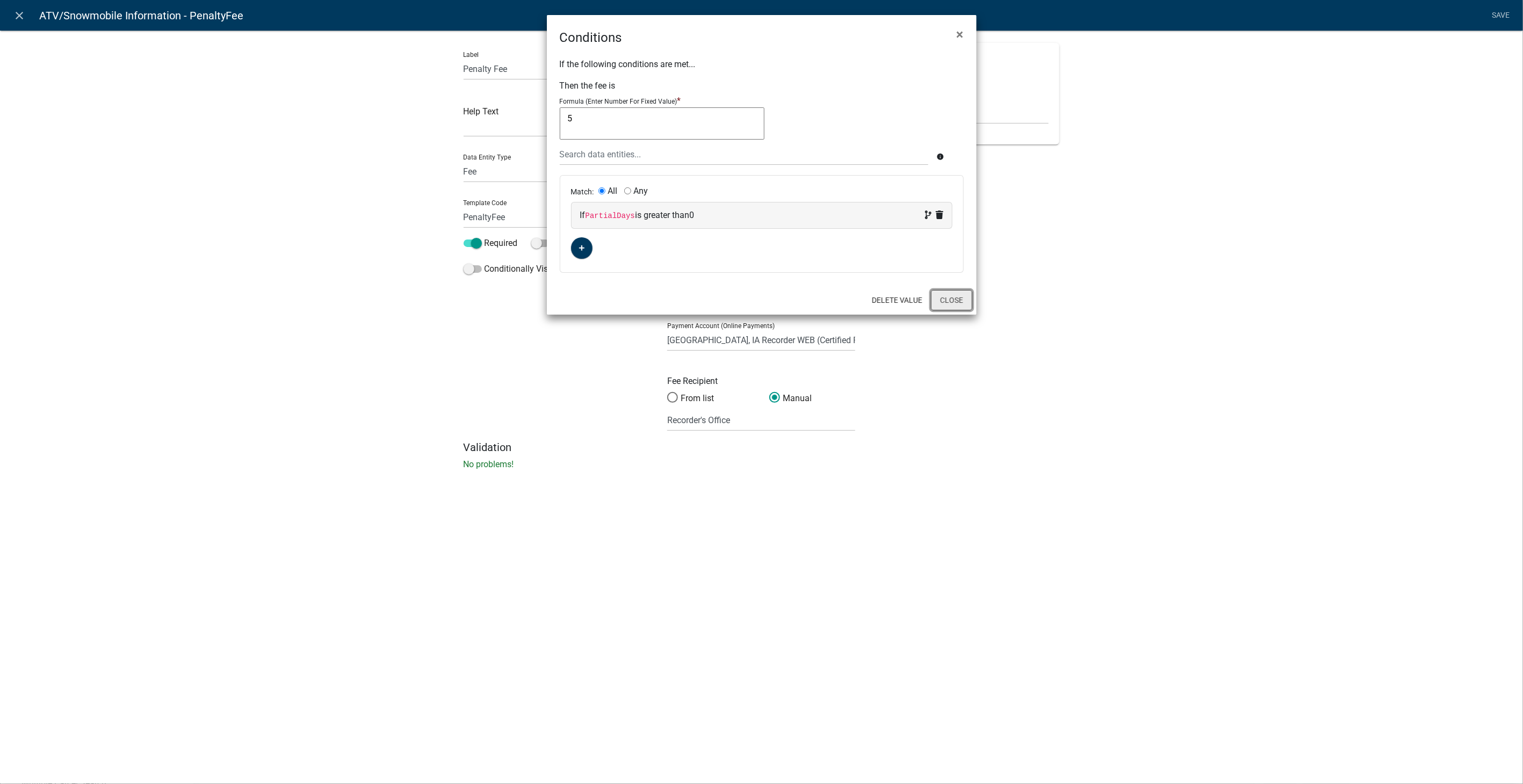
click at [941, 299] on button "Close" at bounding box center [951, 300] width 41 height 20
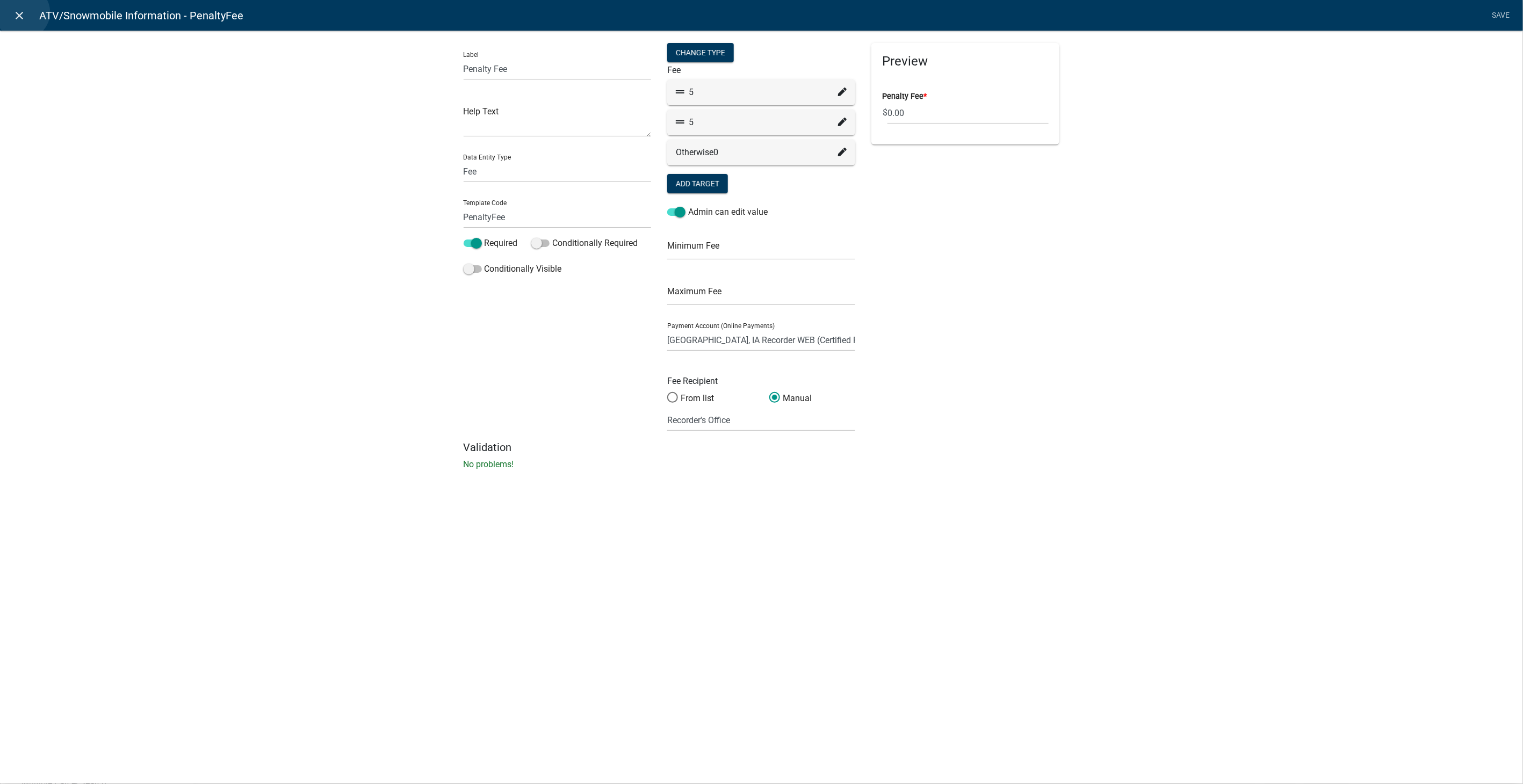
click at [22, 12] on icon "close" at bounding box center [20, 16] width 13 height 13
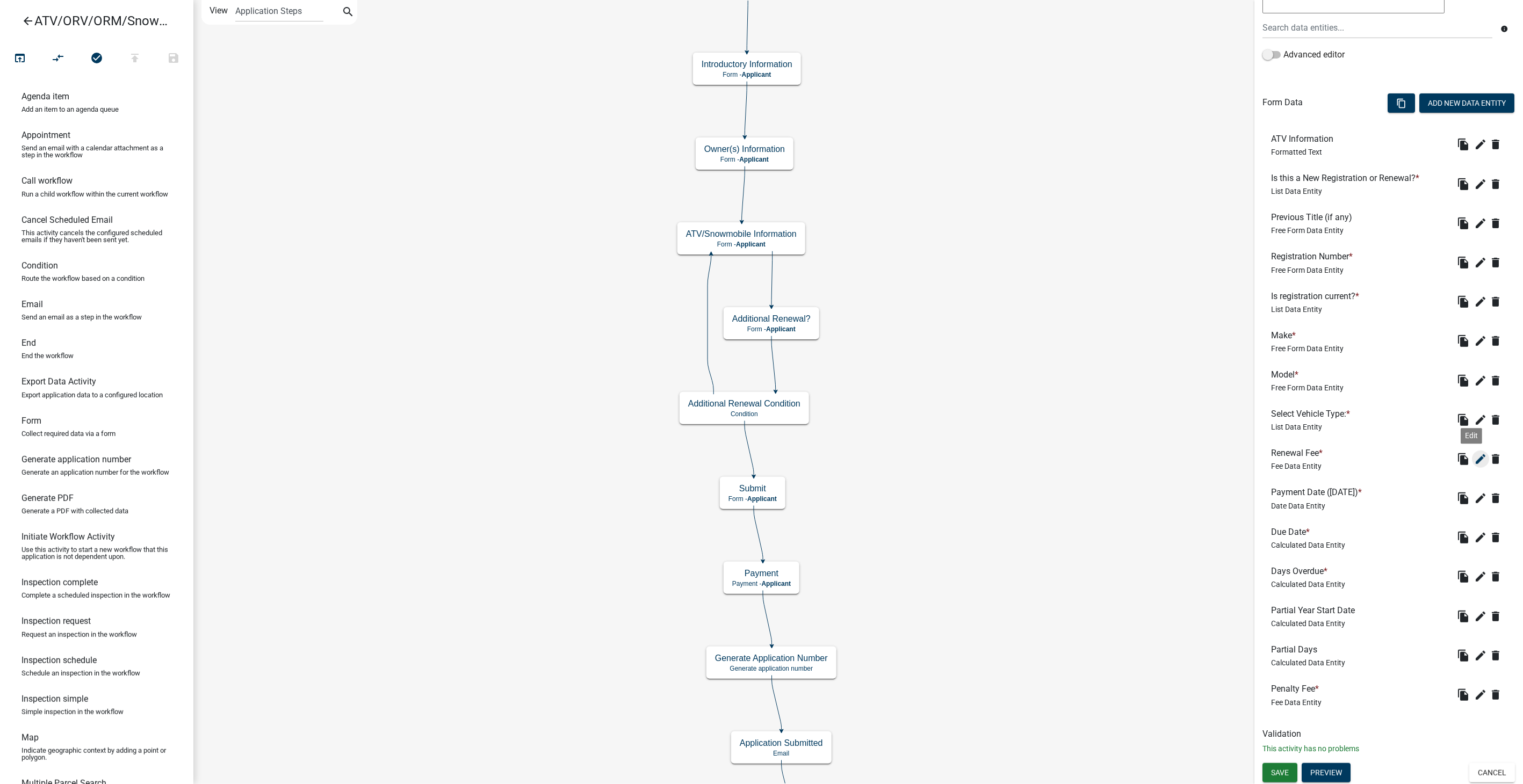
click at [1475, 454] on icon "edit" at bounding box center [1480, 459] width 13 height 13
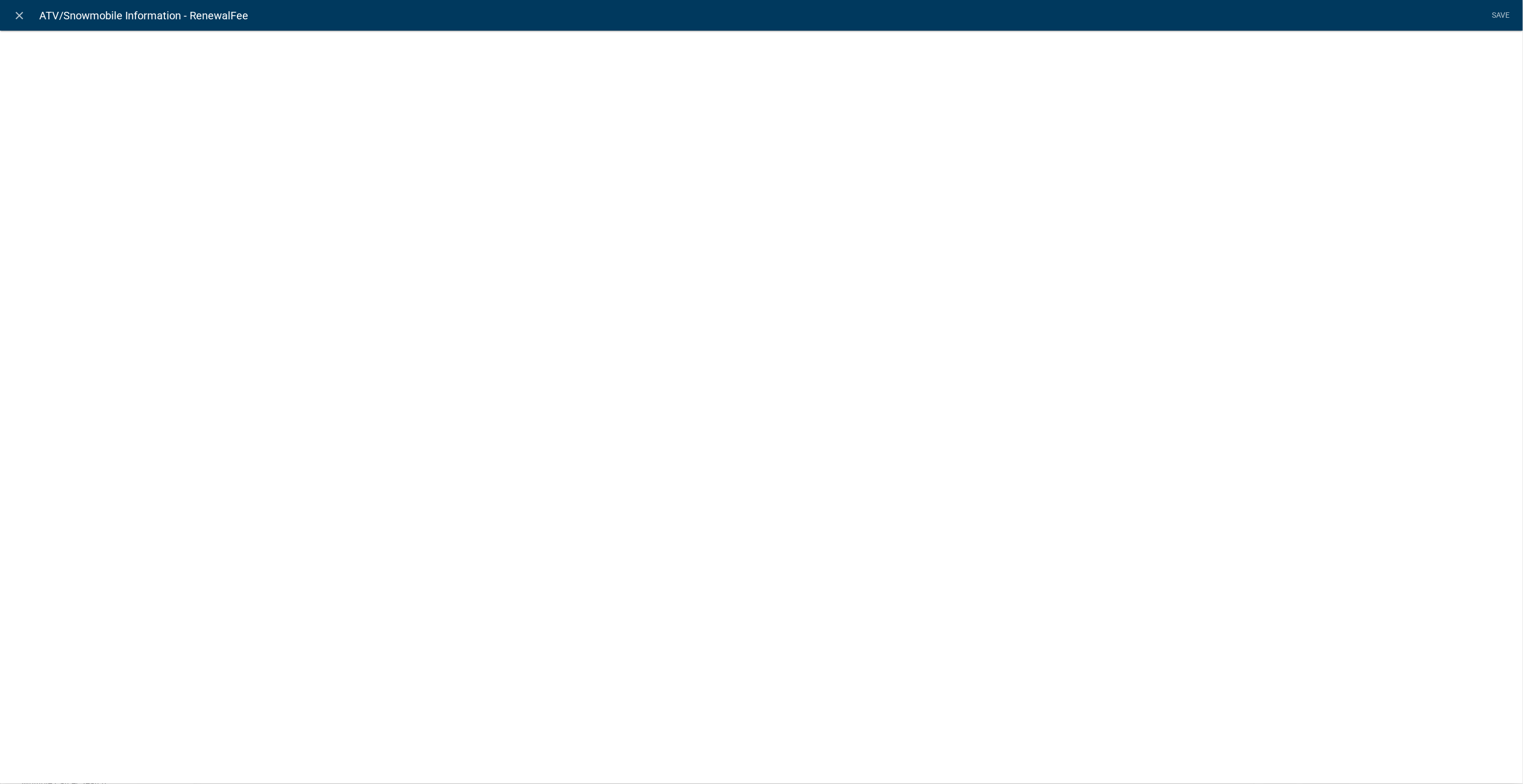
select select "fee"
select select "VehicleType"
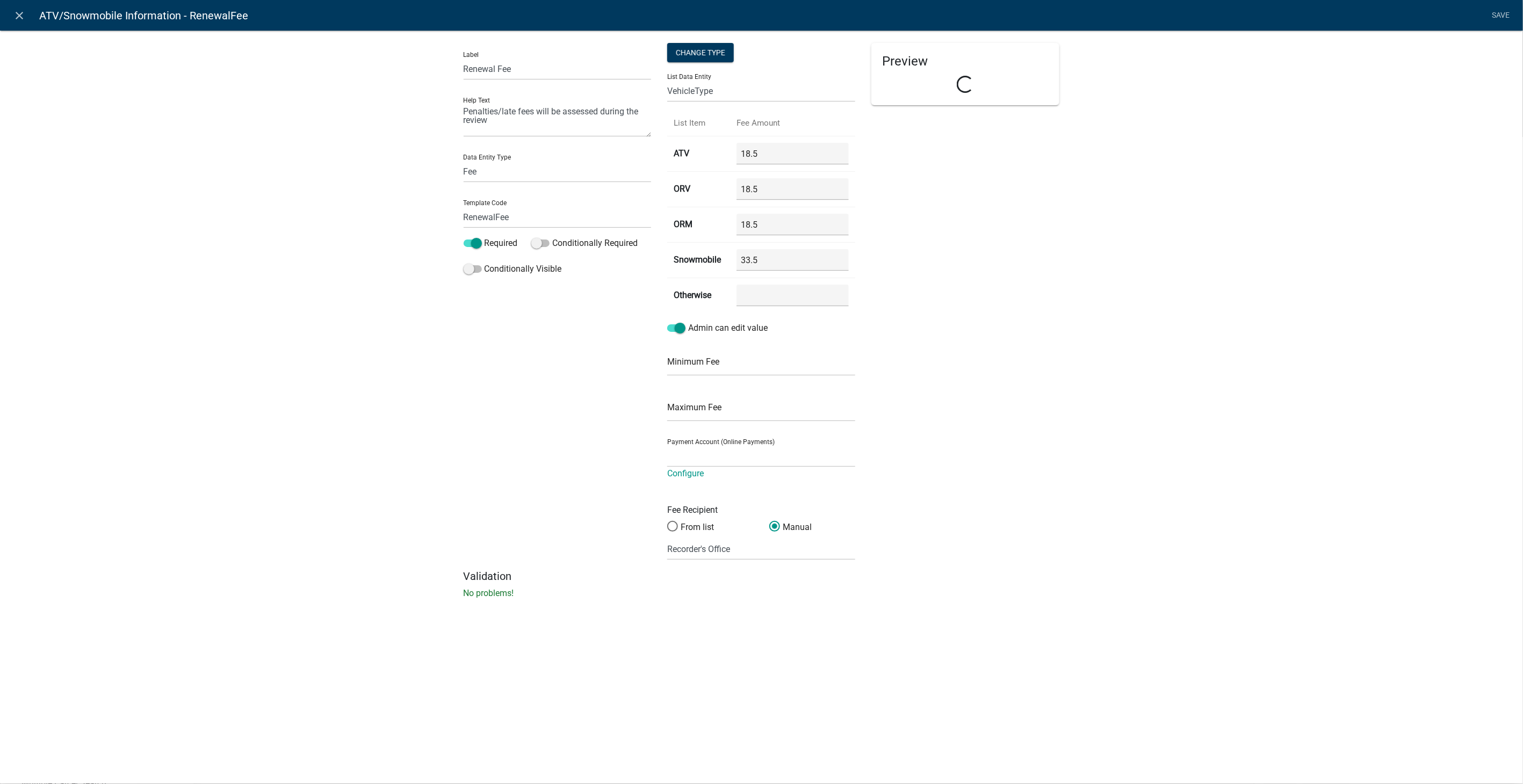
select select "258b736f-576f-4325-a78c-fcdf45871ca8"
click at [16, 13] on icon "close" at bounding box center [20, 16] width 13 height 13
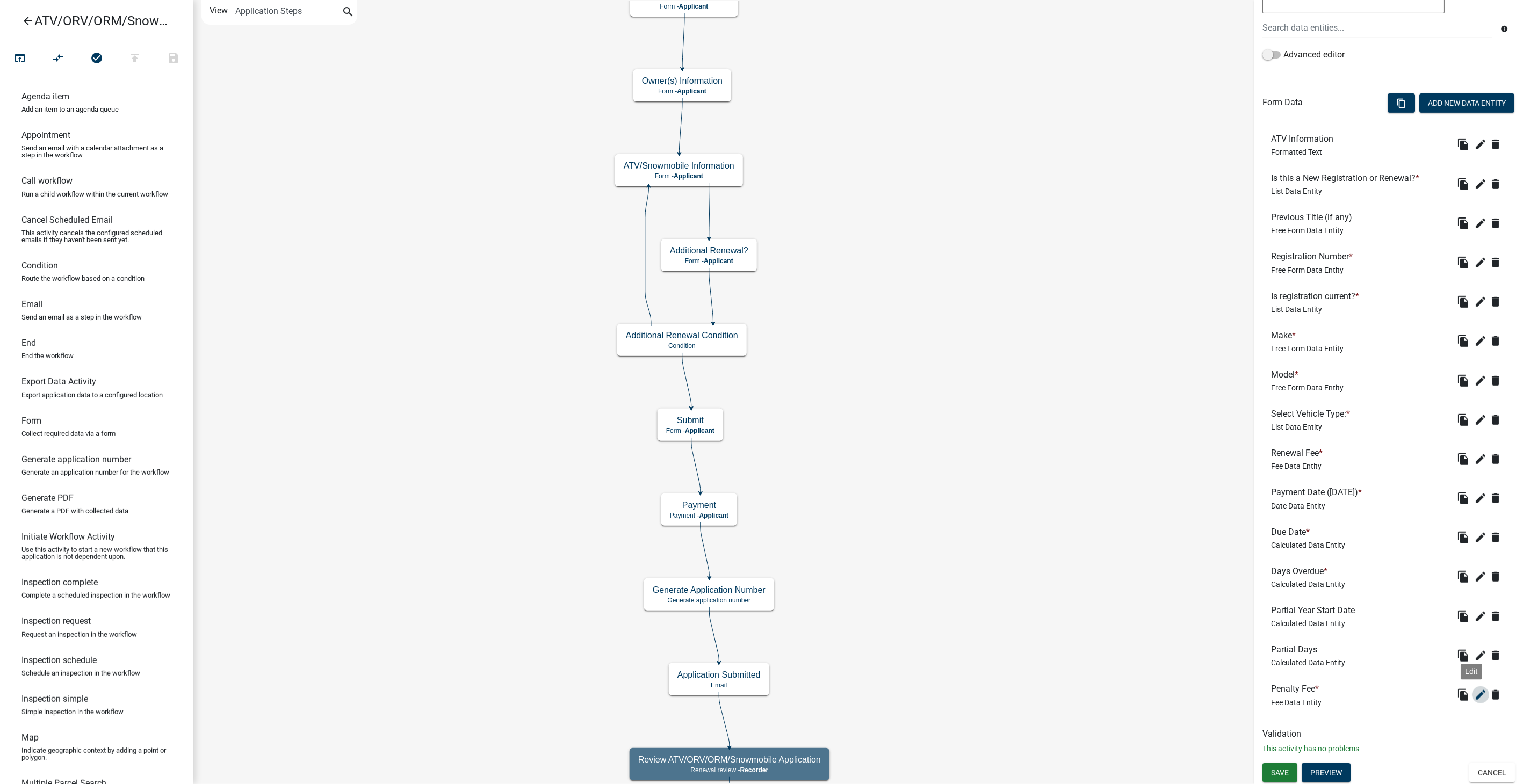
click at [1474, 692] on icon "edit" at bounding box center [1480, 695] width 13 height 13
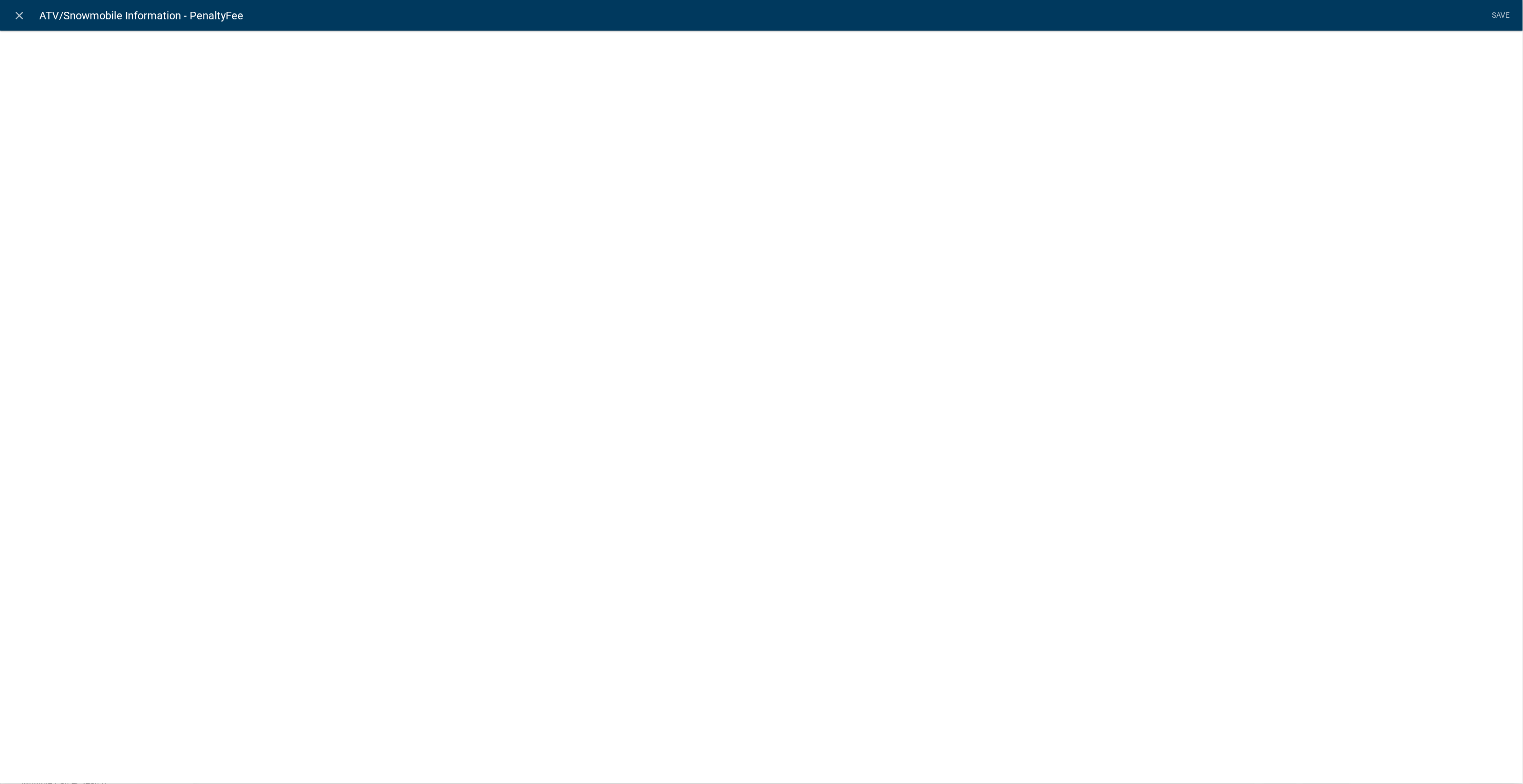
select select "fee"
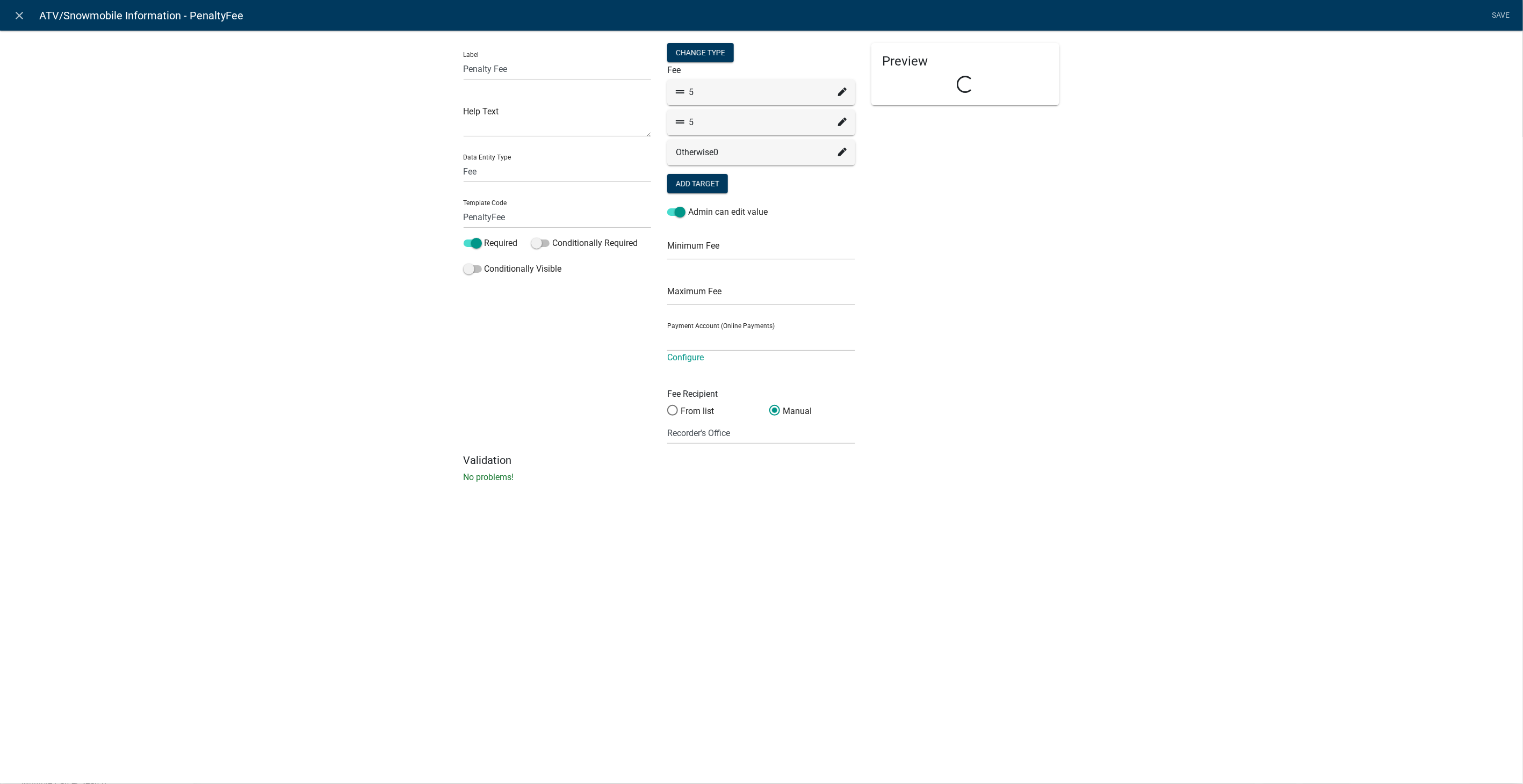
select select "258b736f-576f-4325-a78c-fcdf45871ca8"
click at [842, 91] on icon at bounding box center [842, 92] width 9 height 9
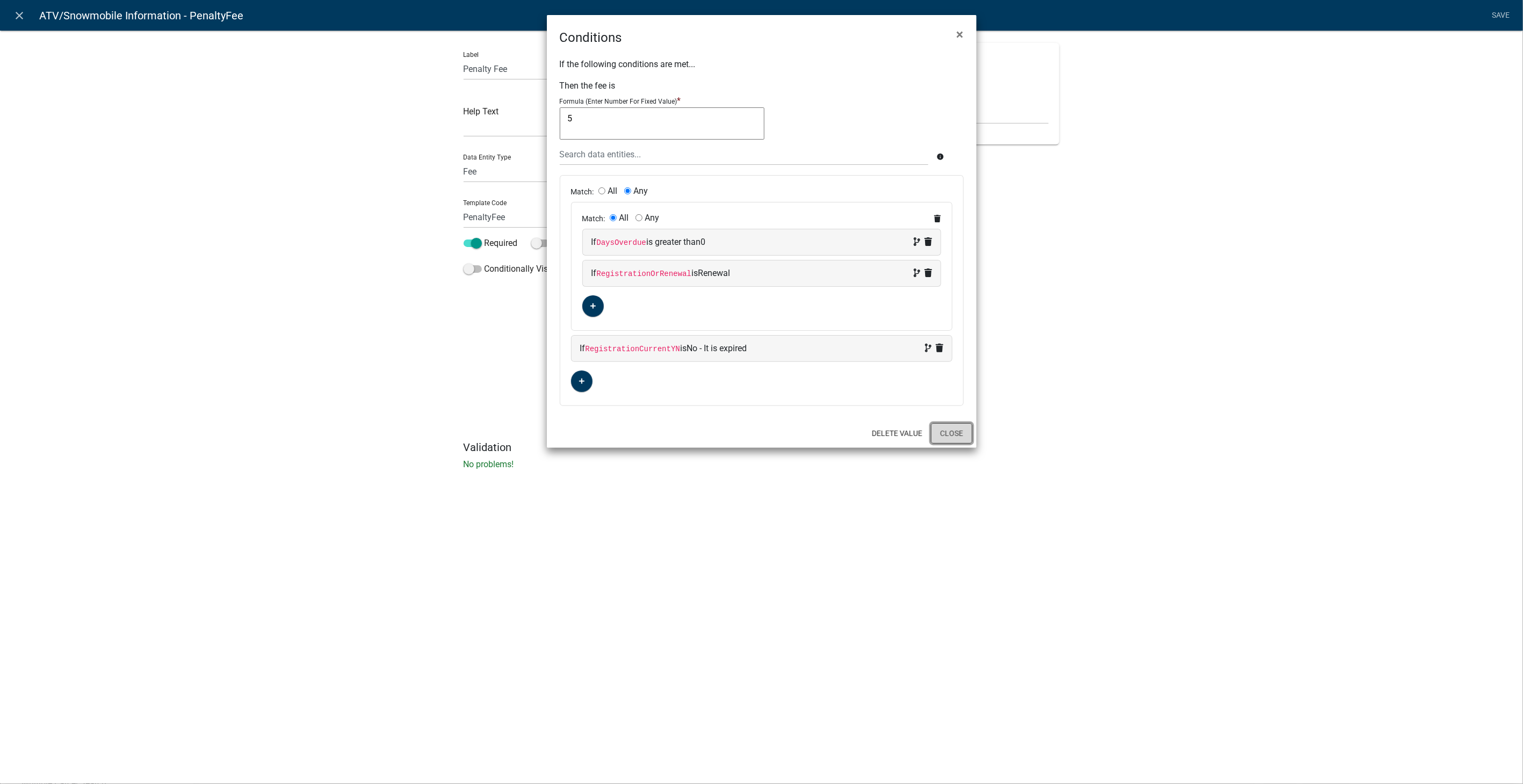
click at [958, 428] on button "Close" at bounding box center [951, 433] width 41 height 20
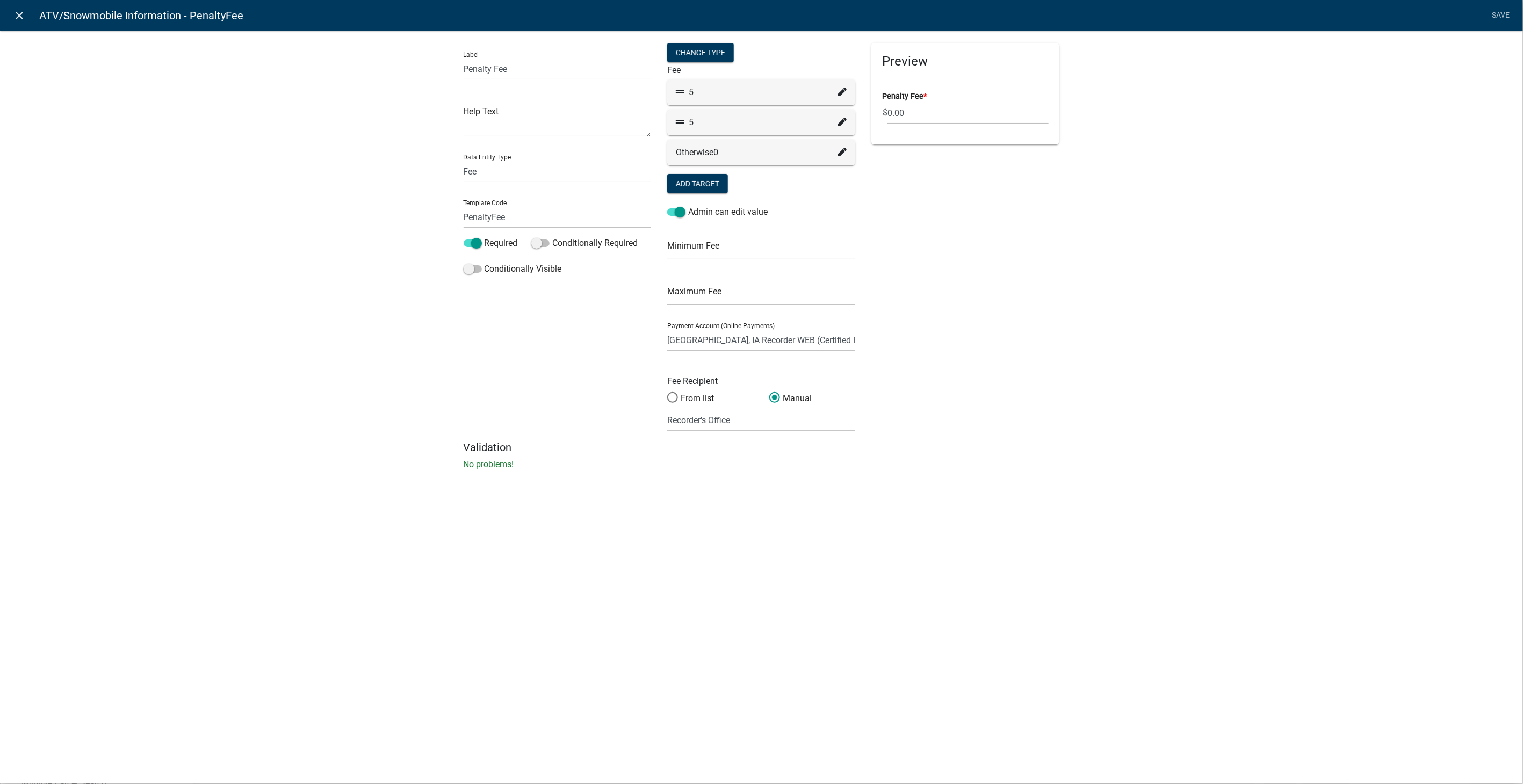
click at [18, 14] on icon "close" at bounding box center [20, 16] width 13 height 13
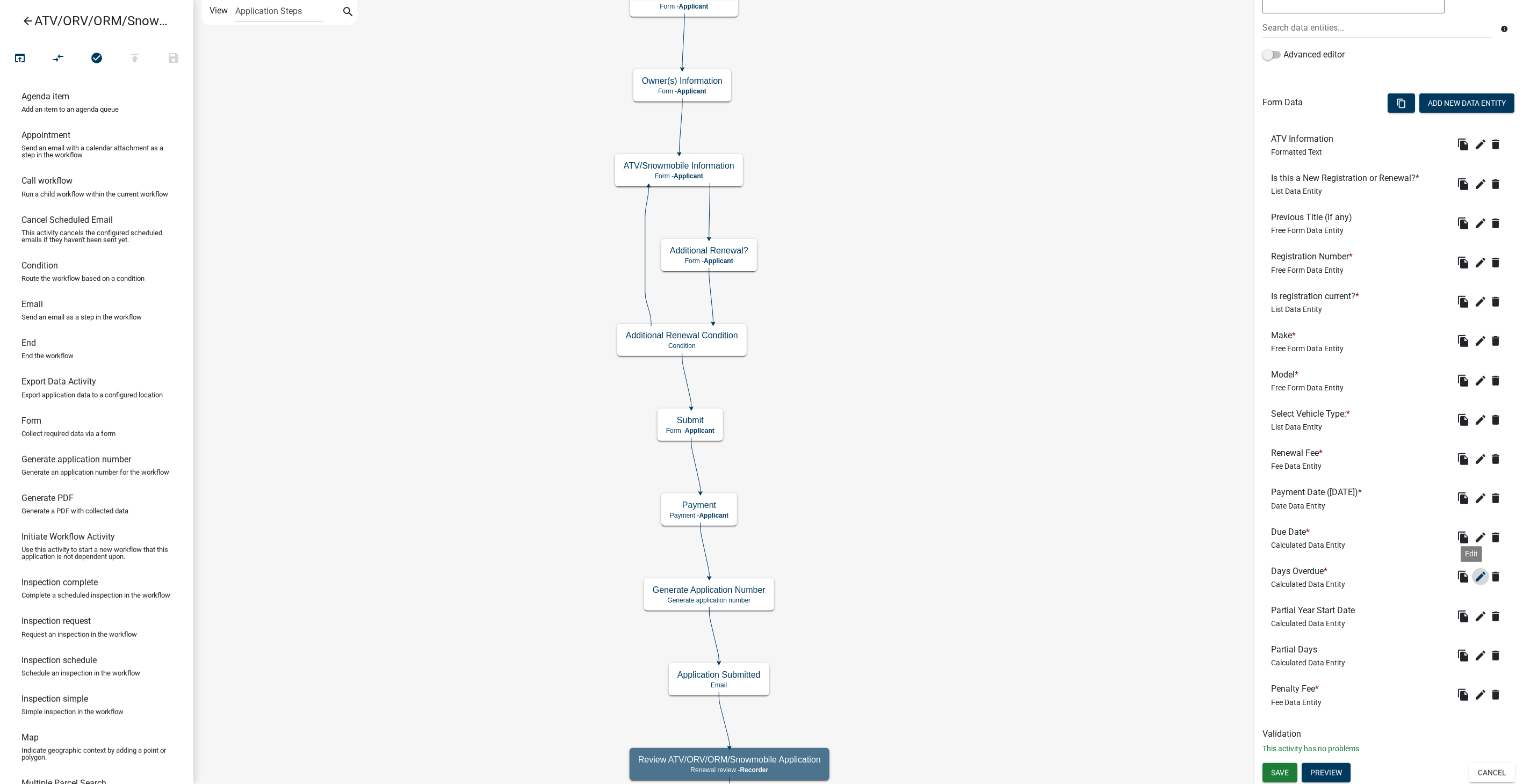
click at [1474, 571] on icon "edit" at bounding box center [1480, 577] width 13 height 13
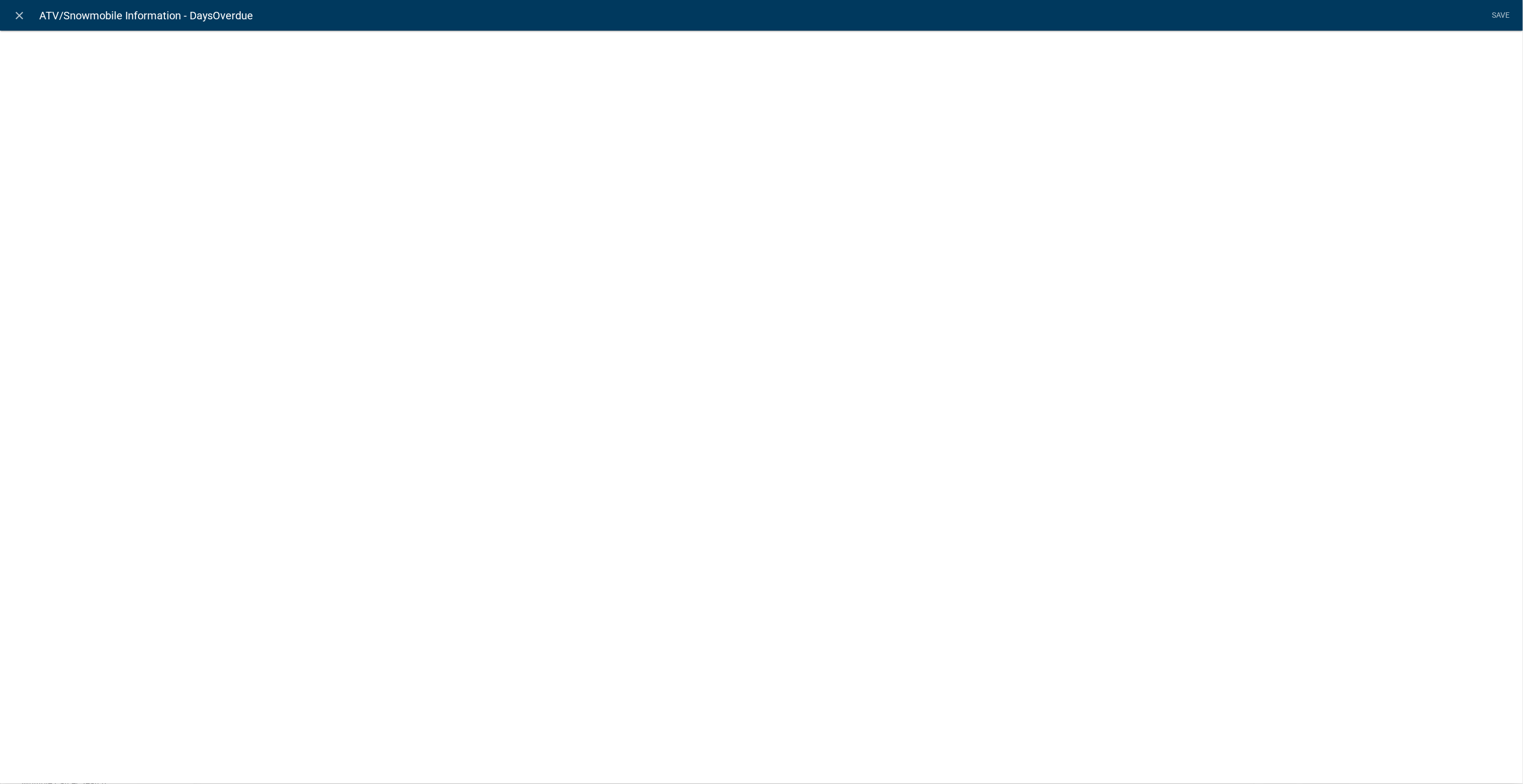
select select "calculated-value"
select select "2"
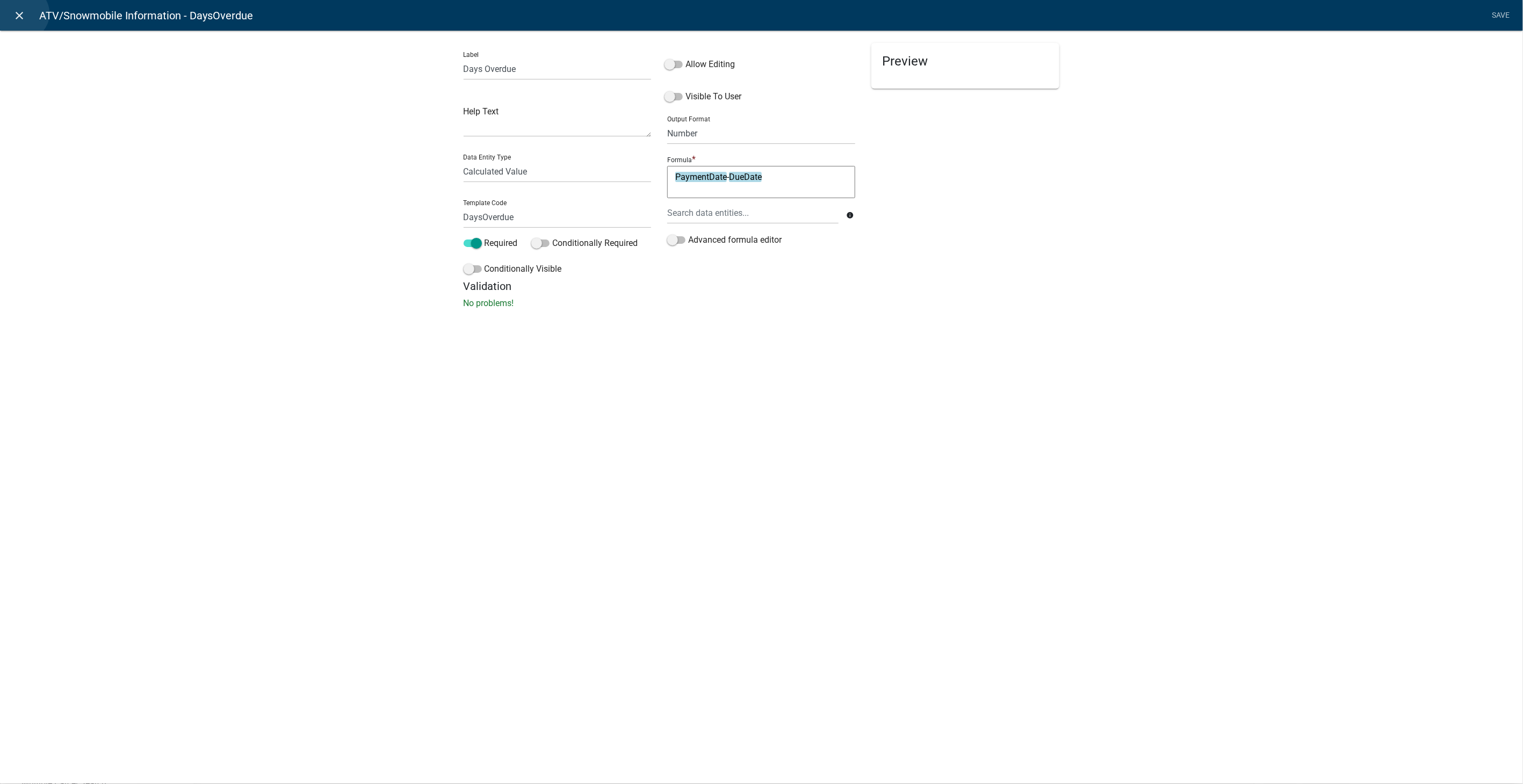
click at [22, 14] on icon "close" at bounding box center [20, 16] width 13 height 13
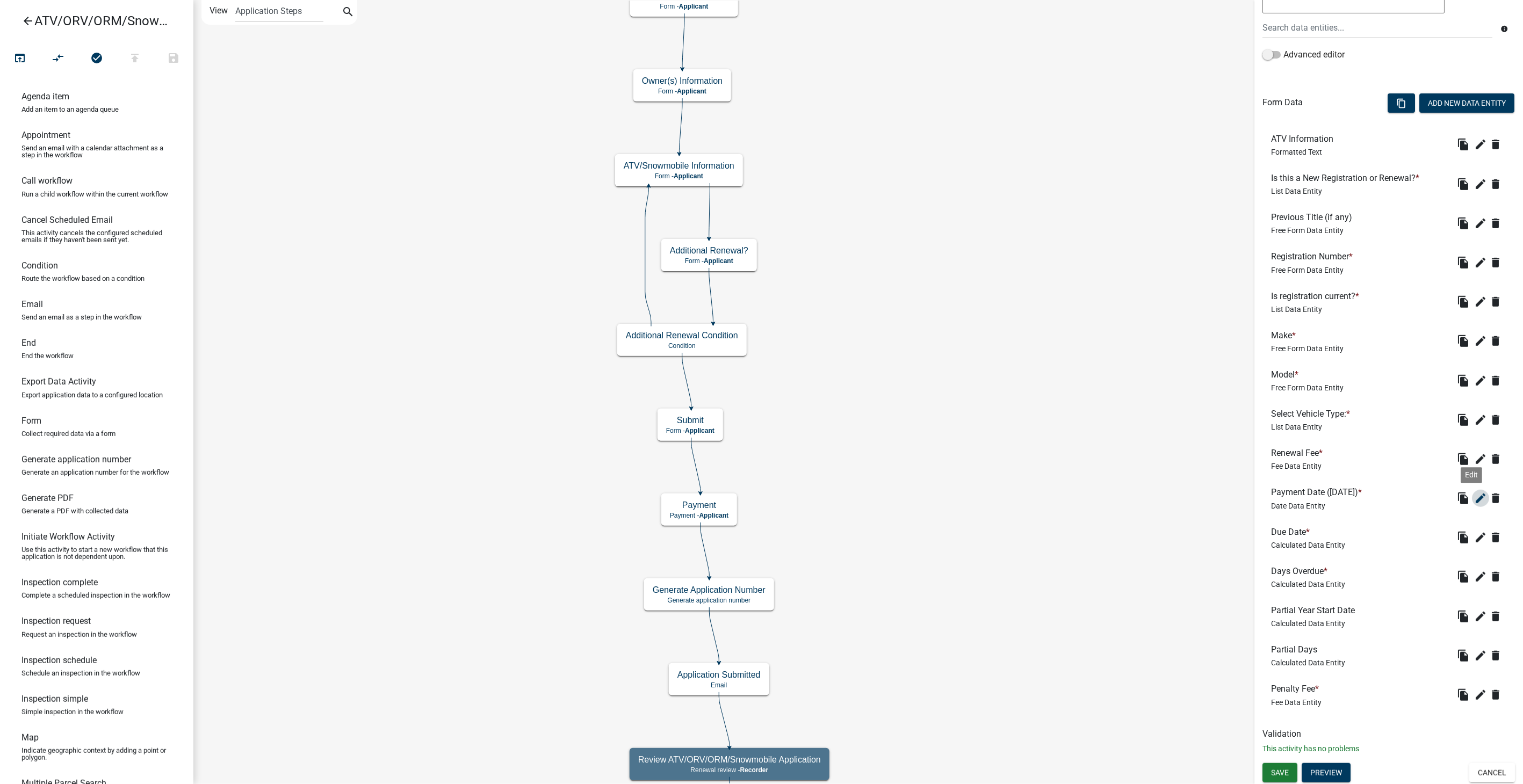
click at [1474, 492] on icon "edit" at bounding box center [1480, 499] width 13 height 13
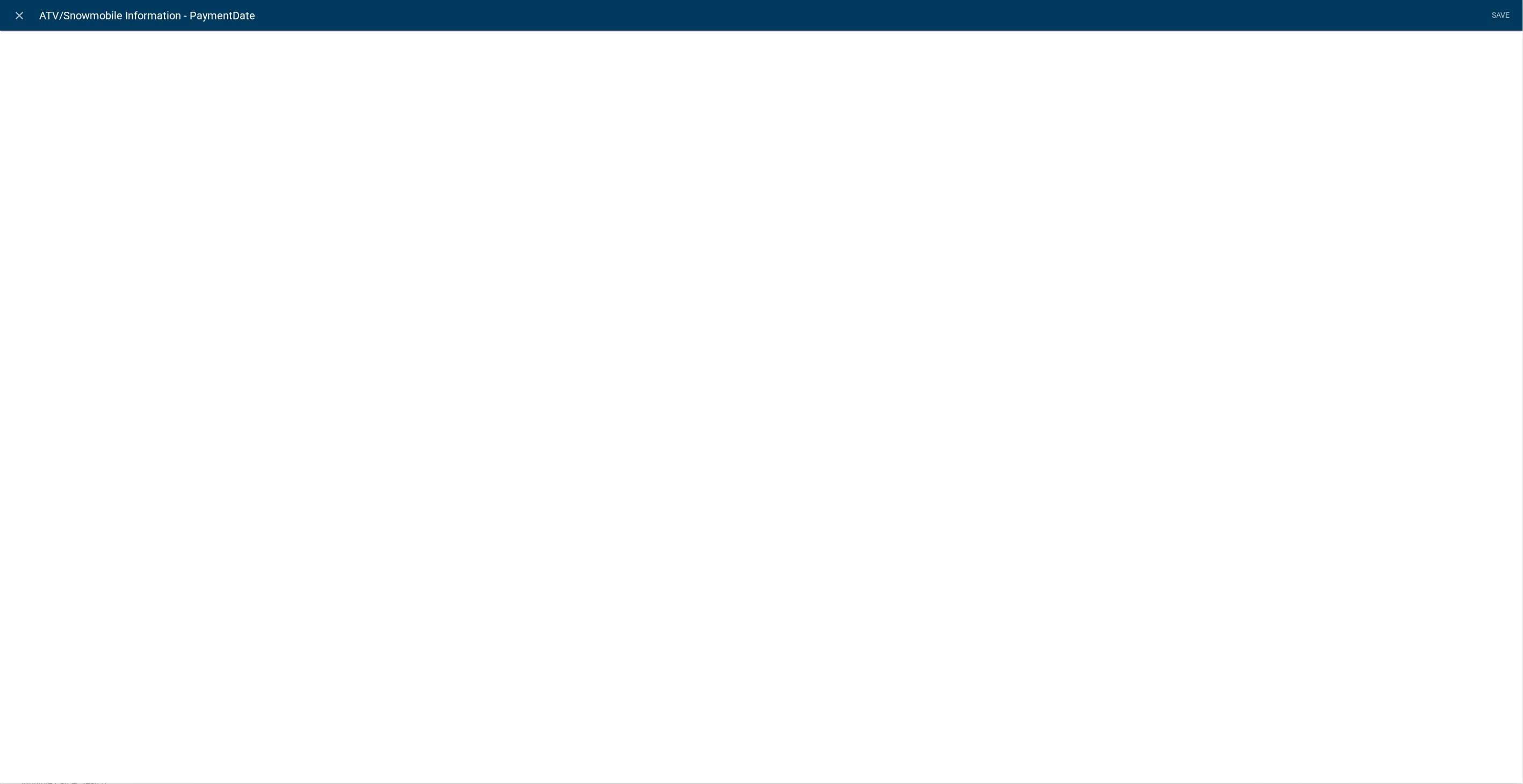
select select "date"
select select
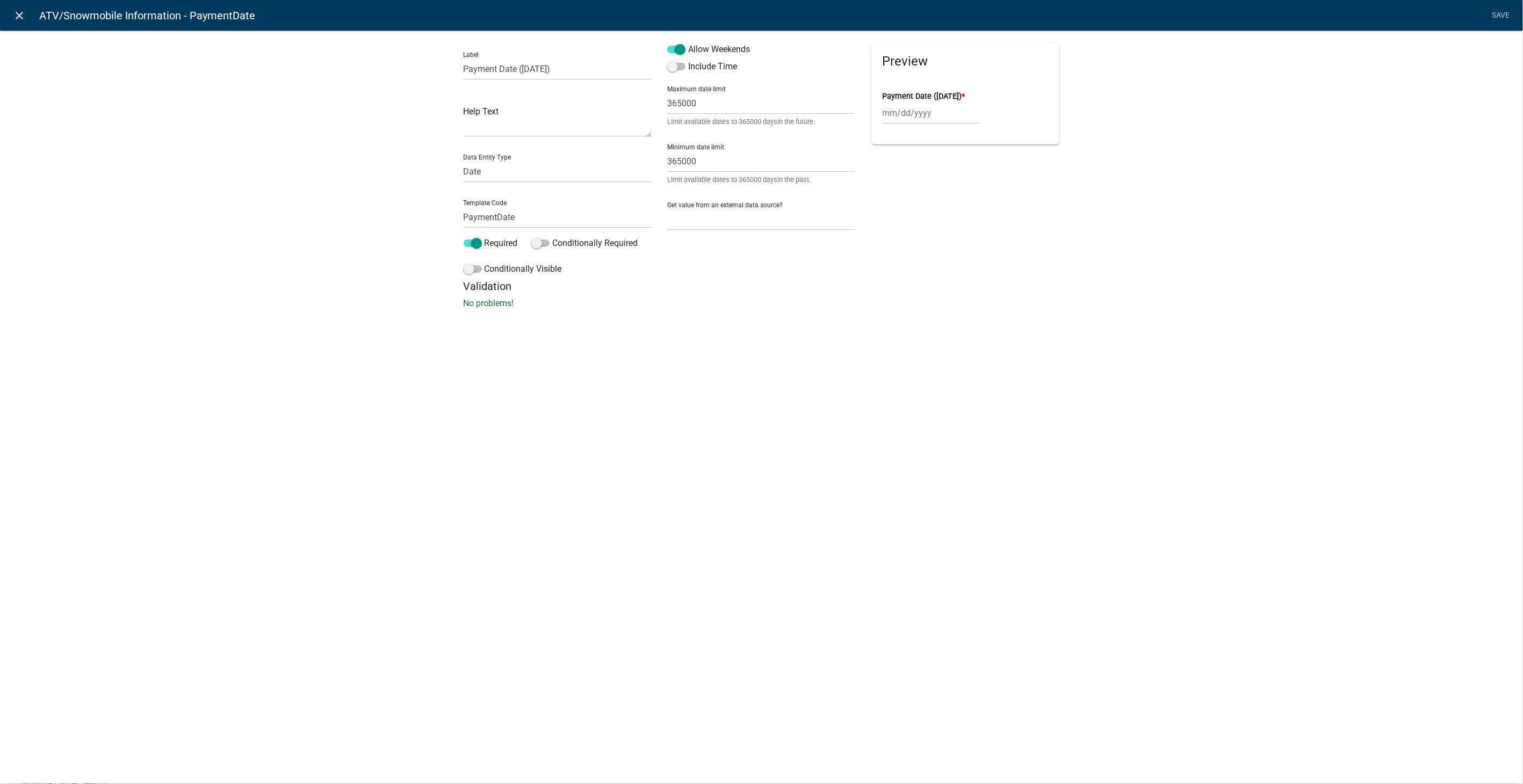
click at [17, 14] on icon "close" at bounding box center [20, 16] width 13 height 13
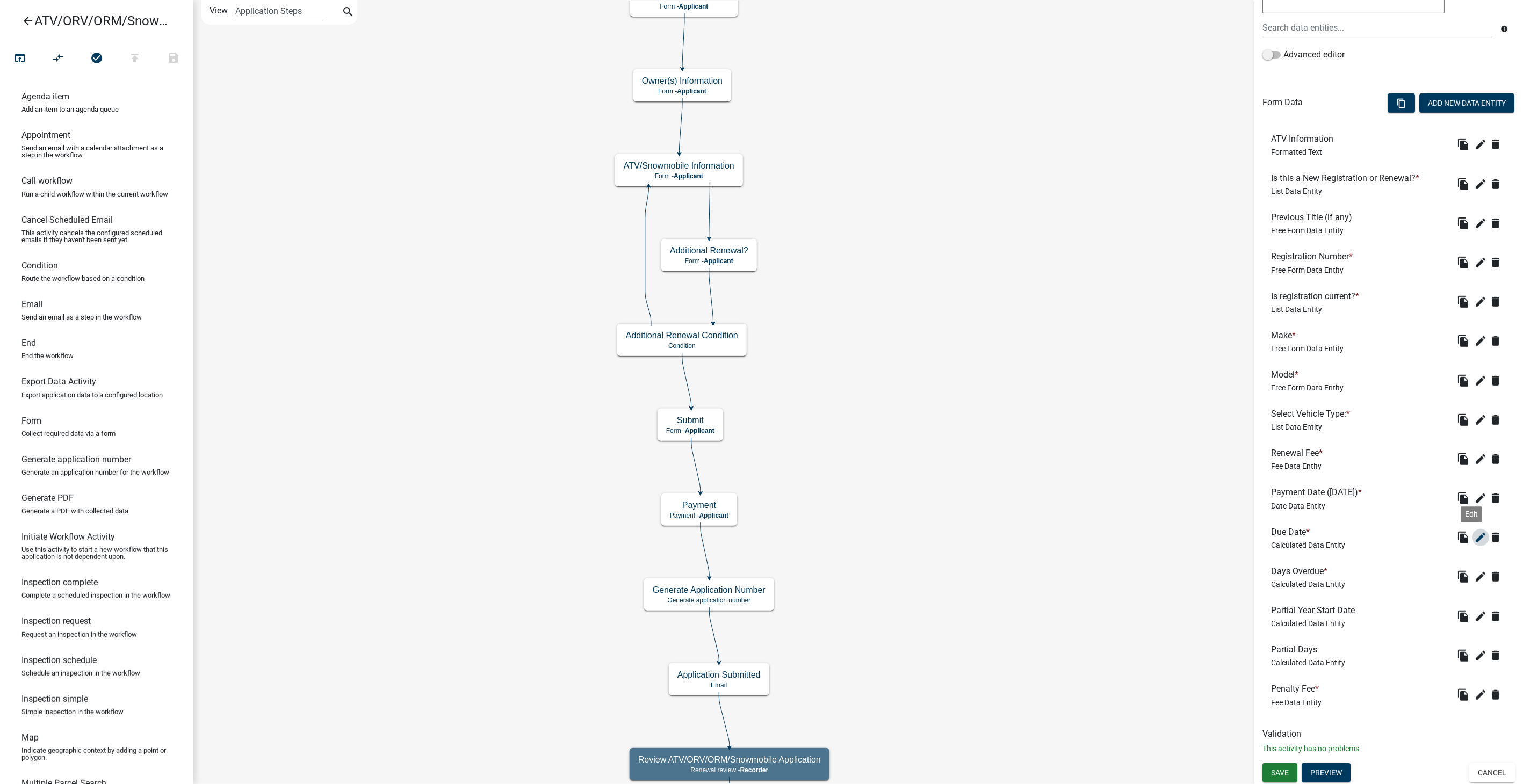
click at [1476, 533] on icon "edit" at bounding box center [1480, 538] width 13 height 13
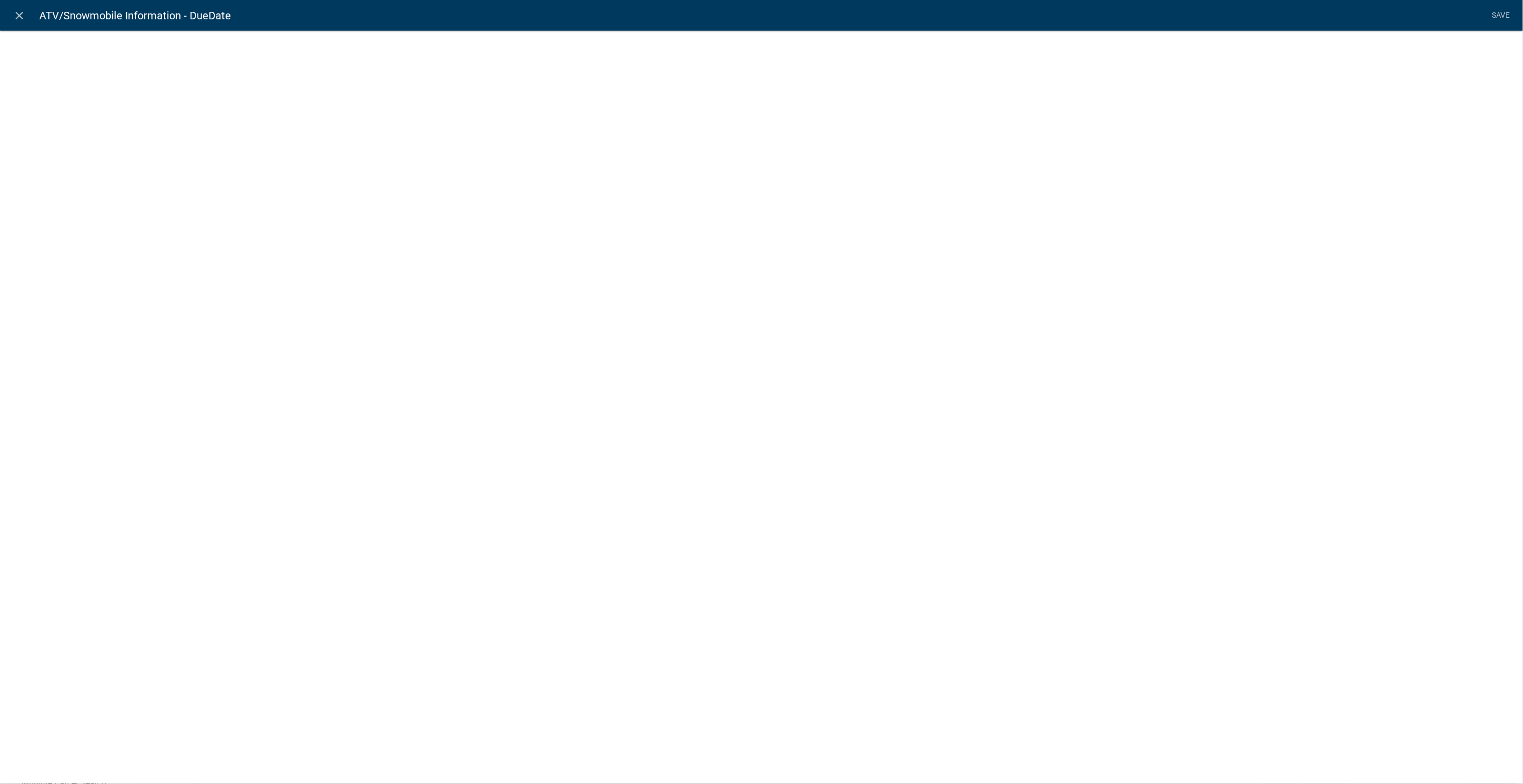
select select "calculated-value"
select select "4"
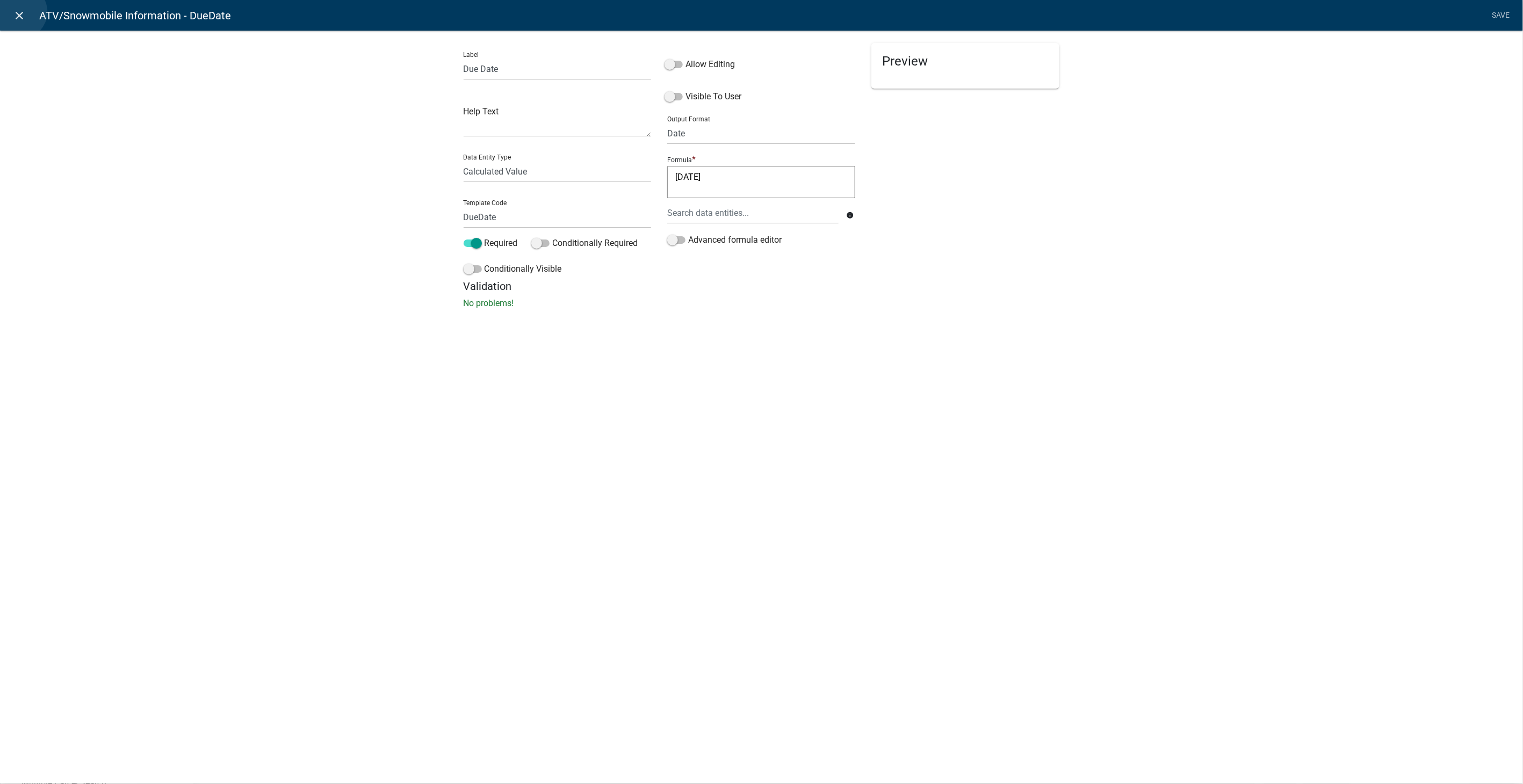
click at [20, 12] on icon "close" at bounding box center [20, 16] width 13 height 13
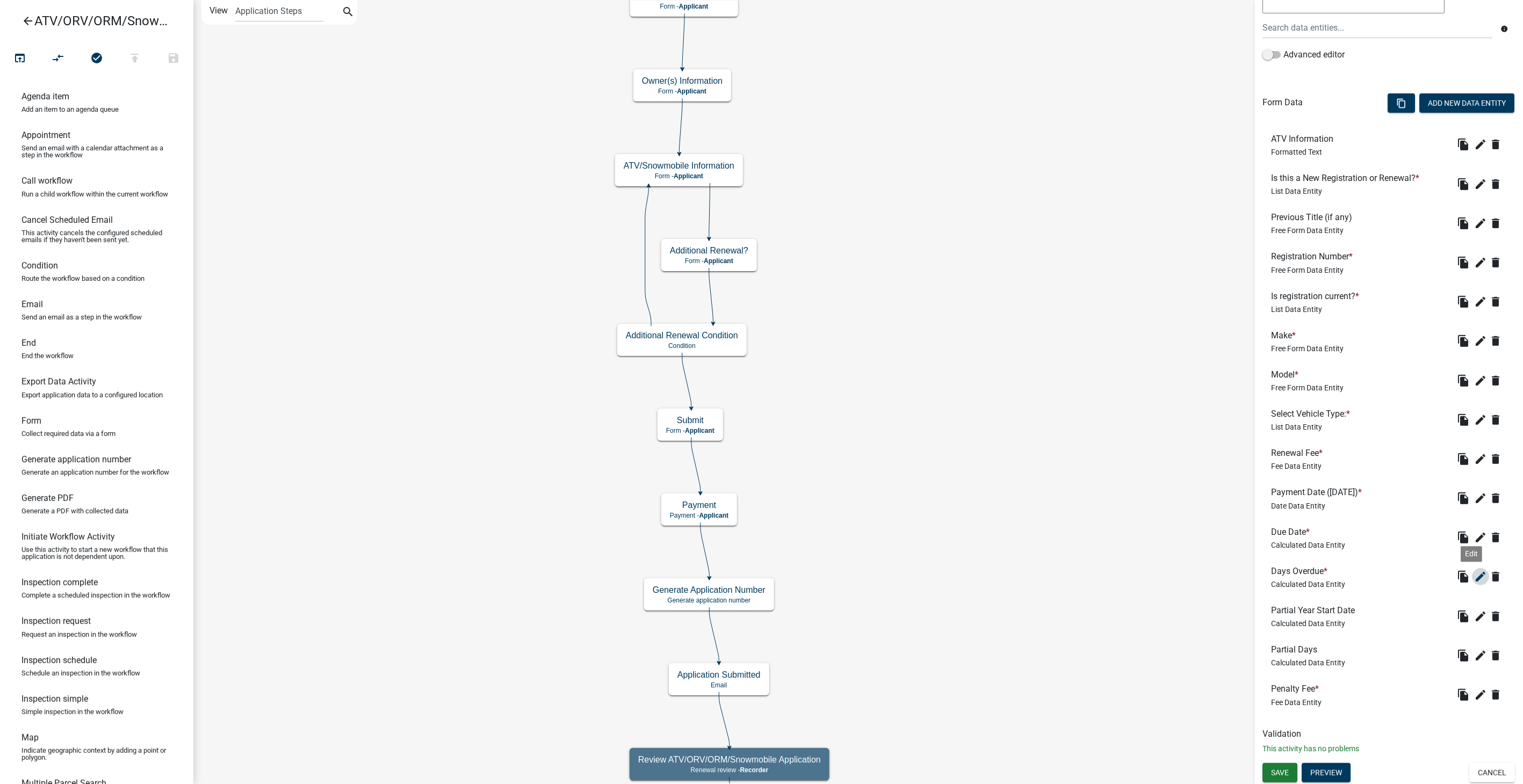
click at [1474, 573] on icon "edit" at bounding box center [1480, 577] width 13 height 13
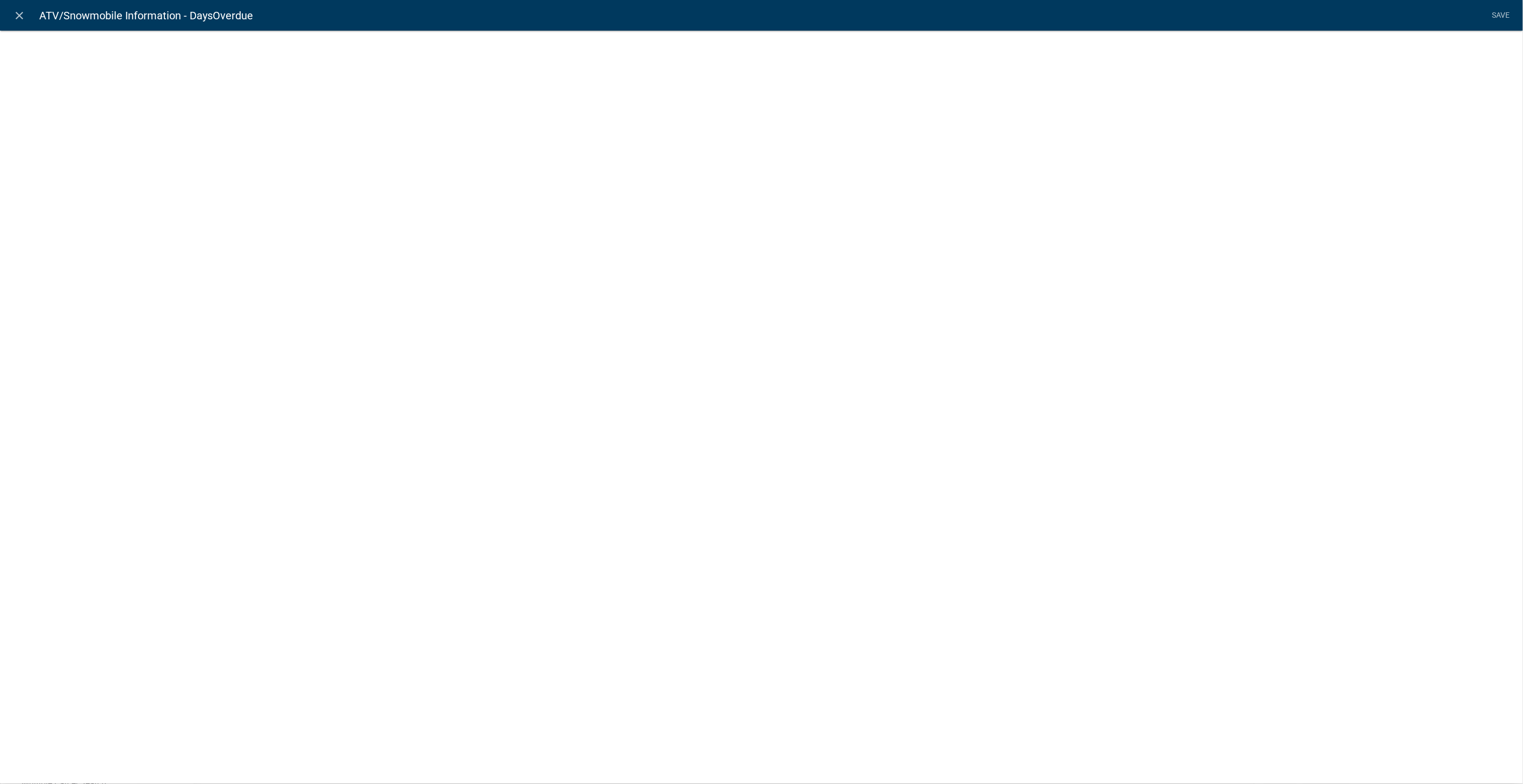
select select "calculated-value"
select select "2"
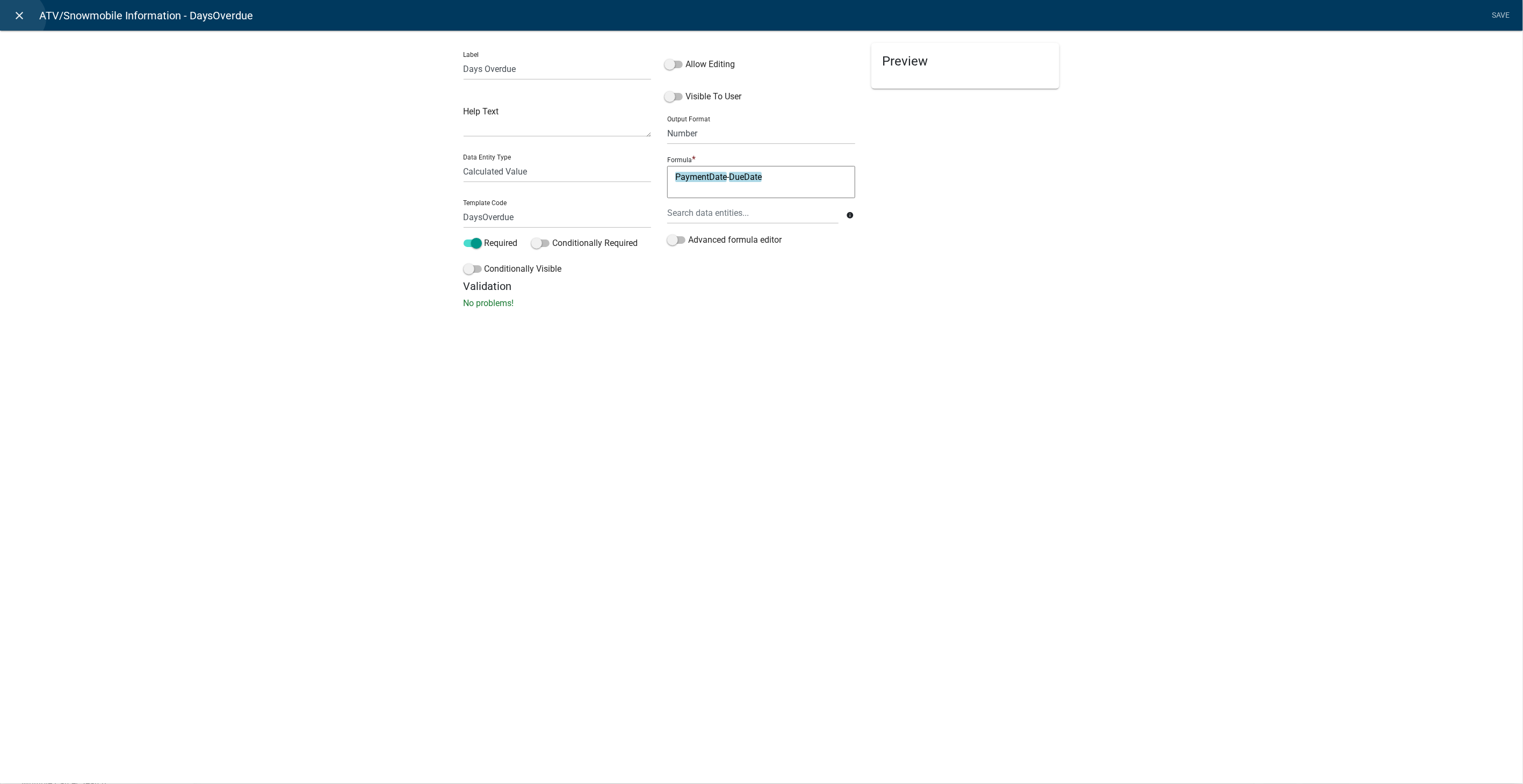
click at [19, 18] on icon "close" at bounding box center [20, 16] width 13 height 13
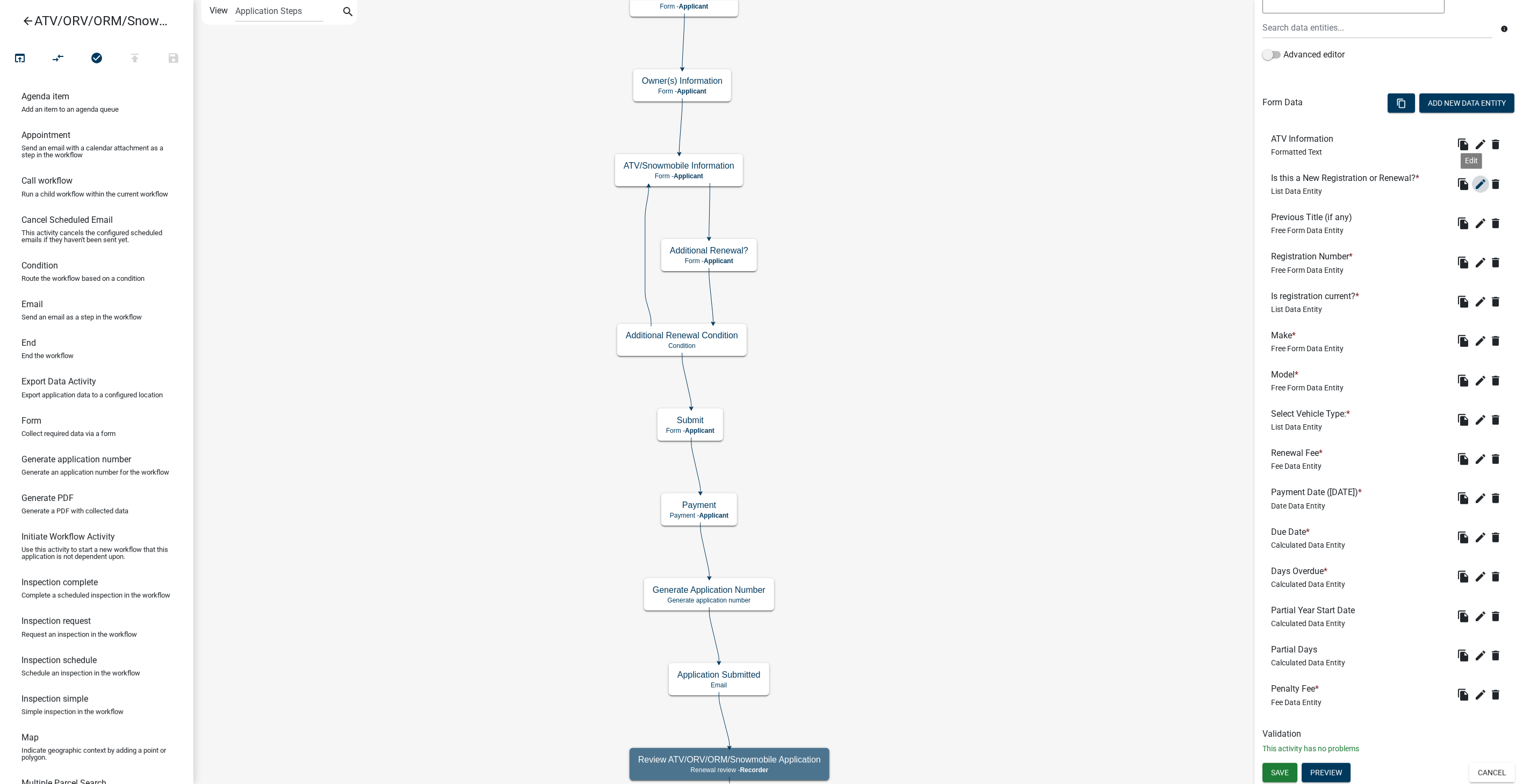
click at [1474, 181] on icon "edit" at bounding box center [1480, 185] width 13 height 13
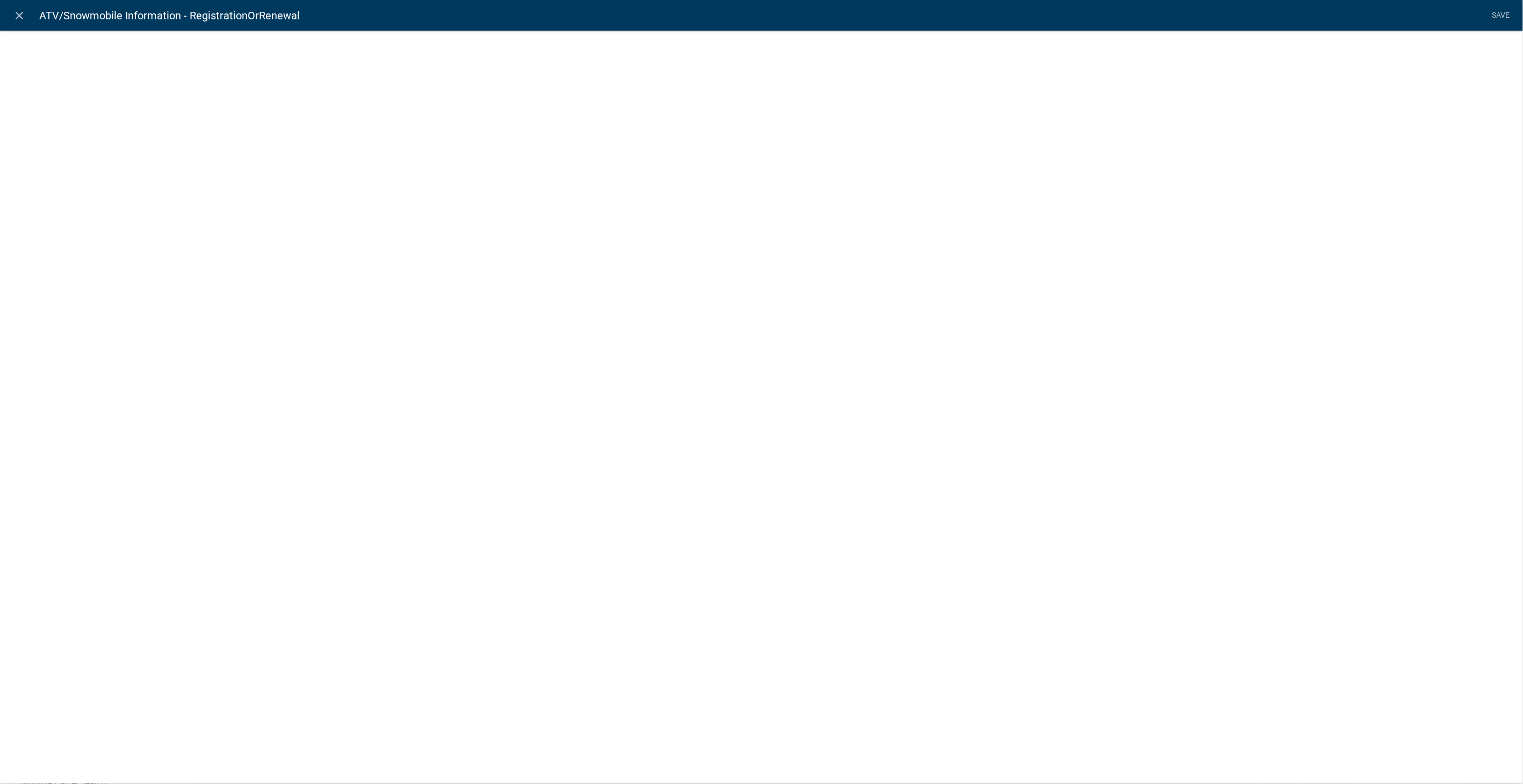
select select "list-data"
select select
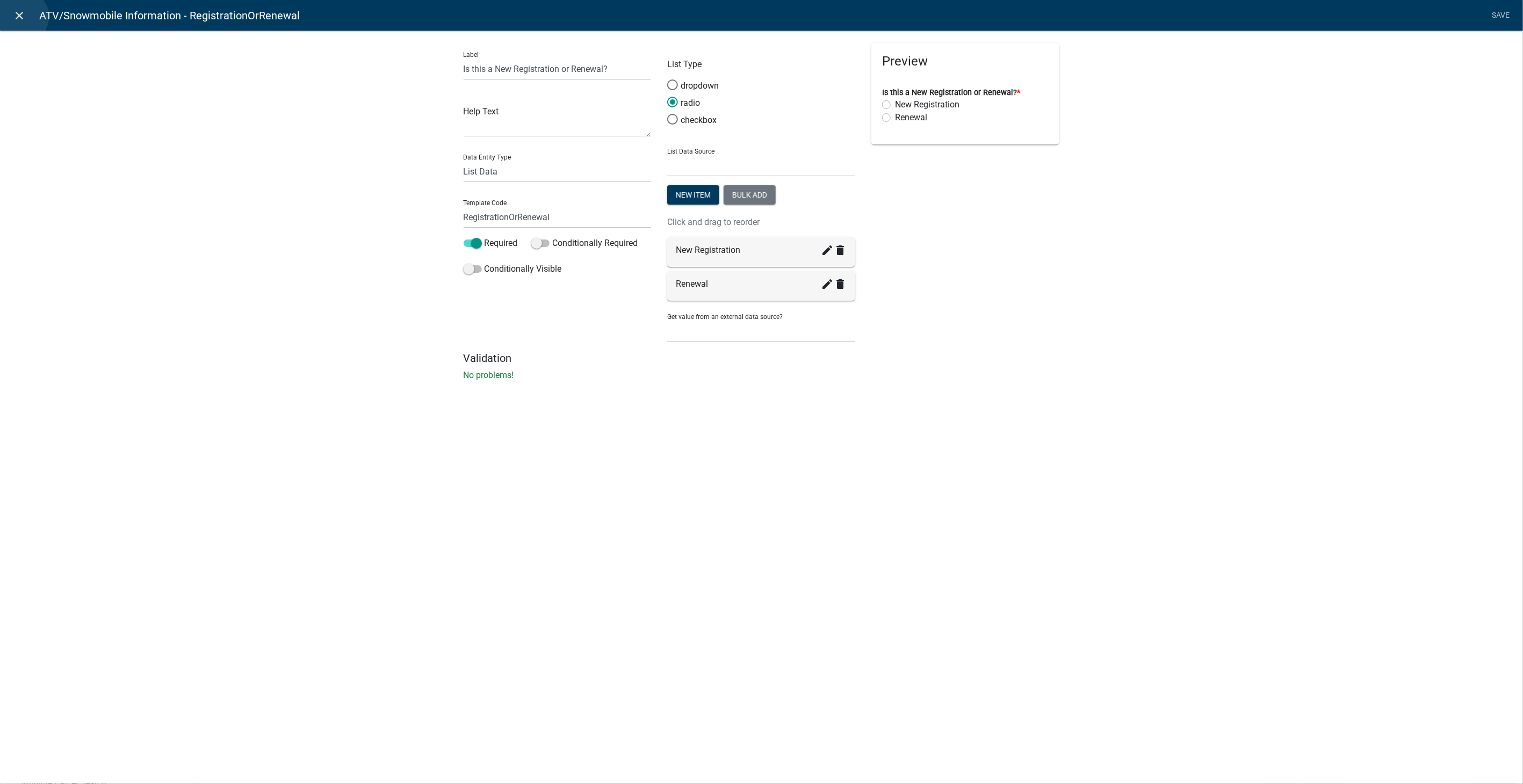
click at [22, 16] on icon "close" at bounding box center [20, 16] width 13 height 13
